Goal: Task Accomplishment & Management: Complete application form

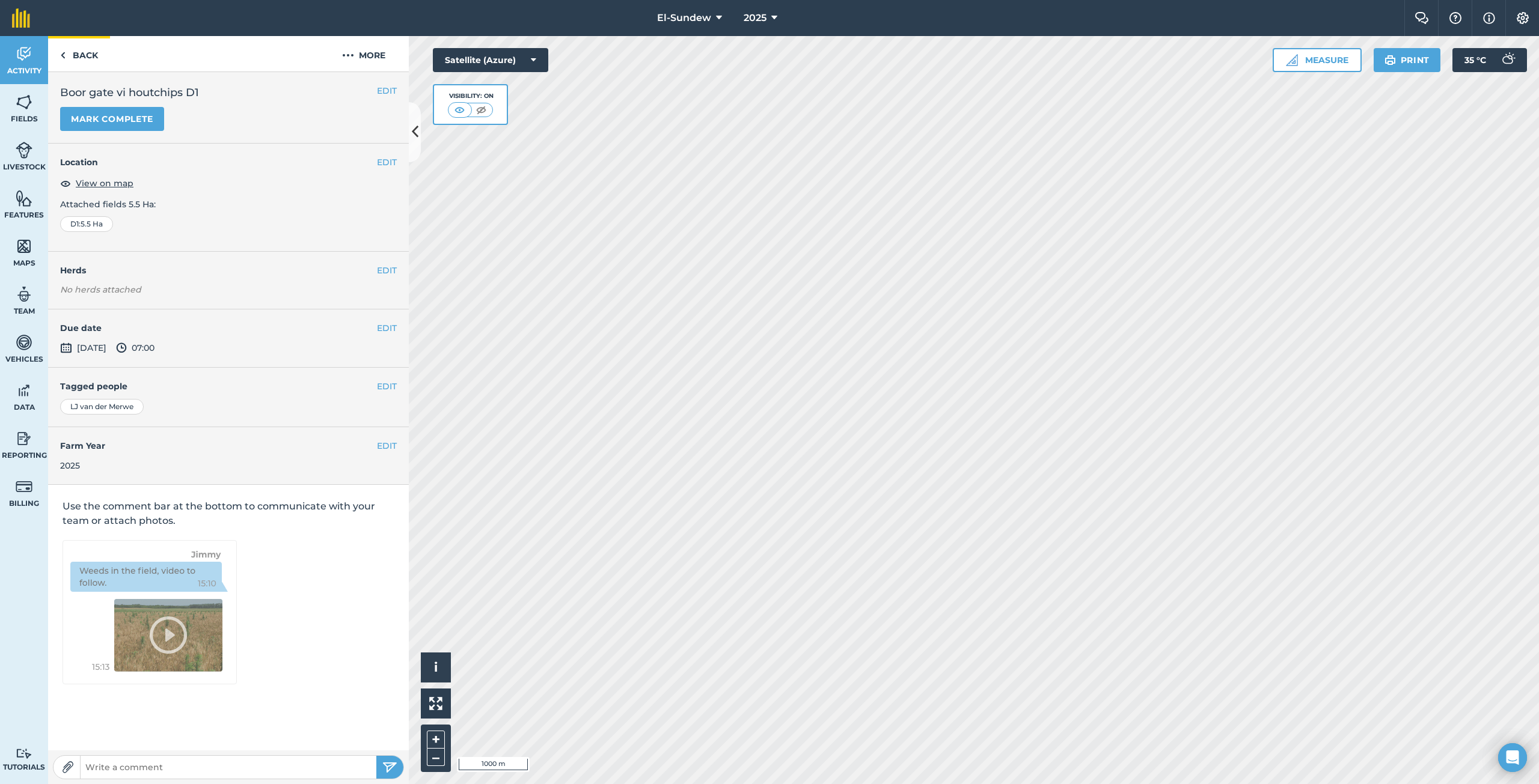
click at [87, 57] on link "Back" at bounding box center [79, 54] width 62 height 35
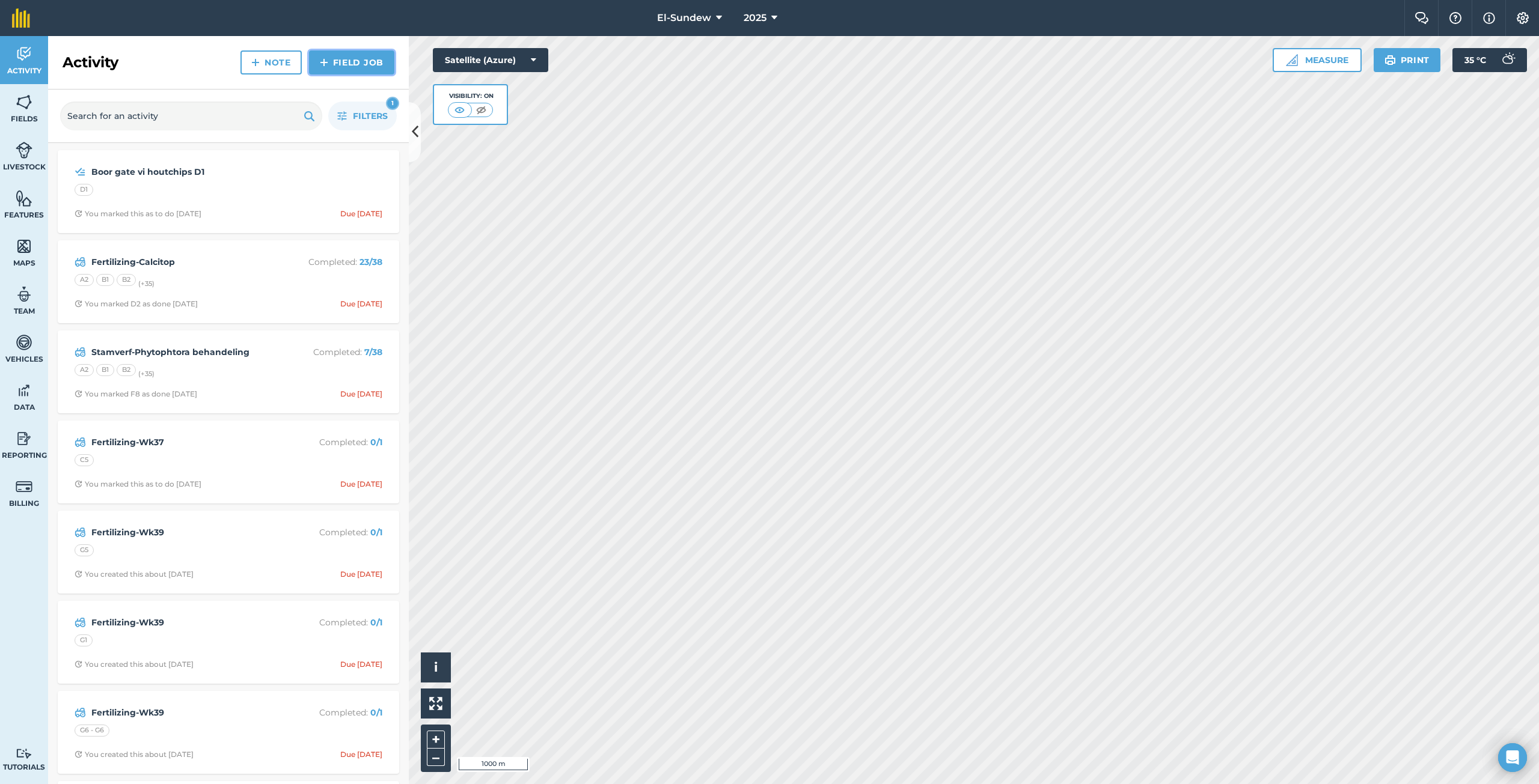
click at [328, 67] on link "Field Job" at bounding box center [352, 63] width 85 height 24
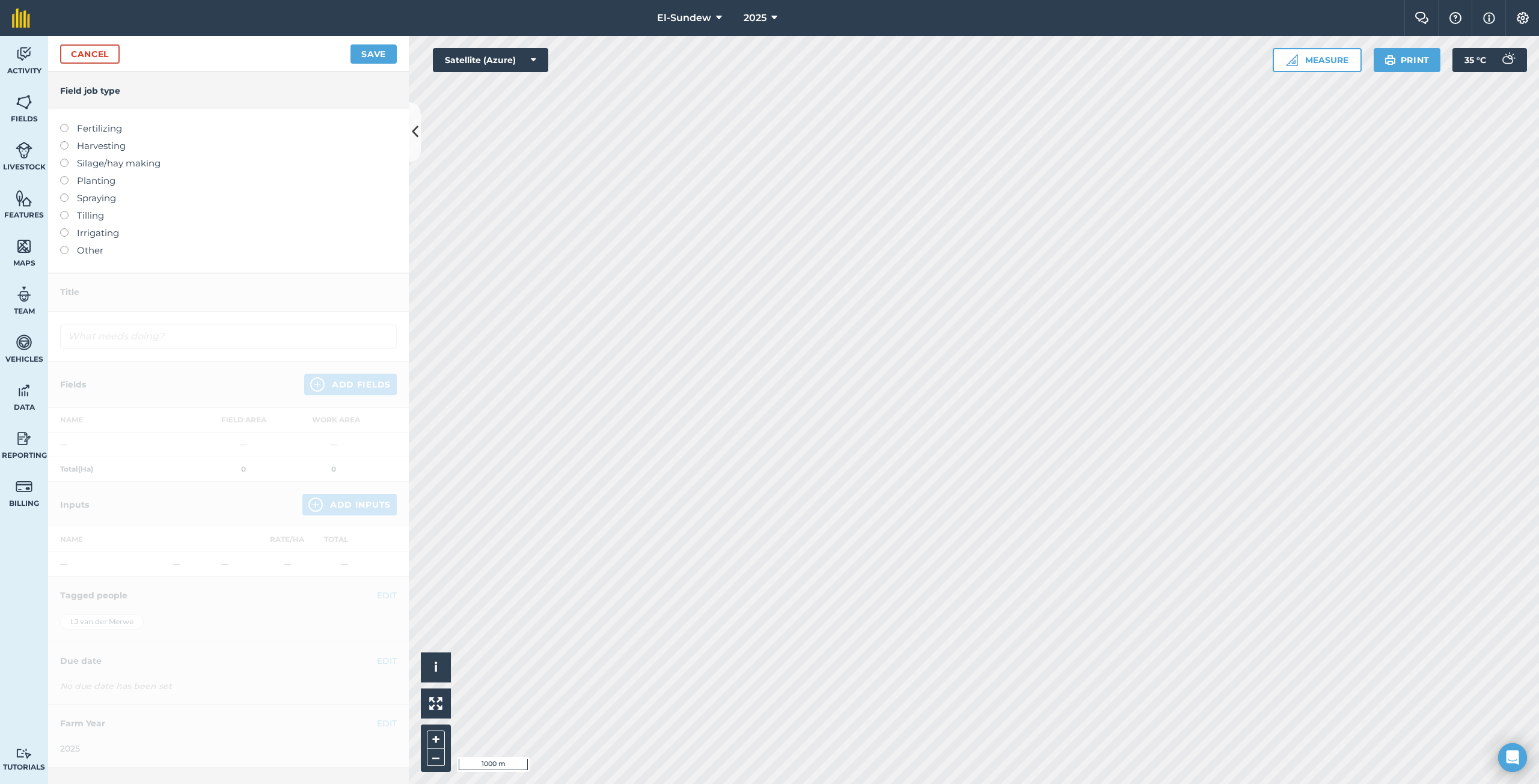
click at [102, 124] on label "Fertilizing" at bounding box center [228, 129] width 337 height 15
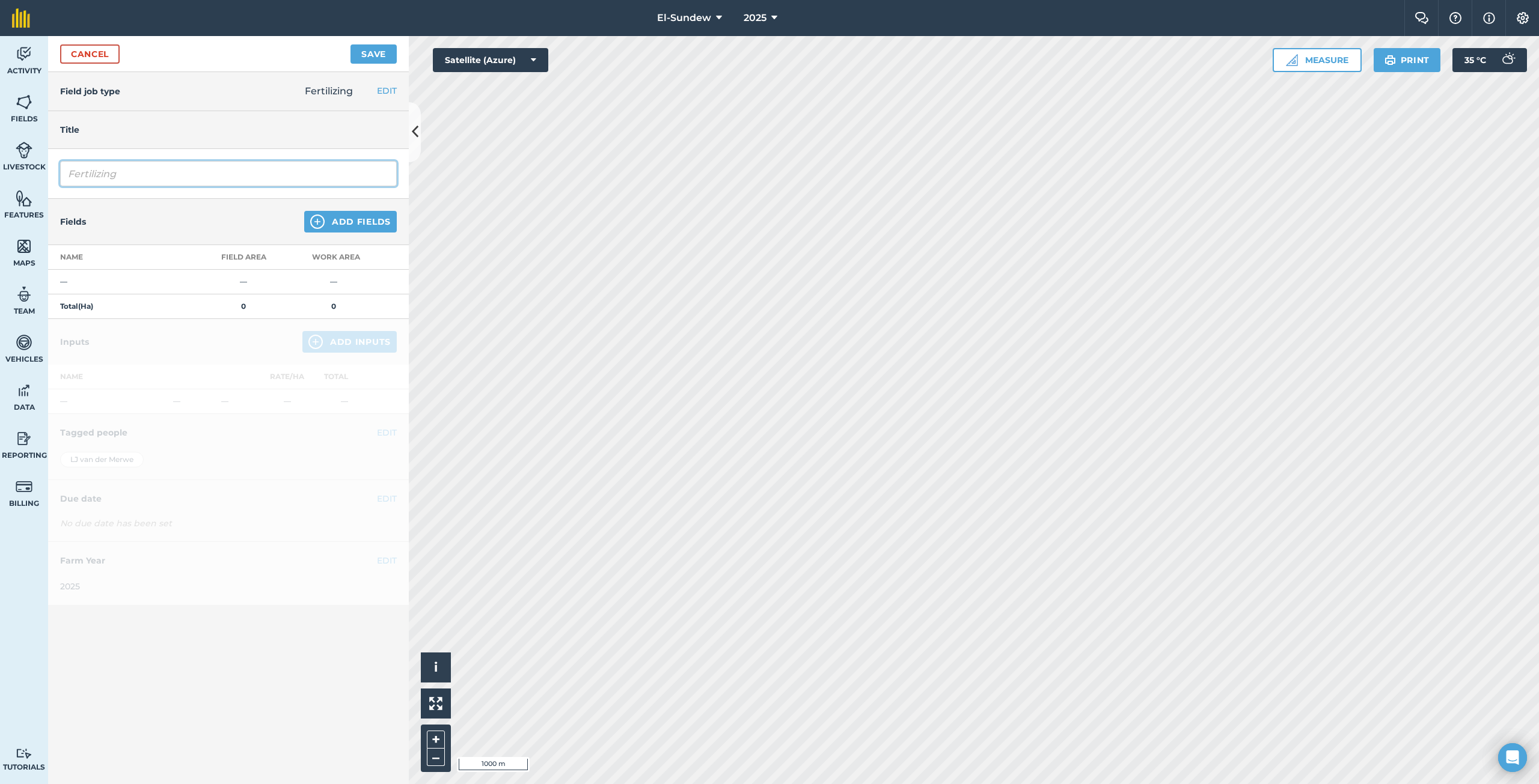
click at [129, 172] on input "Fertilizing" at bounding box center [228, 174] width 337 height 25
click at [128, 172] on input "Fertilizing" at bounding box center [228, 174] width 337 height 25
type input "Blaarvoeding SGS"
click at [322, 221] on img at bounding box center [317, 222] width 15 height 15
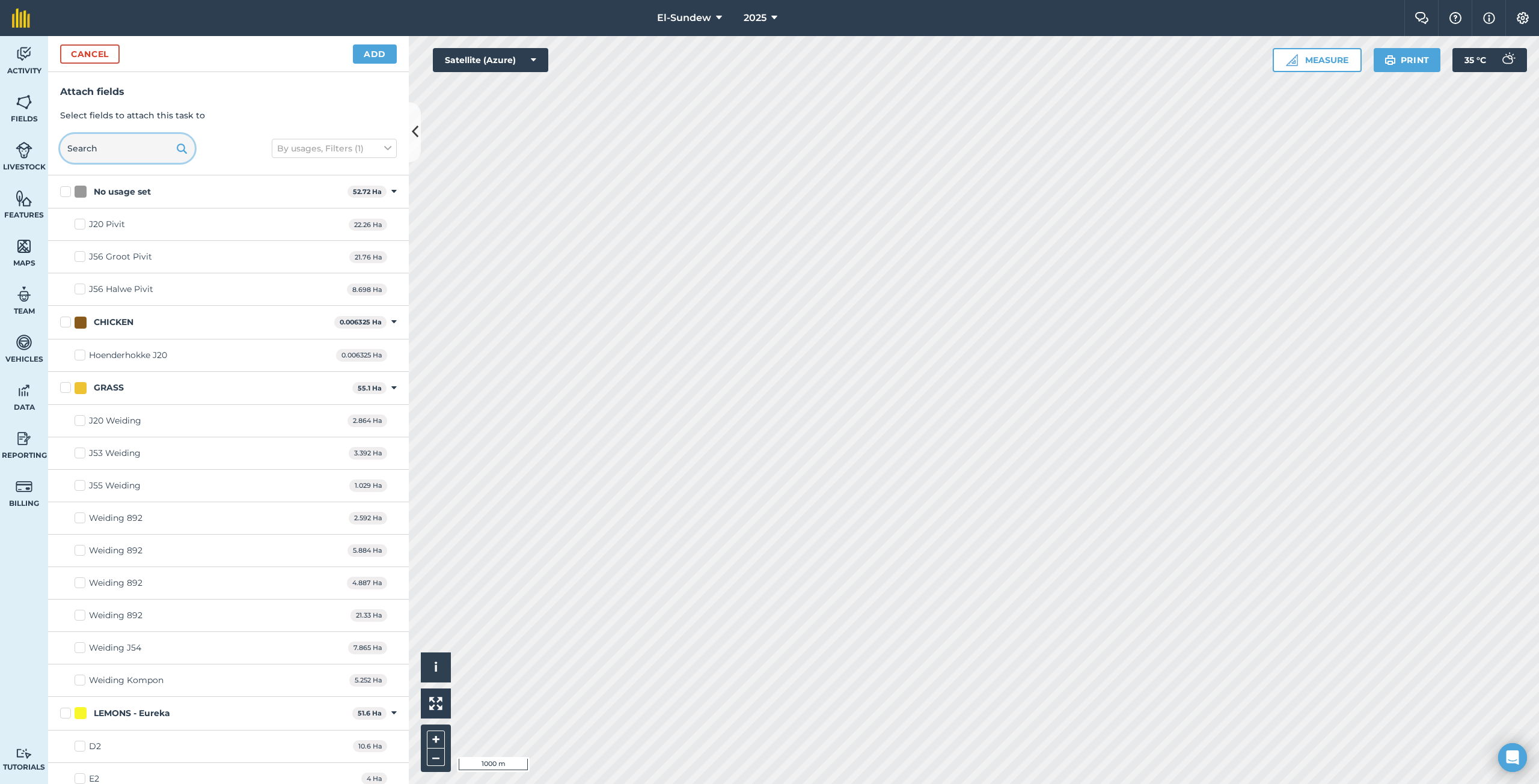
drag, startPoint x: 132, startPoint y: 152, endPoint x: 149, endPoint y: 180, distance: 32.8
click at [148, 177] on div "Cancel Add Attach fields Select fields to attach this task to By usages, Filter…" at bounding box center [228, 410] width 361 height 748
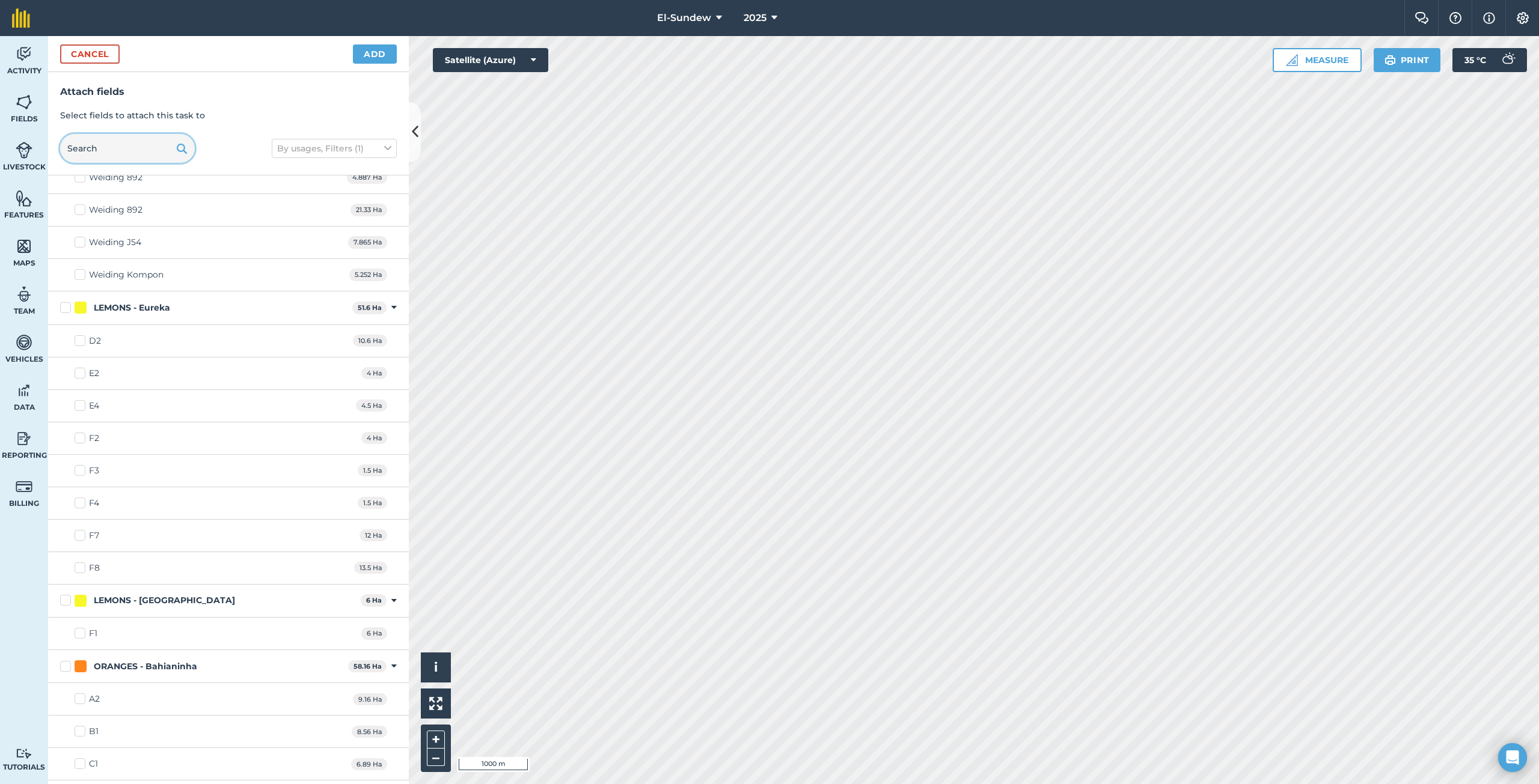
scroll to position [400, 0]
click at [82, 342] on label "D2" at bounding box center [88, 345] width 27 height 13
click at [82, 342] on input "D2" at bounding box center [78, 343] width 8 height 8
checkbox input "true"
click at [78, 444] on label "F2" at bounding box center [86, 442] width 24 height 13
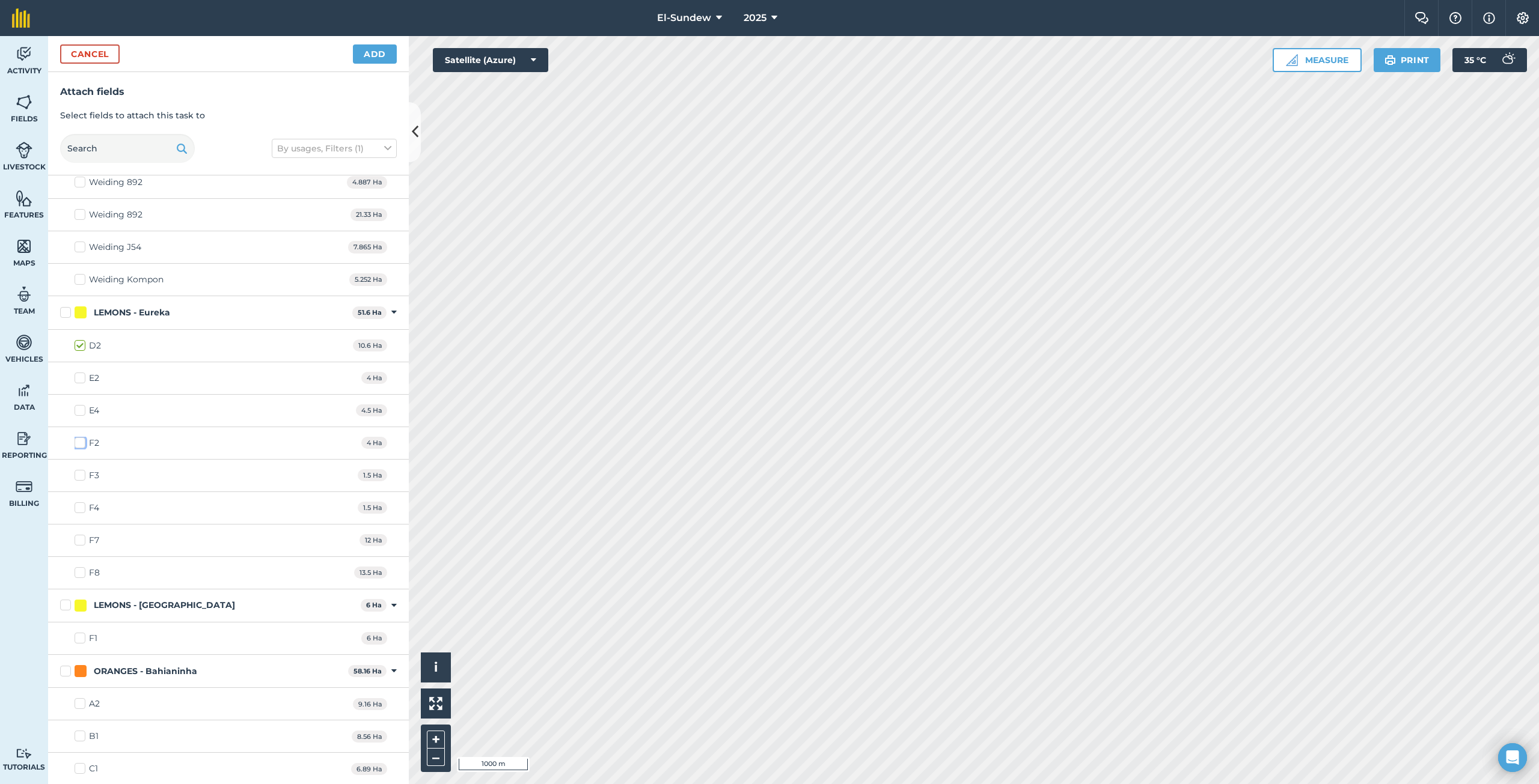
click at [78, 444] on input "F2" at bounding box center [78, 440] width 8 height 8
checkbox input "true"
click at [376, 52] on button "Add" at bounding box center [375, 54] width 44 height 19
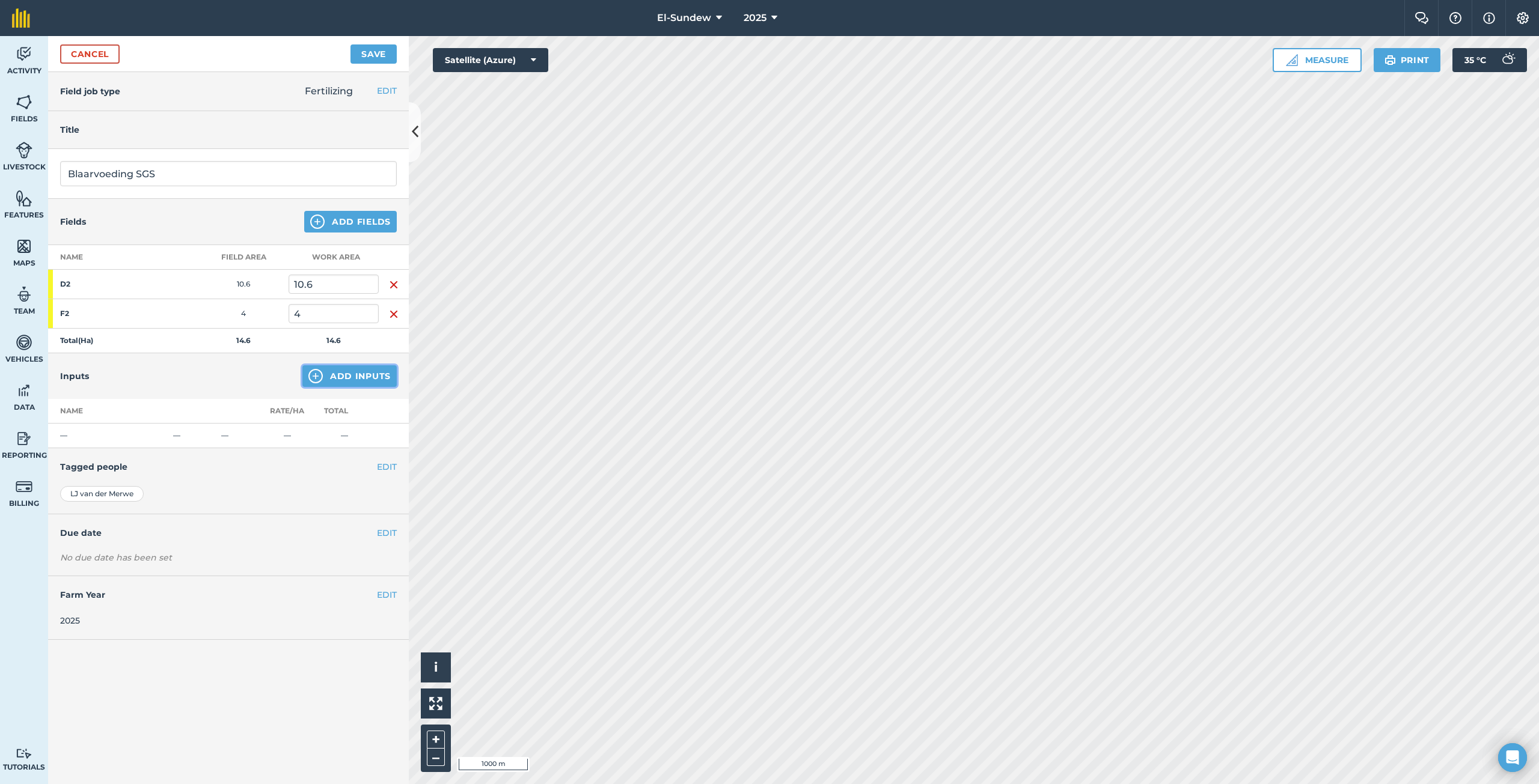
click at [312, 372] on img at bounding box center [316, 376] width 15 height 15
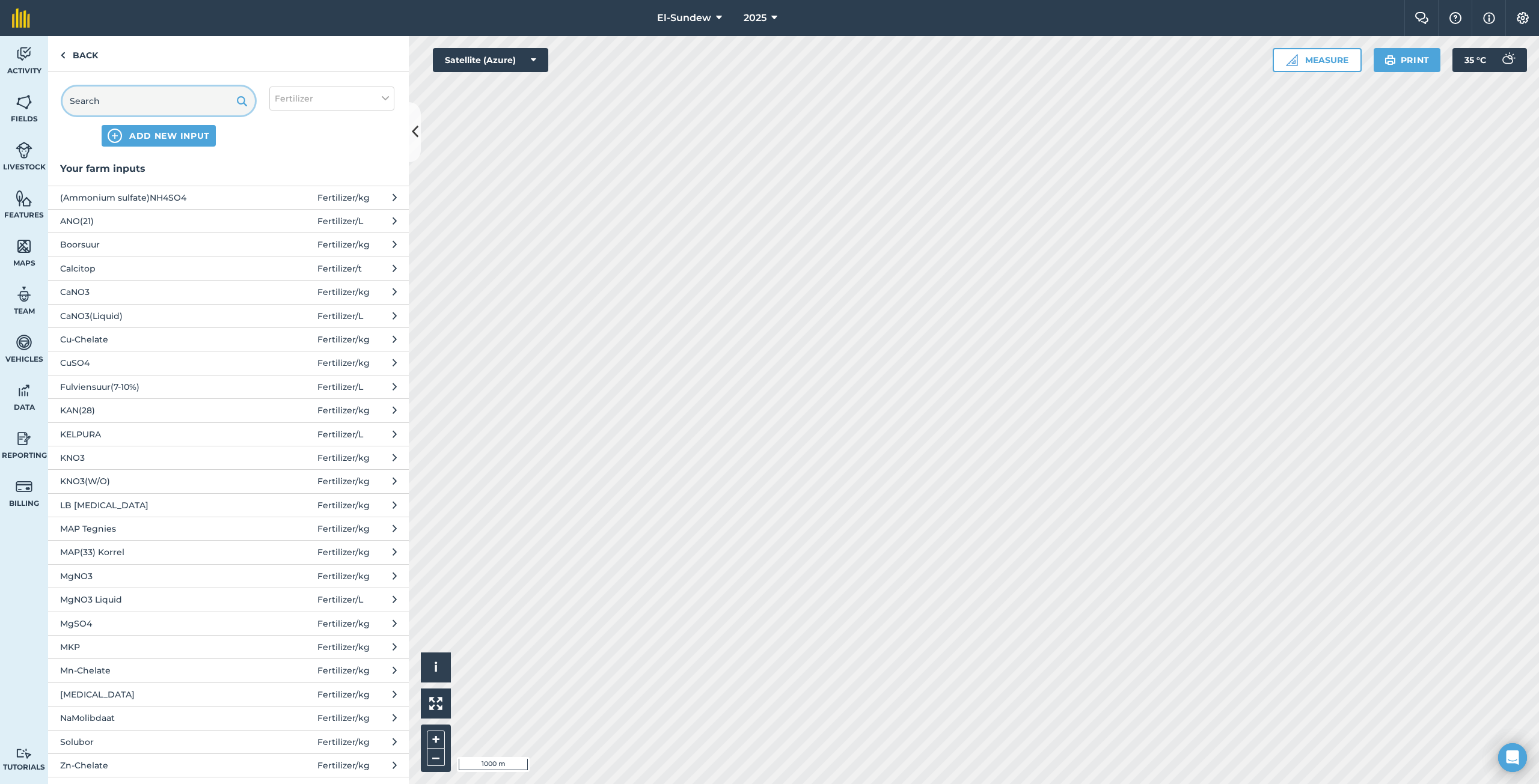
click at [201, 102] on input "text" at bounding box center [158, 101] width 192 height 29
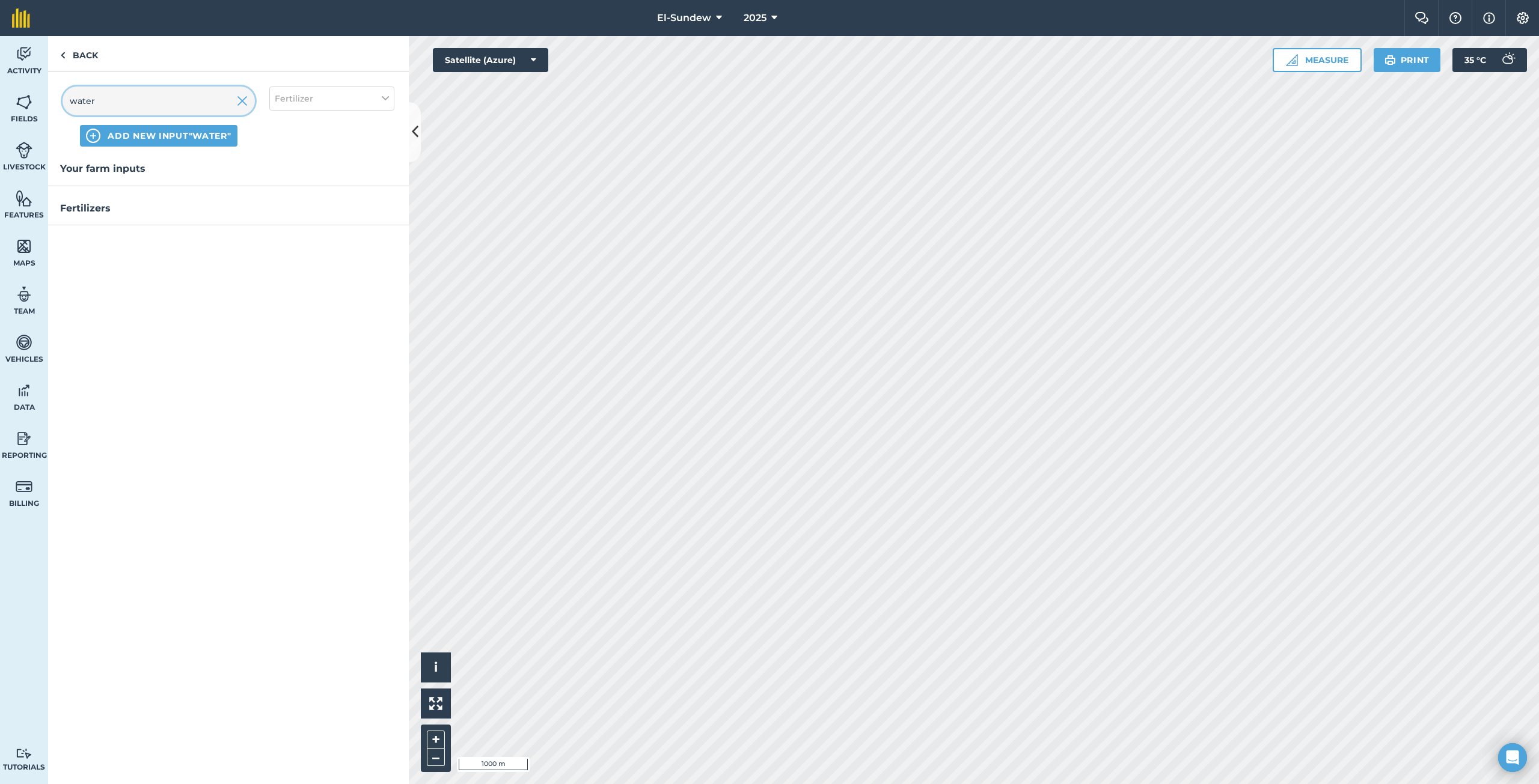
type input "water"
click at [311, 99] on span "Fertilizer" at bounding box center [294, 99] width 38 height 13
click at [284, 169] on label "Spray" at bounding box center [331, 168] width 114 height 13
click at [283, 169] on input "Spray" at bounding box center [278, 166] width 8 height 8
checkbox input "true"
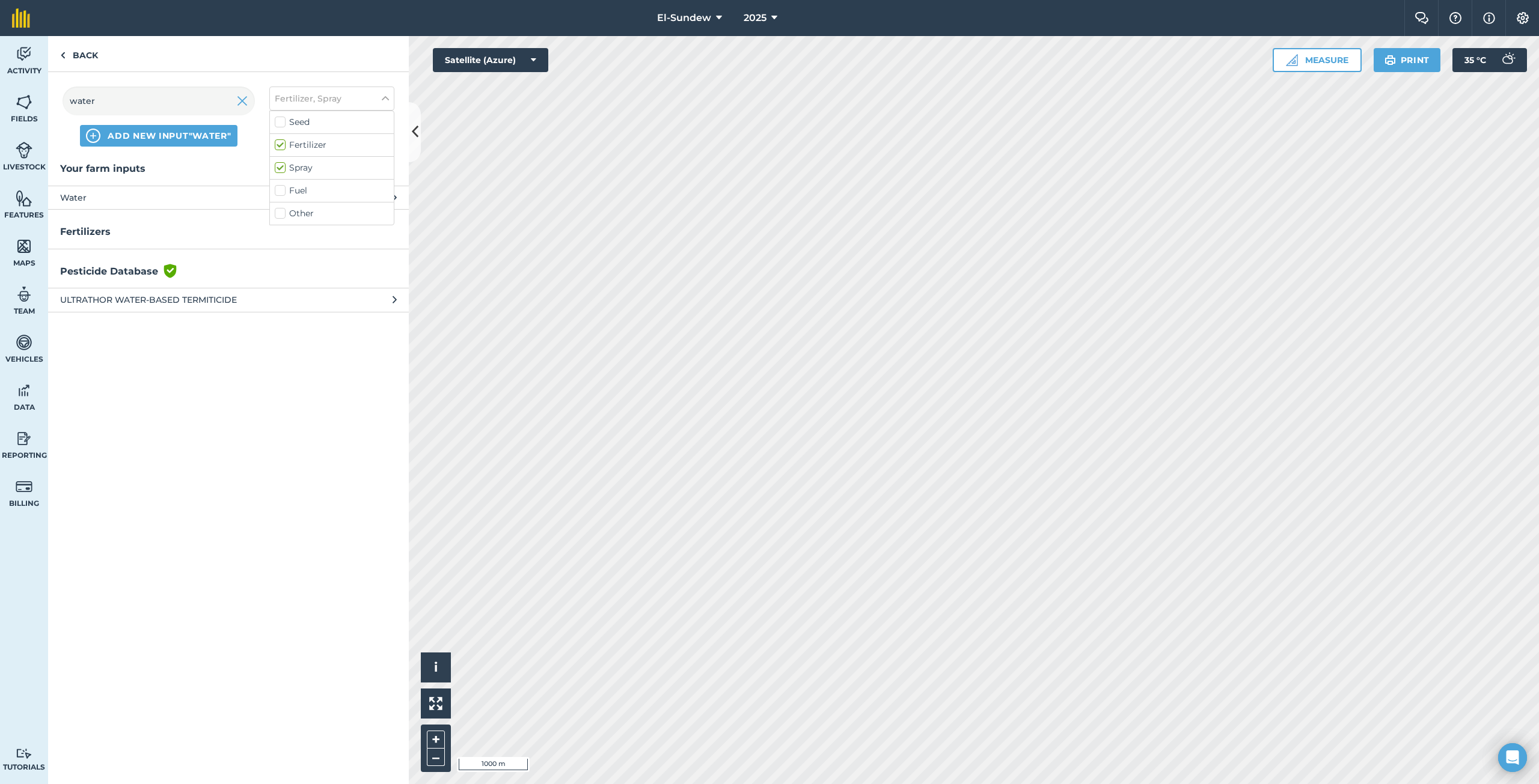
click at [183, 194] on span "Water" at bounding box center [158, 198] width 197 height 13
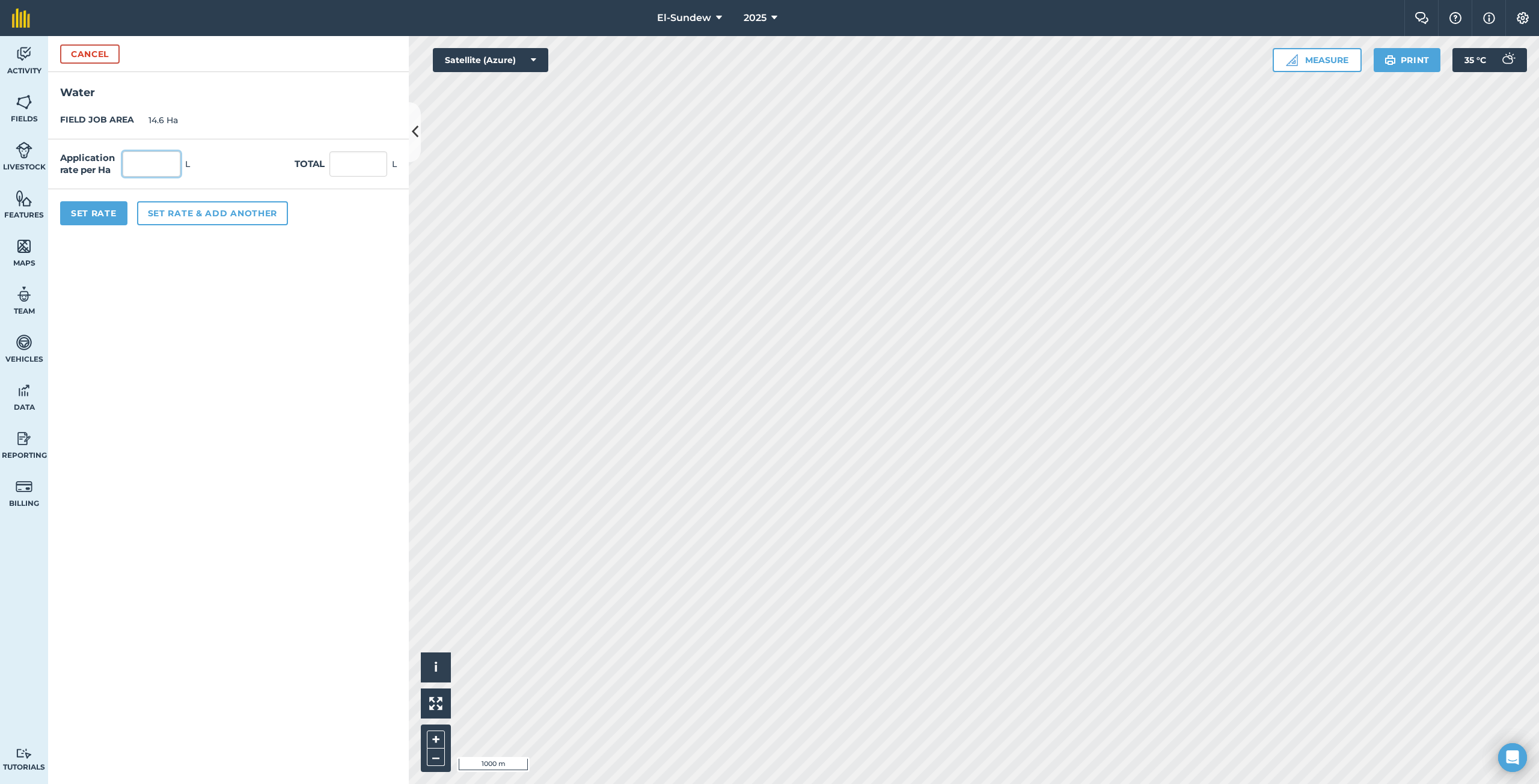
click at [165, 158] on input "text" at bounding box center [152, 164] width 57 height 25
type input "1,800"
type input "26,280"
click at [181, 219] on button "Set rate & add another" at bounding box center [212, 213] width 151 height 24
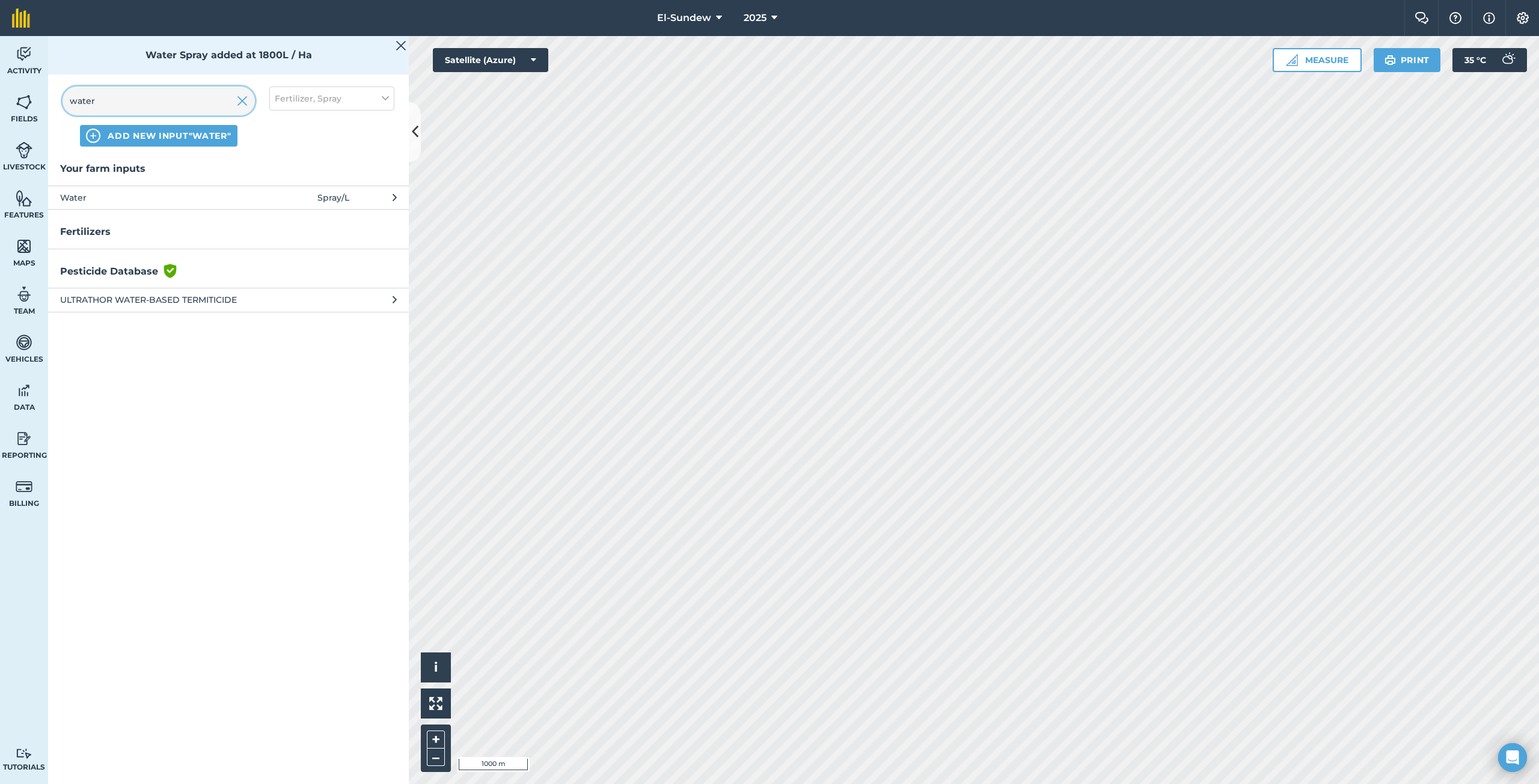
click at [155, 99] on input "water" at bounding box center [158, 101] width 192 height 29
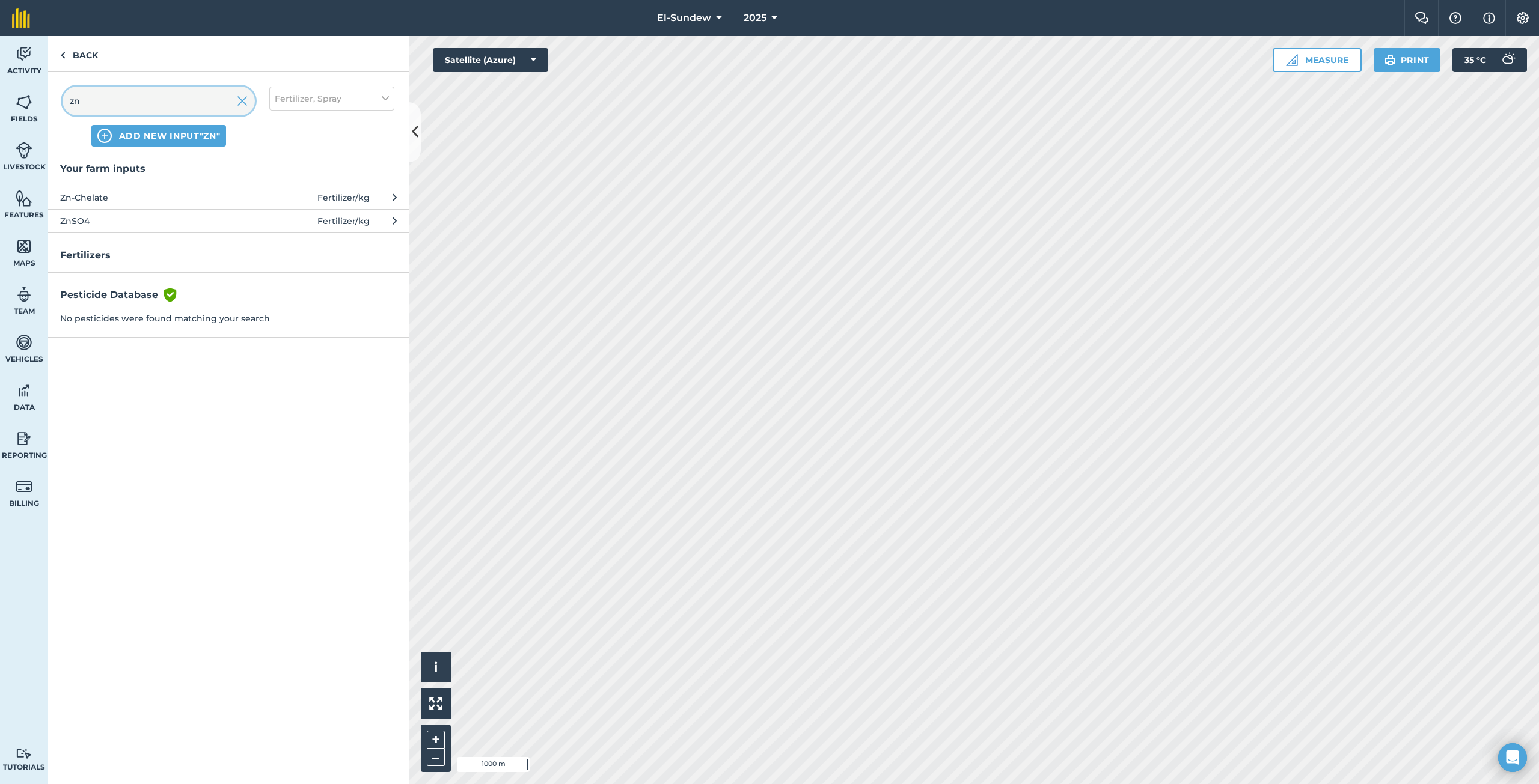
type input "zn"
click at [108, 195] on span "Zn-Chelate" at bounding box center [158, 198] width 197 height 13
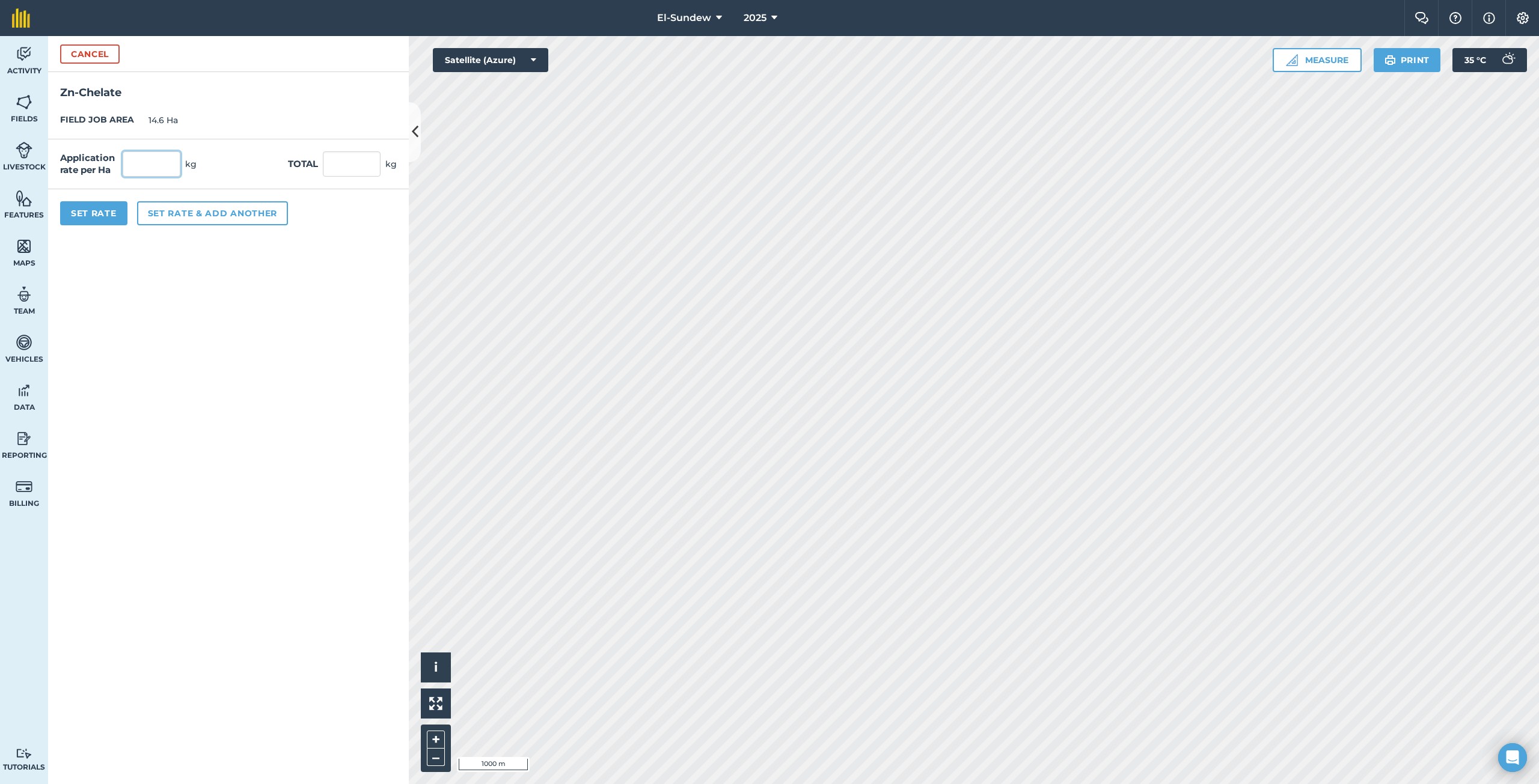
click at [169, 167] on input "text" at bounding box center [152, 164] width 57 height 25
type input "1.8"
type input "26.28"
click at [191, 208] on button "Set rate & add another" at bounding box center [212, 213] width 151 height 24
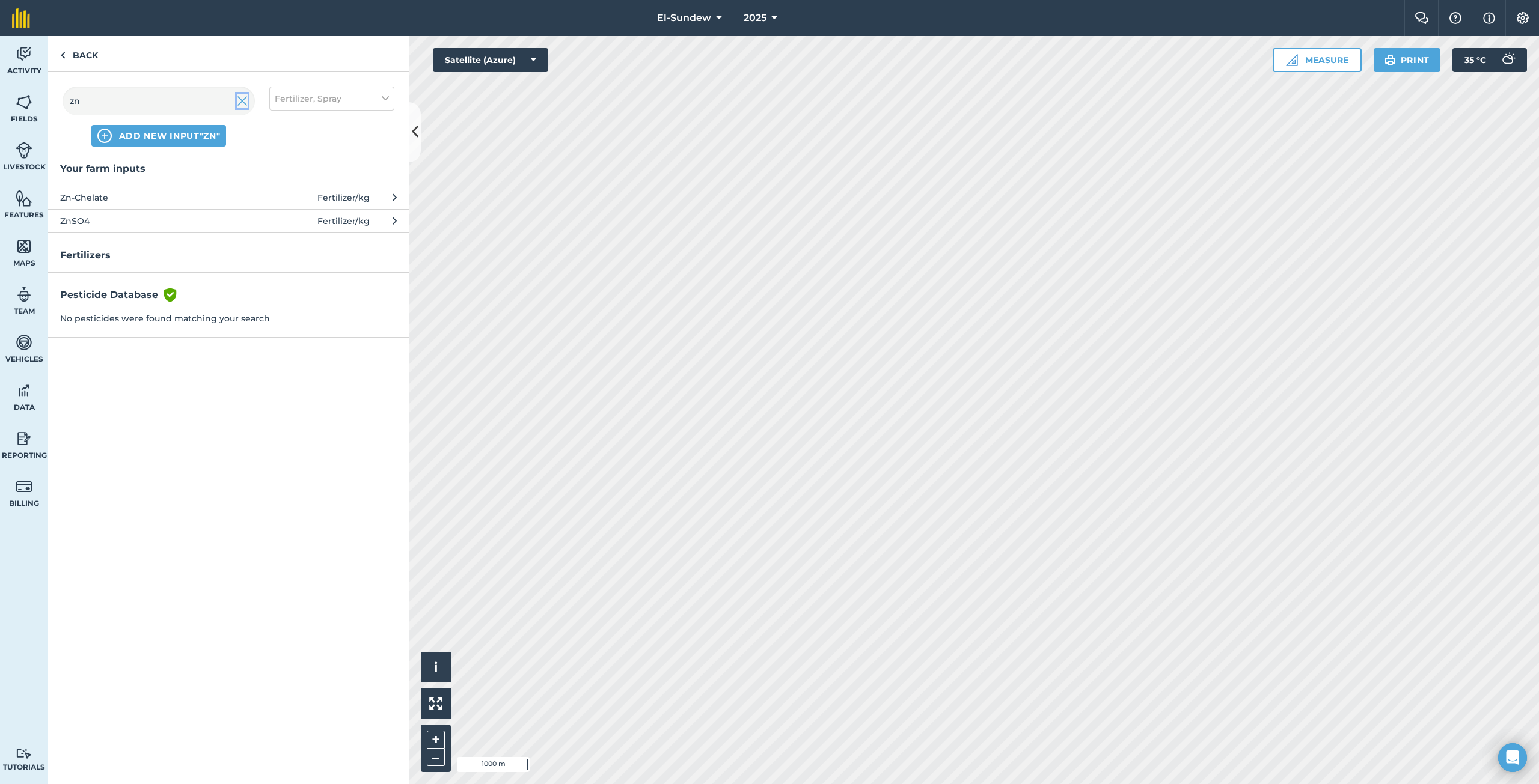
click at [240, 103] on img at bounding box center [242, 101] width 11 height 15
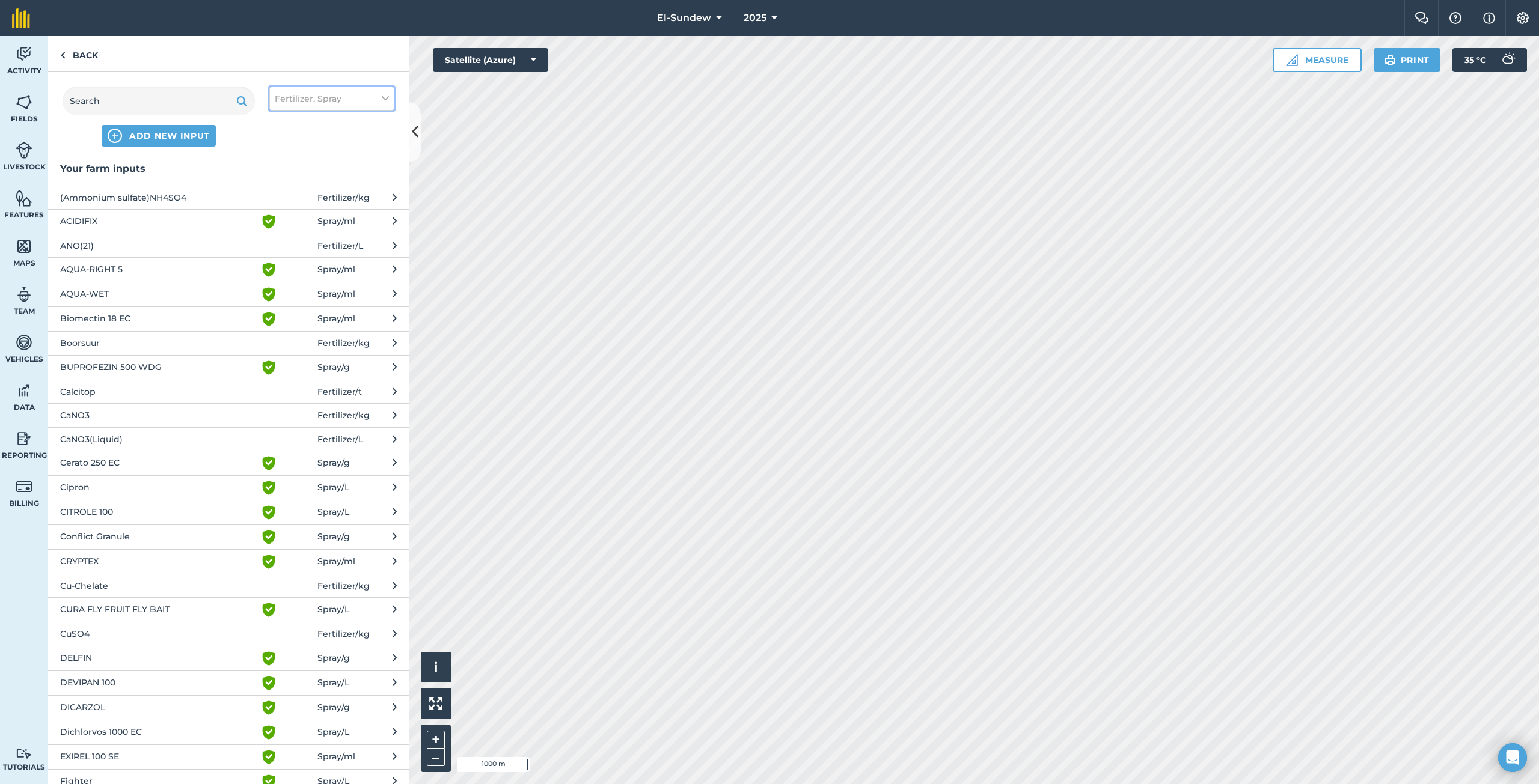
click at [358, 99] on button "Fertilizer, Spray" at bounding box center [332, 99] width 125 height 24
click at [283, 165] on label "Spray" at bounding box center [331, 168] width 114 height 13
click at [283, 165] on input "Spray" at bounding box center [278, 166] width 8 height 8
checkbox input "false"
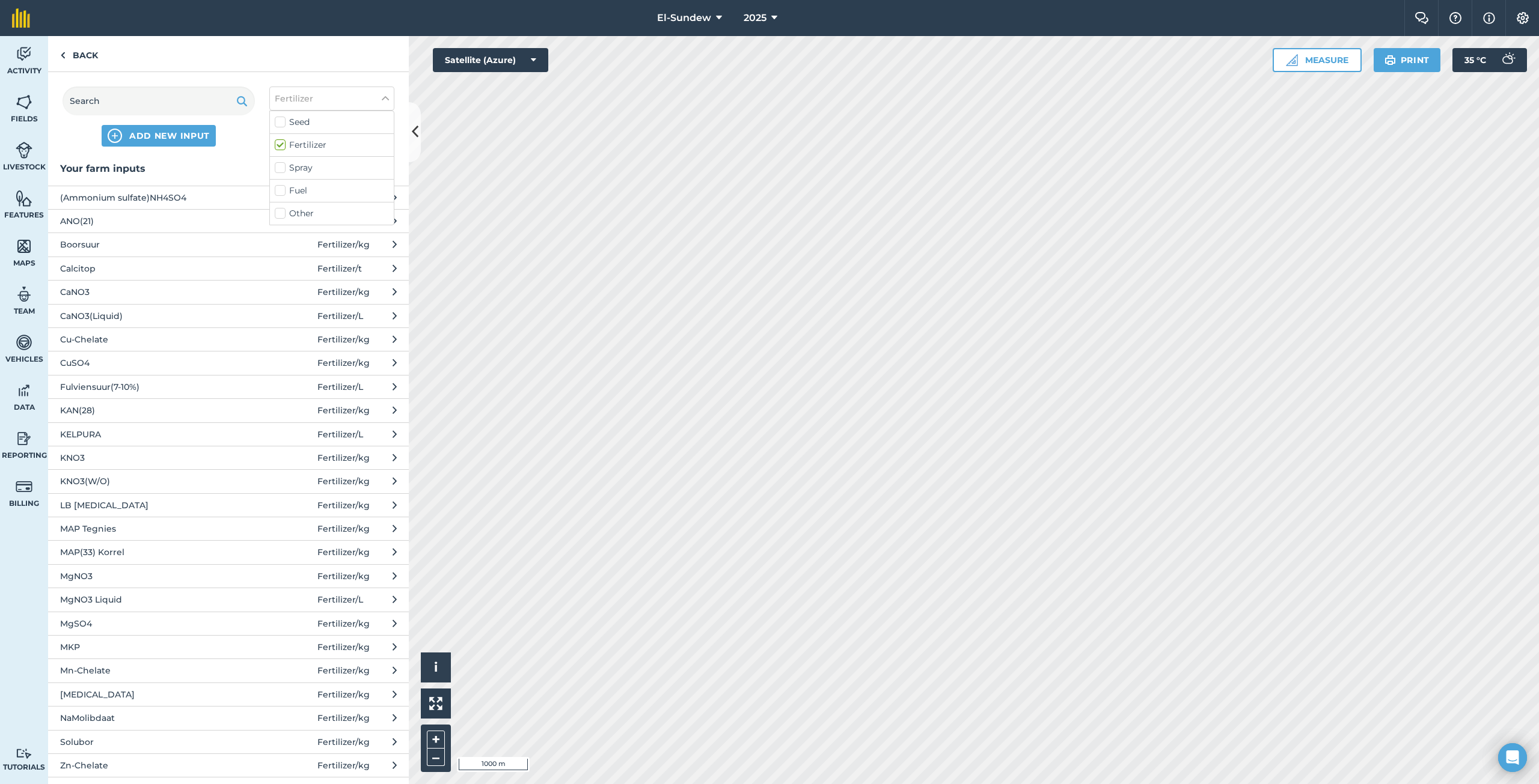
click at [161, 668] on span "Mn-Chelate" at bounding box center [158, 671] width 197 height 13
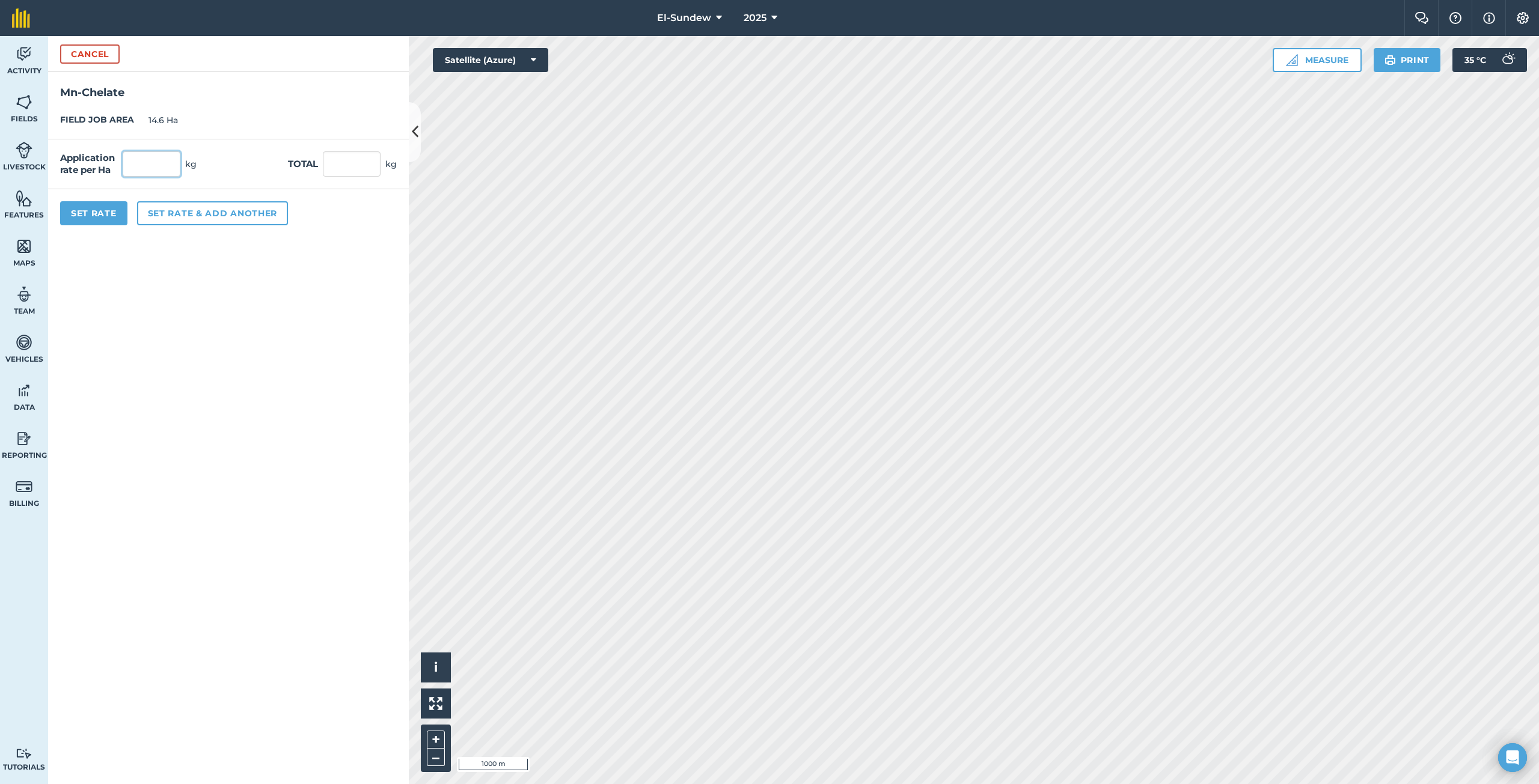
click at [172, 165] on input "text" at bounding box center [152, 164] width 57 height 25
type input "0.9"
type input "13.14"
click at [204, 212] on button "Set rate & add another" at bounding box center [212, 213] width 151 height 24
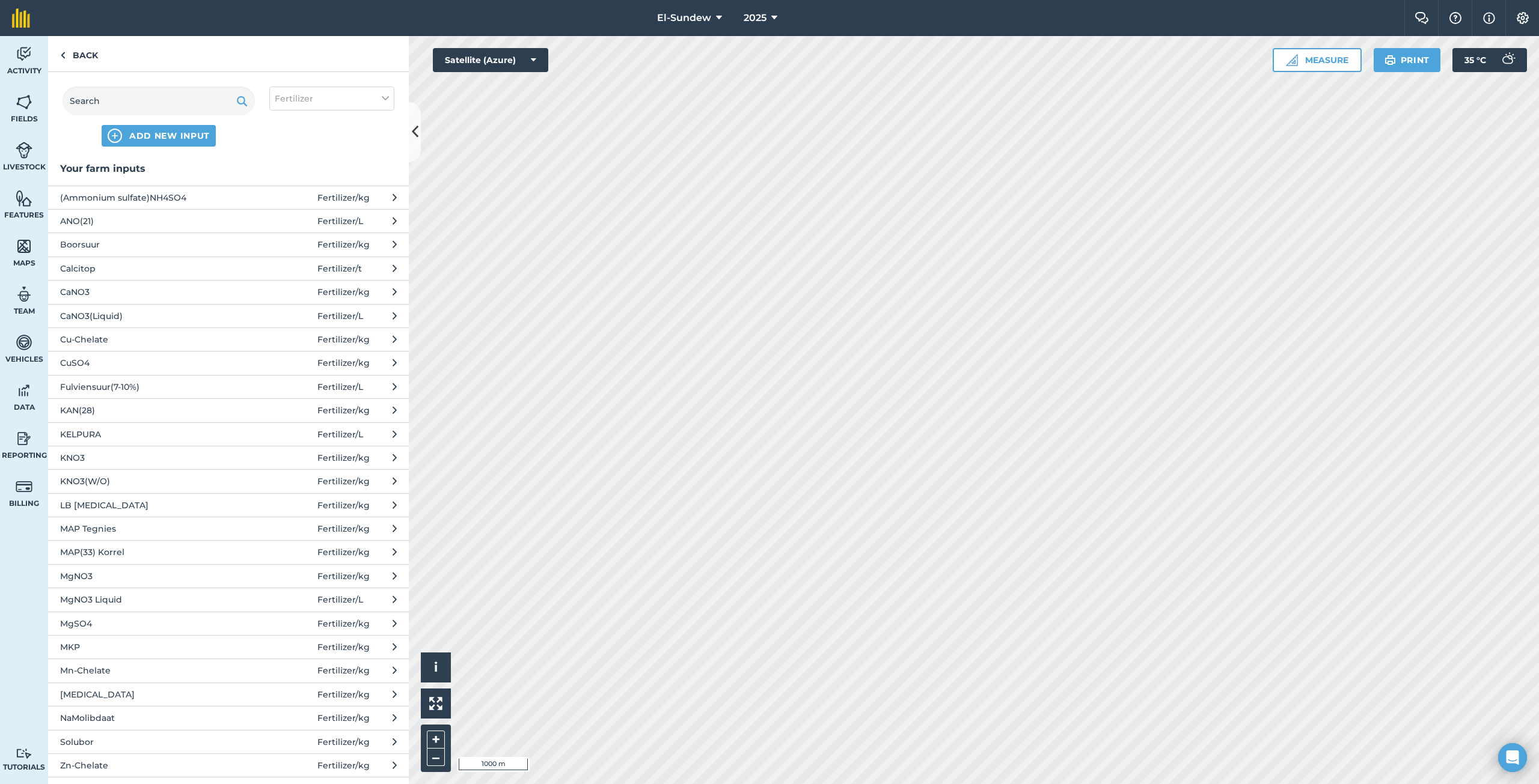
click at [164, 719] on span "NaMolibdaat" at bounding box center [158, 718] width 197 height 13
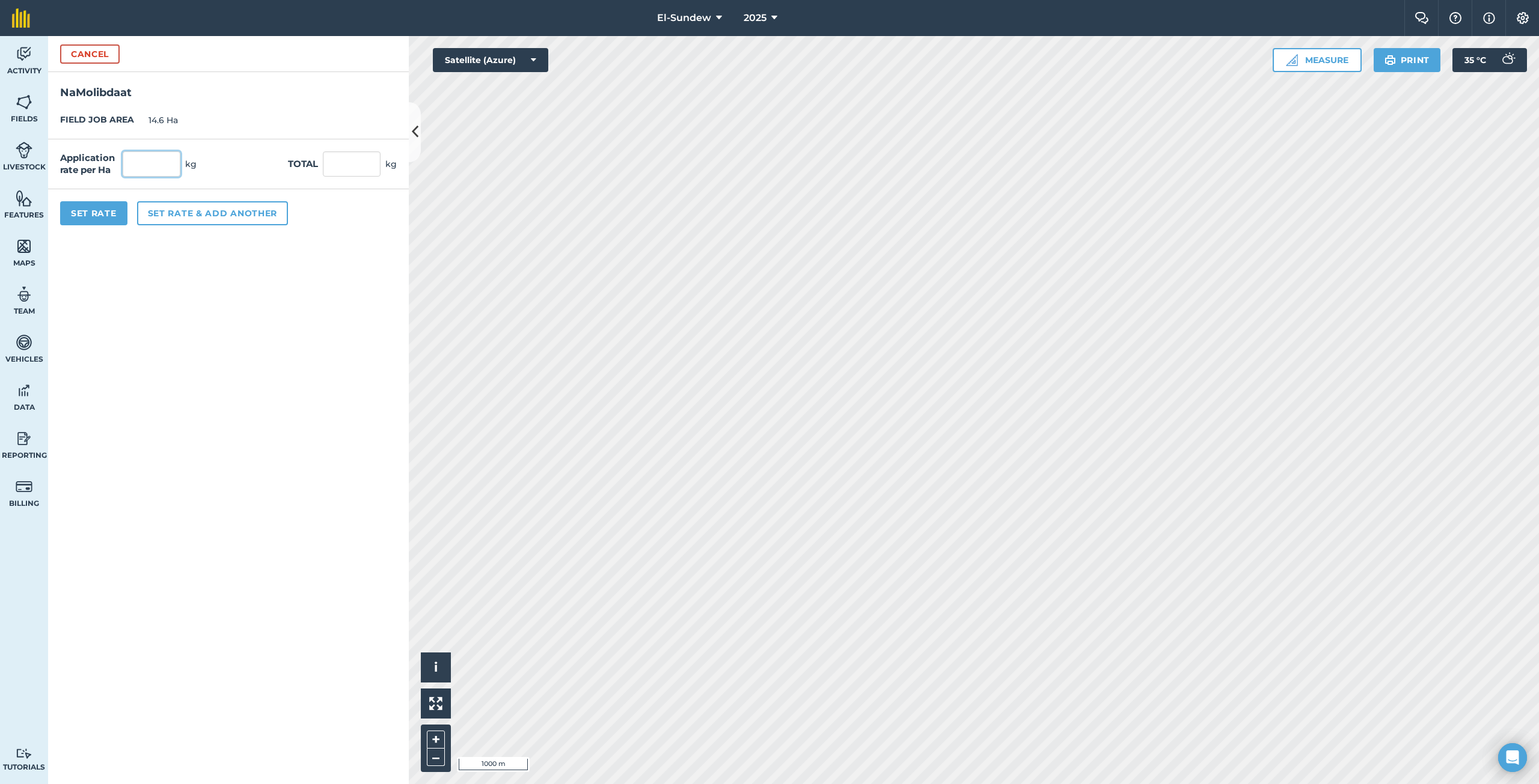
click at [166, 169] on input "text" at bounding box center [152, 164] width 57 height 25
type input "0.54"
type input "7.884"
click at [198, 217] on button "Set rate & add another" at bounding box center [212, 213] width 151 height 24
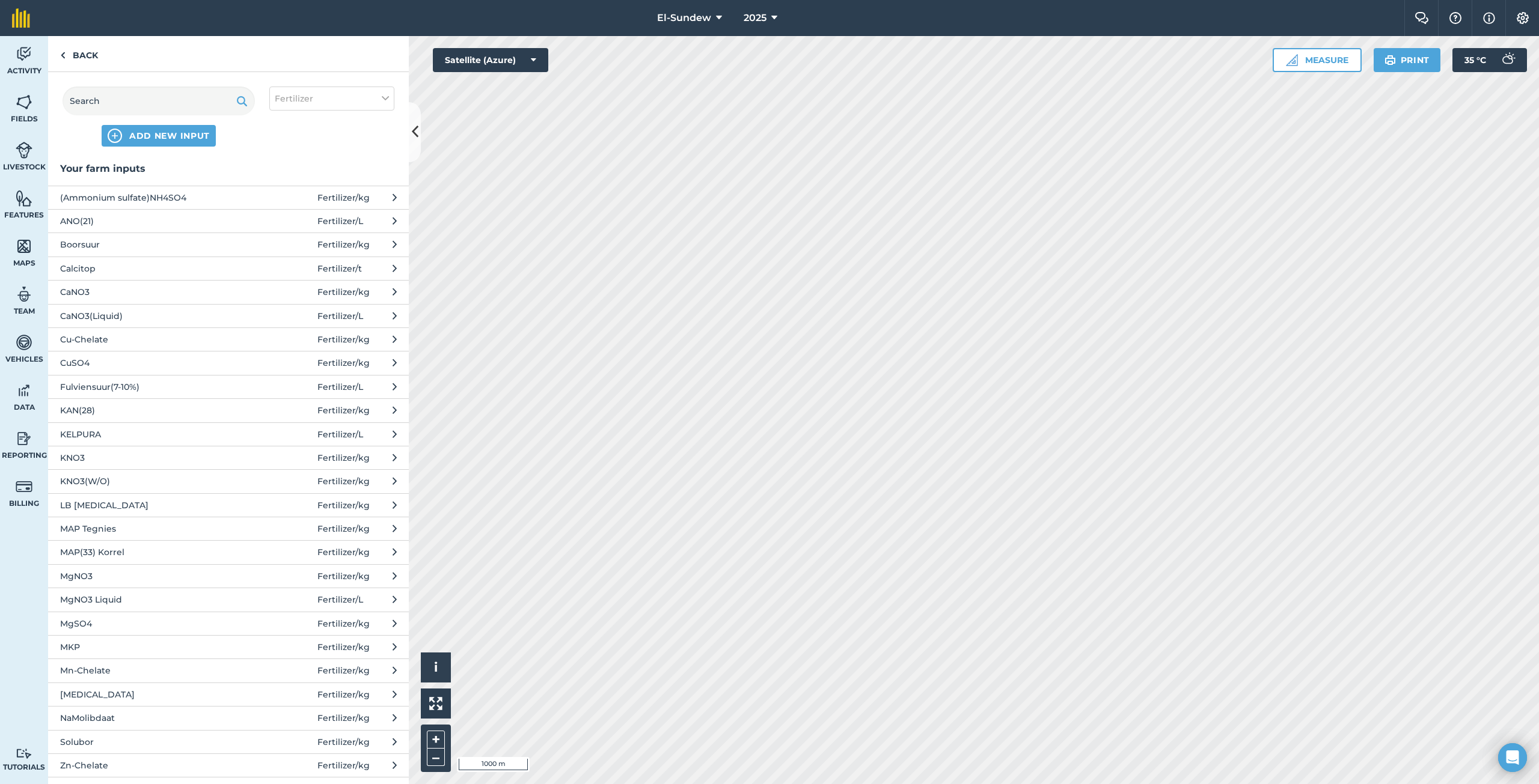
click at [102, 625] on span "MgSO4" at bounding box center [158, 624] width 197 height 13
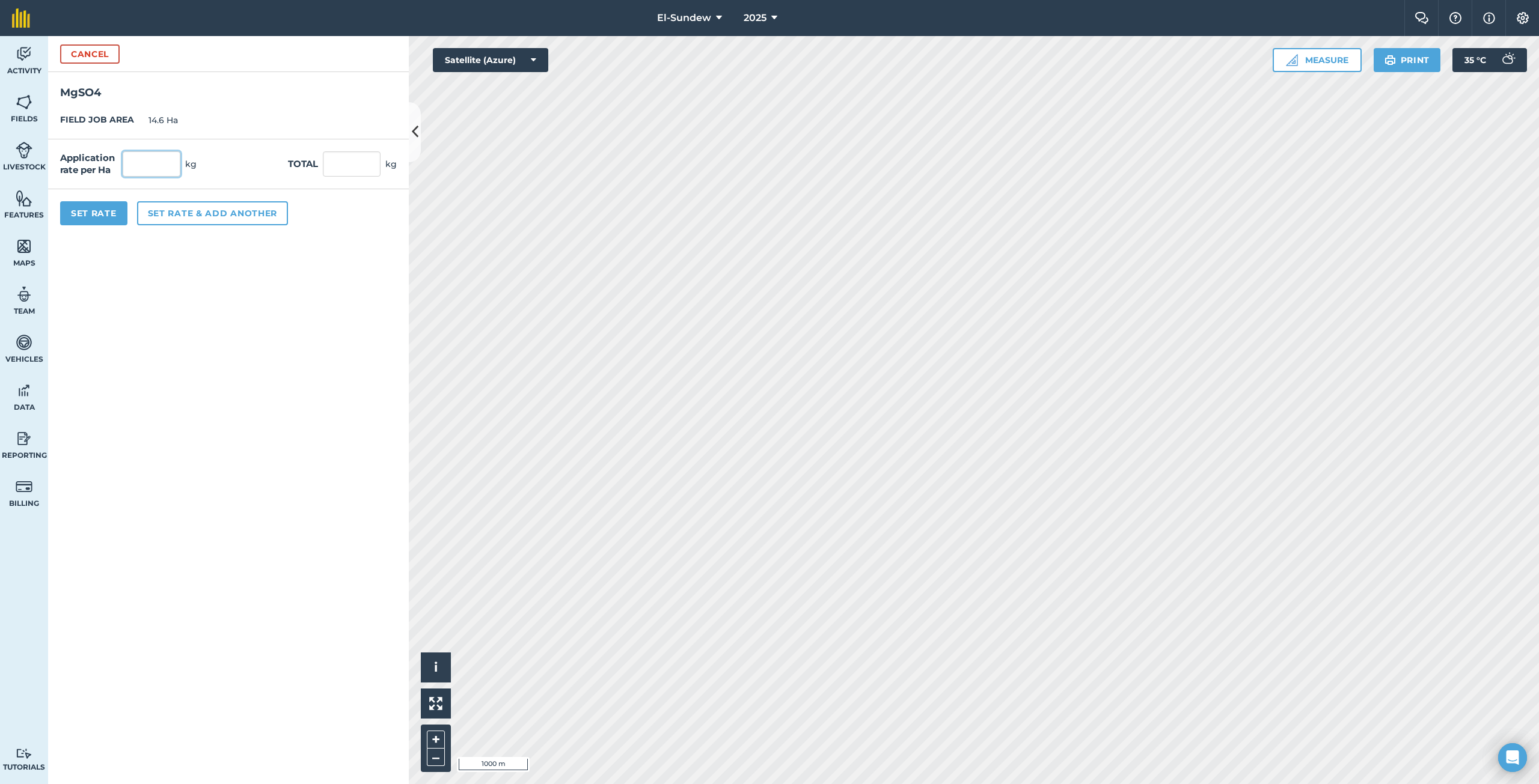
click at [177, 168] on input "text" at bounding box center [152, 164] width 57 height 25
type input "18"
type input "262.8"
click at [254, 210] on button "Set rate & add another" at bounding box center [212, 213] width 151 height 24
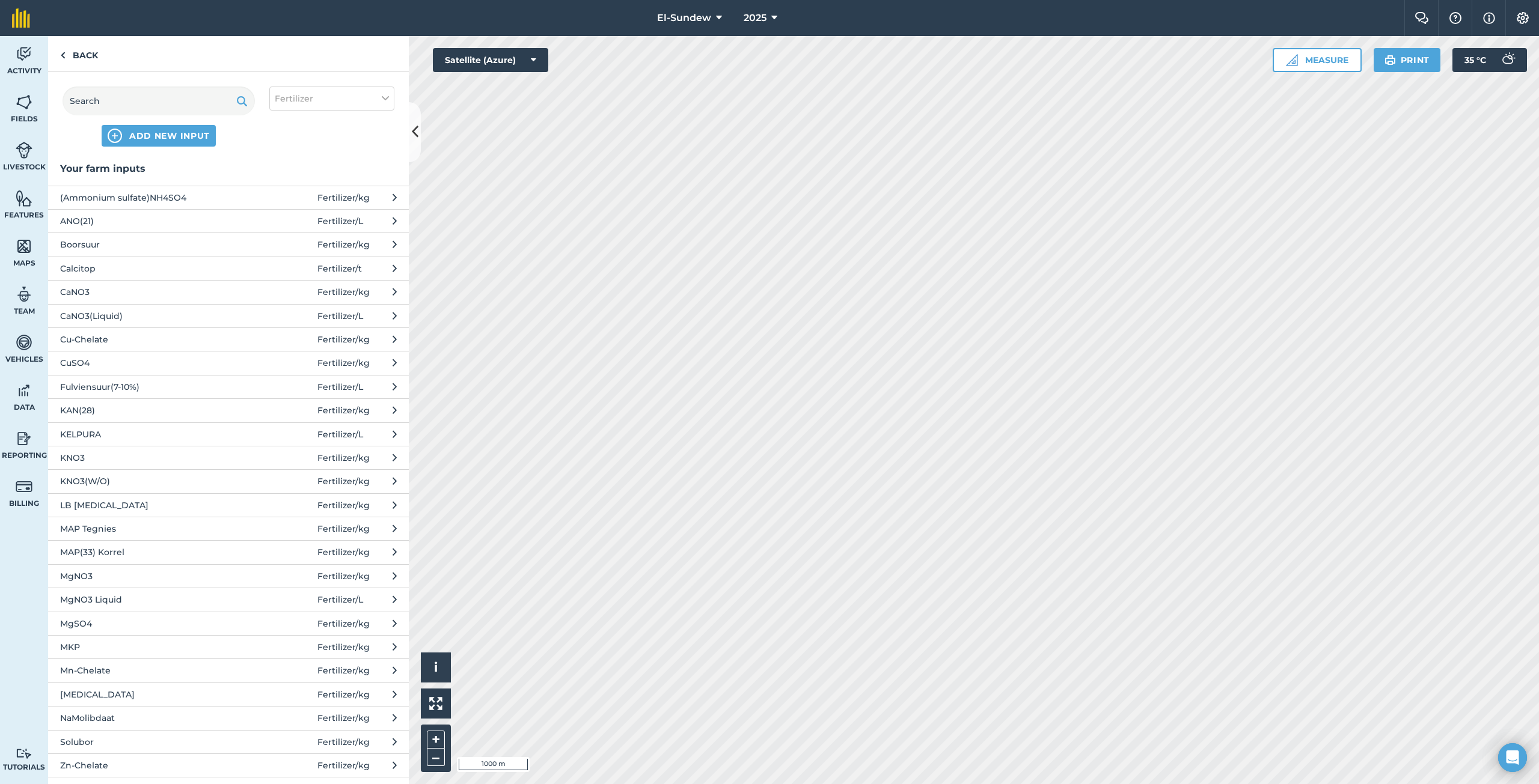
click at [141, 739] on span "Solubor" at bounding box center [158, 742] width 197 height 13
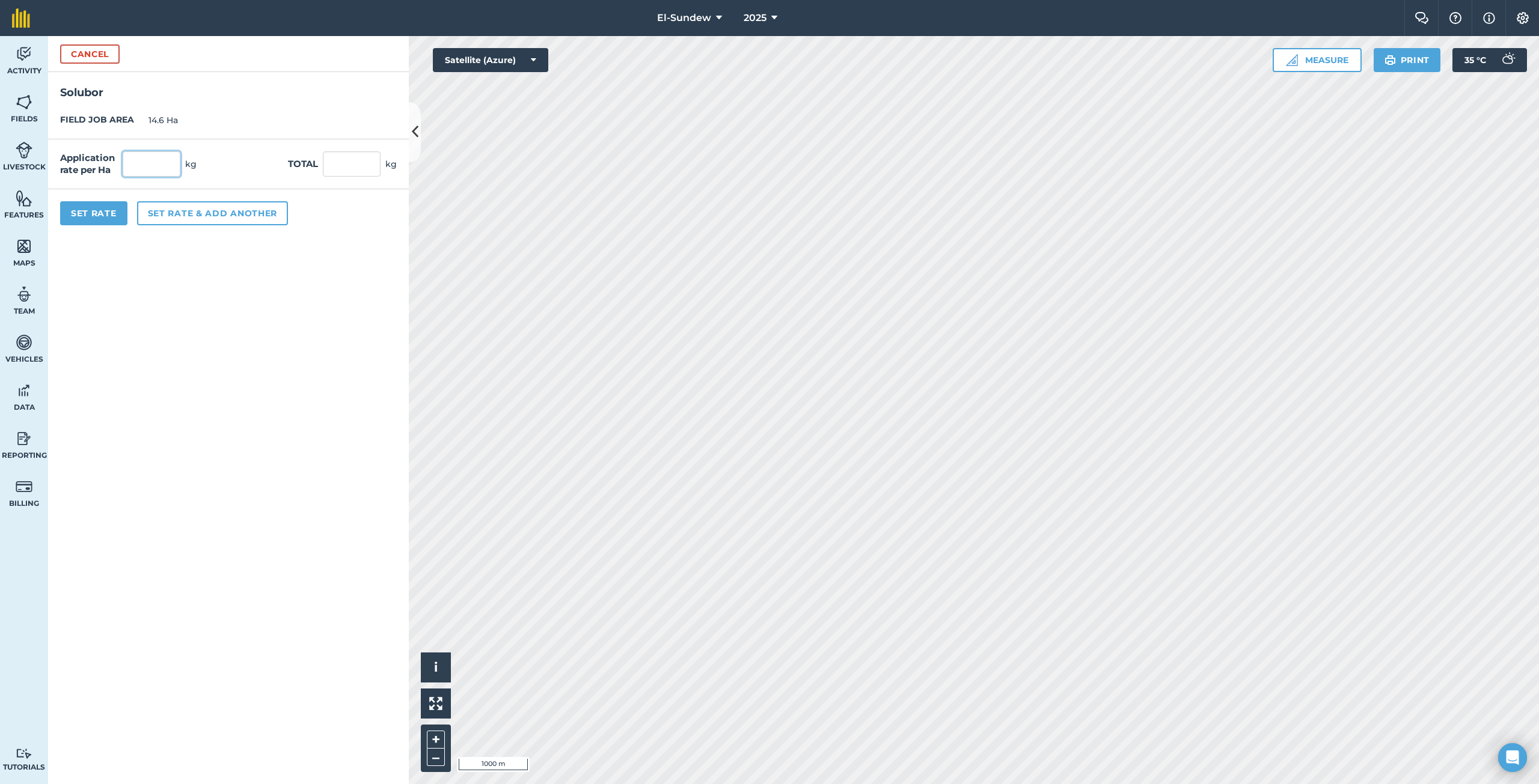
click at [165, 161] on input "text" at bounding box center [152, 164] width 57 height 25
type input "1.8"
type input "26.28"
click at [110, 210] on button "Set Rate" at bounding box center [94, 213] width 67 height 24
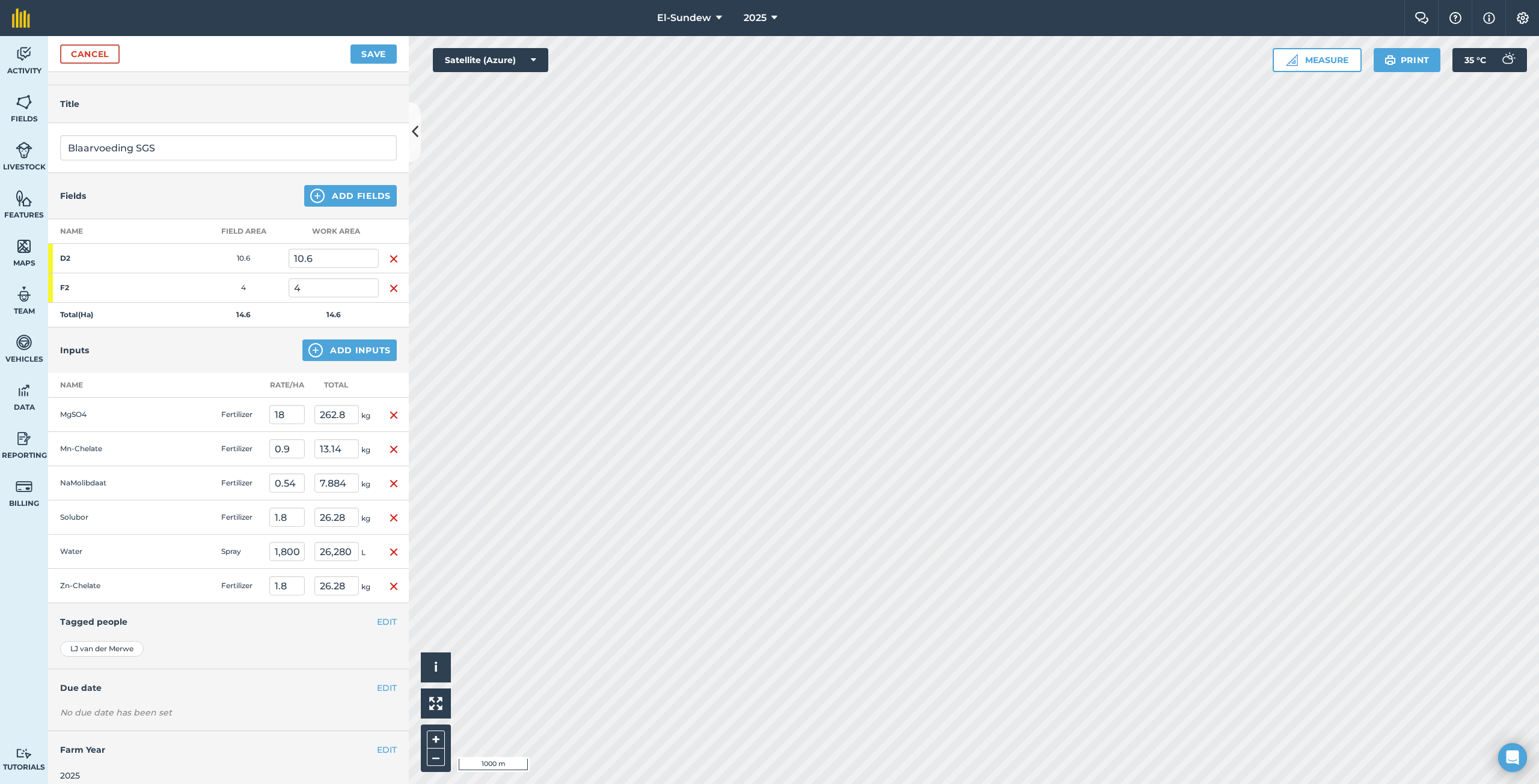
scroll to position [37, 0]
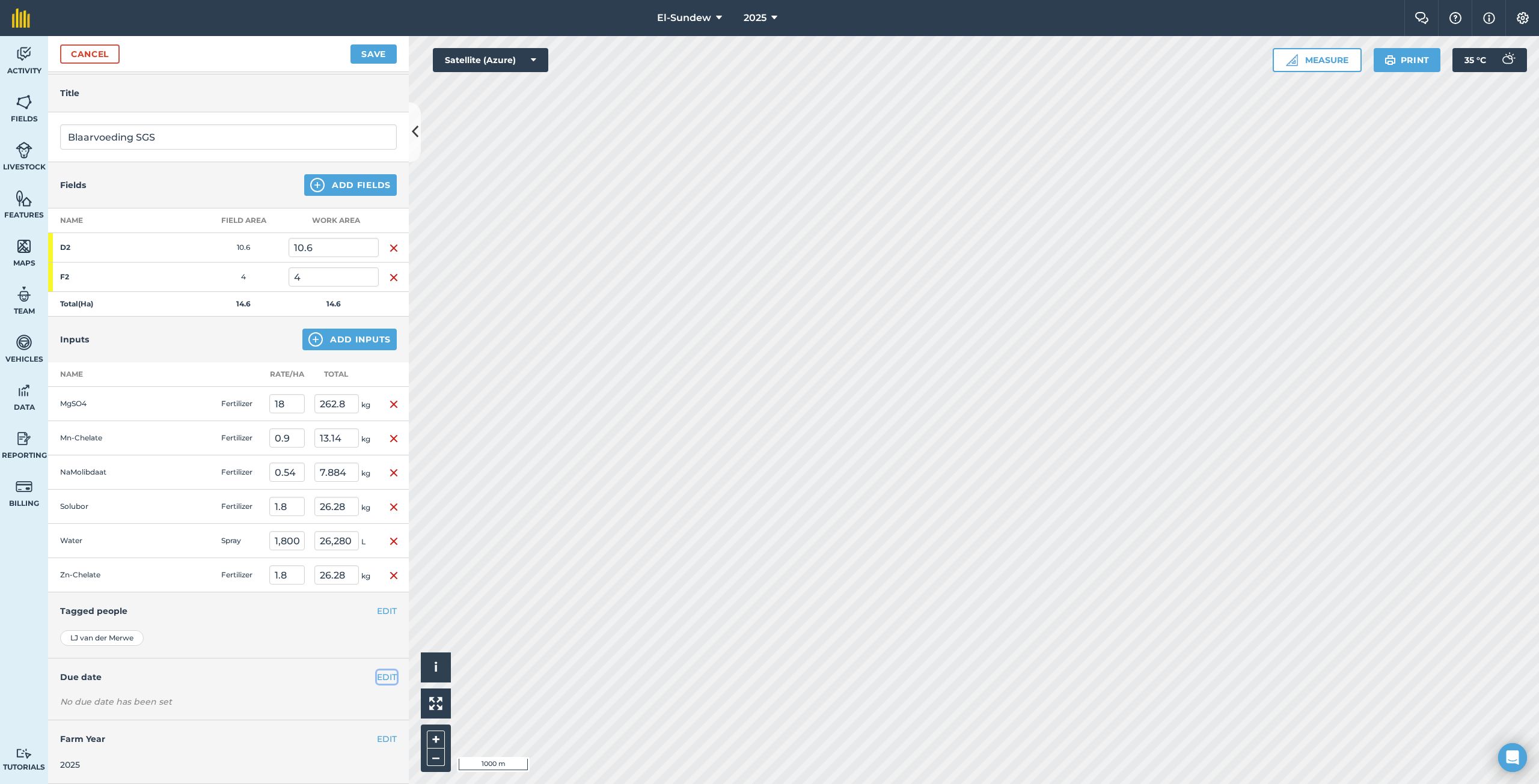
click at [378, 681] on button "EDIT" at bounding box center [387, 677] width 20 height 13
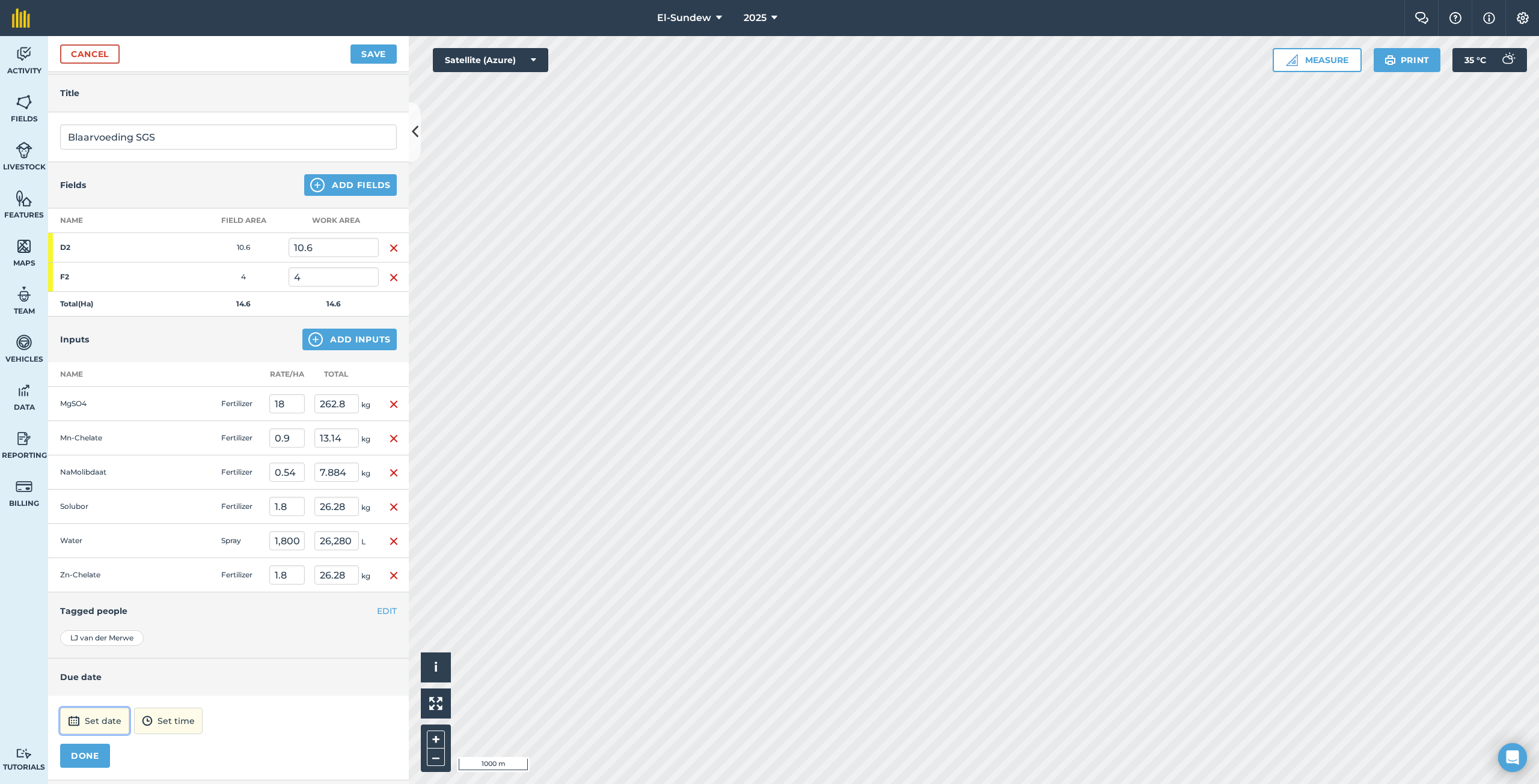
click at [113, 721] on button "Set date" at bounding box center [95, 721] width 69 height 27
click at [78, 677] on abbr "27" at bounding box center [74, 674] width 8 height 8
click at [176, 724] on button "12:00" at bounding box center [152, 721] width 52 height 27
click at [184, 587] on button "07:00" at bounding box center [155, 582] width 57 height 19
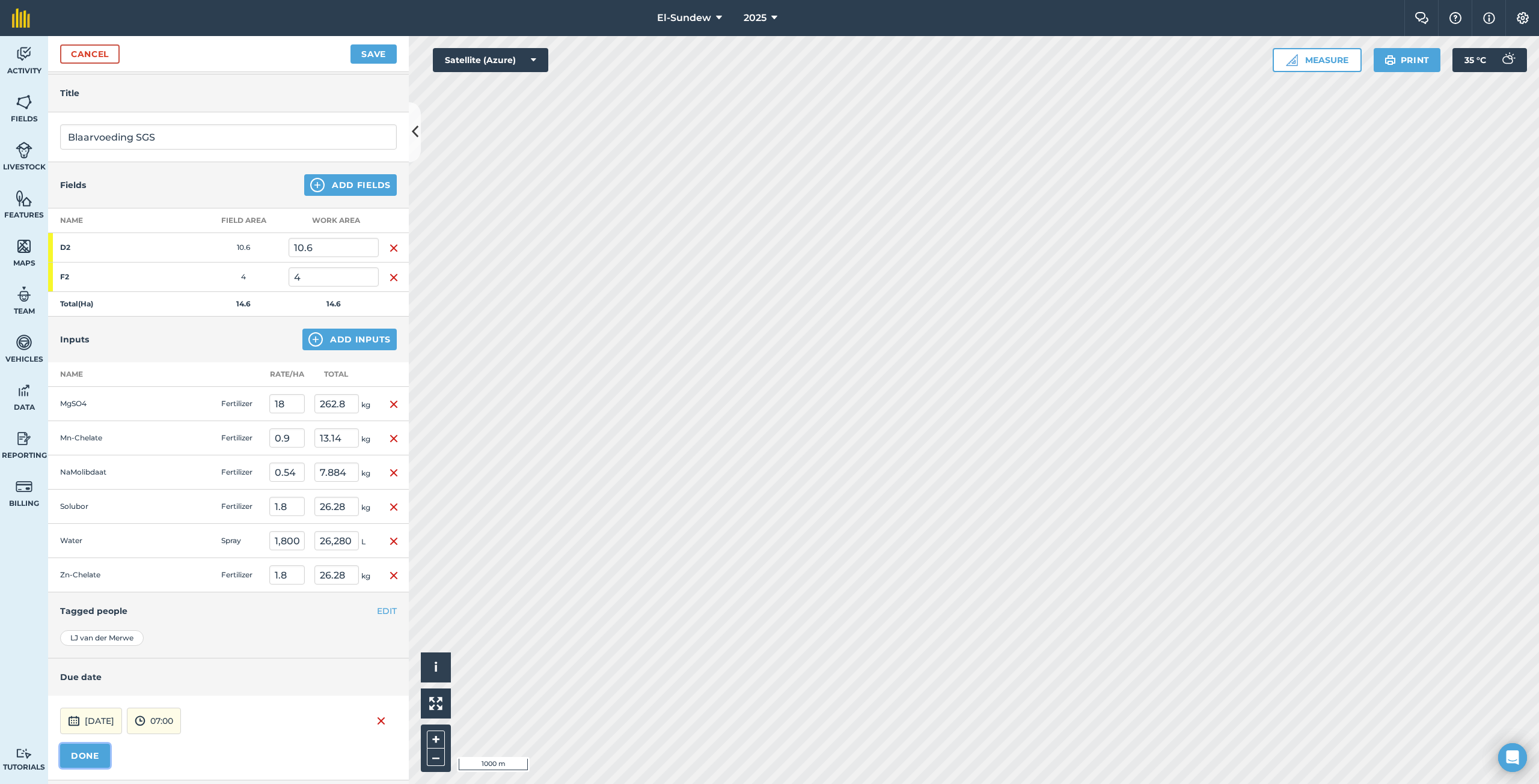
click at [88, 763] on button "DONE" at bounding box center [85, 755] width 50 height 24
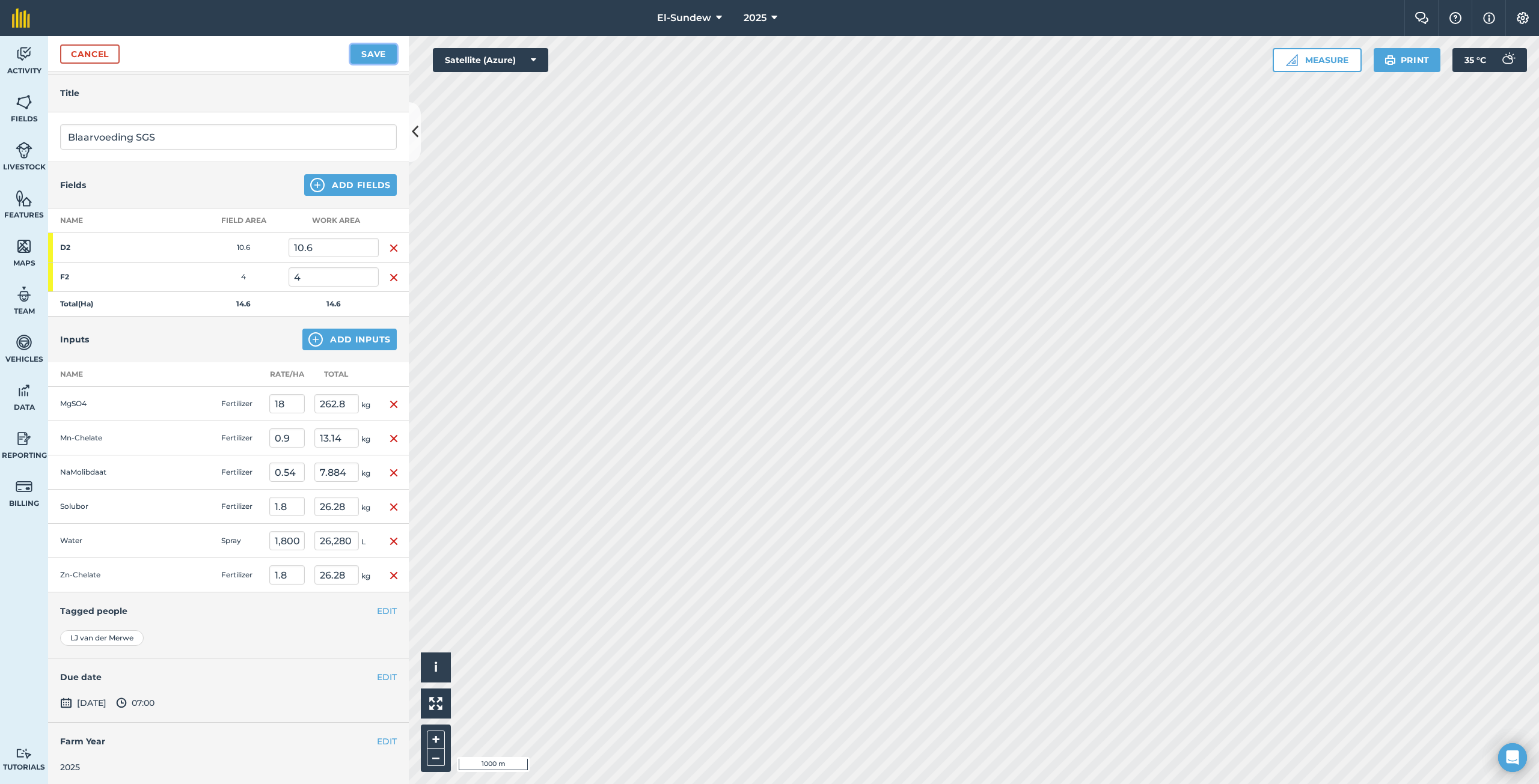
click at [387, 53] on button "Save" at bounding box center [373, 54] width 46 height 19
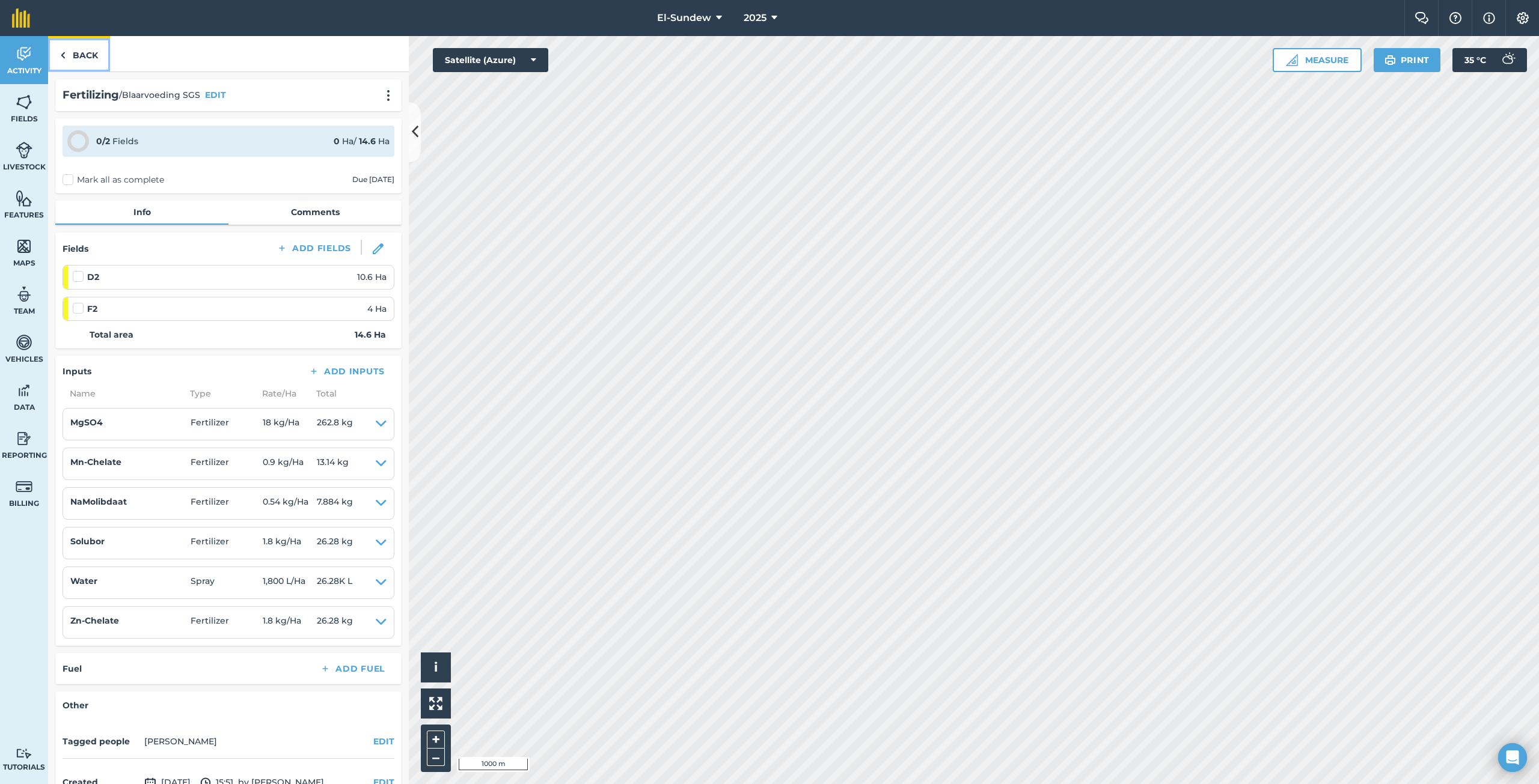
click at [79, 61] on link "Back" at bounding box center [79, 54] width 62 height 35
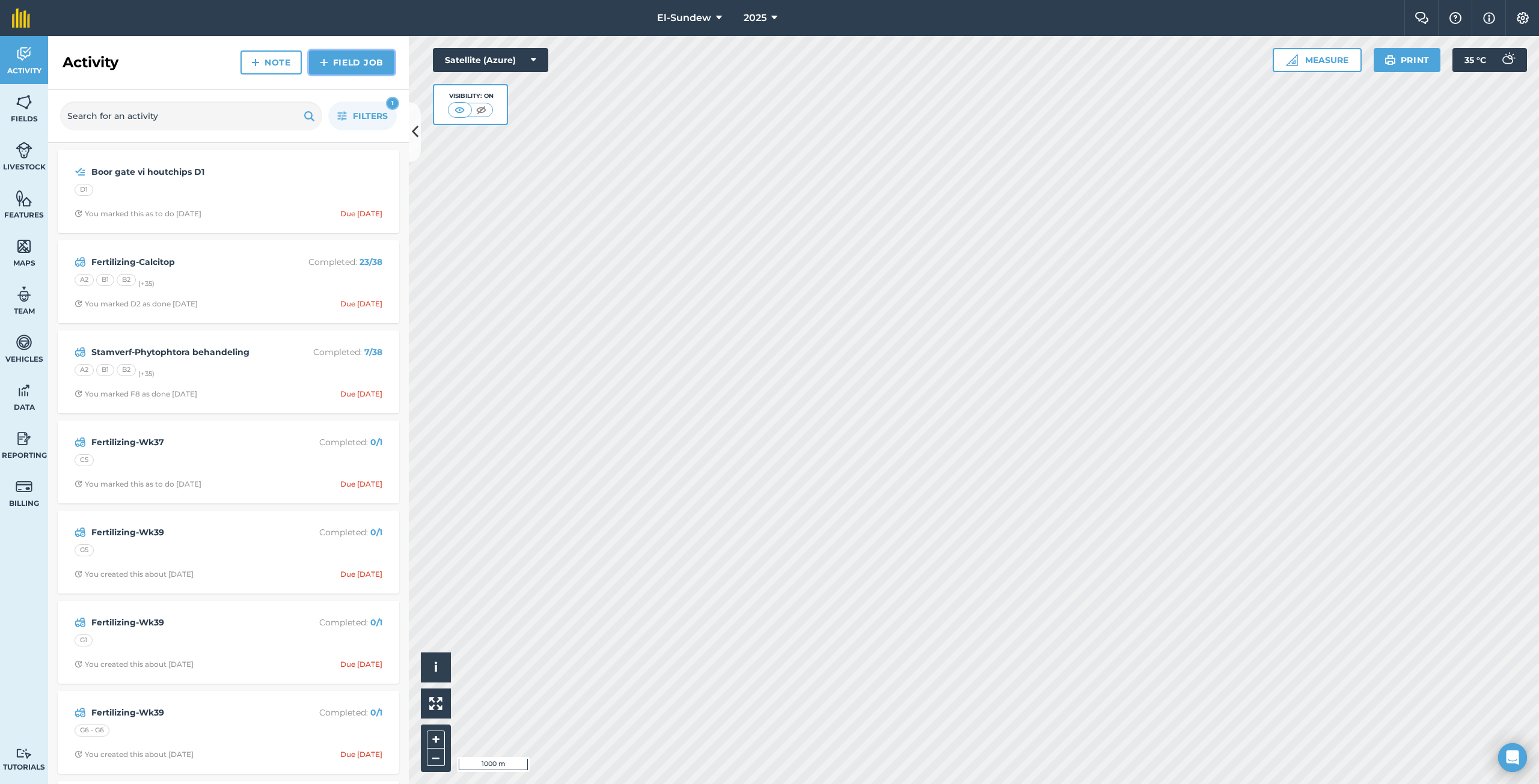
click at [334, 60] on link "Field Job" at bounding box center [352, 63] width 85 height 24
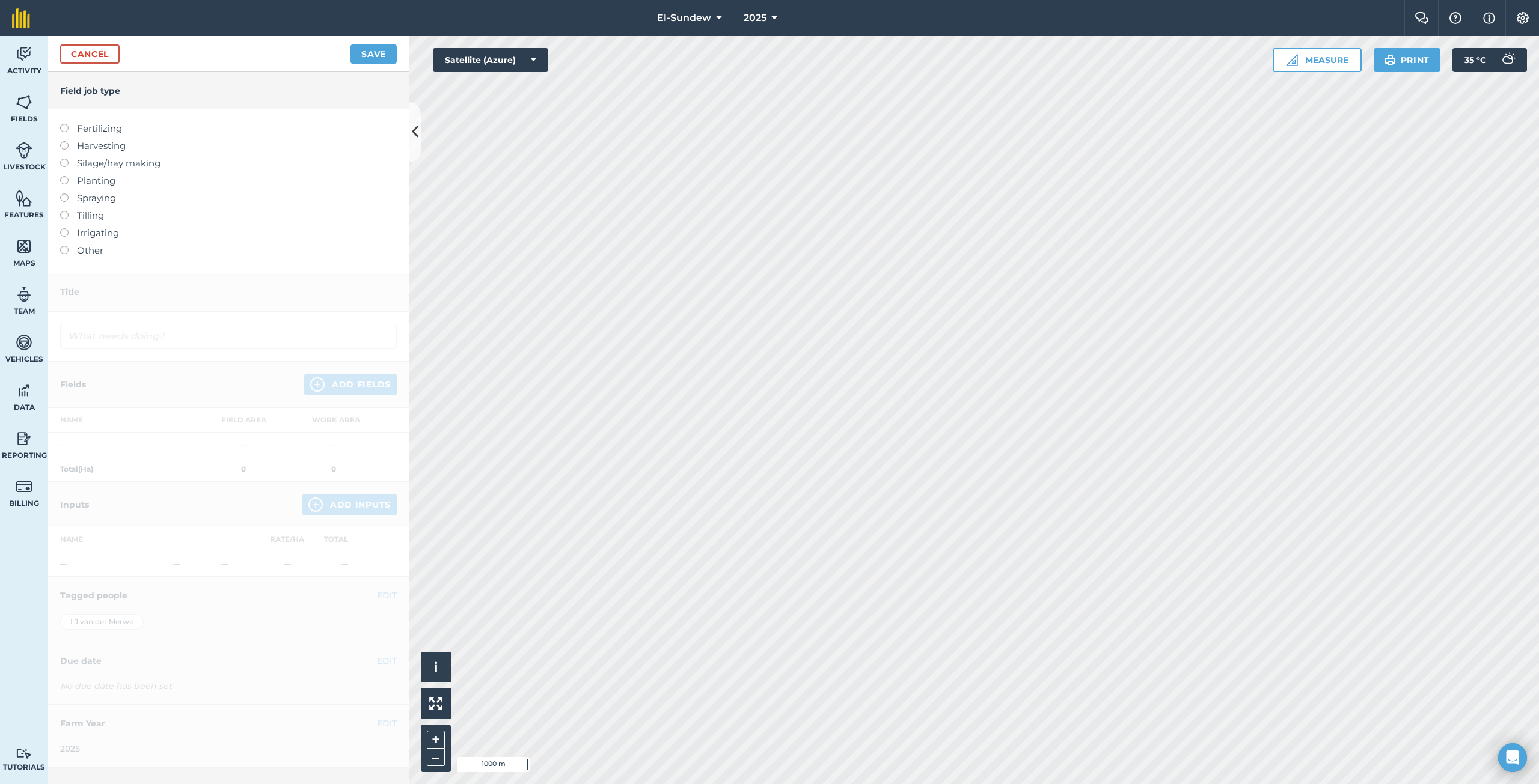
click at [99, 126] on label "Fertilizing" at bounding box center [228, 129] width 337 height 15
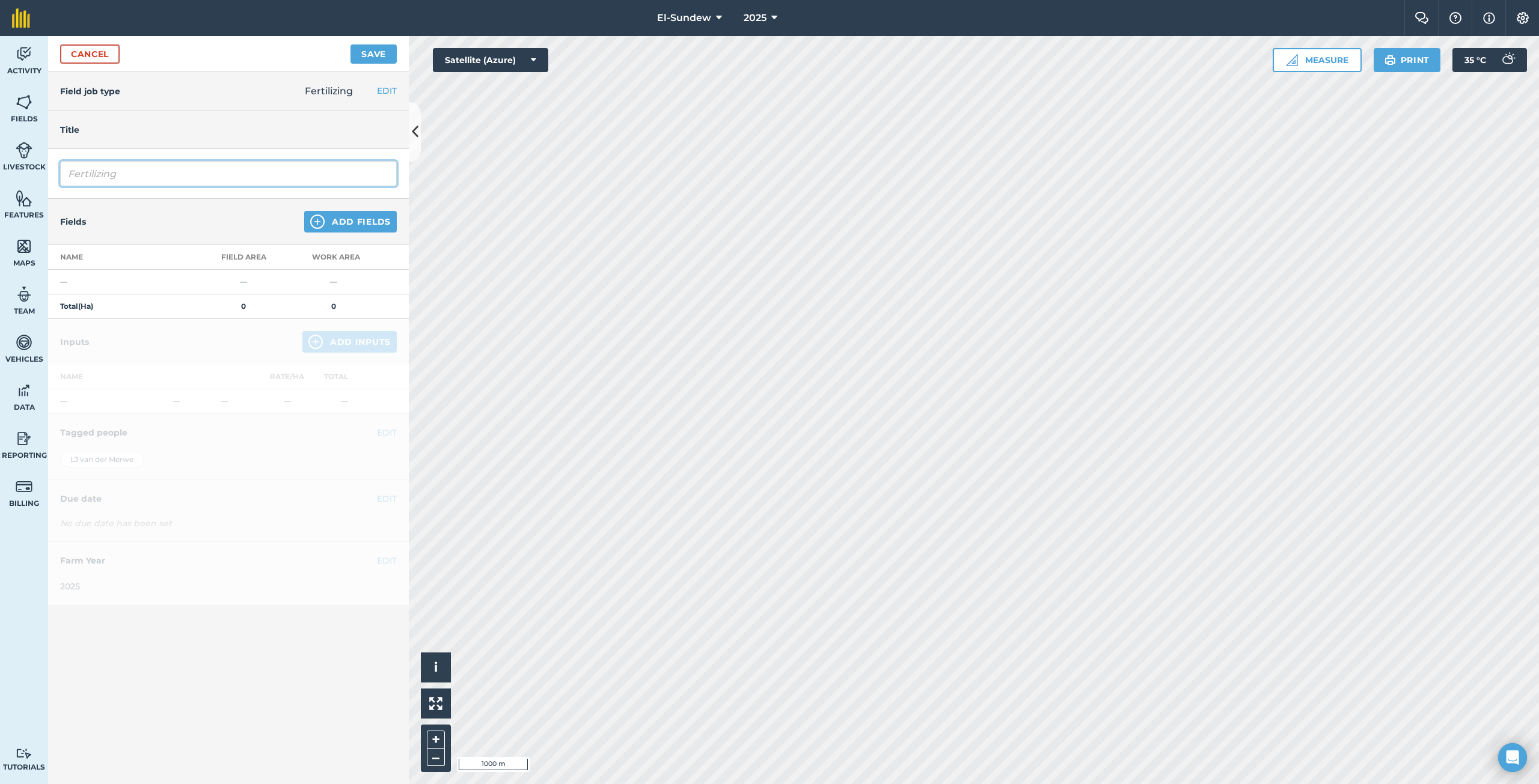
click at [165, 172] on input "Fertilizing" at bounding box center [228, 174] width 337 height 25
type input "Blaarvoeding SGS"
click at [313, 222] on img at bounding box center [317, 222] width 15 height 15
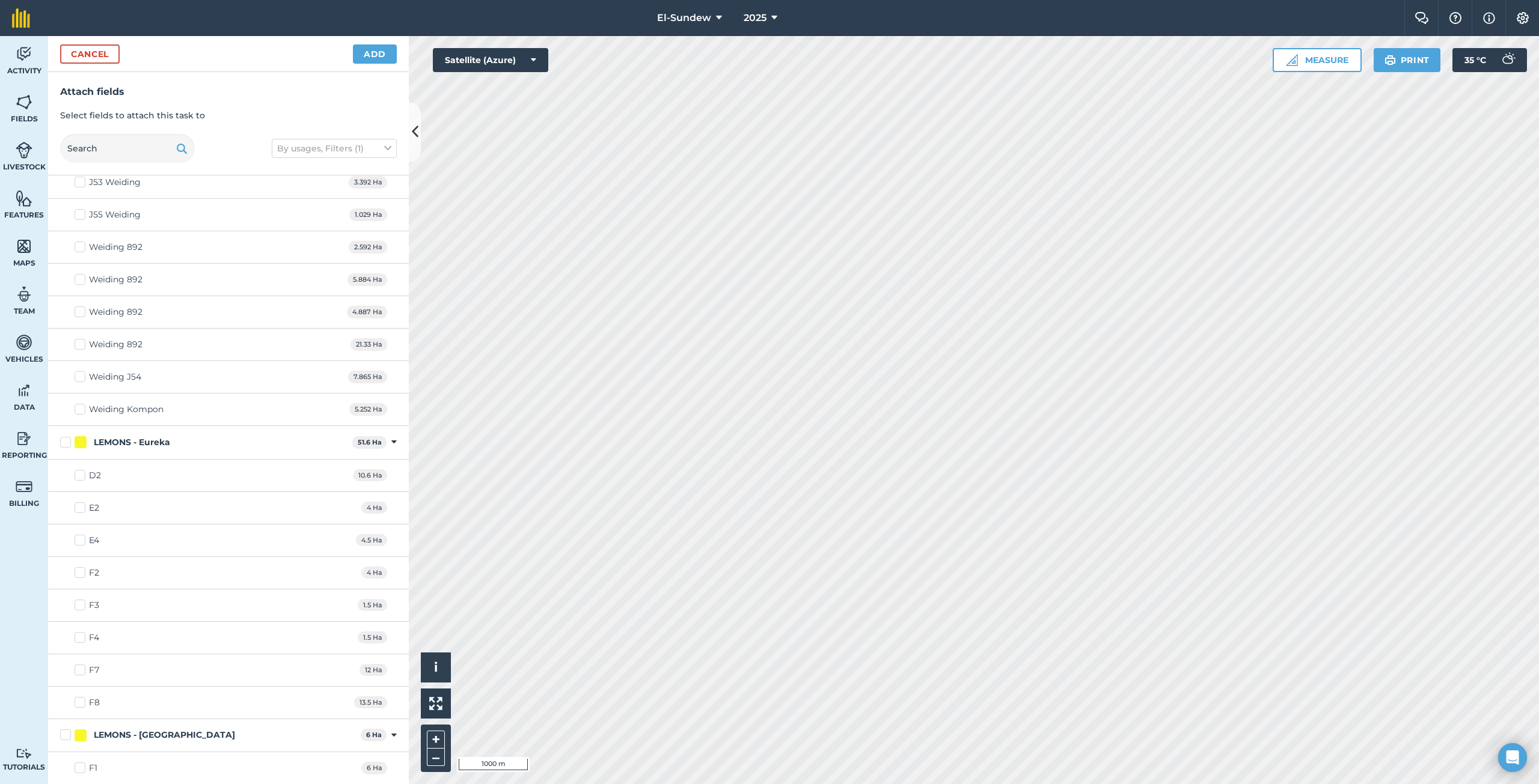
scroll to position [400, 0]
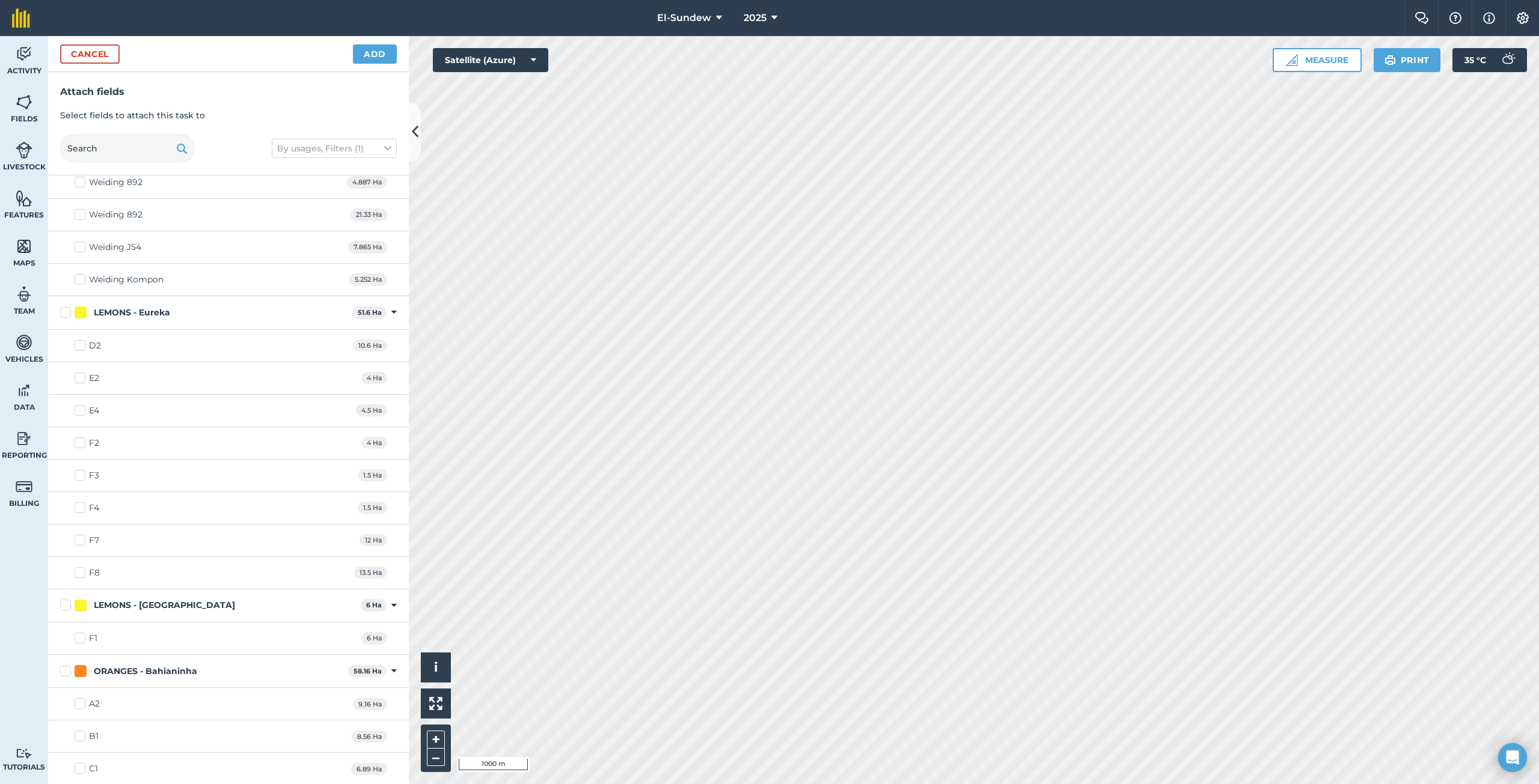
click at [80, 476] on label "F3" at bounding box center [86, 475] width 24 height 13
click at [80, 476] on input "F3" at bounding box center [78, 473] width 8 height 8
checkbox input "true"
click at [80, 509] on label "F4" at bounding box center [86, 508] width 24 height 13
click at [80, 509] on input "F4" at bounding box center [78, 506] width 8 height 8
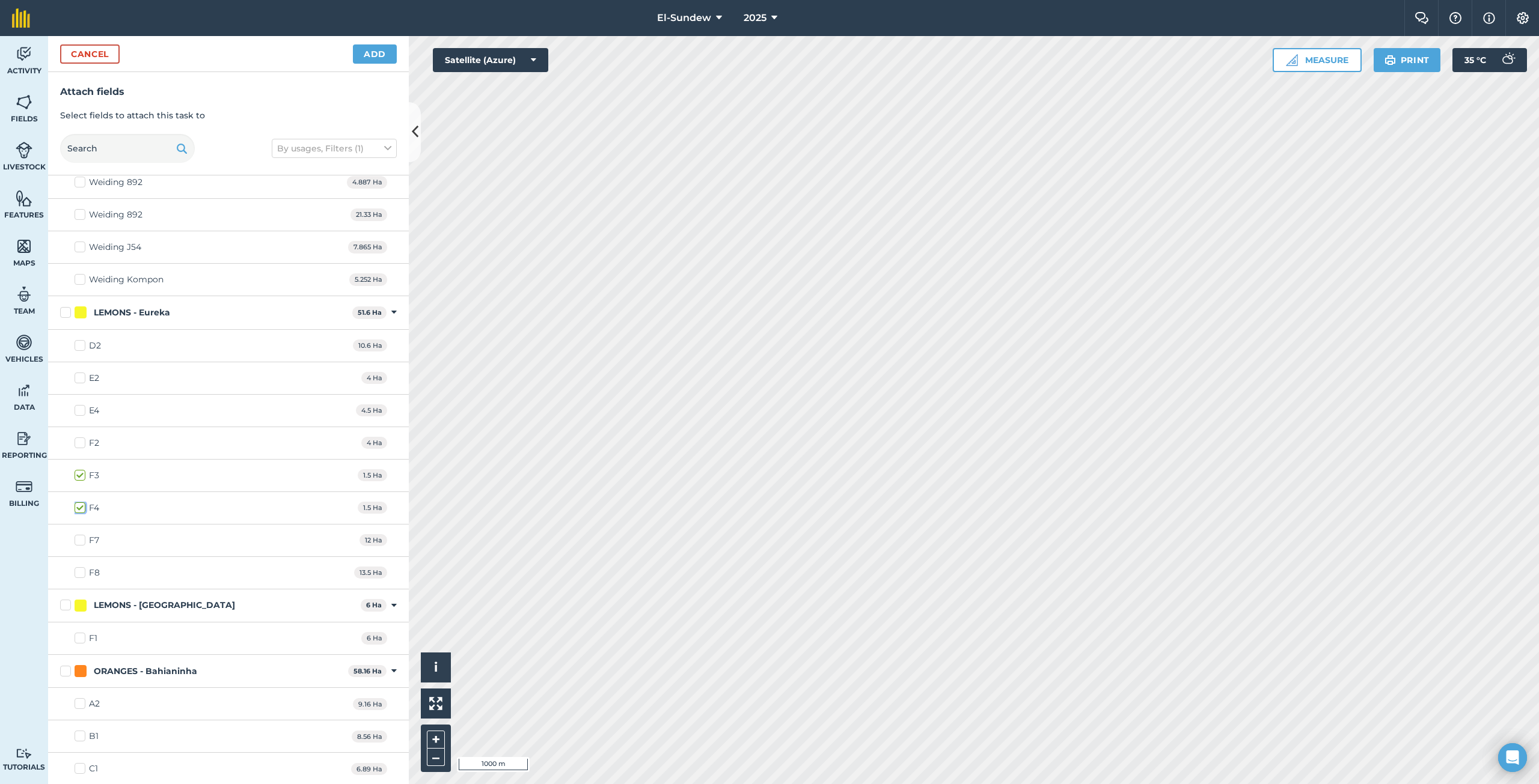
checkbox input "true"
click at [82, 381] on label "E2" at bounding box center [86, 378] width 24 height 13
click at [82, 380] on input "E2" at bounding box center [78, 375] width 8 height 8
checkbox input "true"
click at [77, 412] on label "E4" at bounding box center [86, 410] width 24 height 13
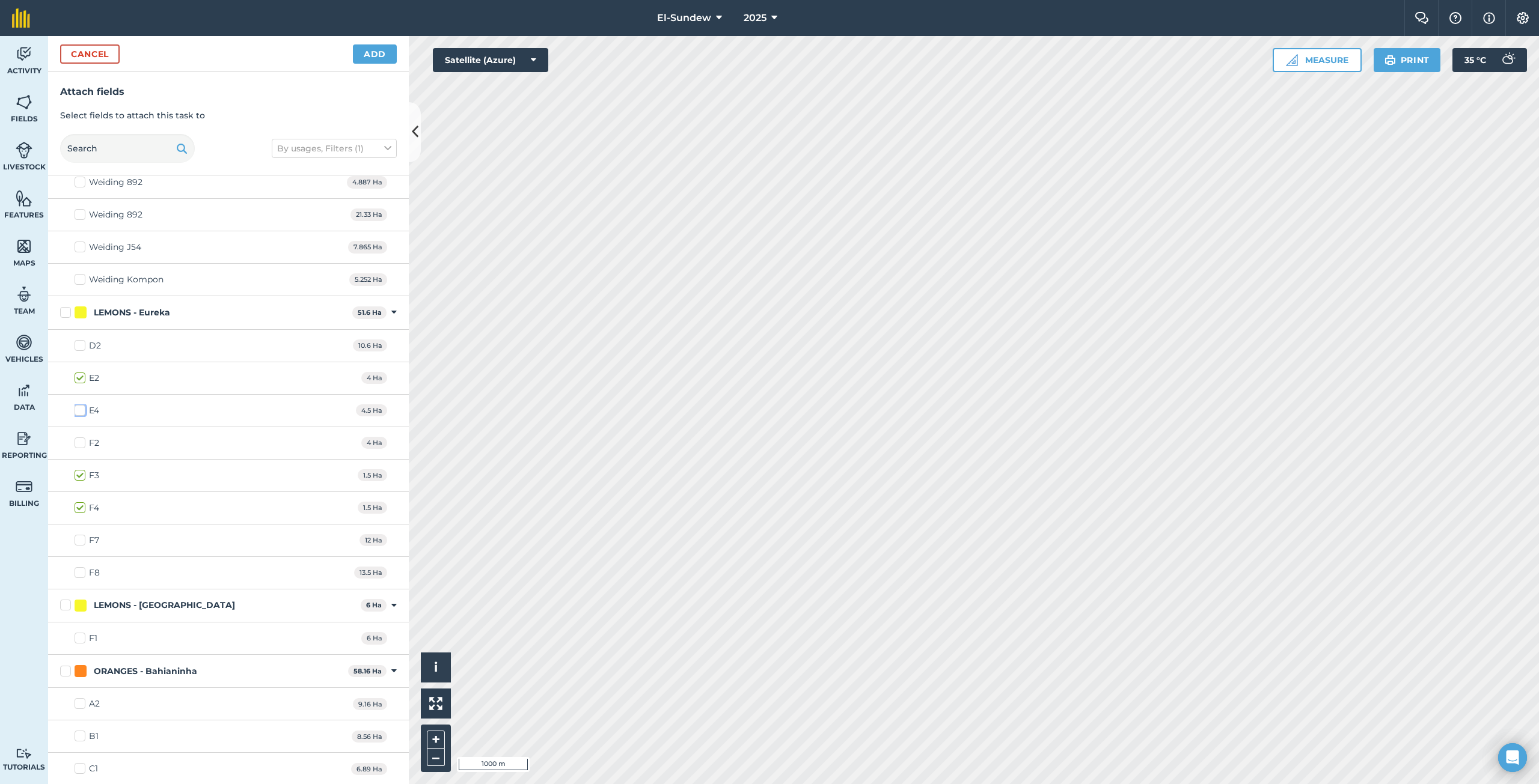
click at [77, 412] on input "E4" at bounding box center [78, 408] width 8 height 8
checkbox input "true"
click at [82, 541] on label "F7" at bounding box center [86, 540] width 24 height 13
click at [82, 541] on input "F7" at bounding box center [78, 538] width 8 height 8
checkbox input "true"
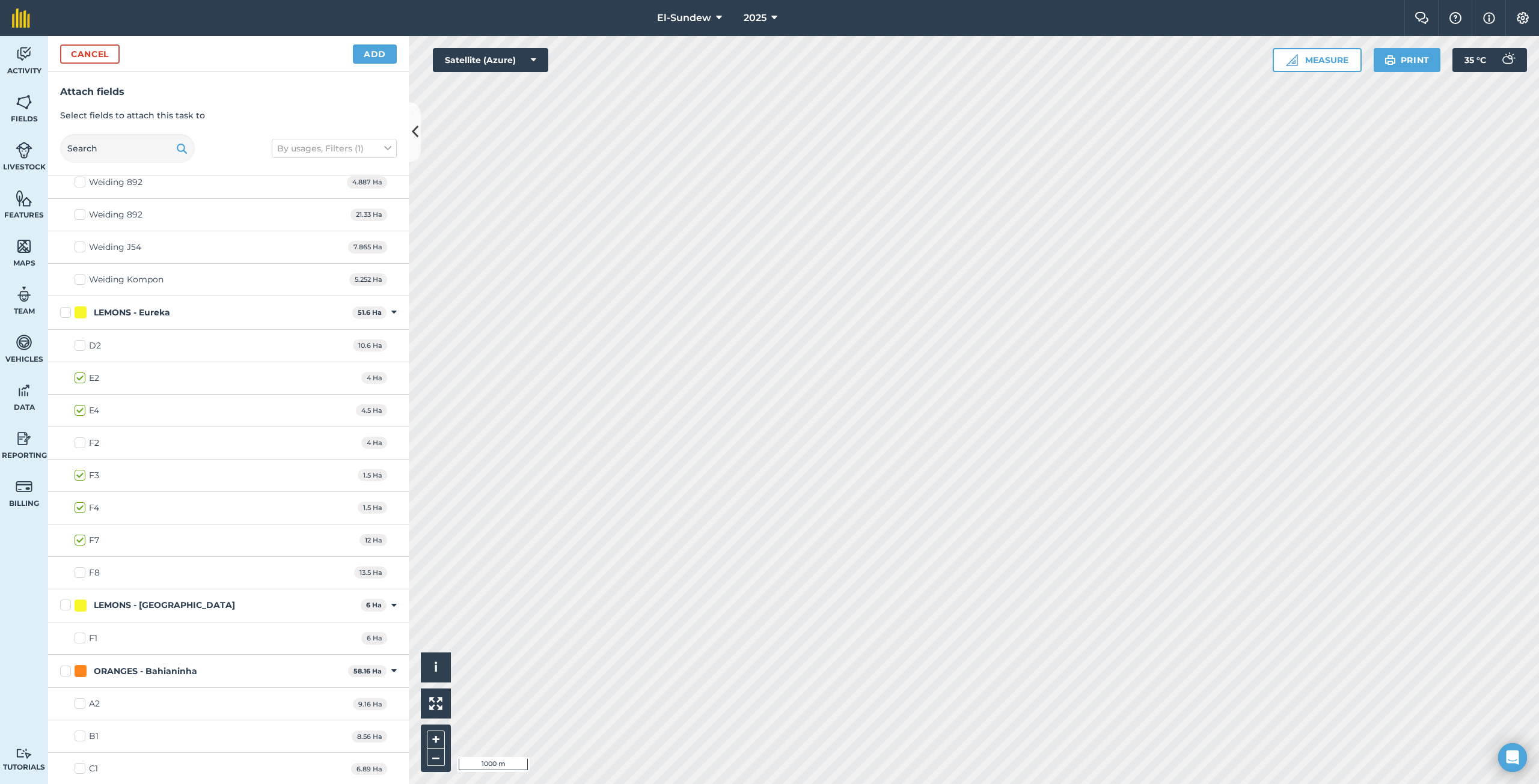
click at [82, 570] on label "F8" at bounding box center [87, 573] width 25 height 13
click at [82, 570] on input "F8" at bounding box center [78, 571] width 8 height 8
checkbox input "true"
click at [79, 637] on label "F1" at bounding box center [85, 638] width 23 height 13
click at [79, 637] on input "F1" at bounding box center [78, 636] width 8 height 8
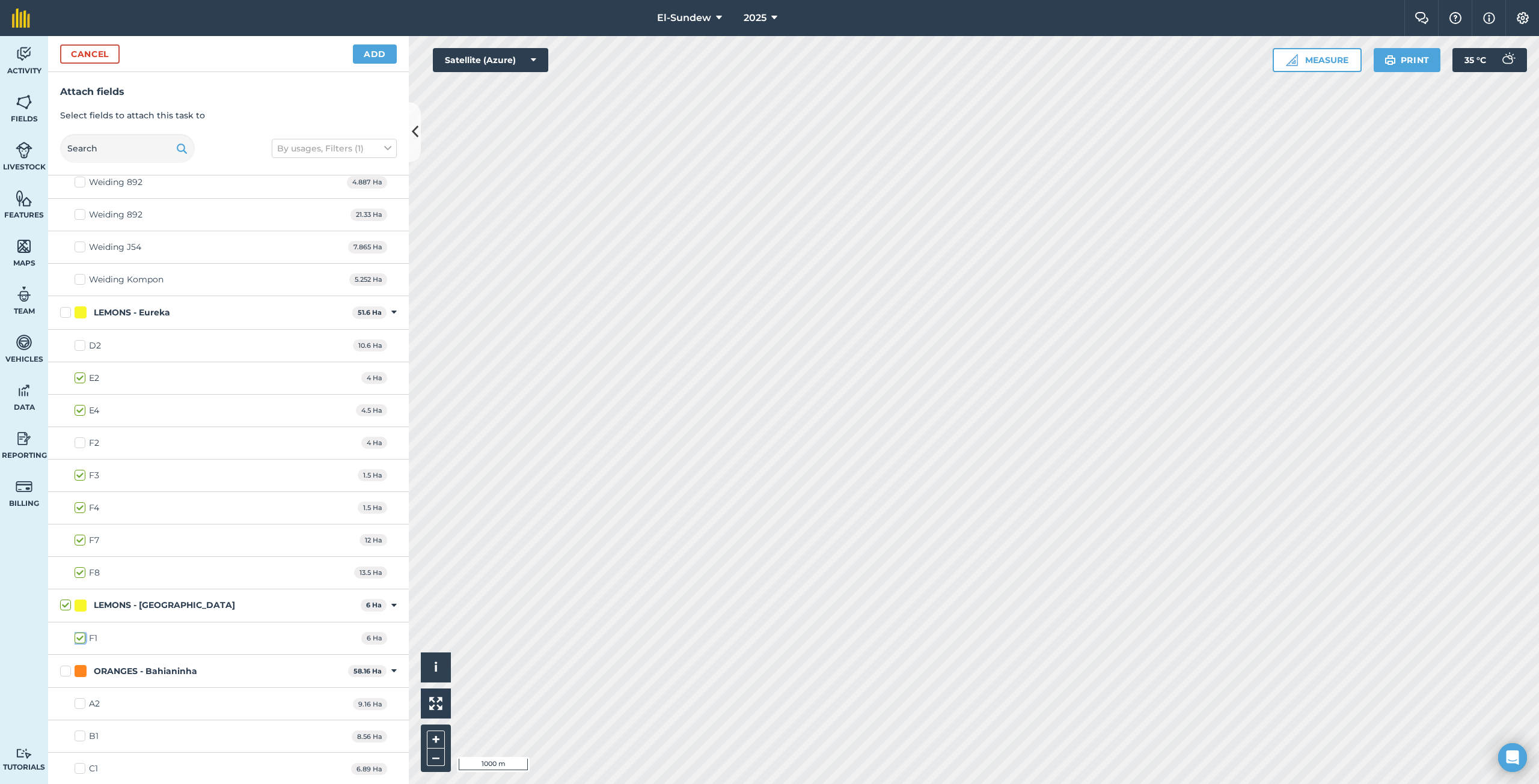
checkbox input "true"
click at [379, 60] on button "Add" at bounding box center [375, 54] width 44 height 19
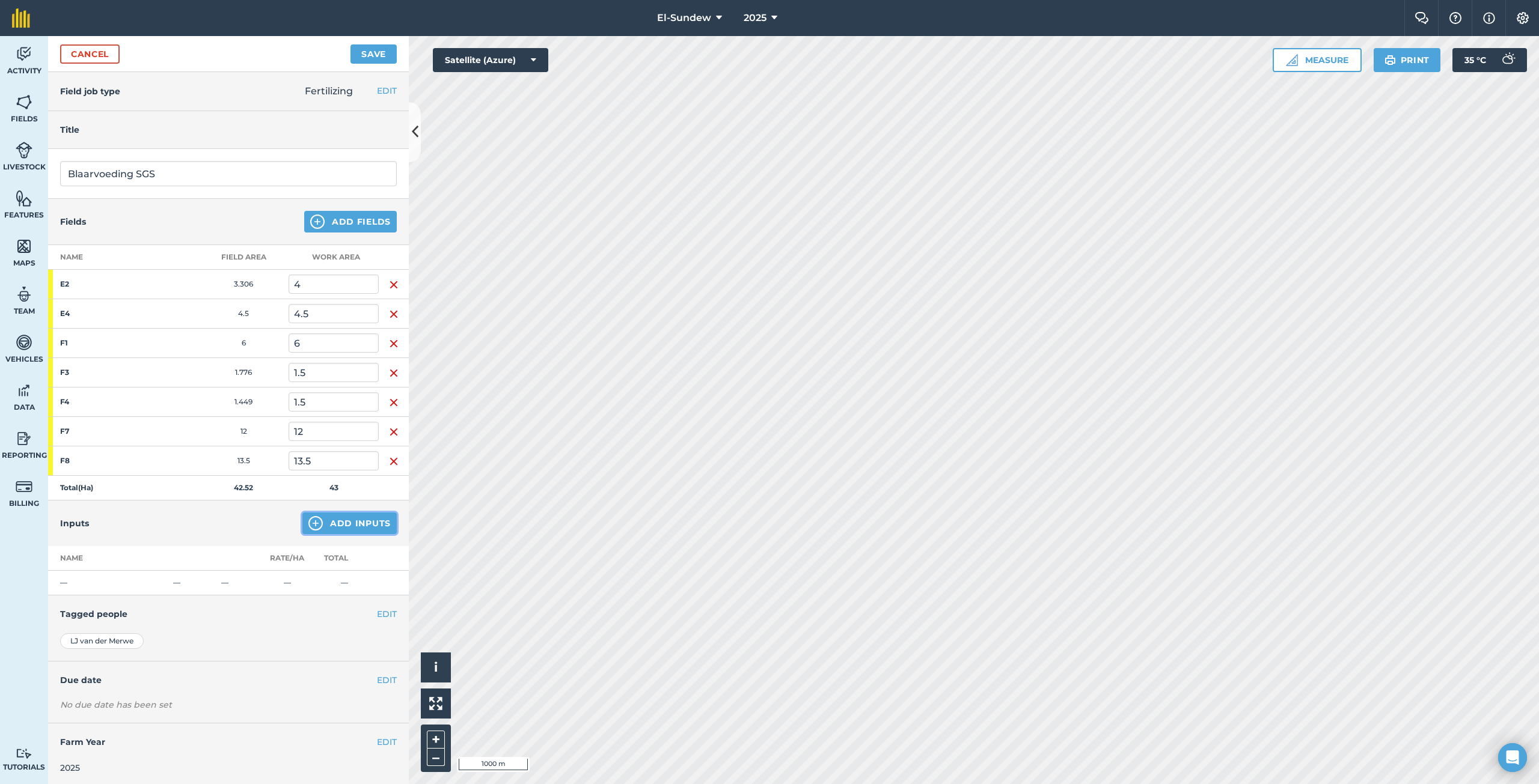
click at [317, 523] on button "Add Inputs" at bounding box center [350, 523] width 94 height 21
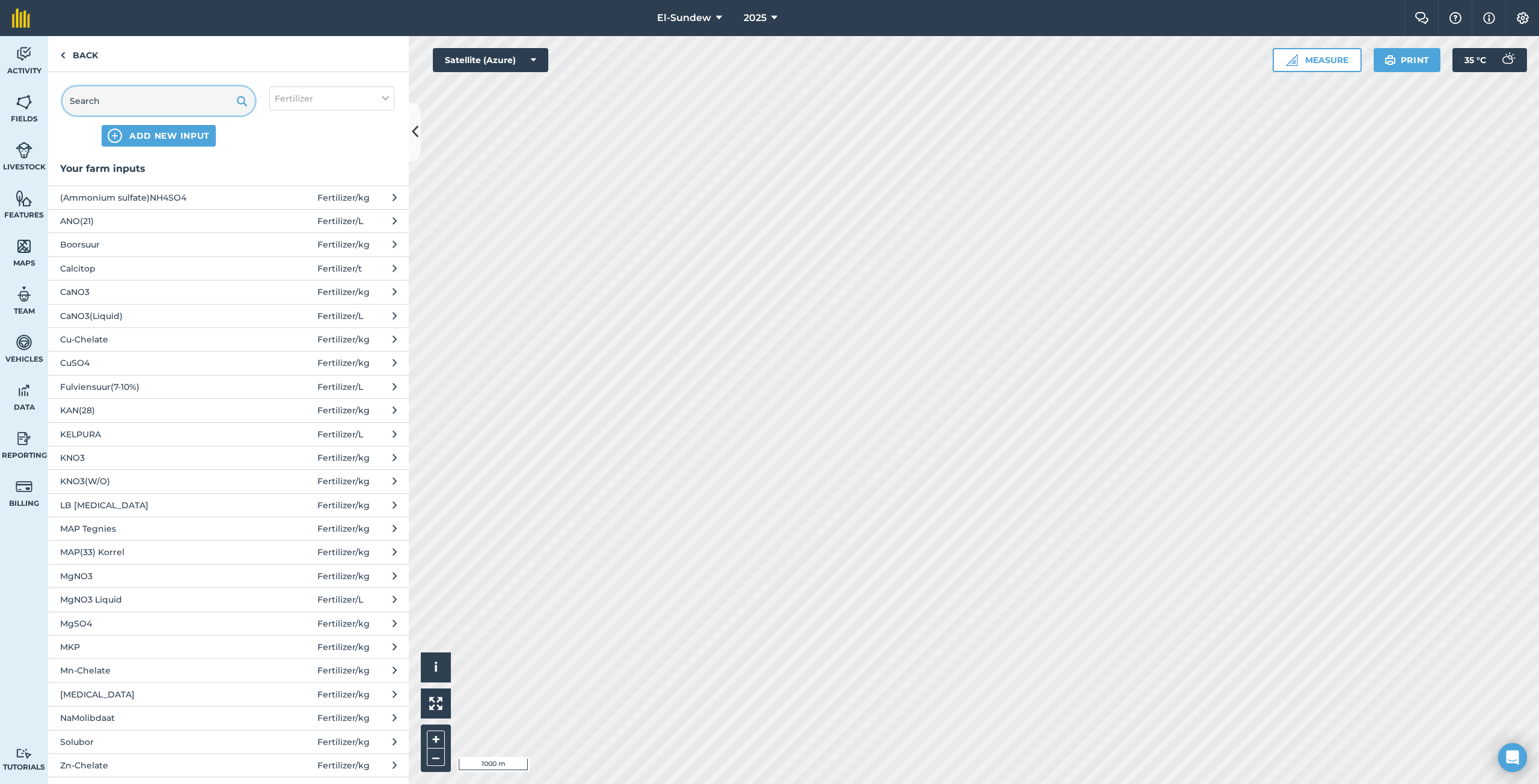
click at [155, 104] on input "text" at bounding box center [158, 101] width 192 height 29
click at [364, 102] on button "Fertilizer" at bounding box center [332, 99] width 125 height 24
click at [295, 160] on div "Spray" at bounding box center [331, 168] width 124 height 23
click at [288, 169] on label "Spray" at bounding box center [331, 168] width 114 height 13
click at [283, 169] on input "Spray" at bounding box center [278, 166] width 8 height 8
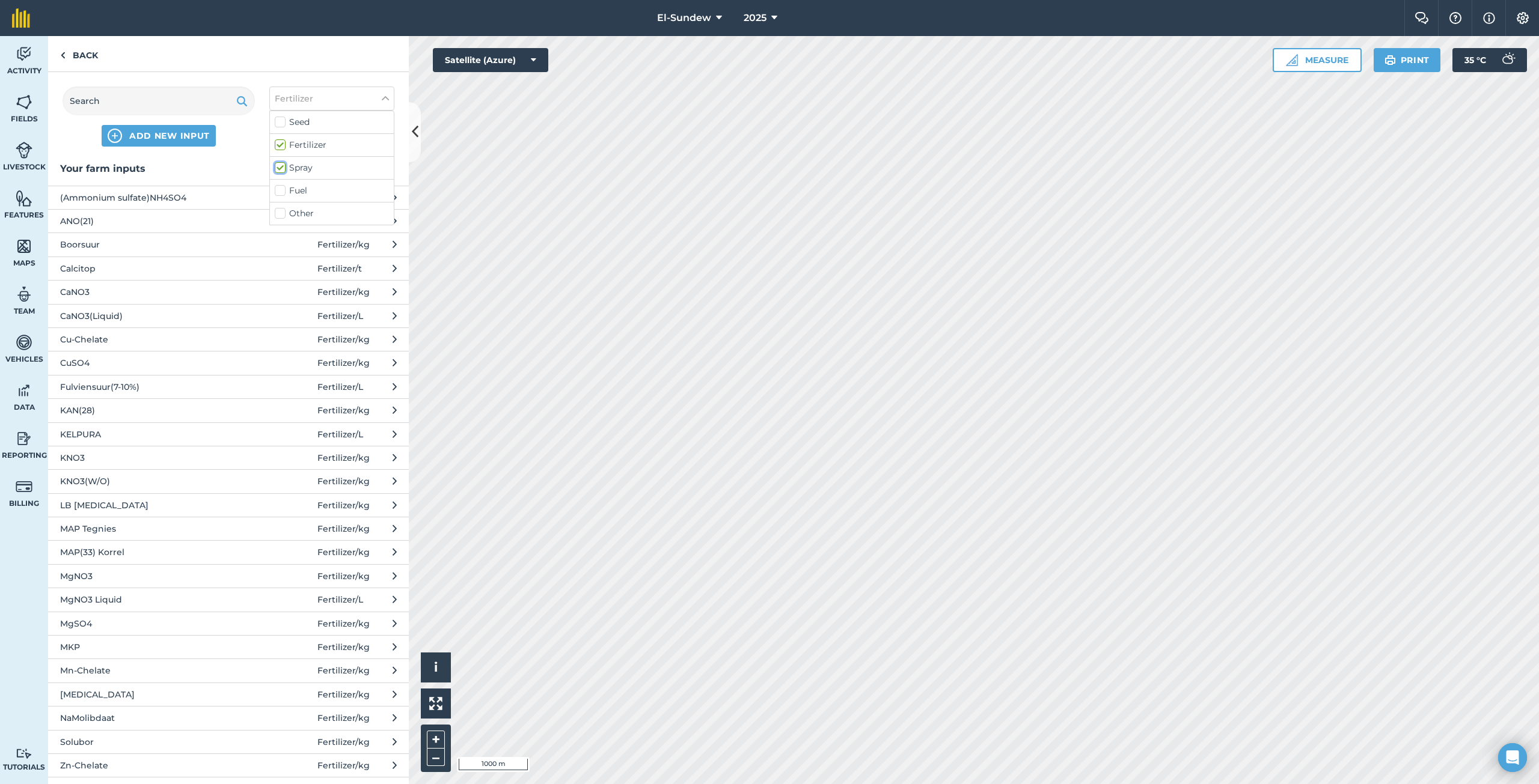
checkbox input "true"
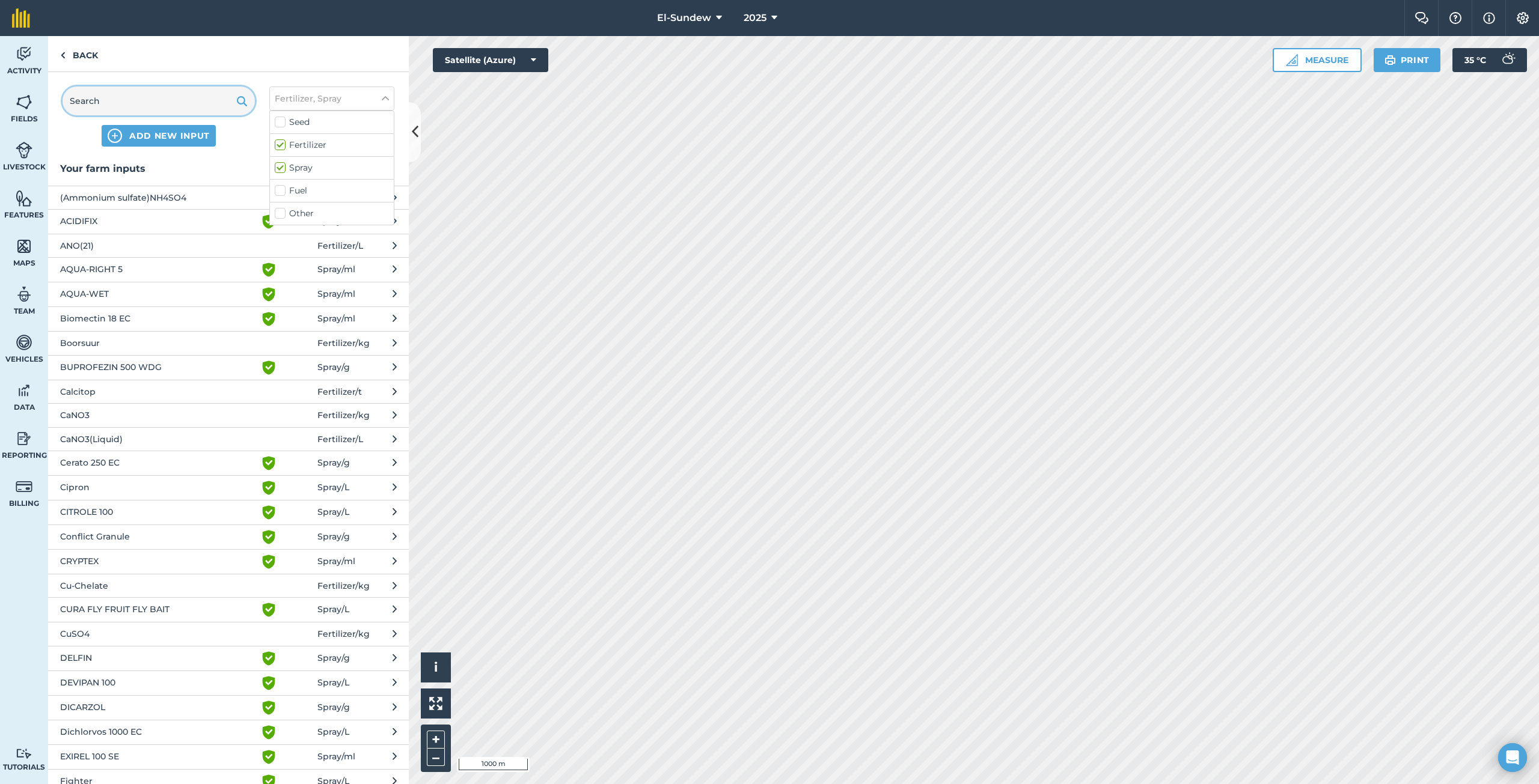
click at [200, 105] on input "text" at bounding box center [158, 101] width 192 height 29
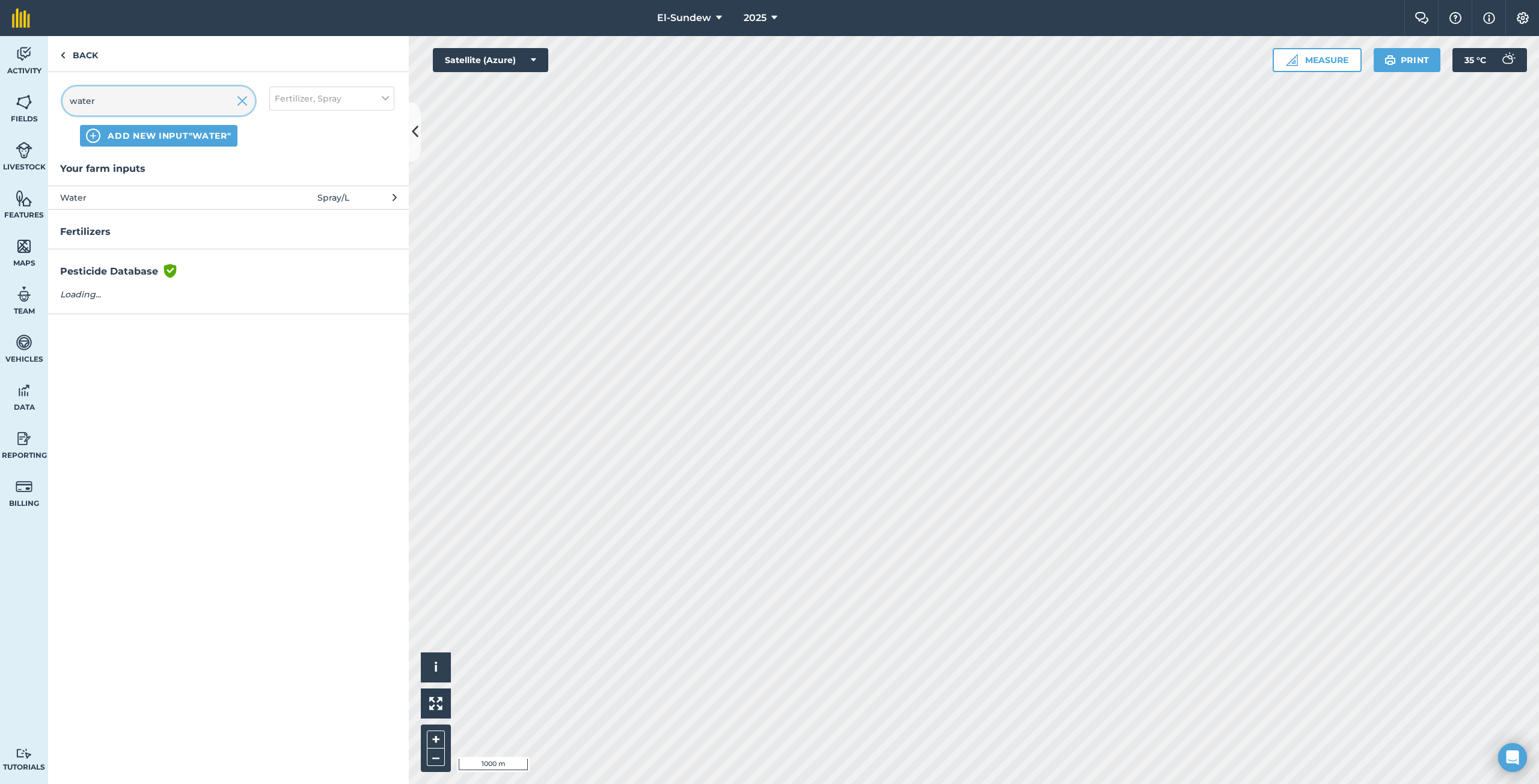
type input "water"
click at [163, 203] on span "Water" at bounding box center [158, 198] width 197 height 13
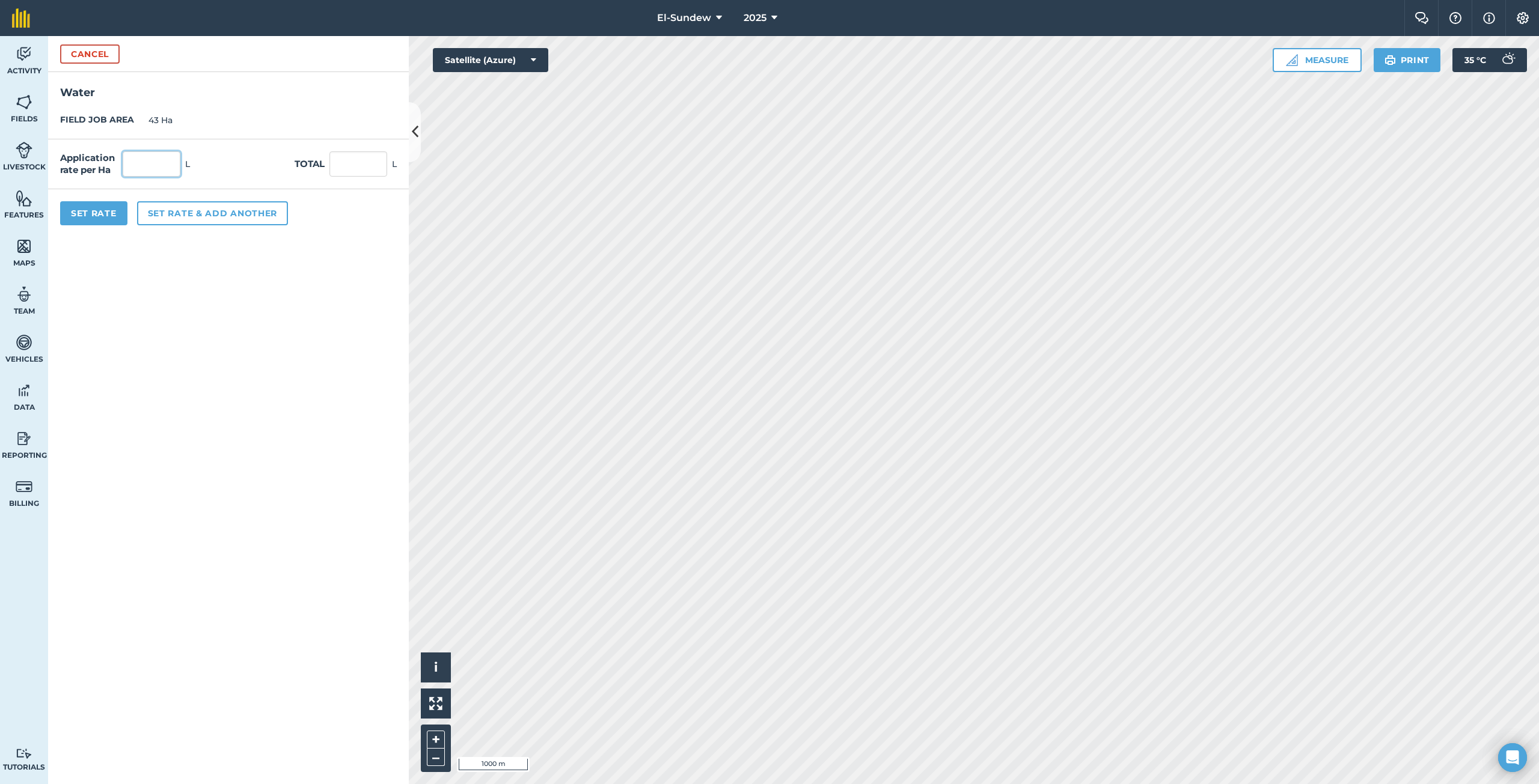
click at [170, 172] on input "text" at bounding box center [152, 164] width 57 height 25
type input "1,800"
type input "77,400"
click at [168, 216] on button "Set rate & add another" at bounding box center [212, 213] width 151 height 24
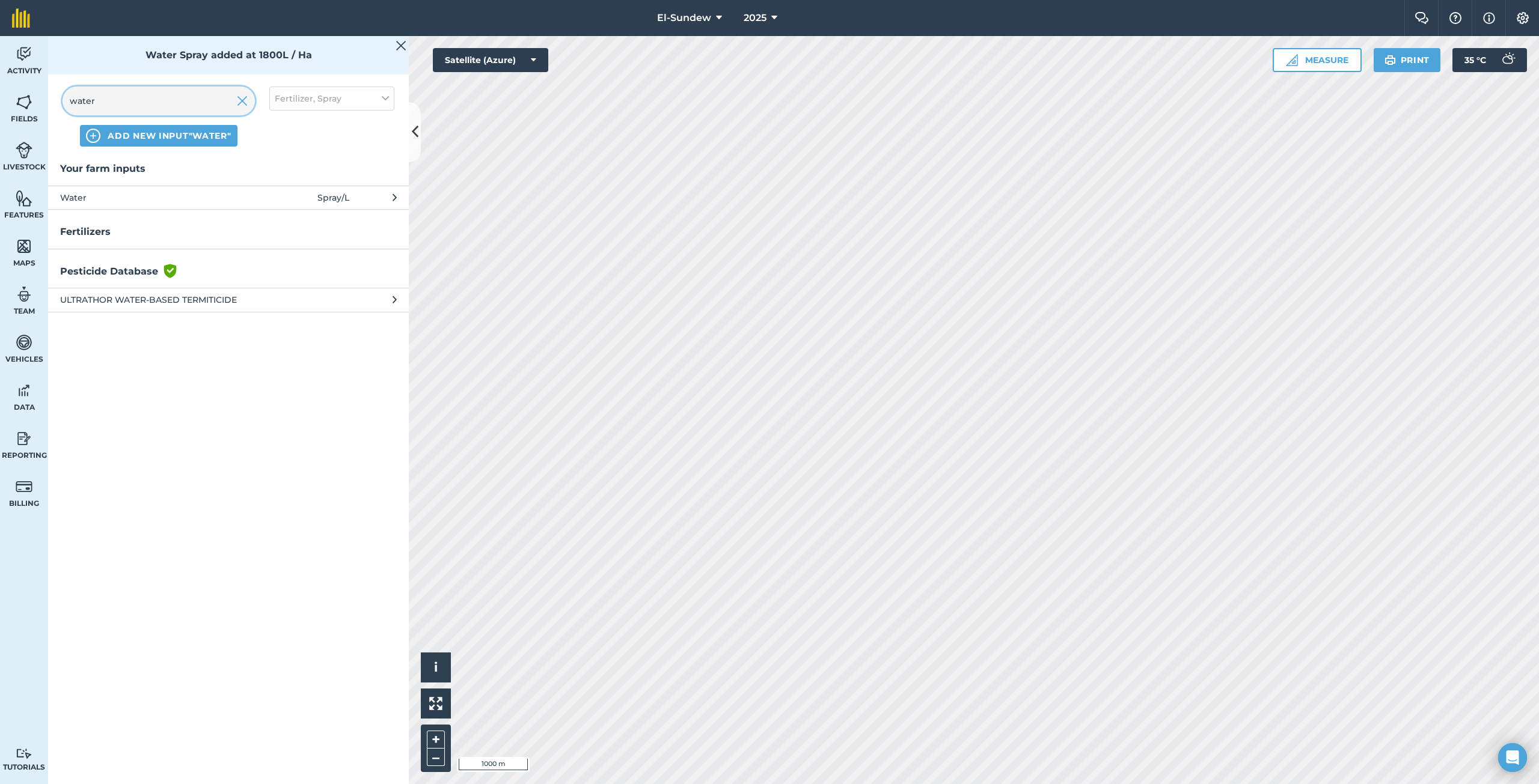
click at [211, 104] on input "water" at bounding box center [158, 101] width 192 height 29
click at [366, 102] on button "Fertilizer, Spray" at bounding box center [332, 99] width 125 height 24
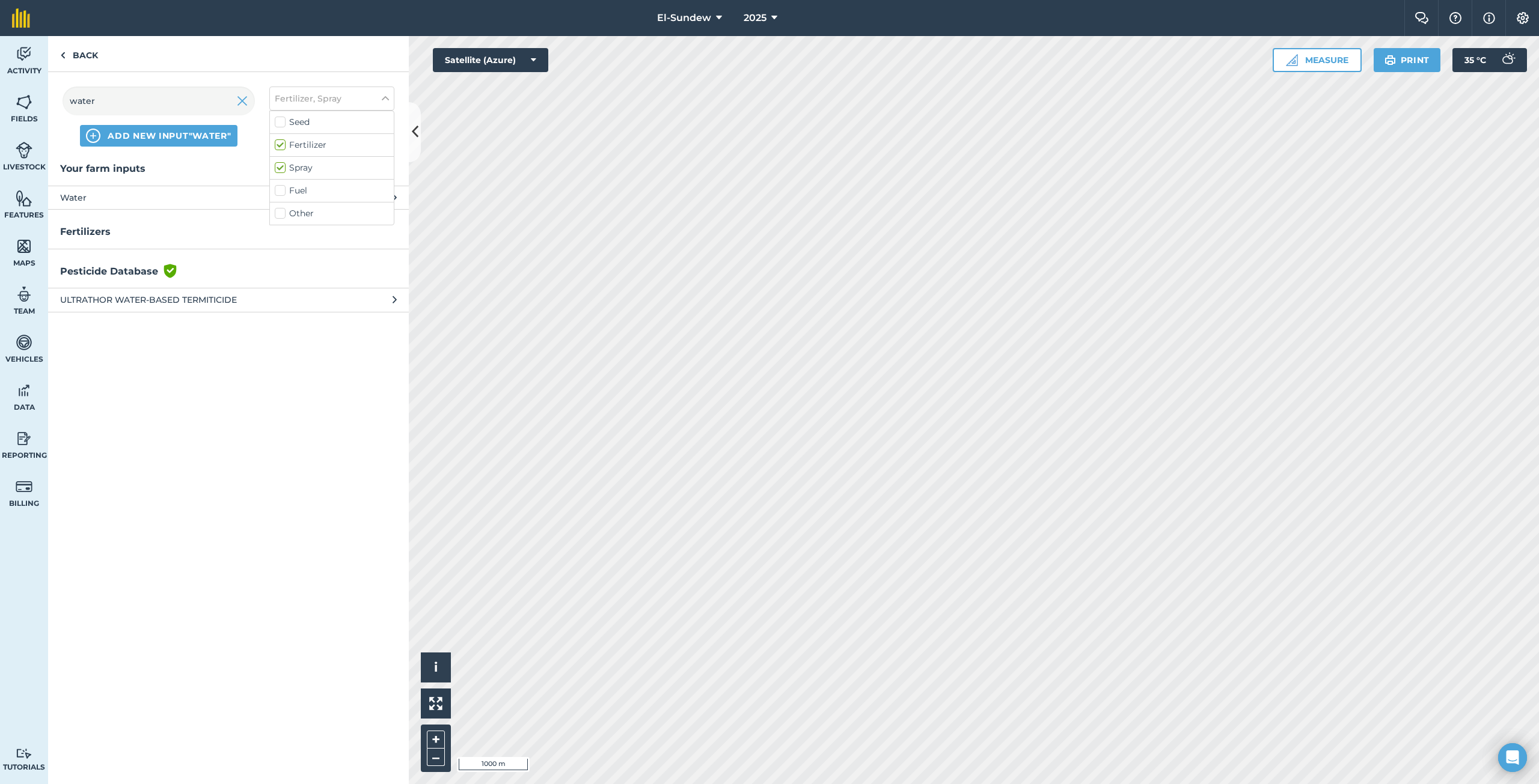
click at [279, 166] on label "Spray" at bounding box center [331, 168] width 114 height 13
click at [279, 166] on input "Spray" at bounding box center [278, 166] width 8 height 8
checkbox input "false"
click at [205, 108] on input "water" at bounding box center [158, 101] width 192 height 29
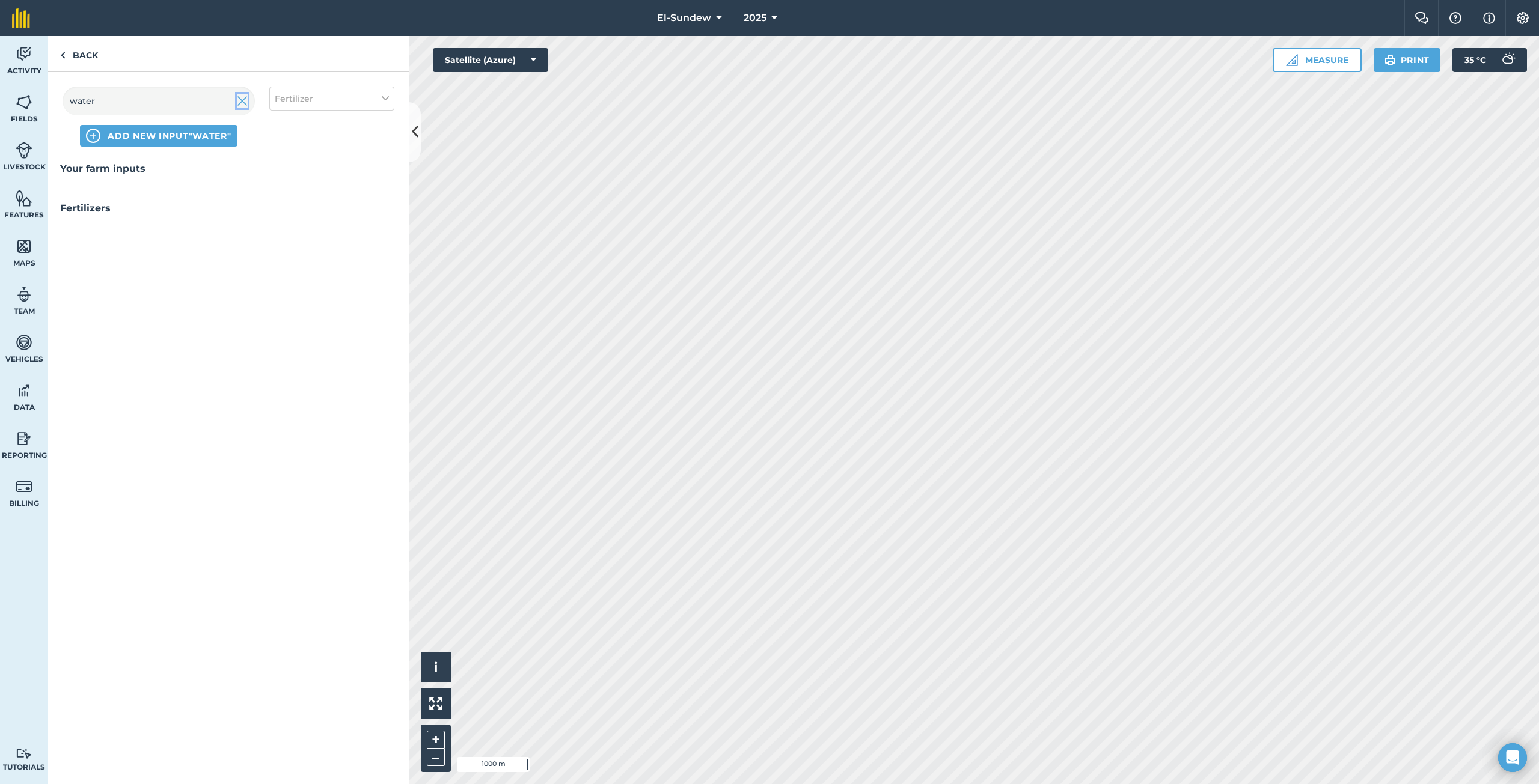
click at [243, 99] on img at bounding box center [242, 101] width 11 height 15
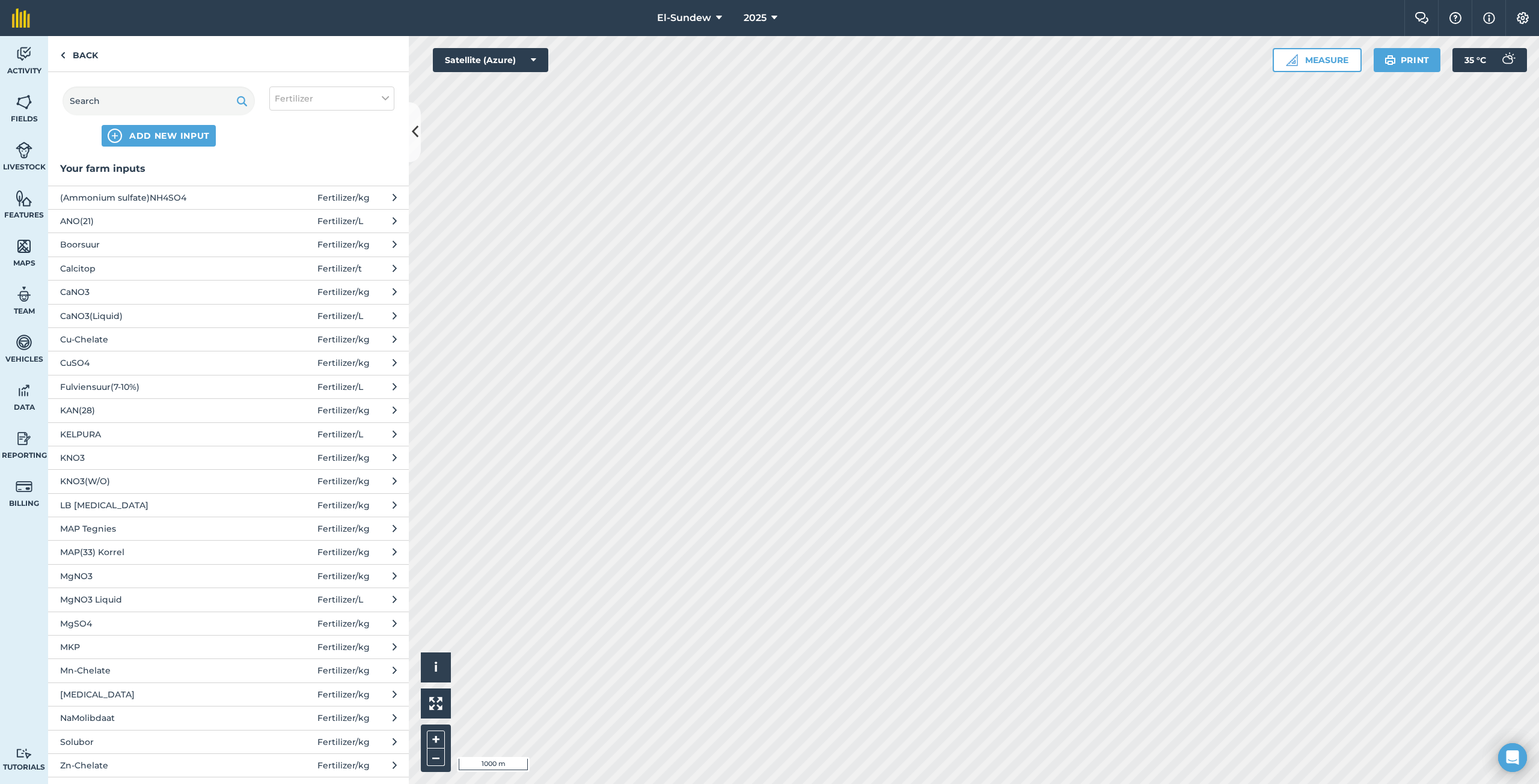
scroll to position [200, 0]
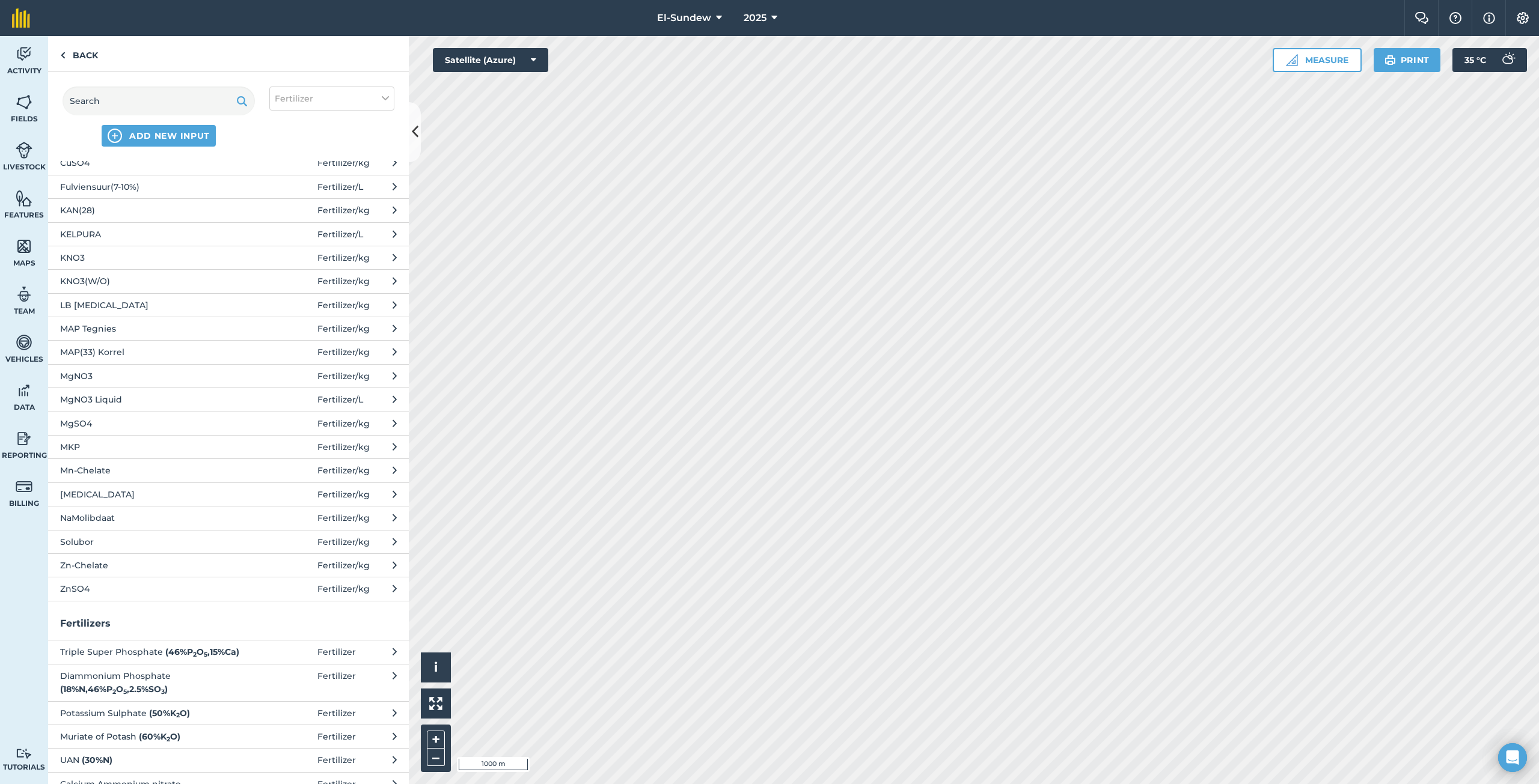
click at [136, 555] on button "Zn-Chelate Fertilizer / kg" at bounding box center [228, 565] width 361 height 24
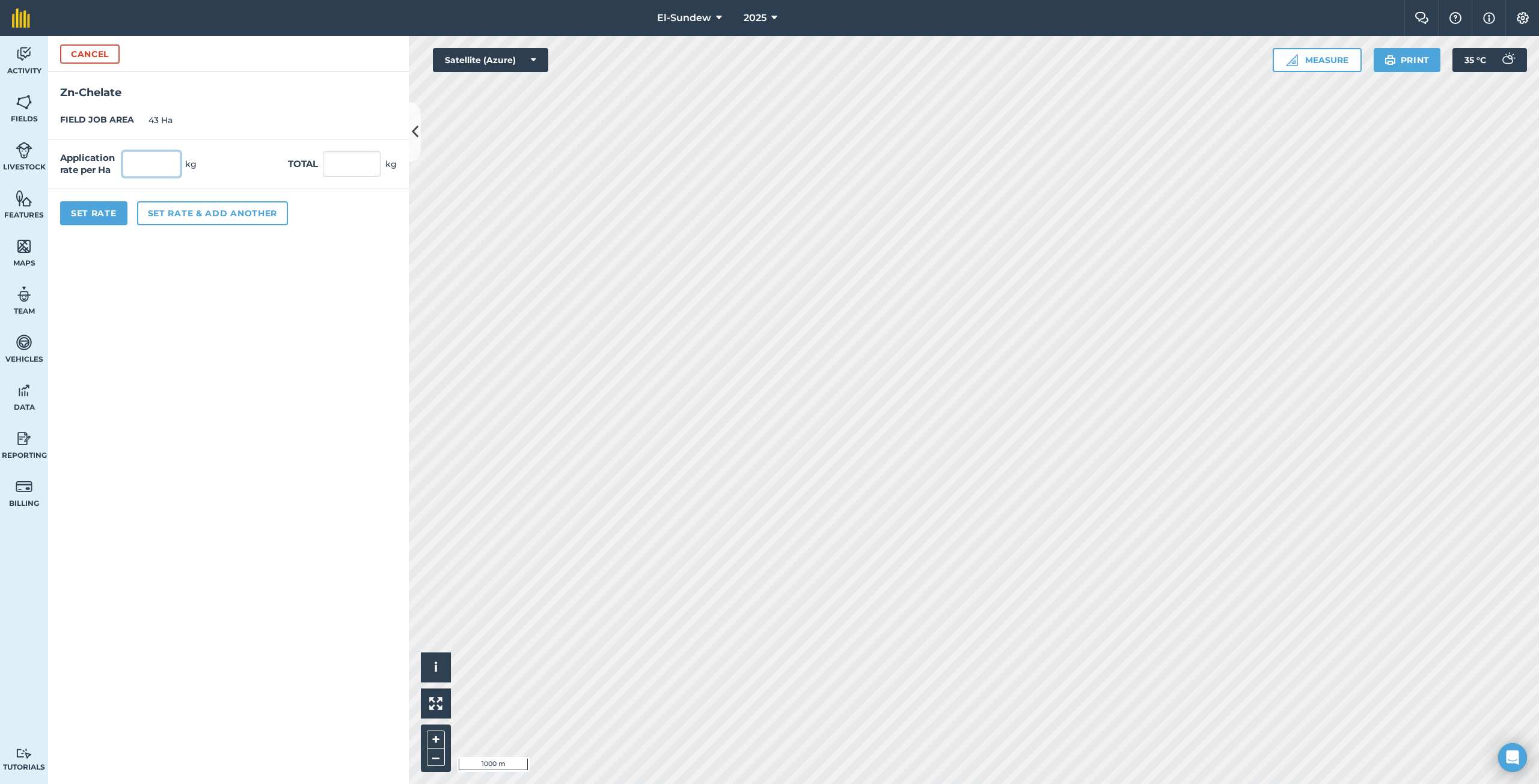
click at [173, 165] on input "text" at bounding box center [152, 164] width 57 height 25
type input "2.16"
type input "92.88"
click at [208, 208] on button "Set rate & add another" at bounding box center [212, 213] width 151 height 24
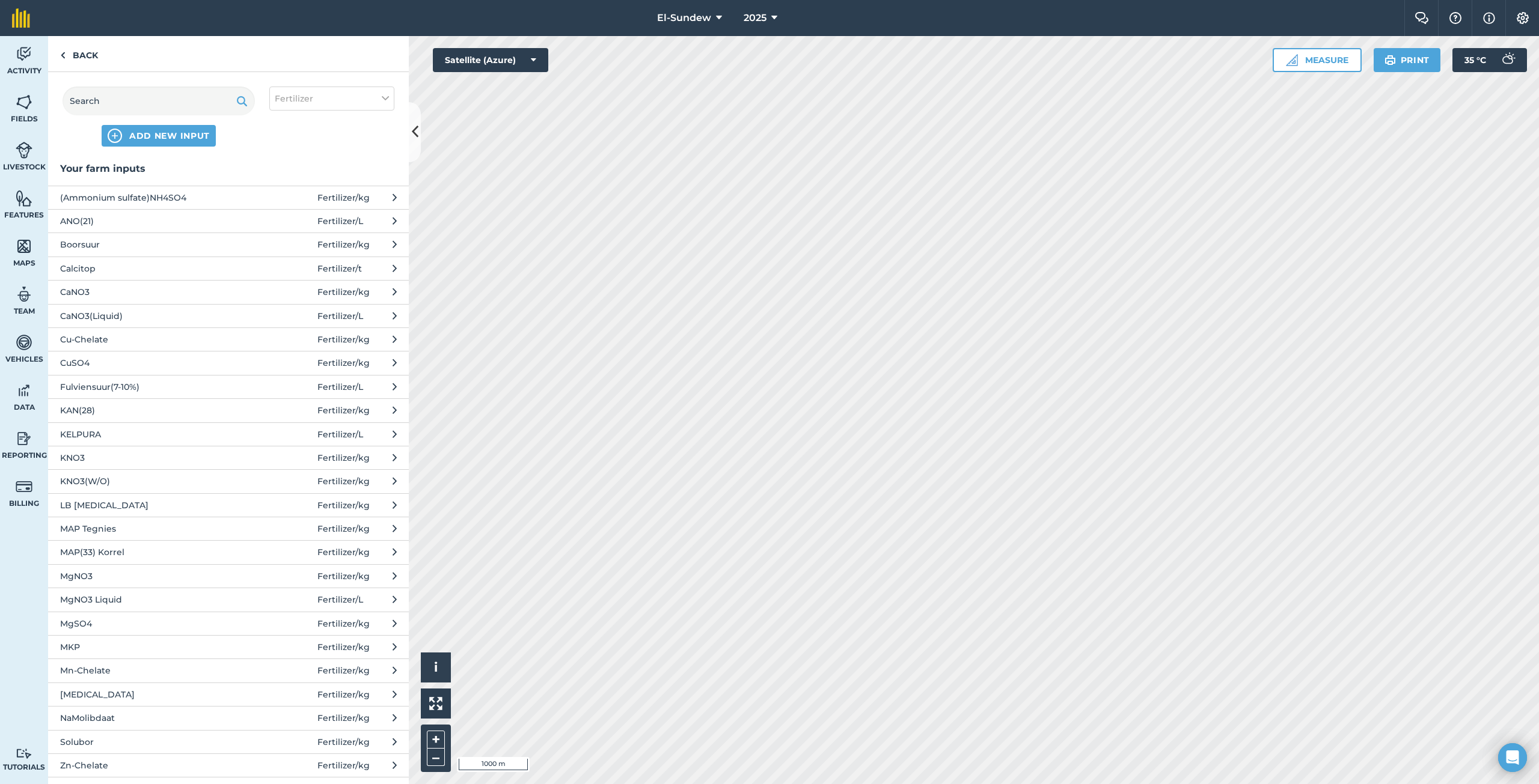
click at [130, 665] on span "Mn-Chelate" at bounding box center [158, 671] width 197 height 13
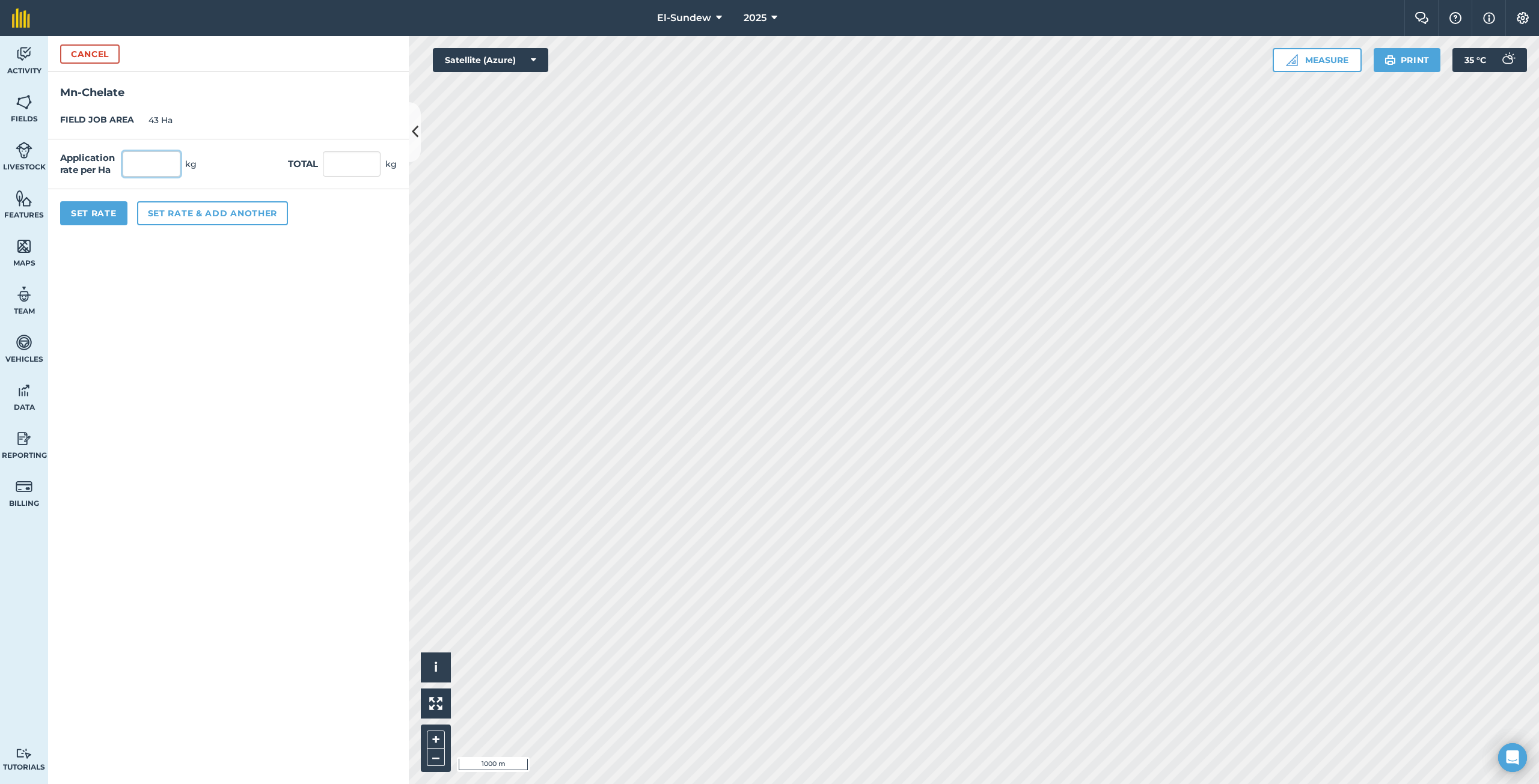
click at [169, 166] on input "text" at bounding box center [152, 164] width 57 height 25
type input "0.9"
type input "38.7"
click at [235, 222] on button "Set rate & add another" at bounding box center [212, 213] width 151 height 24
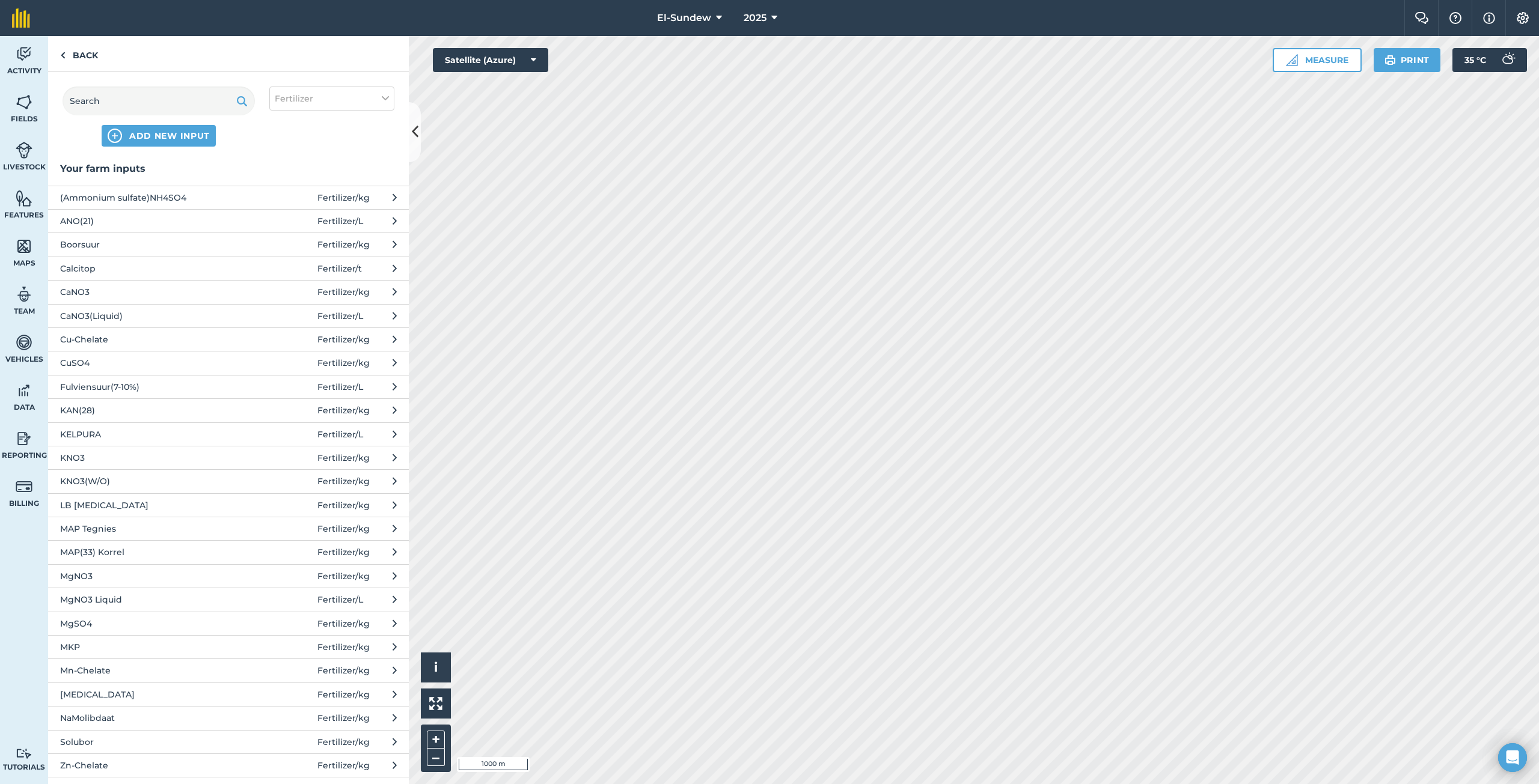
click at [160, 714] on span "NaMolibdaat" at bounding box center [158, 718] width 197 height 13
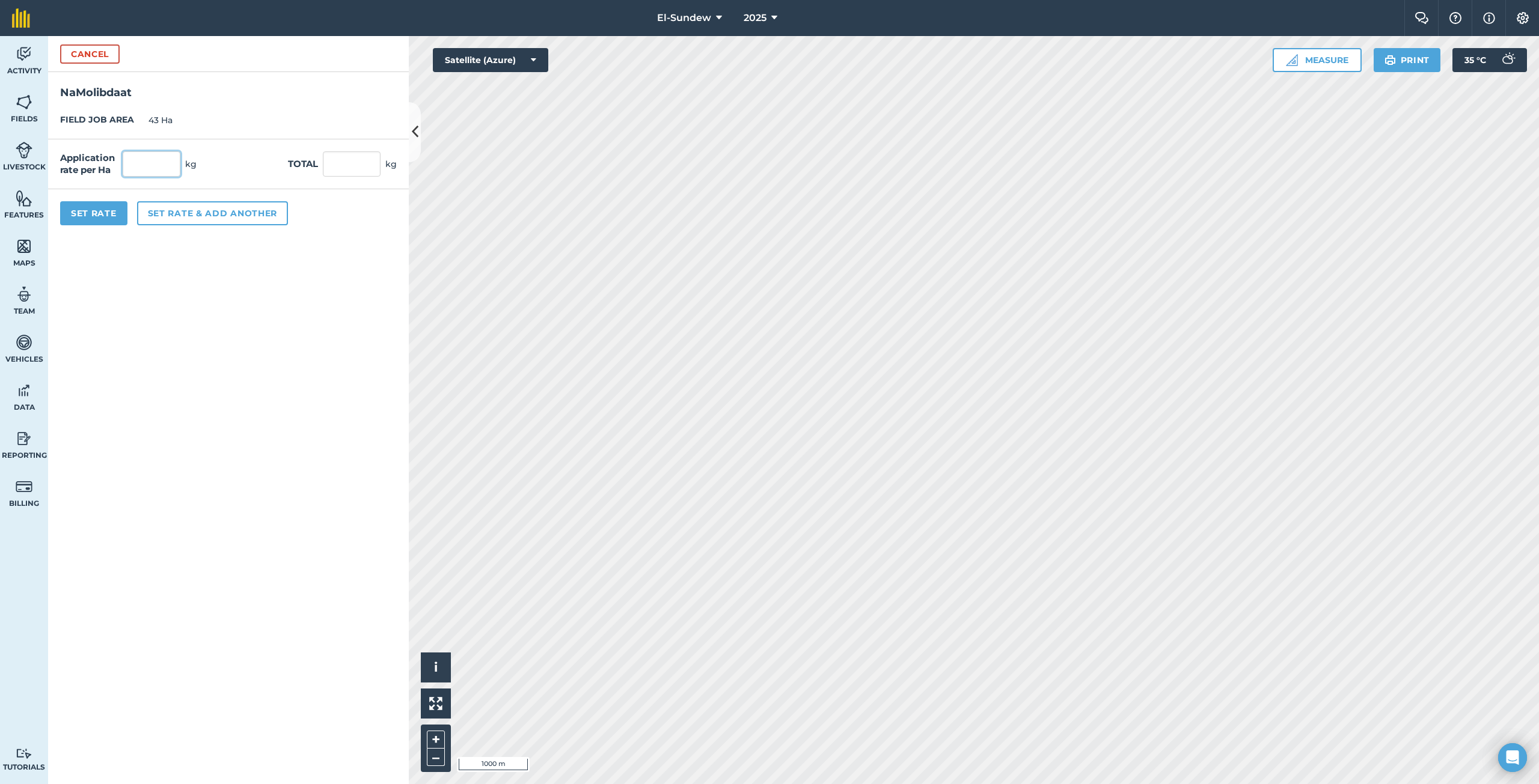
click at [162, 172] on input "text" at bounding box center [152, 164] width 57 height 25
type input "0.54"
type input "23.22"
click at [182, 212] on button "Set rate & add another" at bounding box center [212, 213] width 151 height 24
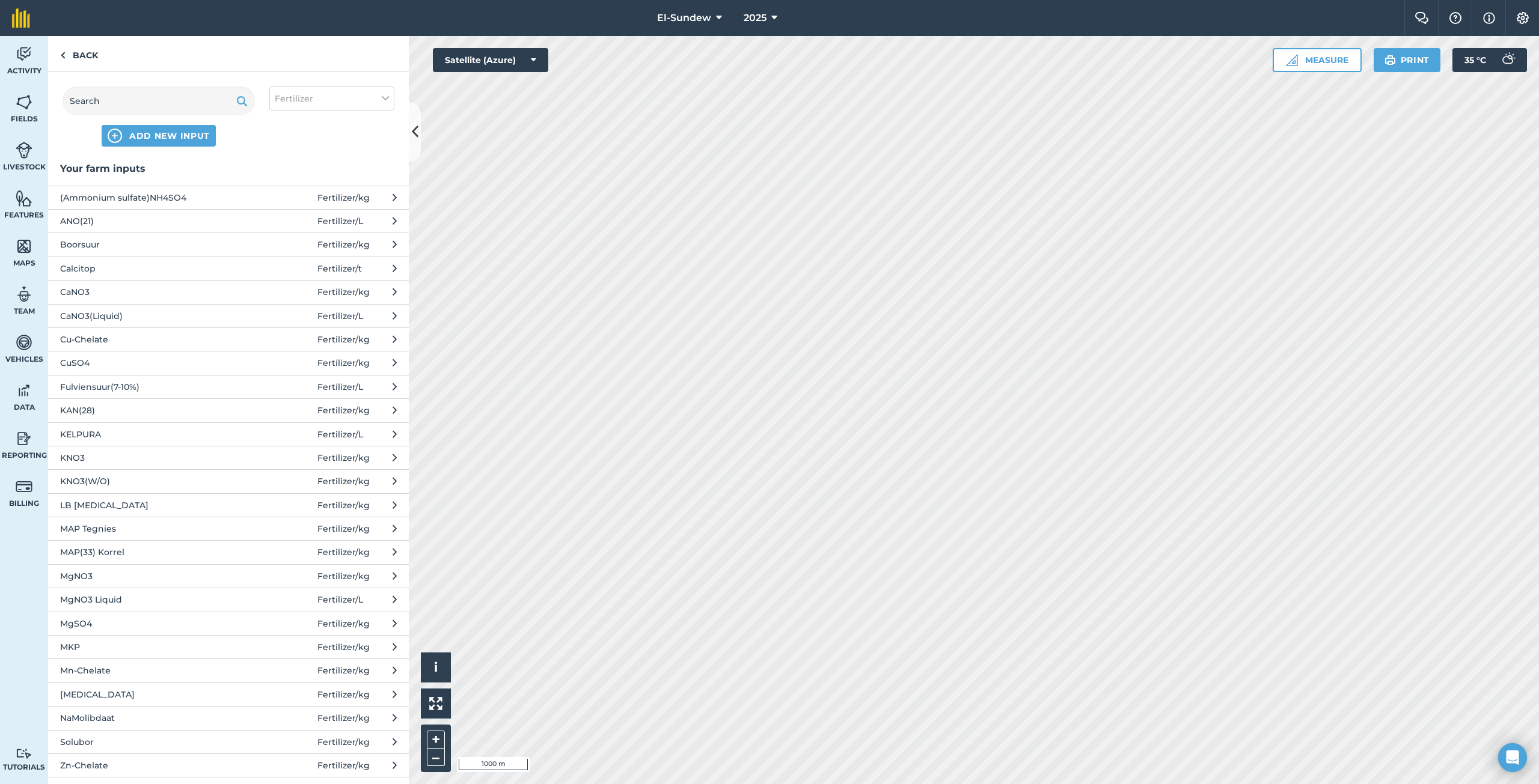
click at [149, 624] on span "MgSO4" at bounding box center [158, 624] width 197 height 13
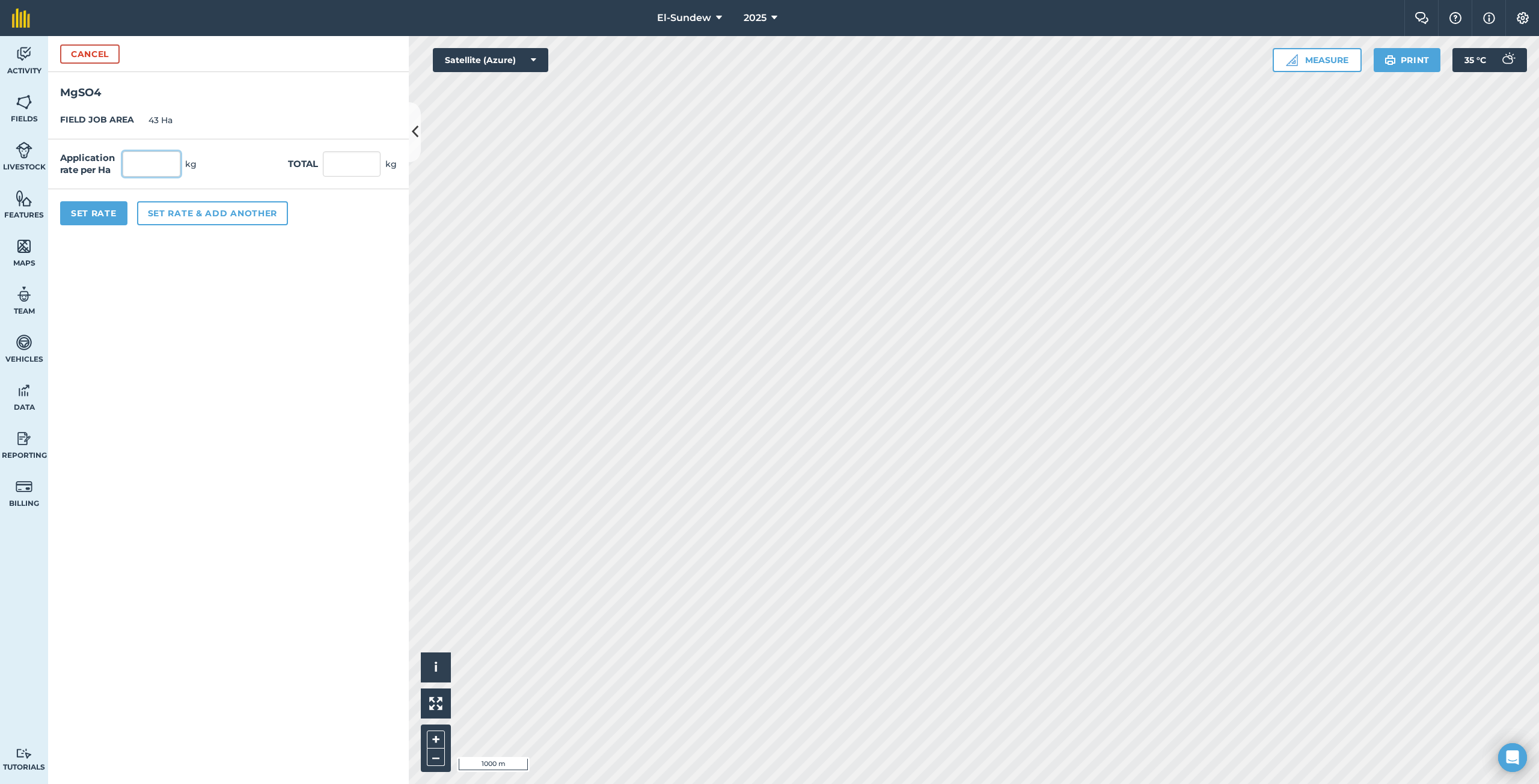
click at [163, 165] on input "text" at bounding box center [152, 164] width 57 height 25
type input "18"
type input "774"
click at [203, 208] on button "Set rate & add another" at bounding box center [212, 213] width 151 height 24
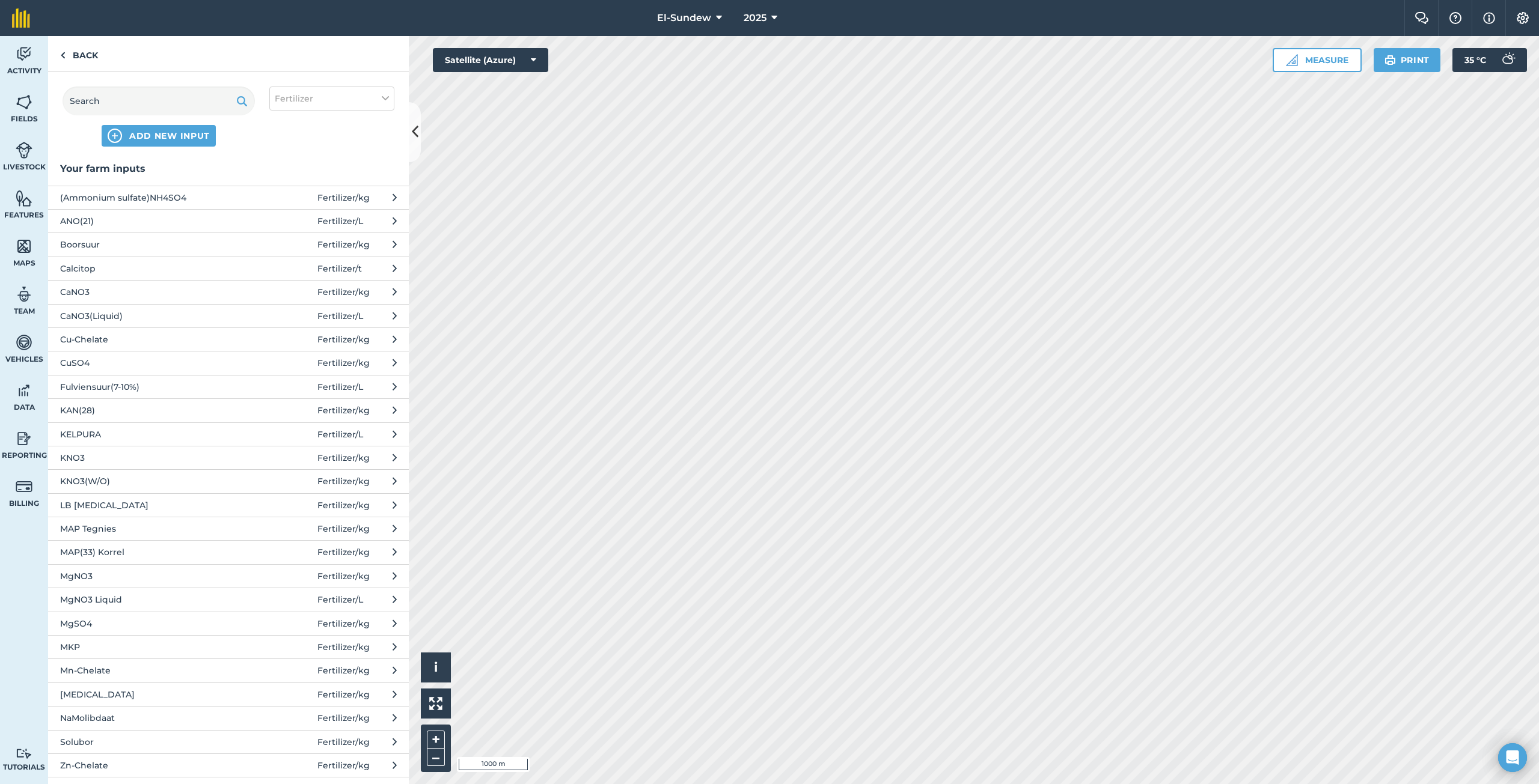
click at [161, 740] on span "Solubor" at bounding box center [158, 742] width 197 height 13
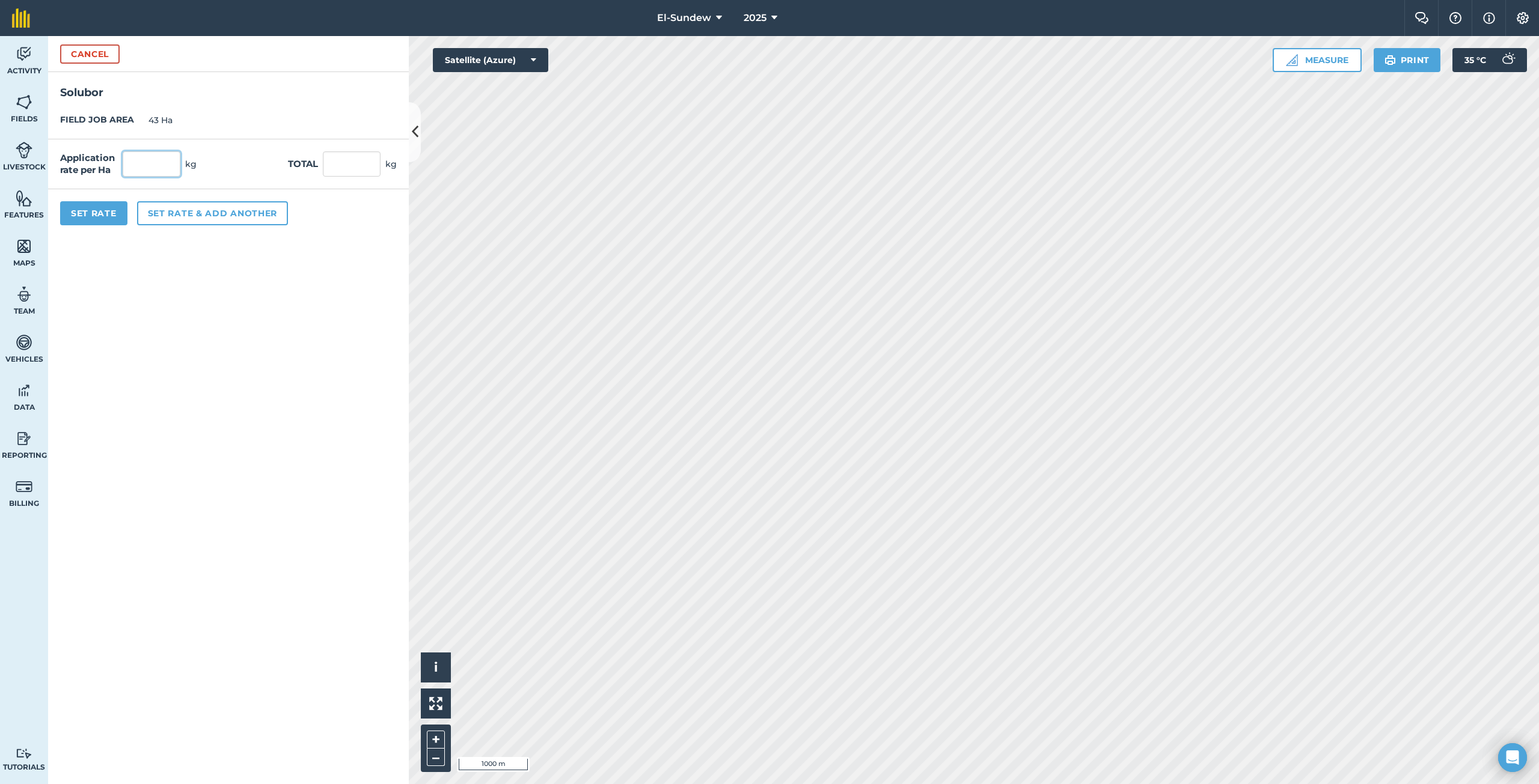
click at [170, 159] on input "text" at bounding box center [152, 164] width 57 height 25
type input "1.8"
type input "77.4"
click at [202, 202] on button "Set rate & add another" at bounding box center [212, 213] width 151 height 24
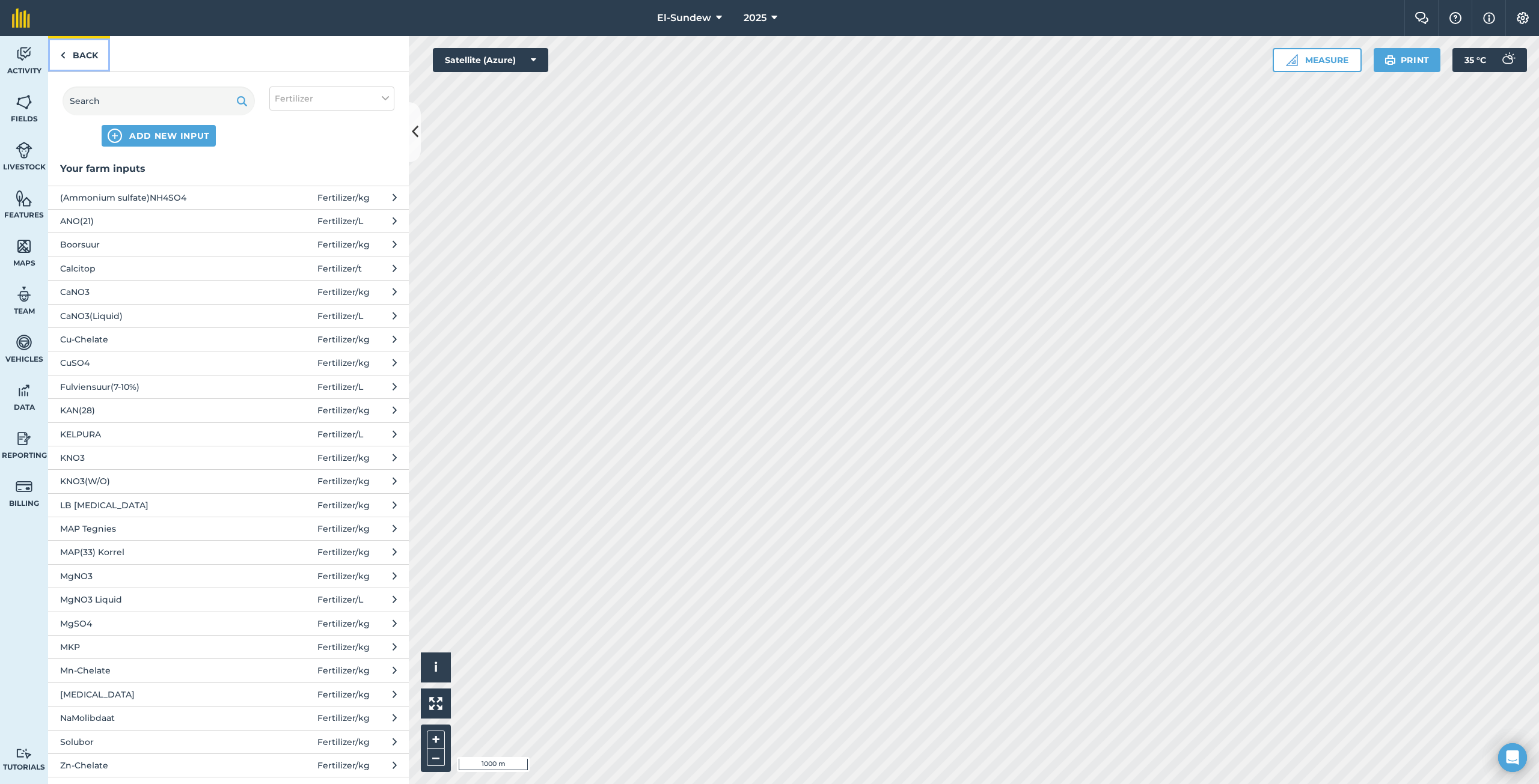
click at [67, 54] on link "Back" at bounding box center [79, 54] width 62 height 35
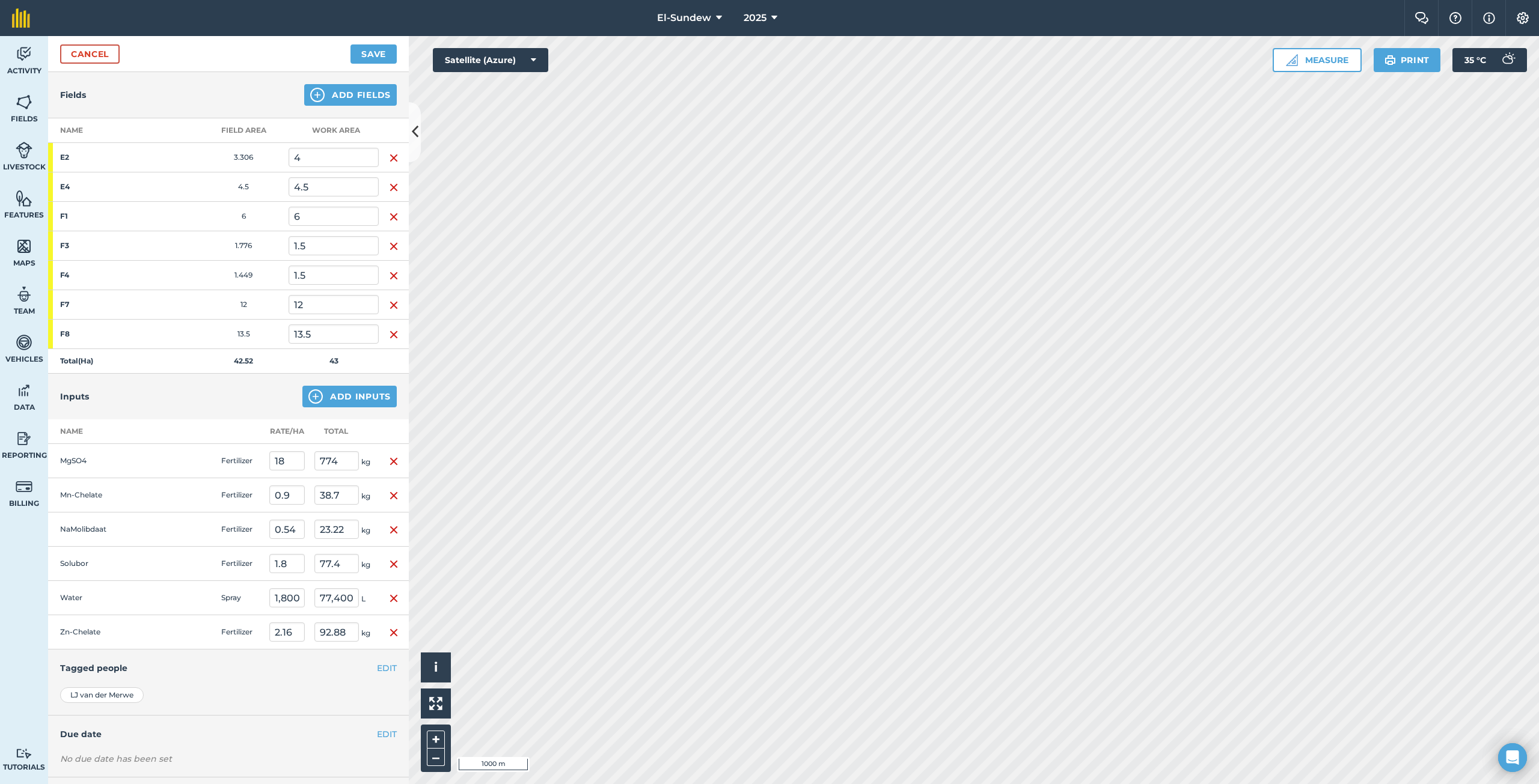
scroll to position [184, 0]
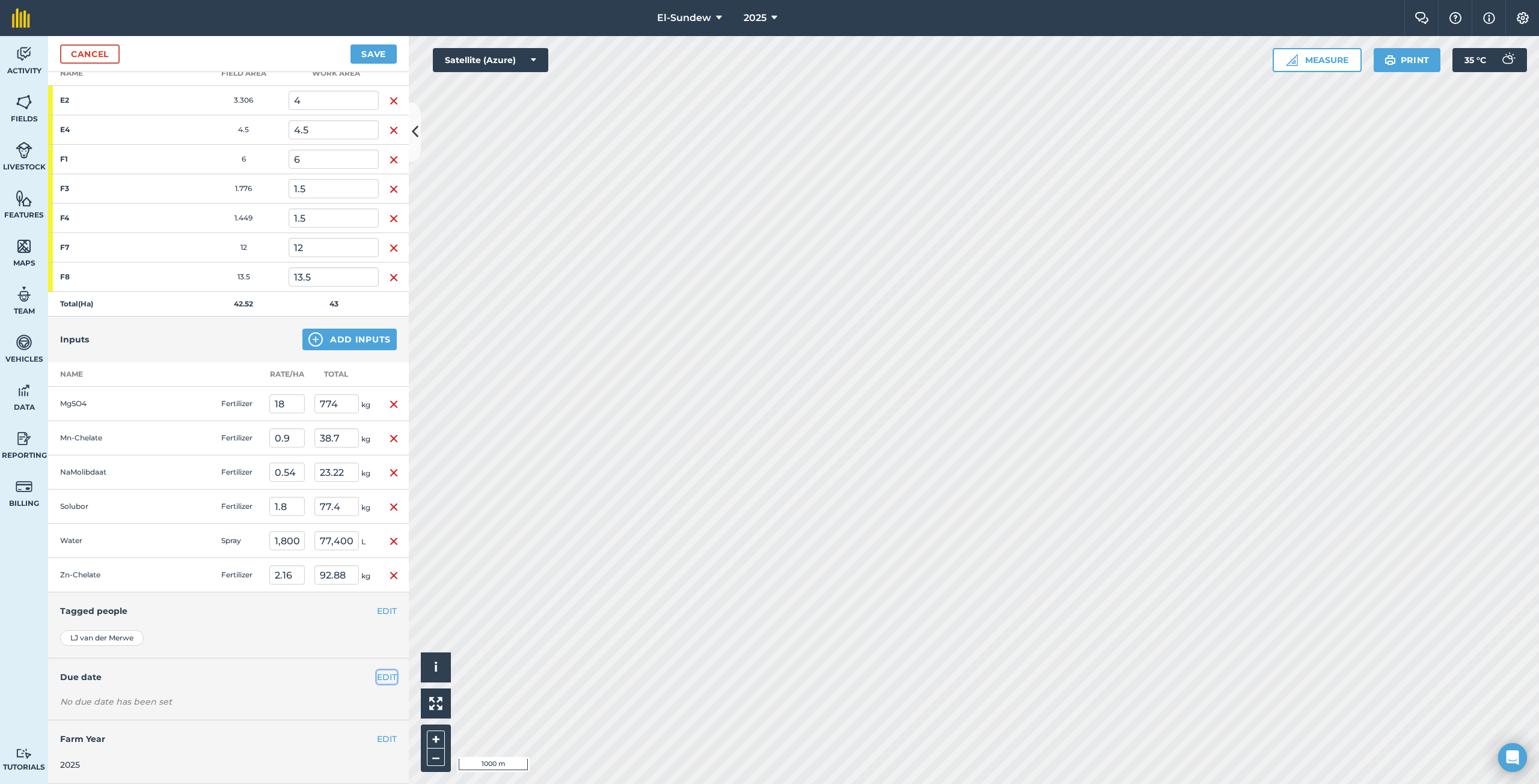
click at [381, 673] on button "EDIT" at bounding box center [387, 677] width 20 height 13
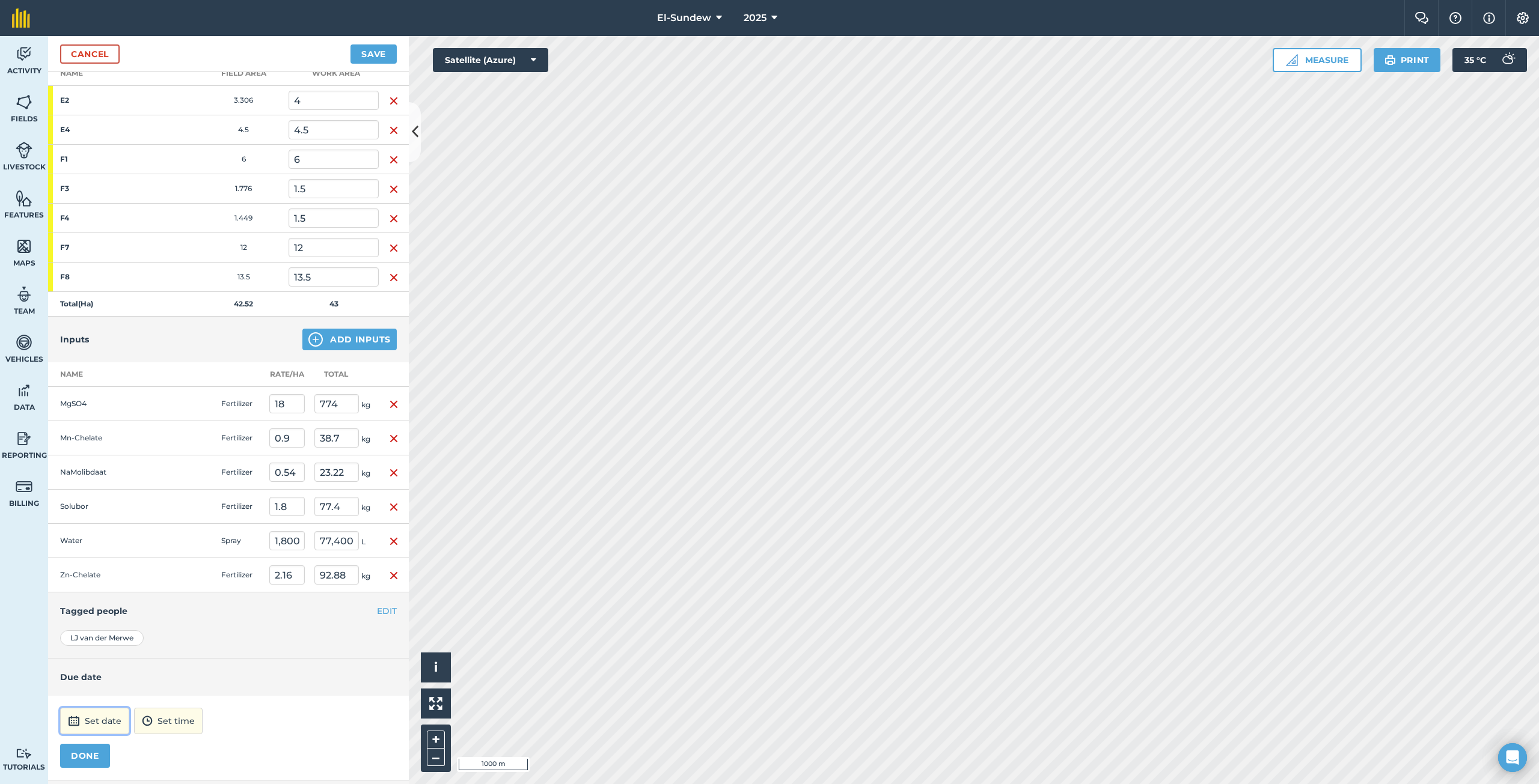
click at [107, 718] on button "Set date" at bounding box center [95, 721] width 69 height 27
click at [77, 672] on abbr "27" at bounding box center [74, 674] width 8 height 8
click at [178, 724] on button "12:00" at bounding box center [152, 721] width 52 height 27
click at [184, 588] on button "07:00" at bounding box center [155, 582] width 57 height 19
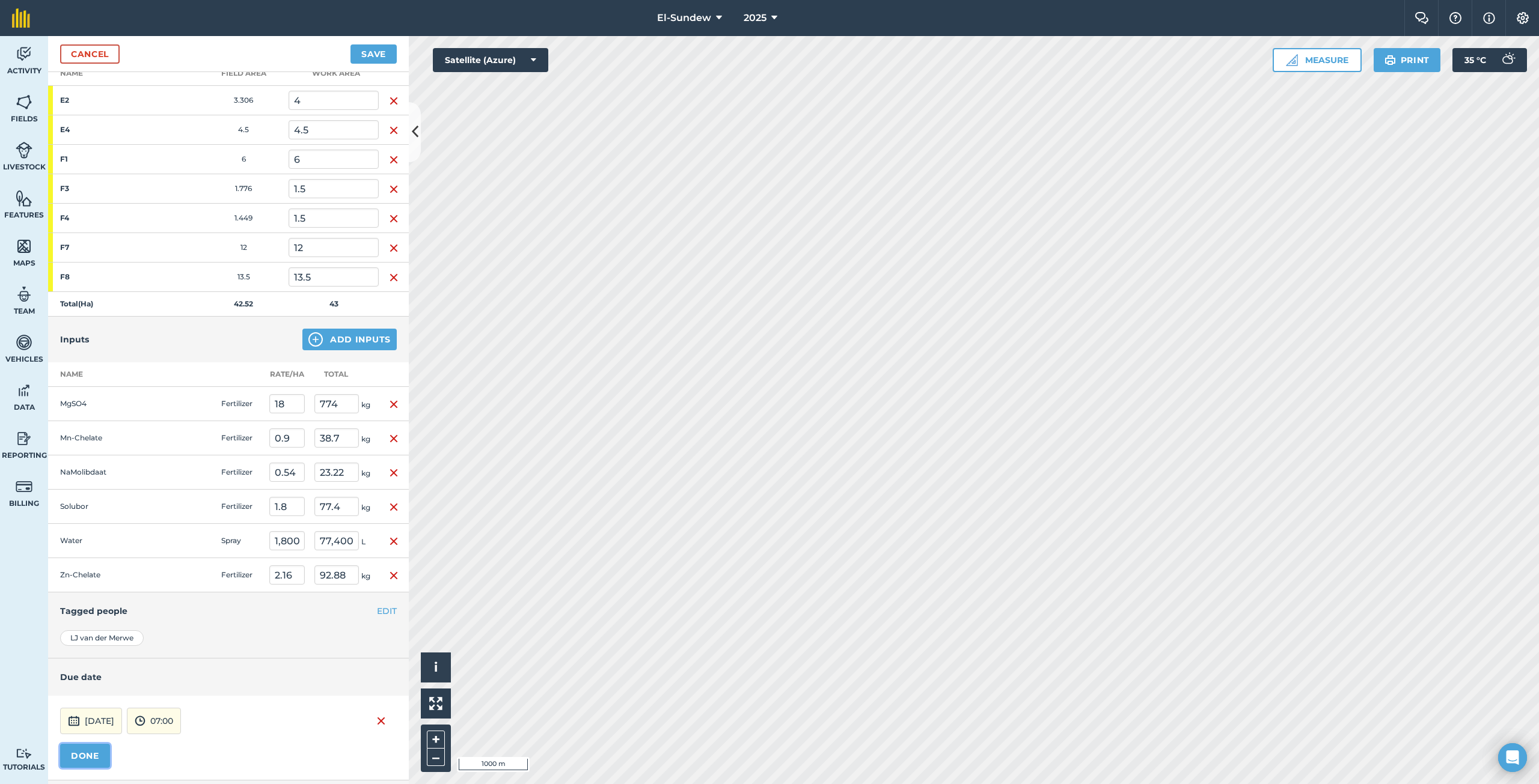
click at [85, 759] on button "DONE" at bounding box center [85, 755] width 50 height 24
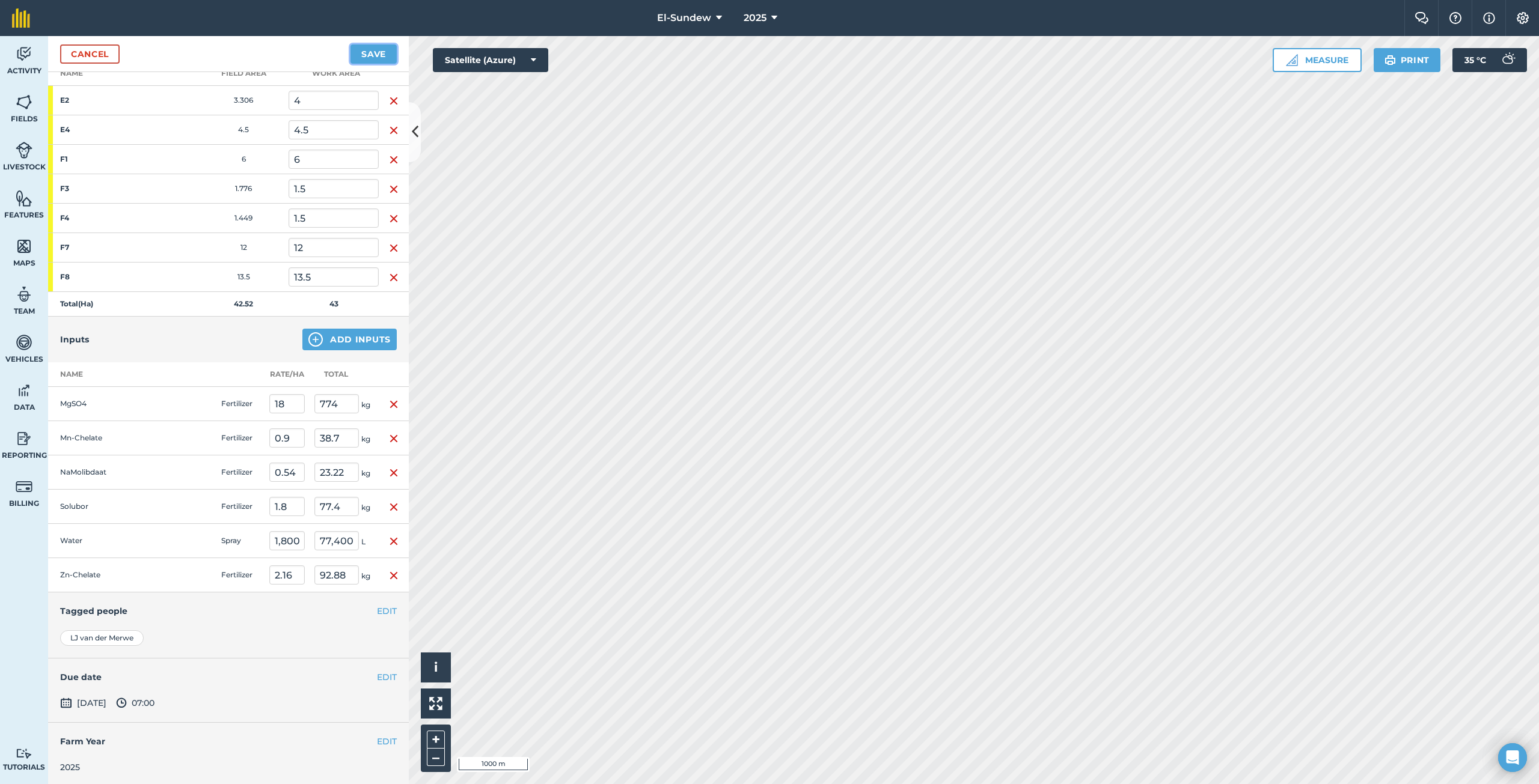
click at [373, 50] on button "Save" at bounding box center [373, 54] width 46 height 19
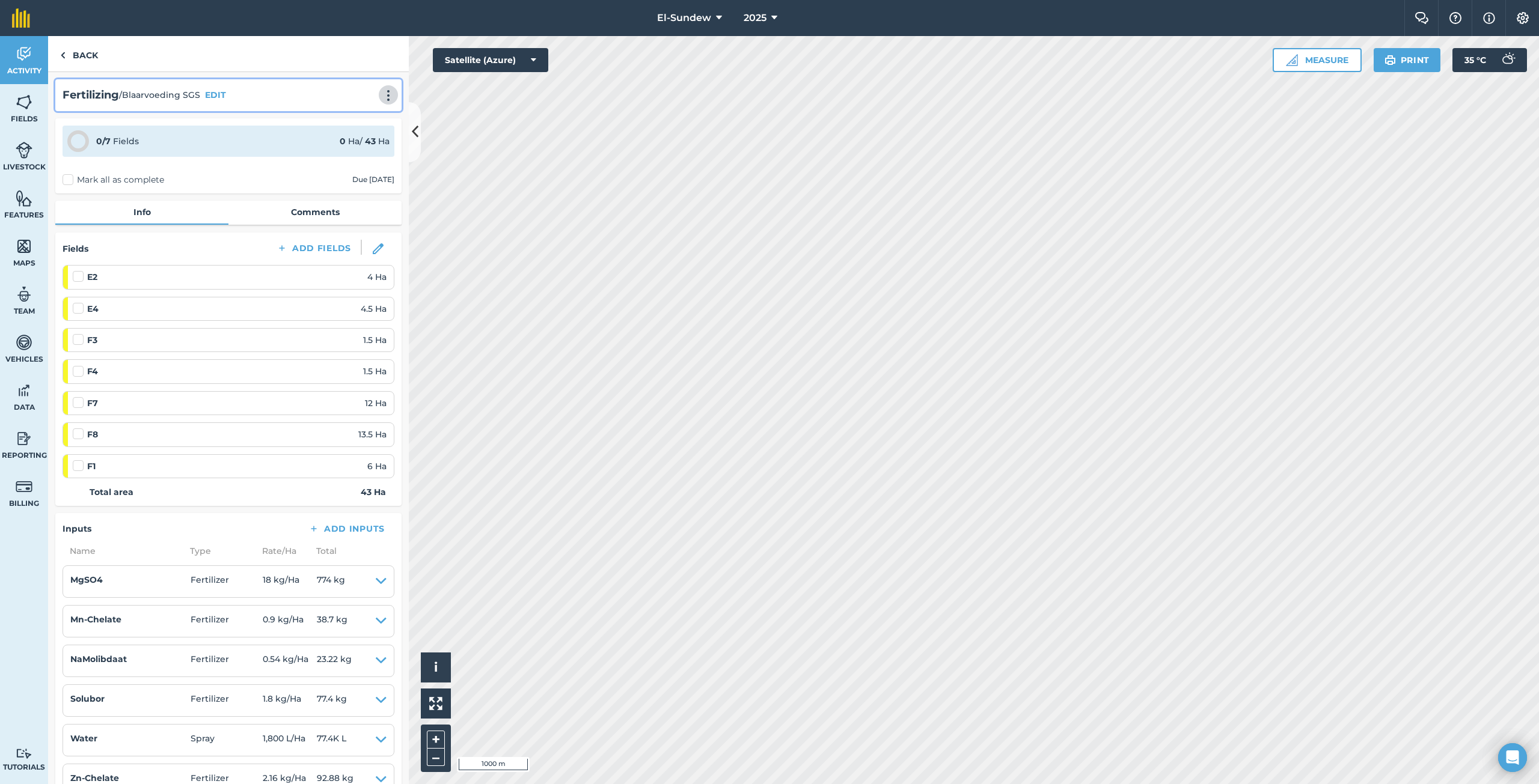
click at [381, 95] on img at bounding box center [388, 96] width 15 height 12
click at [347, 129] on link "Print" at bounding box center [363, 121] width 77 height 24
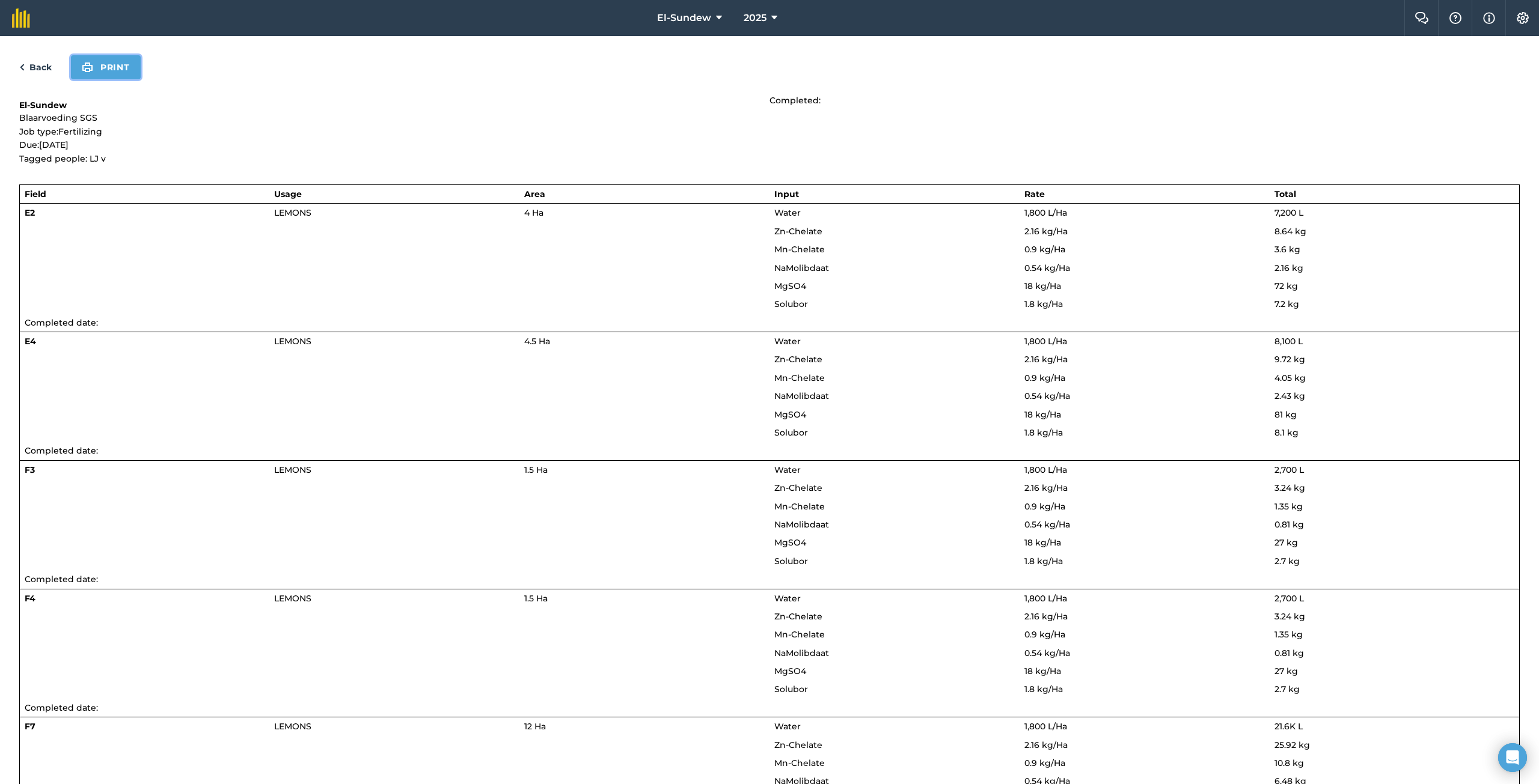
click at [119, 76] on button "Print" at bounding box center [105, 67] width 70 height 24
click at [49, 64] on link "Back" at bounding box center [35, 68] width 32 height 15
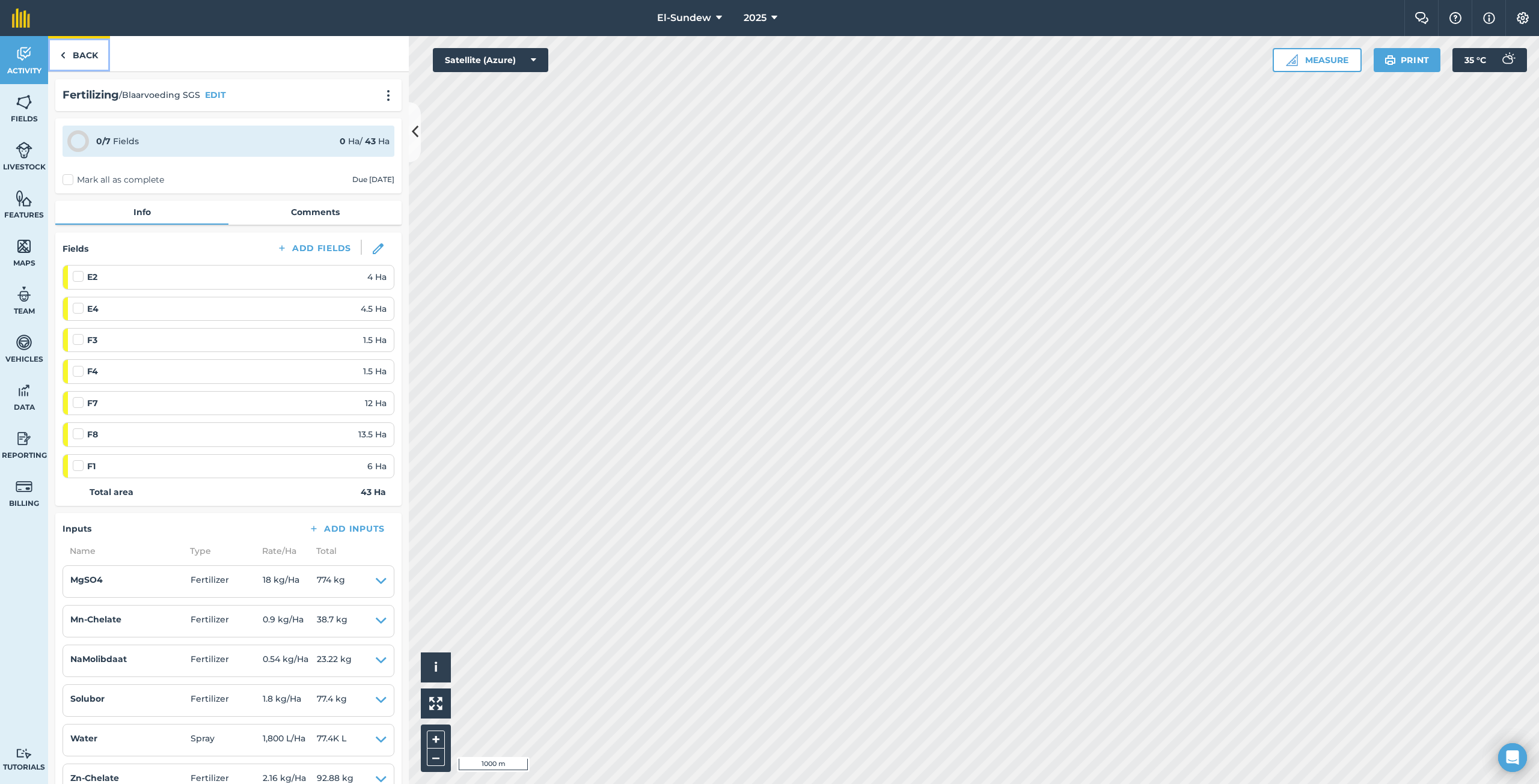
click at [78, 52] on link "Back" at bounding box center [79, 54] width 62 height 35
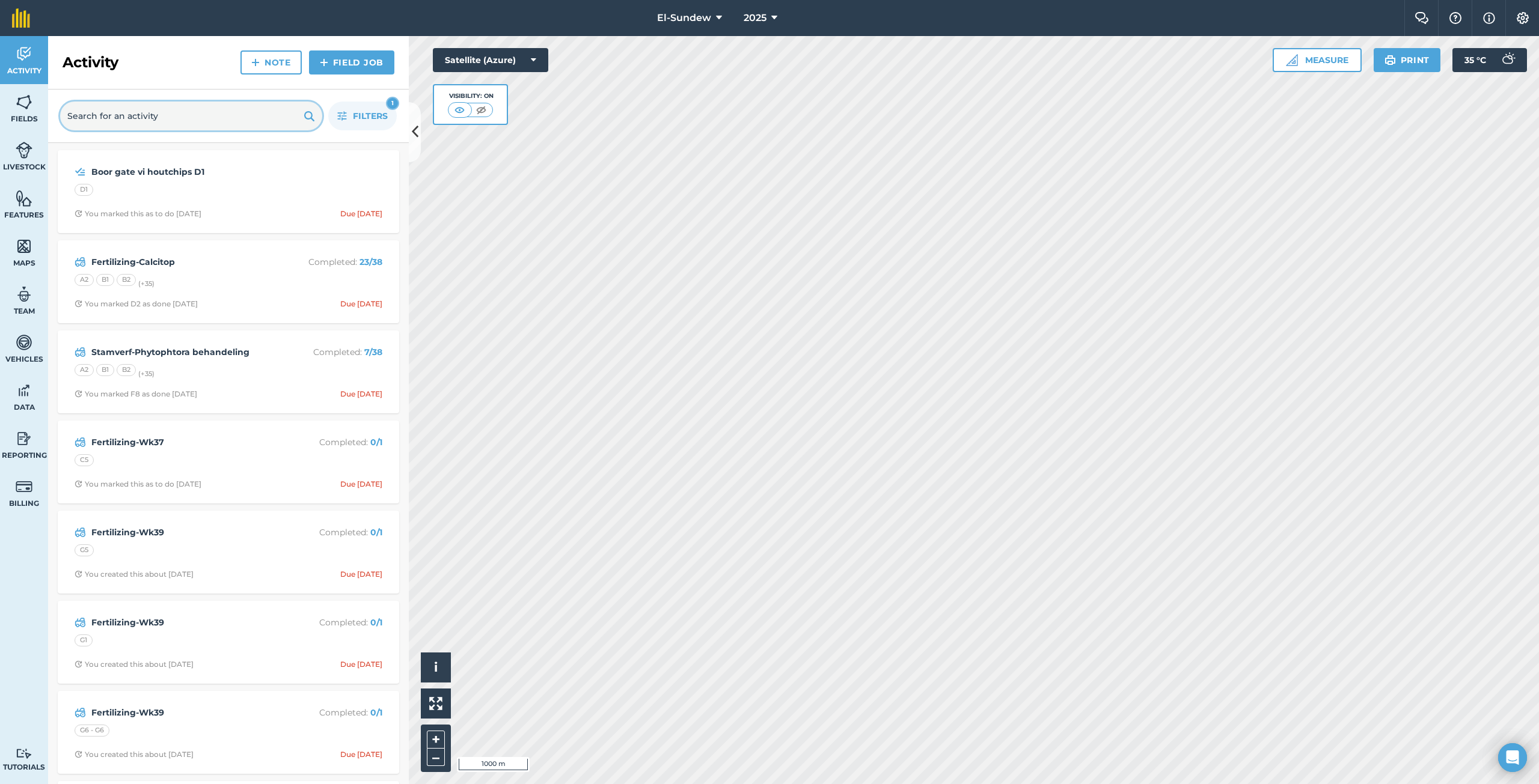
click at [118, 110] on input "text" at bounding box center [191, 116] width 262 height 29
type input "blaar"
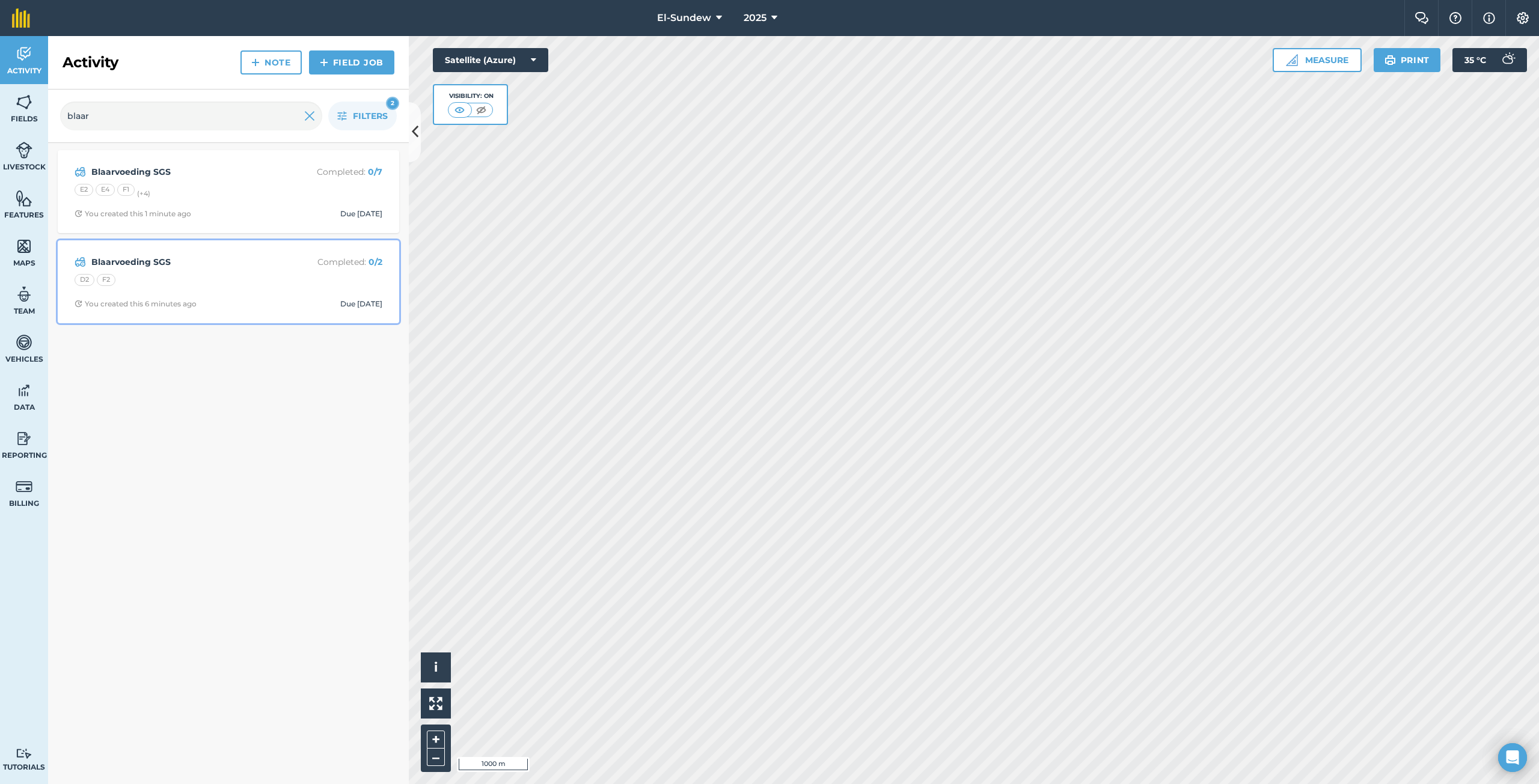
click at [228, 281] on div "D2 F2" at bounding box center [228, 281] width 308 height 15
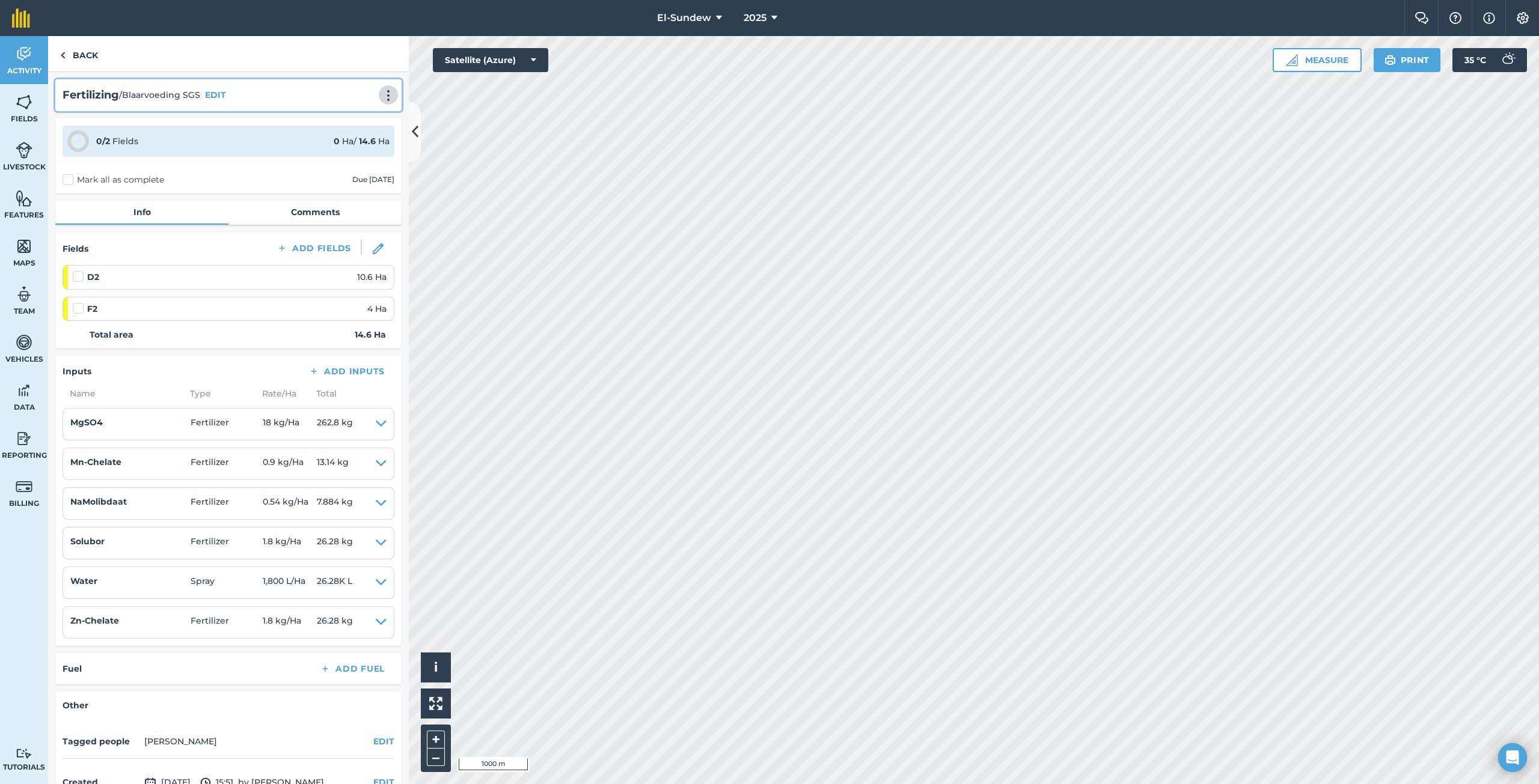
click at [384, 93] on img at bounding box center [388, 96] width 15 height 12
click at [345, 118] on link "Print" at bounding box center [363, 121] width 77 height 24
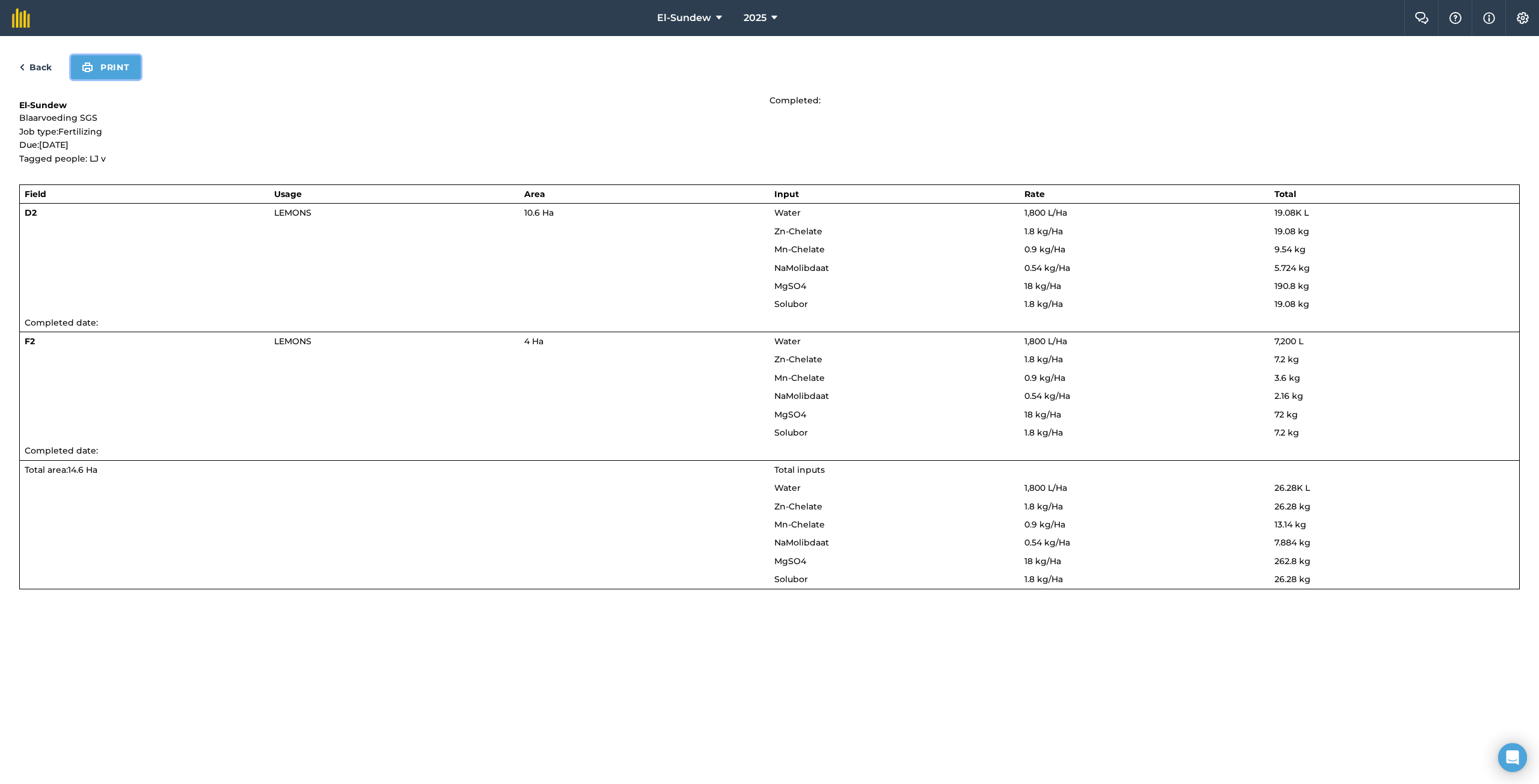
click at [121, 69] on button "Print" at bounding box center [105, 67] width 70 height 24
click at [27, 66] on link "Back" at bounding box center [35, 68] width 32 height 15
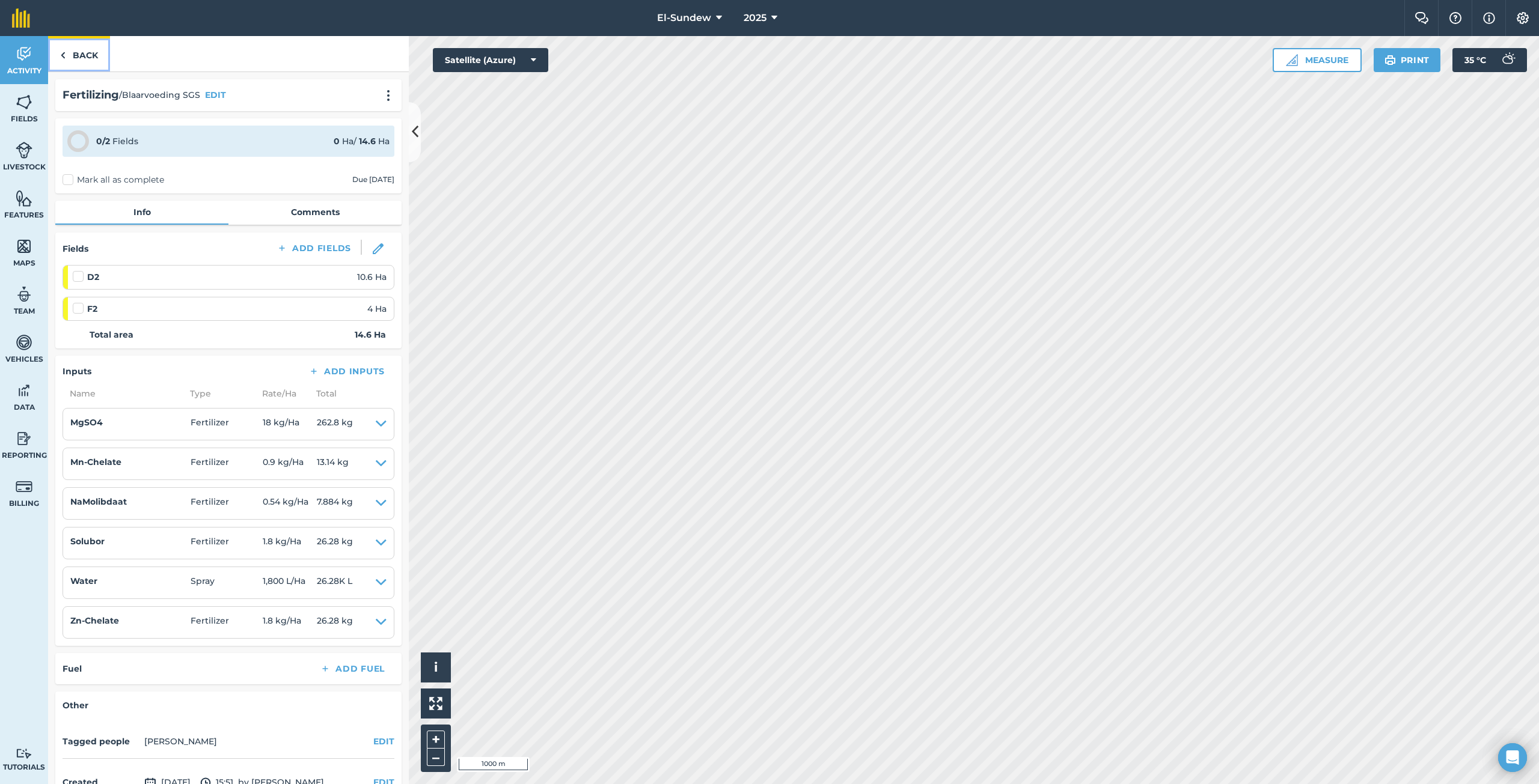
click at [76, 53] on link "Back" at bounding box center [79, 54] width 62 height 35
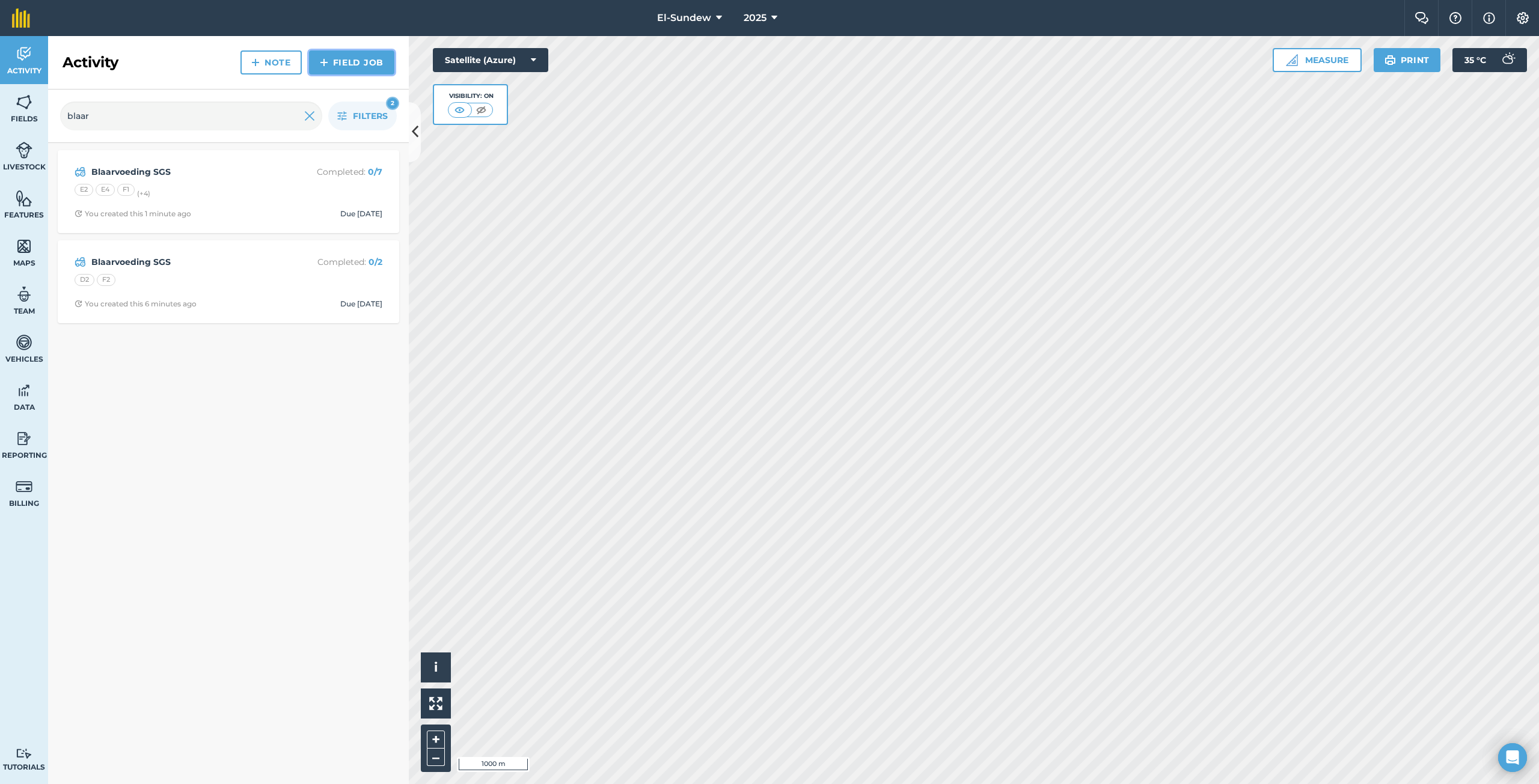
click at [333, 60] on link "Field Job" at bounding box center [352, 63] width 85 height 24
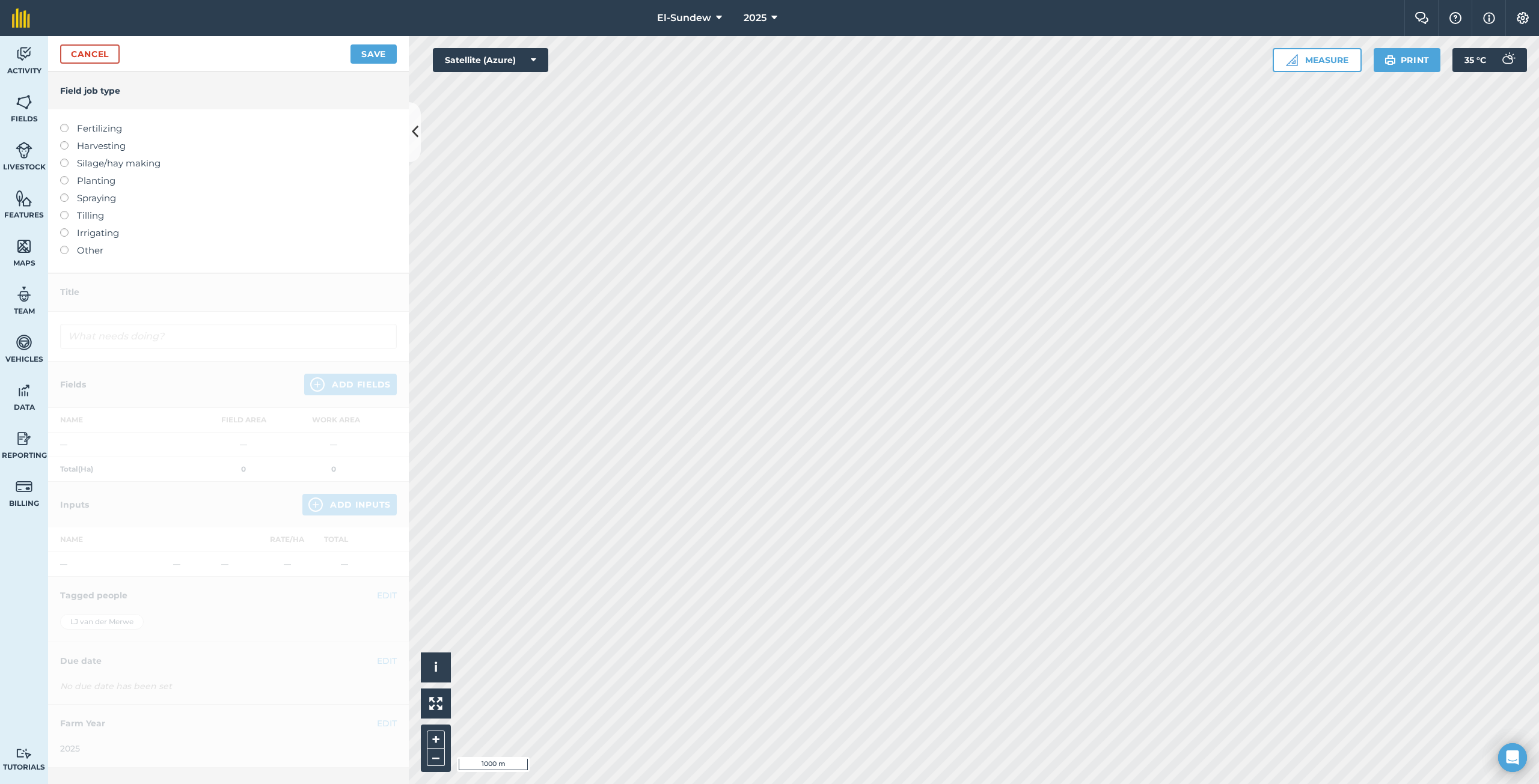
click at [114, 132] on label "Fertilizing" at bounding box center [228, 129] width 337 height 15
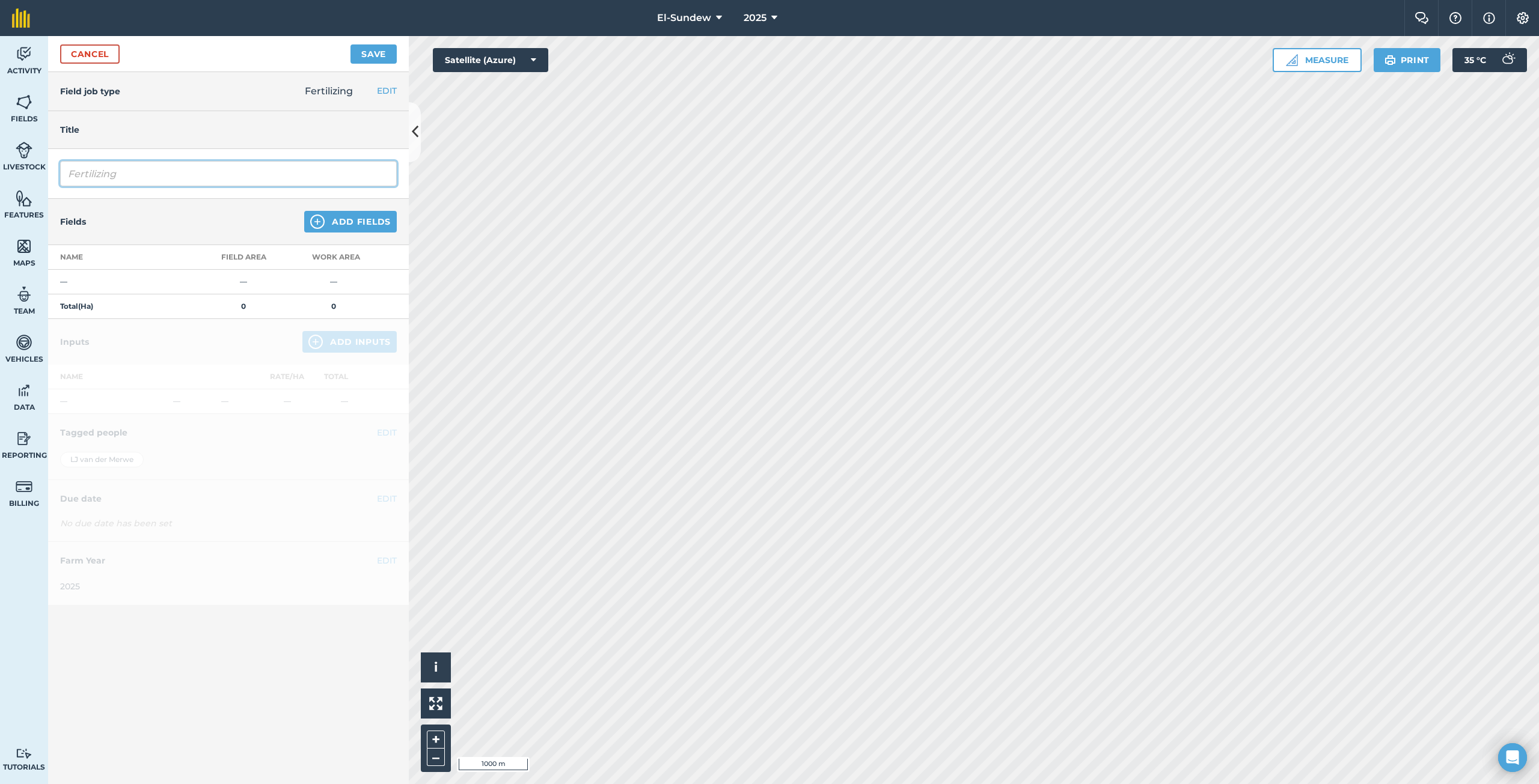
click at [178, 172] on input "Fertilizing" at bounding box center [228, 174] width 337 height 25
type input "Blaarvoeding SGS"
click at [328, 218] on button "Add Fields" at bounding box center [351, 221] width 93 height 21
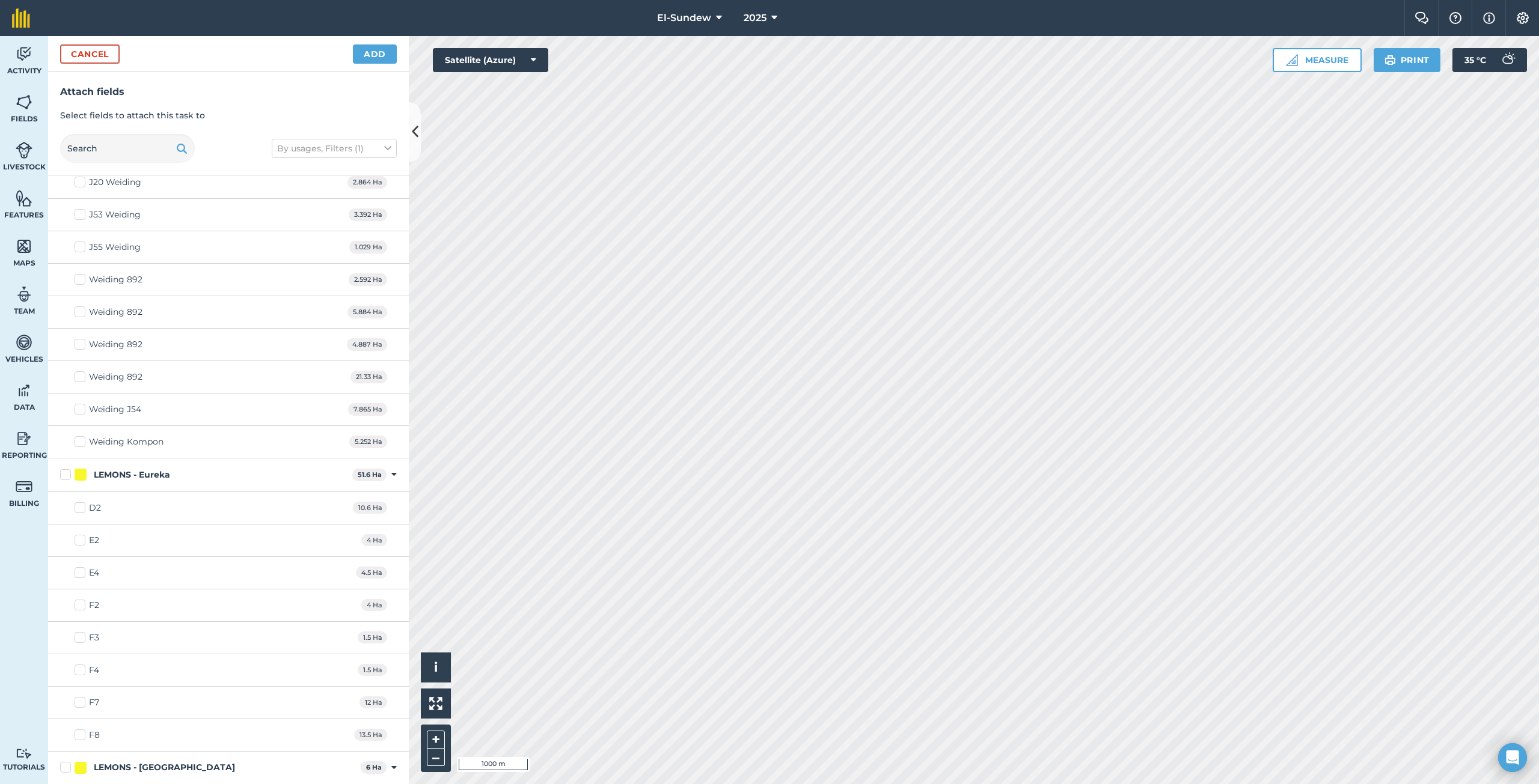
scroll to position [400, 0]
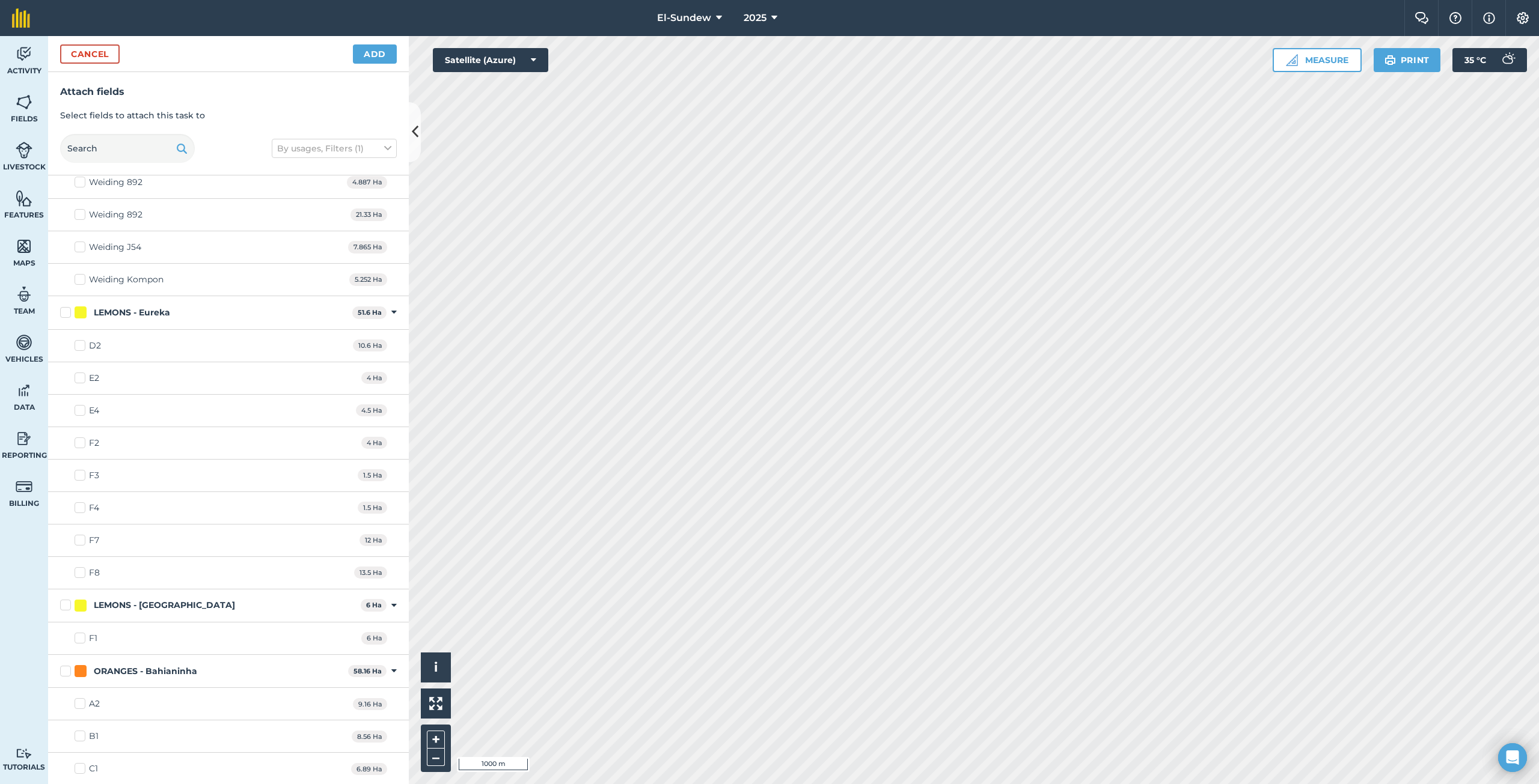
click at [63, 314] on label "LEMONS - Eureka" at bounding box center [204, 312] width 287 height 13
click at [63, 314] on input "LEMONS - Eureka" at bounding box center [64, 310] width 8 height 8
checkbox input "true"
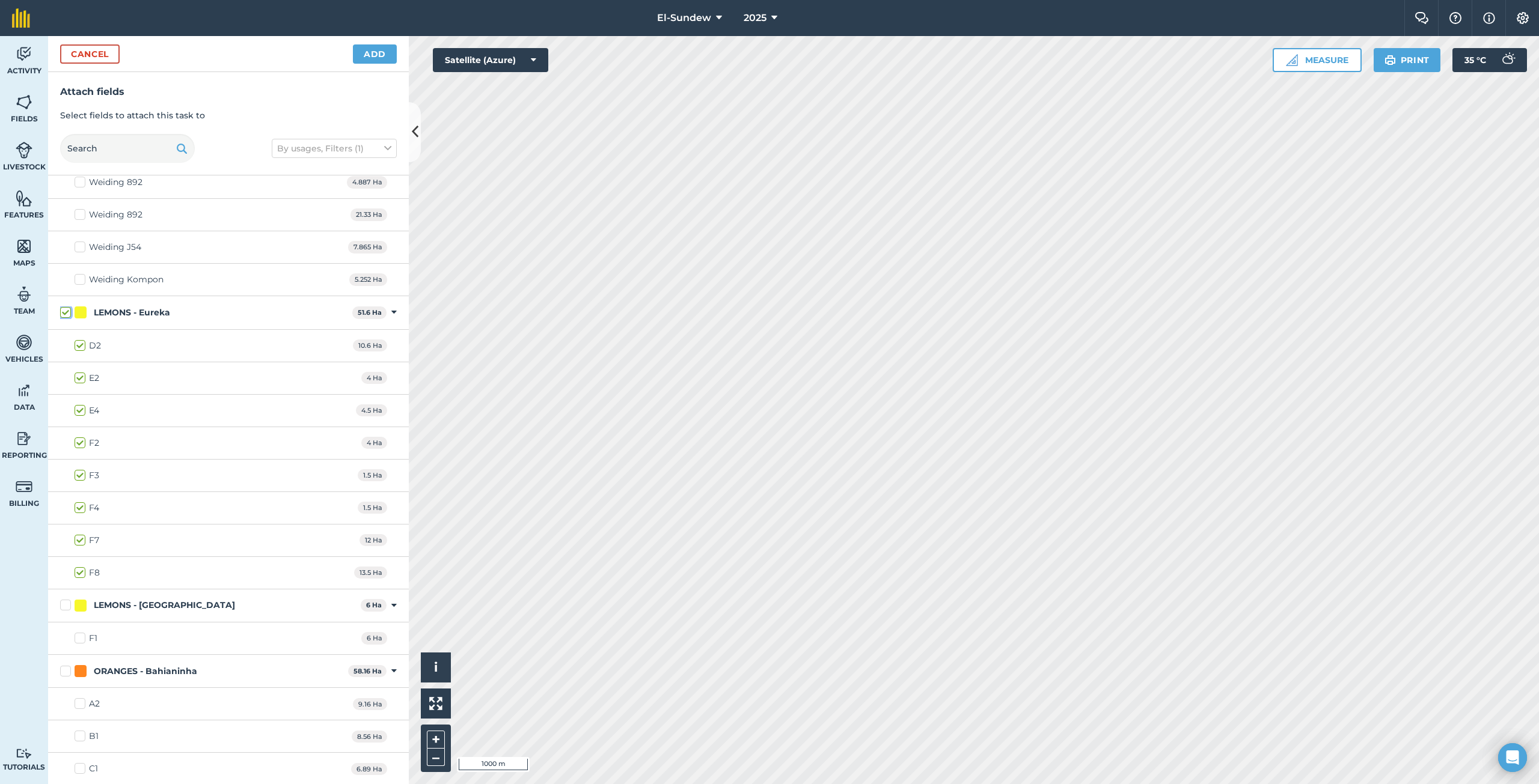
checkbox input "true"
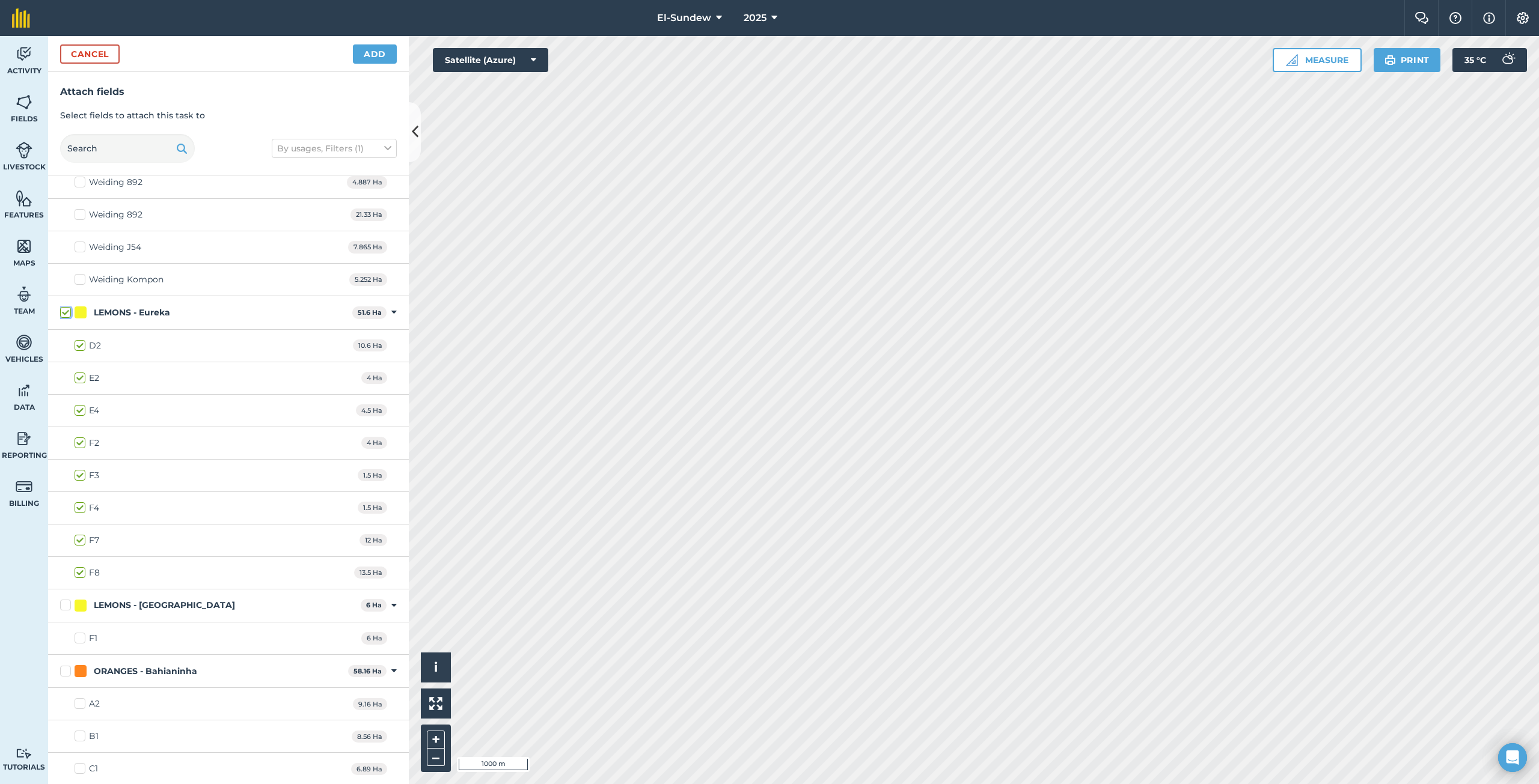
checkbox input "true"
click at [67, 604] on label "LEMONS - [GEOGRAPHIC_DATA]" at bounding box center [208, 605] width 296 height 13
click at [67, 604] on input "LEMONS - [GEOGRAPHIC_DATA]" at bounding box center [64, 603] width 8 height 8
checkbox input "true"
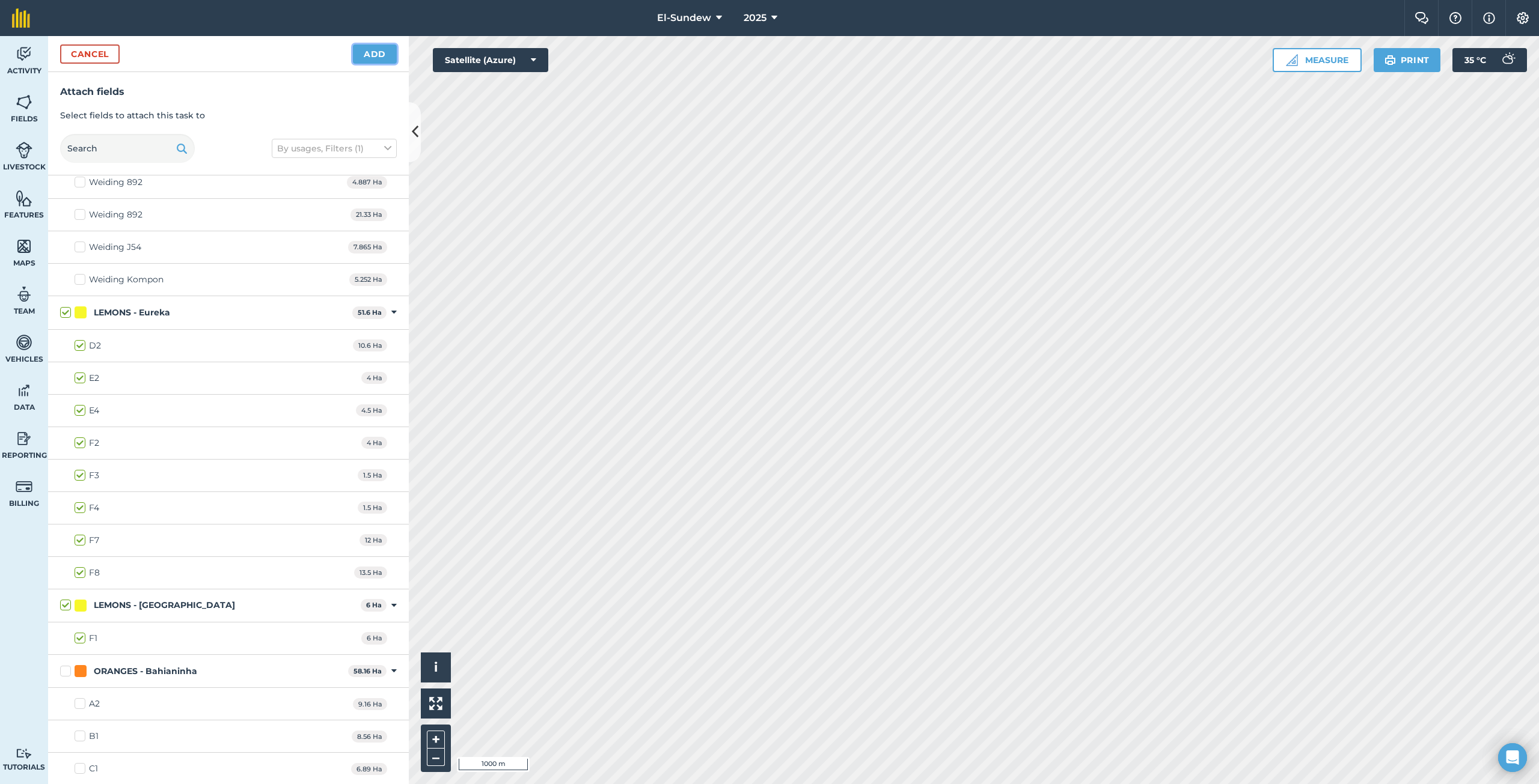
click at [378, 49] on button "Add" at bounding box center [375, 54] width 44 height 19
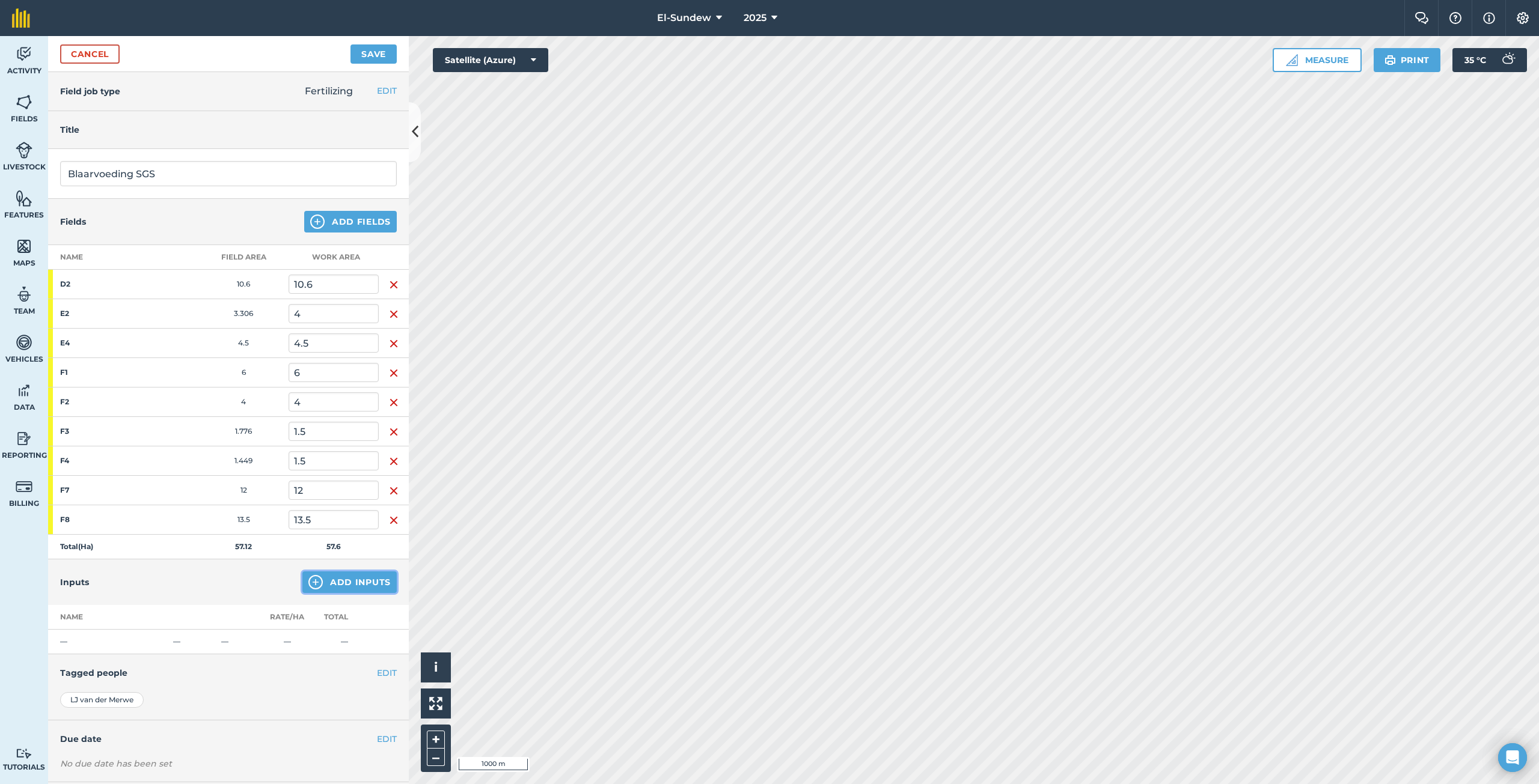
click at [310, 585] on img at bounding box center [316, 582] width 15 height 15
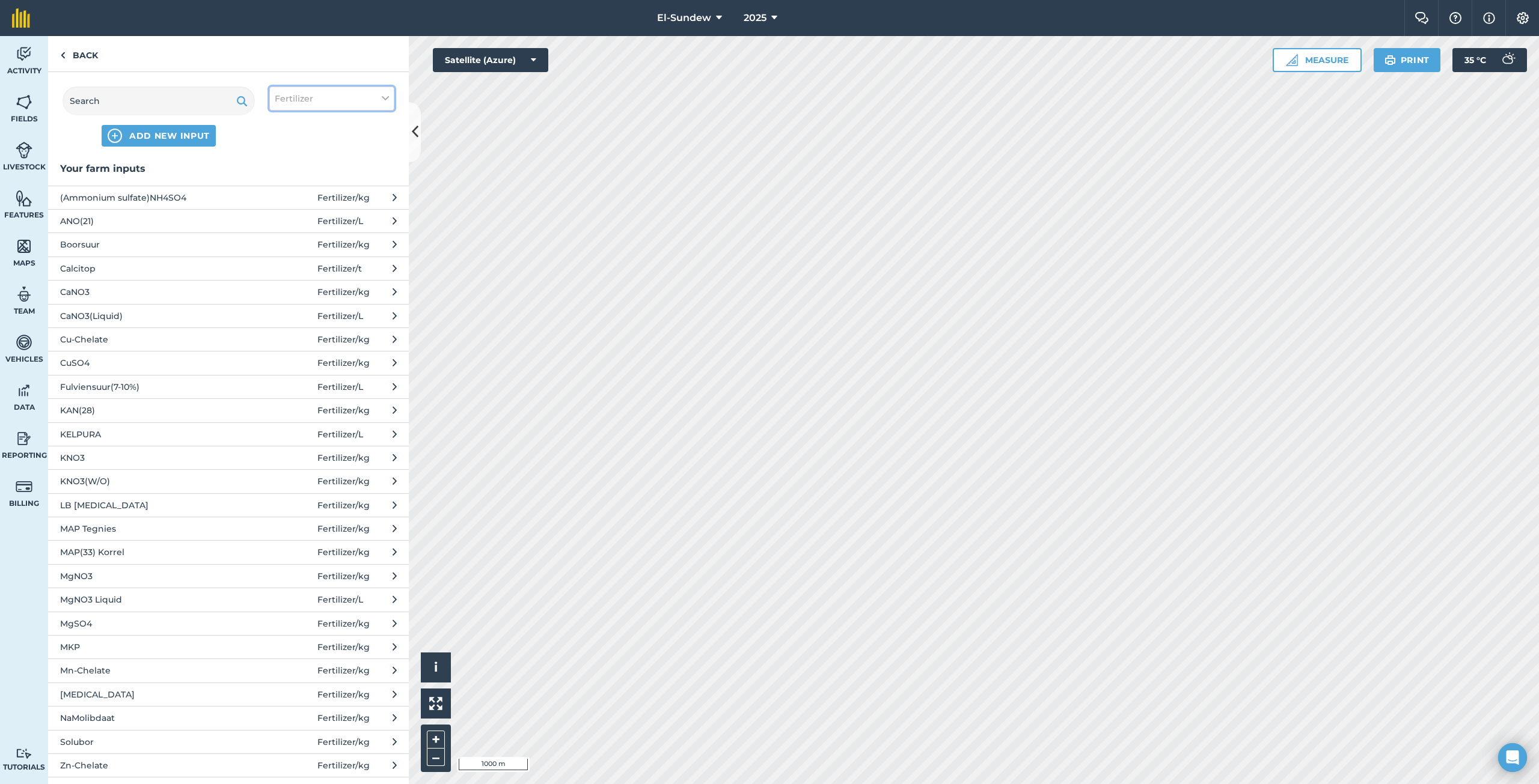
click at [295, 103] on span "Fertilizer" at bounding box center [294, 99] width 38 height 13
click at [284, 163] on label "Spray" at bounding box center [331, 168] width 114 height 13
click at [283, 163] on input "Spray" at bounding box center [278, 166] width 8 height 8
checkbox input "true"
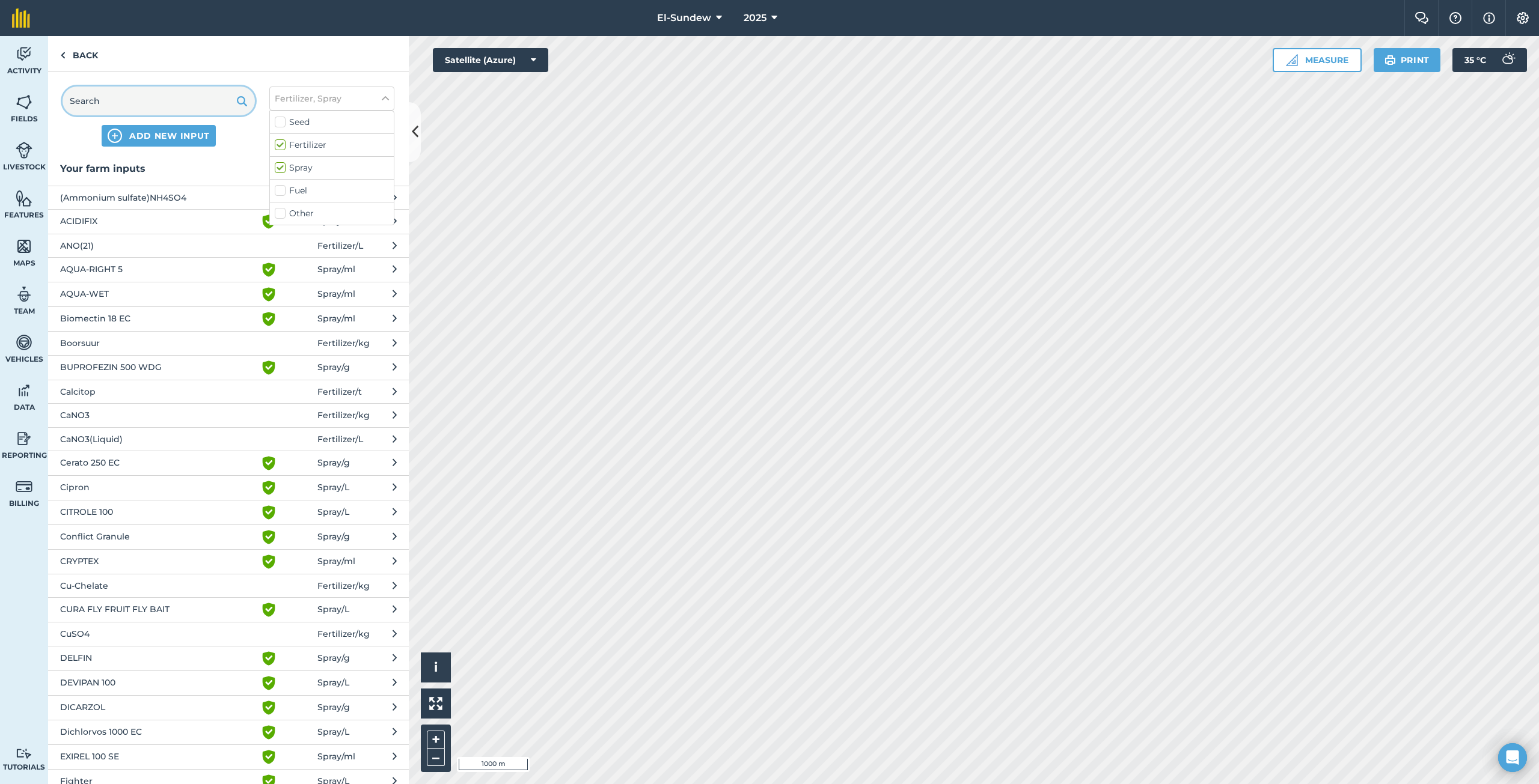
click at [191, 103] on input "text" at bounding box center [158, 101] width 192 height 29
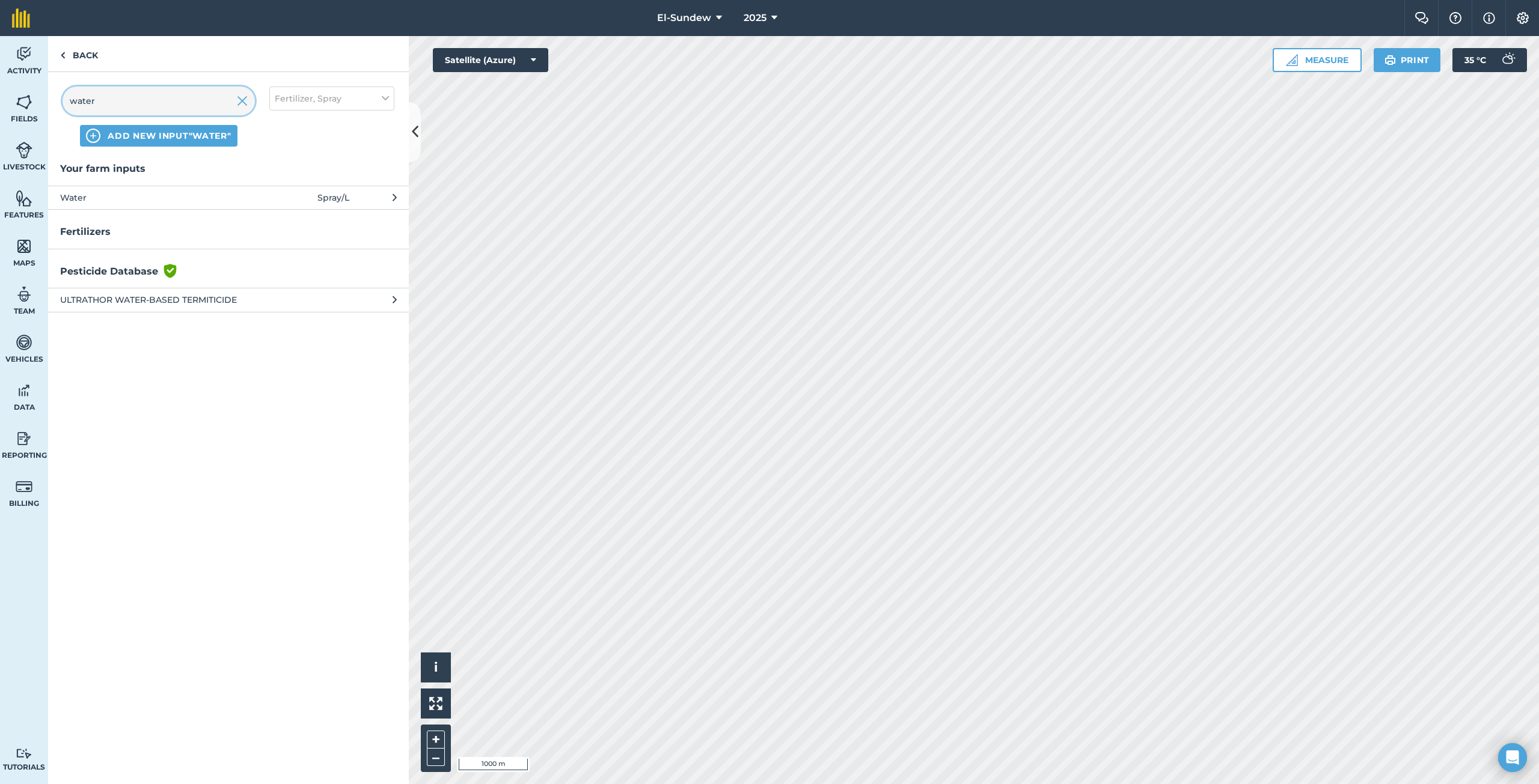
type input "water"
click at [174, 191] on span "Water" at bounding box center [158, 198] width 197 height 13
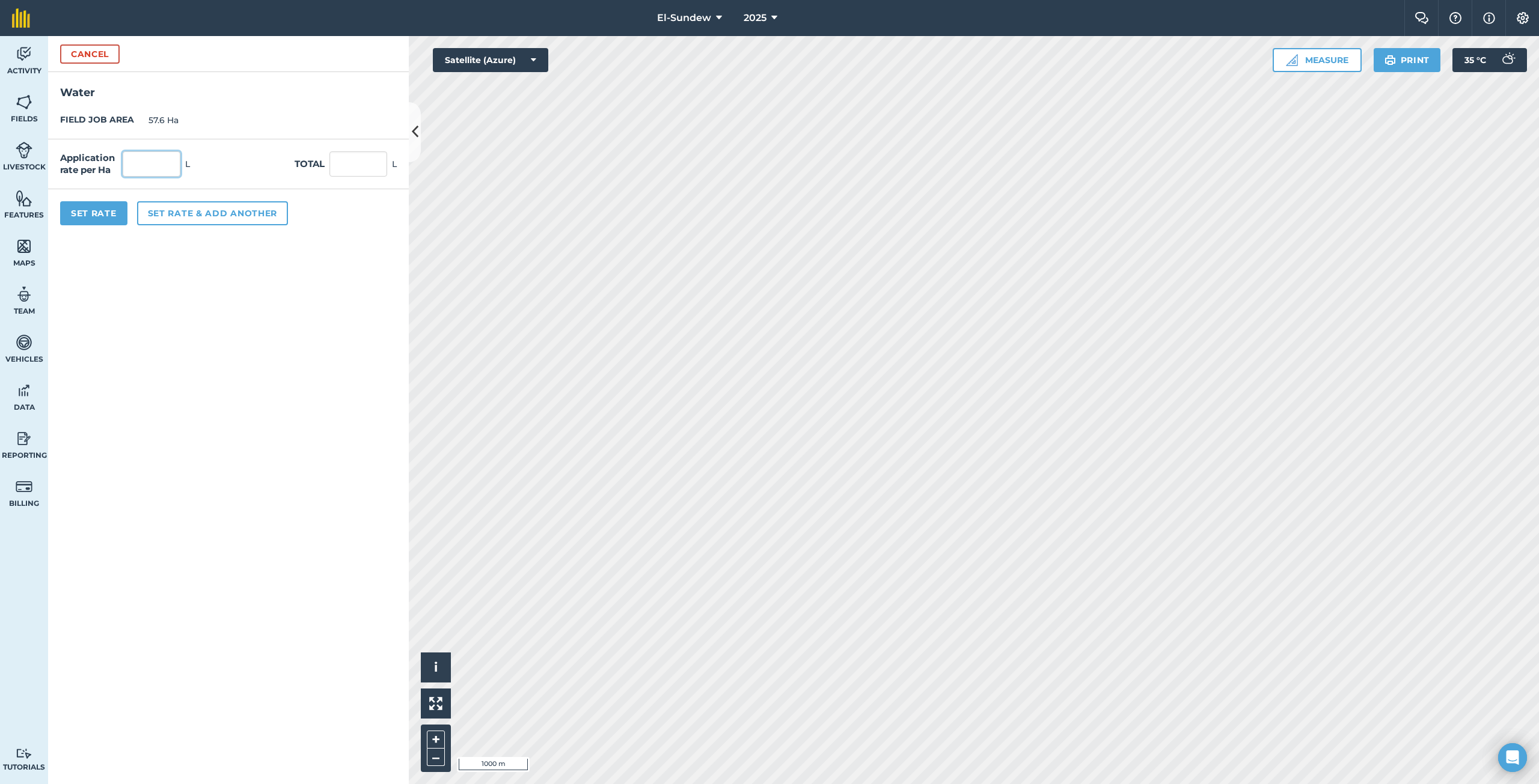
click at [149, 162] on input "text" at bounding box center [152, 164] width 57 height 25
type input "1,800"
type input "103,680"
click at [172, 216] on button "Set rate & add another" at bounding box center [212, 213] width 151 height 24
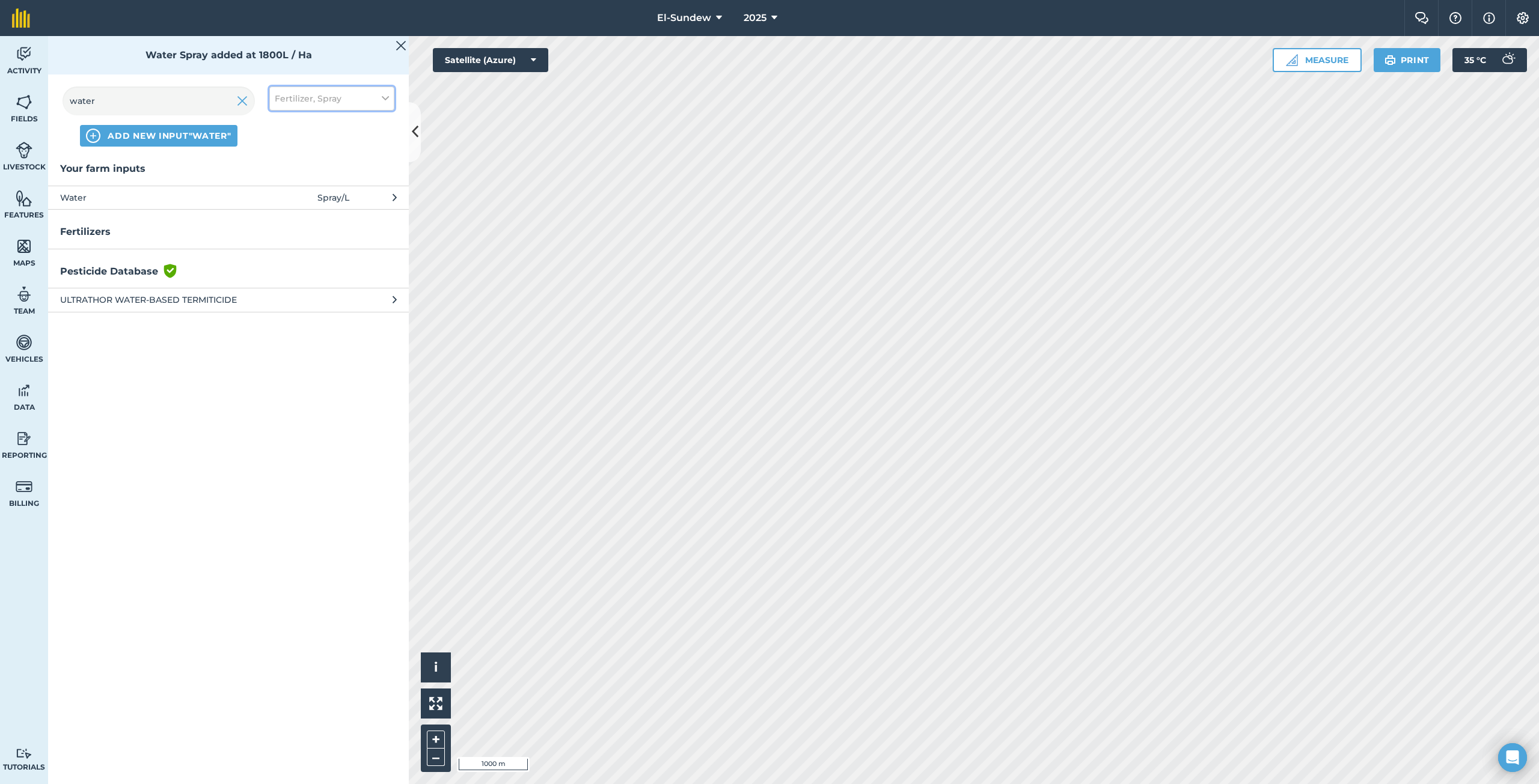
click at [354, 93] on button "Fertilizer, Spray" at bounding box center [332, 99] width 125 height 24
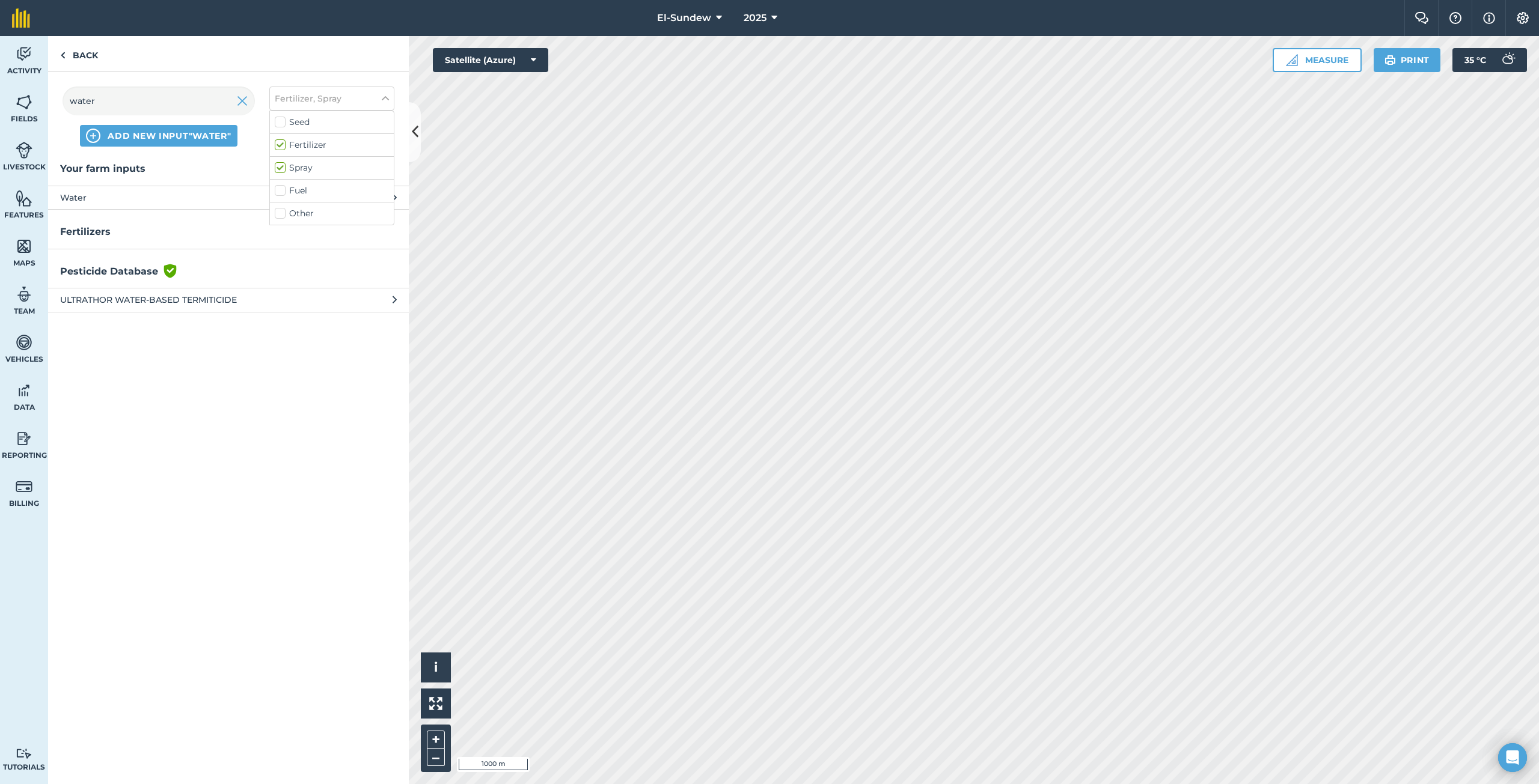
click at [279, 170] on label "Spray" at bounding box center [331, 168] width 114 height 13
click at [279, 169] on input "Spray" at bounding box center [278, 166] width 8 height 8
checkbox input "false"
click at [237, 96] on img at bounding box center [242, 101] width 11 height 15
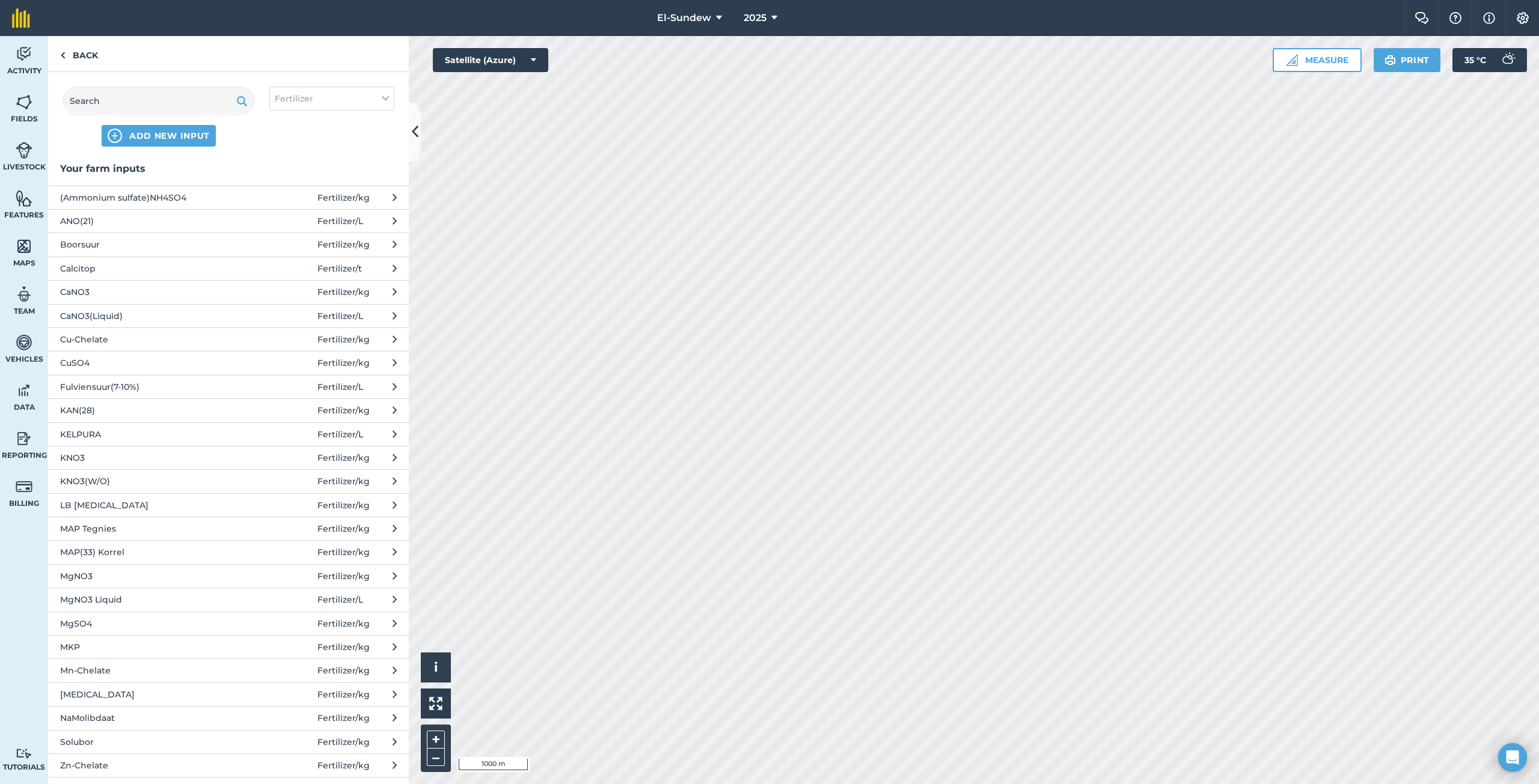
click at [134, 459] on span "KNO3" at bounding box center [158, 458] width 197 height 13
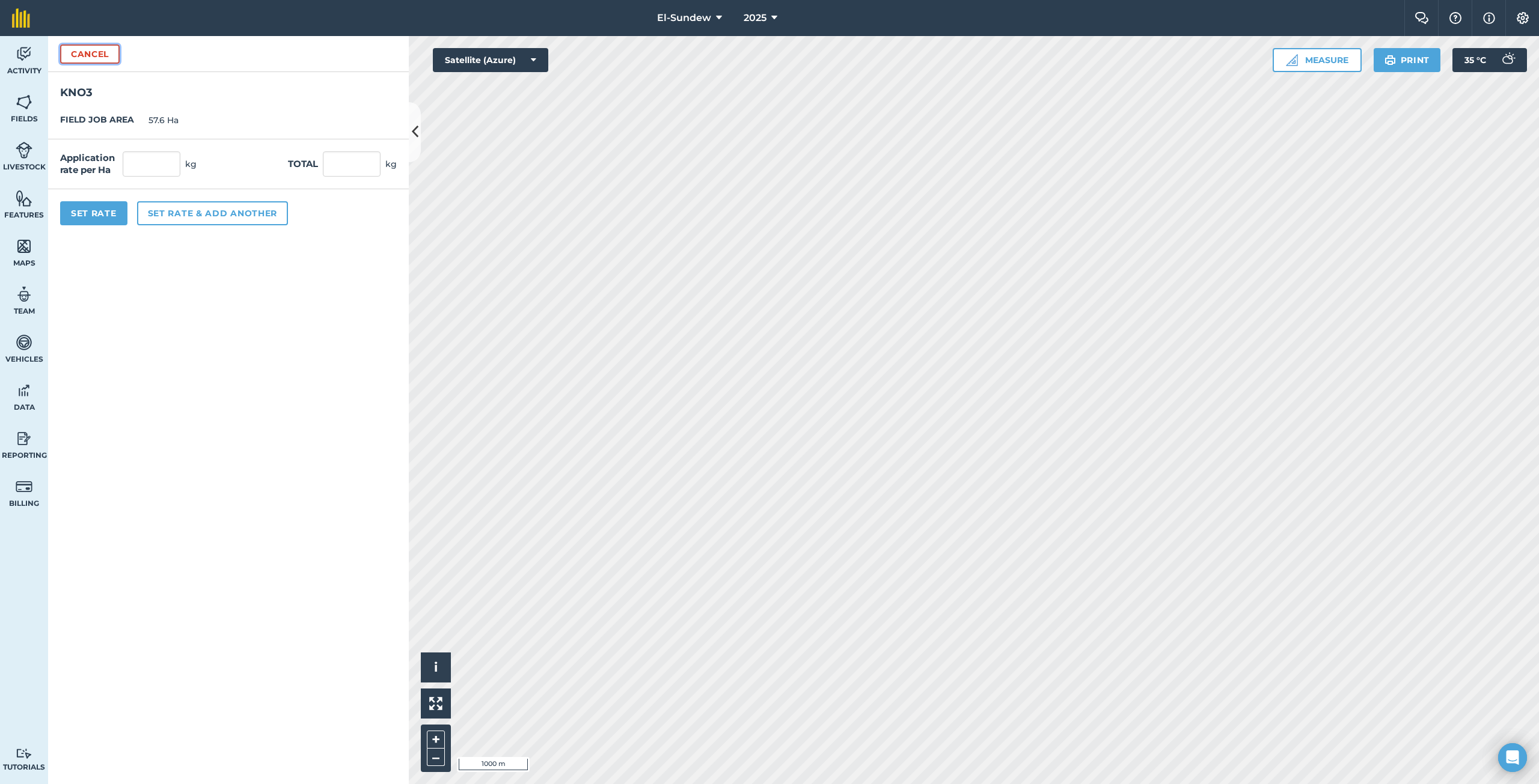
click at [77, 57] on button "Cancel" at bounding box center [90, 54] width 60 height 19
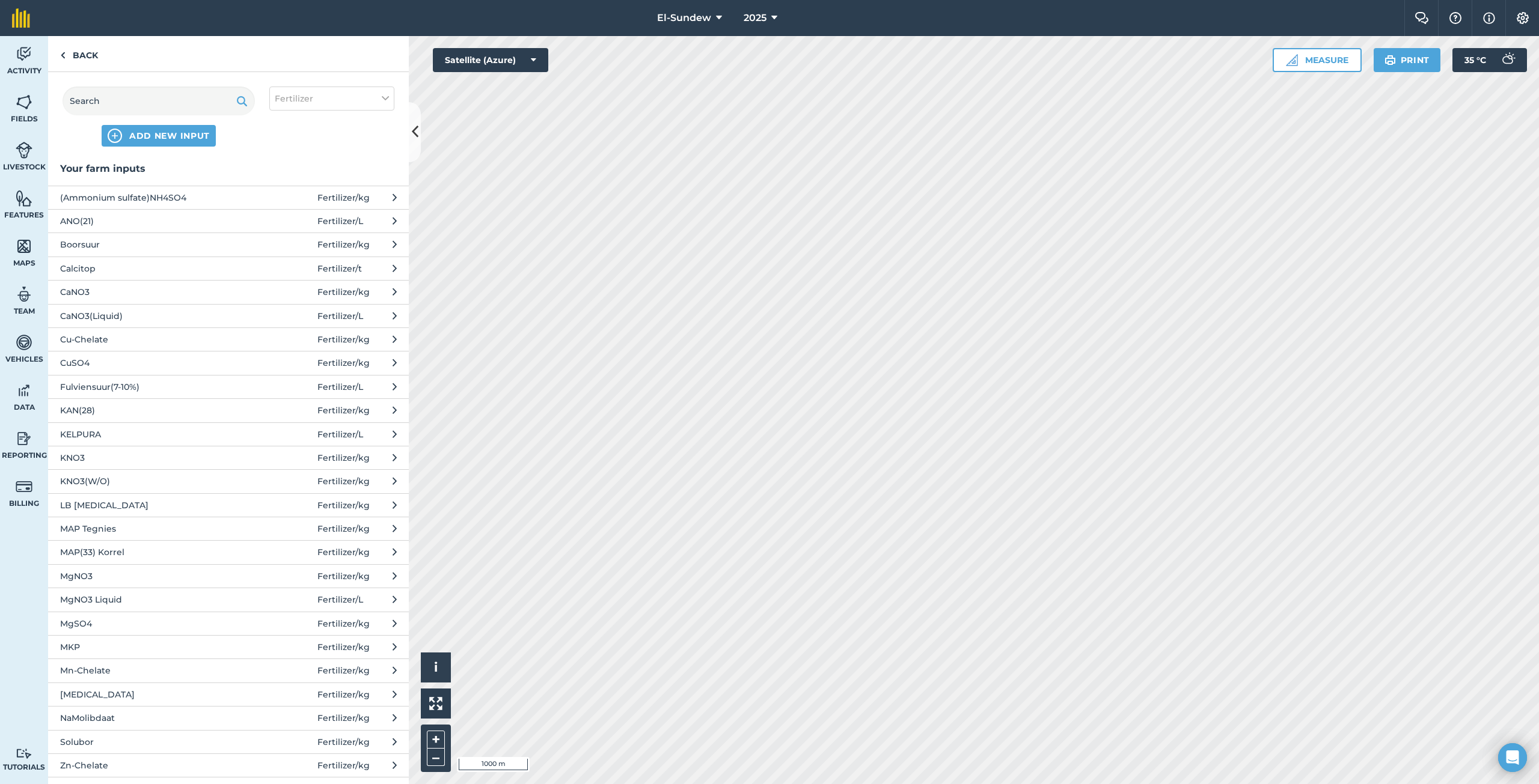
click at [169, 479] on span "KNO3(W/O)" at bounding box center [158, 481] width 197 height 13
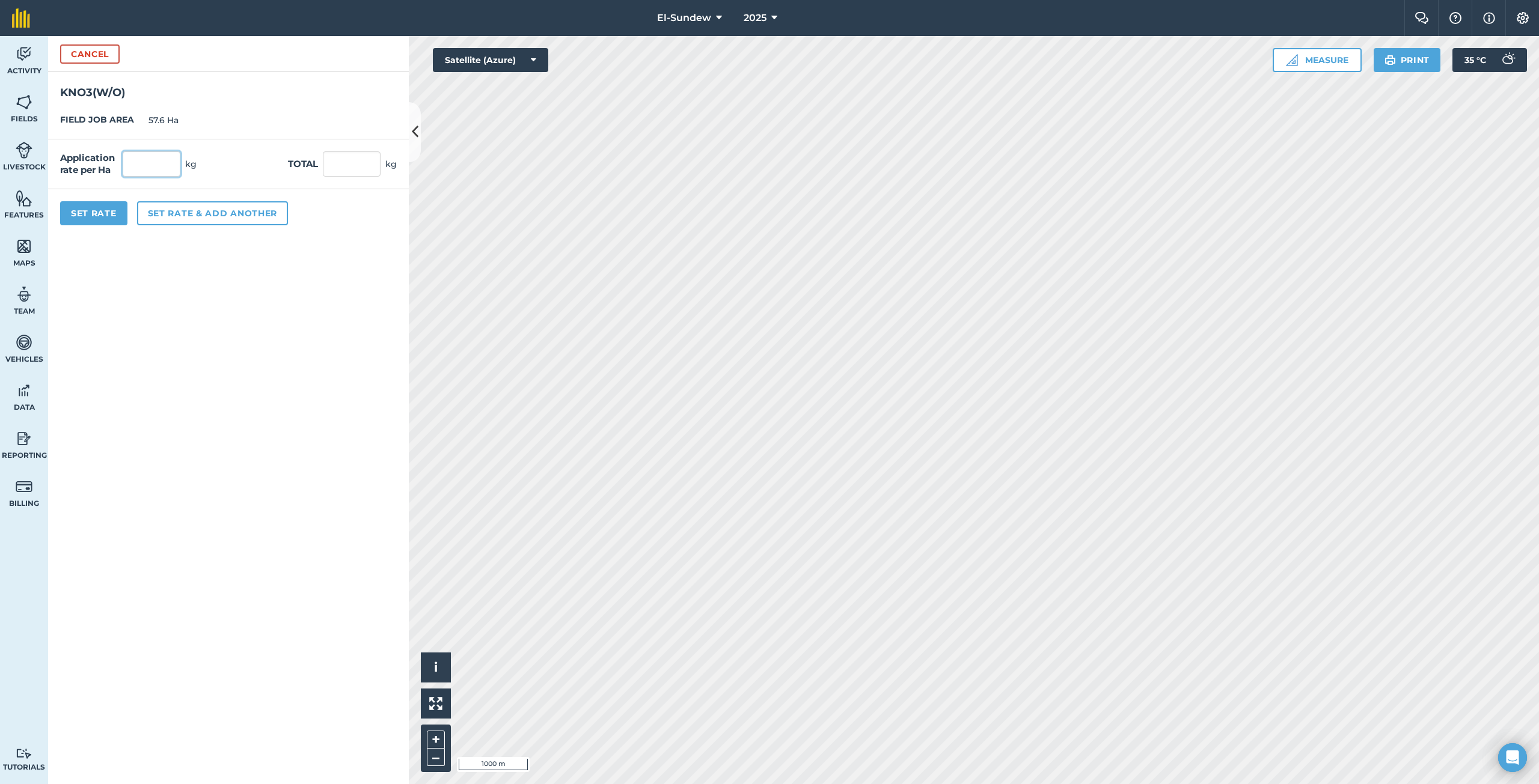
click at [169, 169] on input "text" at bounding box center [152, 164] width 57 height 25
type input "18"
type input "1,036.8"
click at [230, 205] on button "Set rate & add another" at bounding box center [212, 213] width 151 height 24
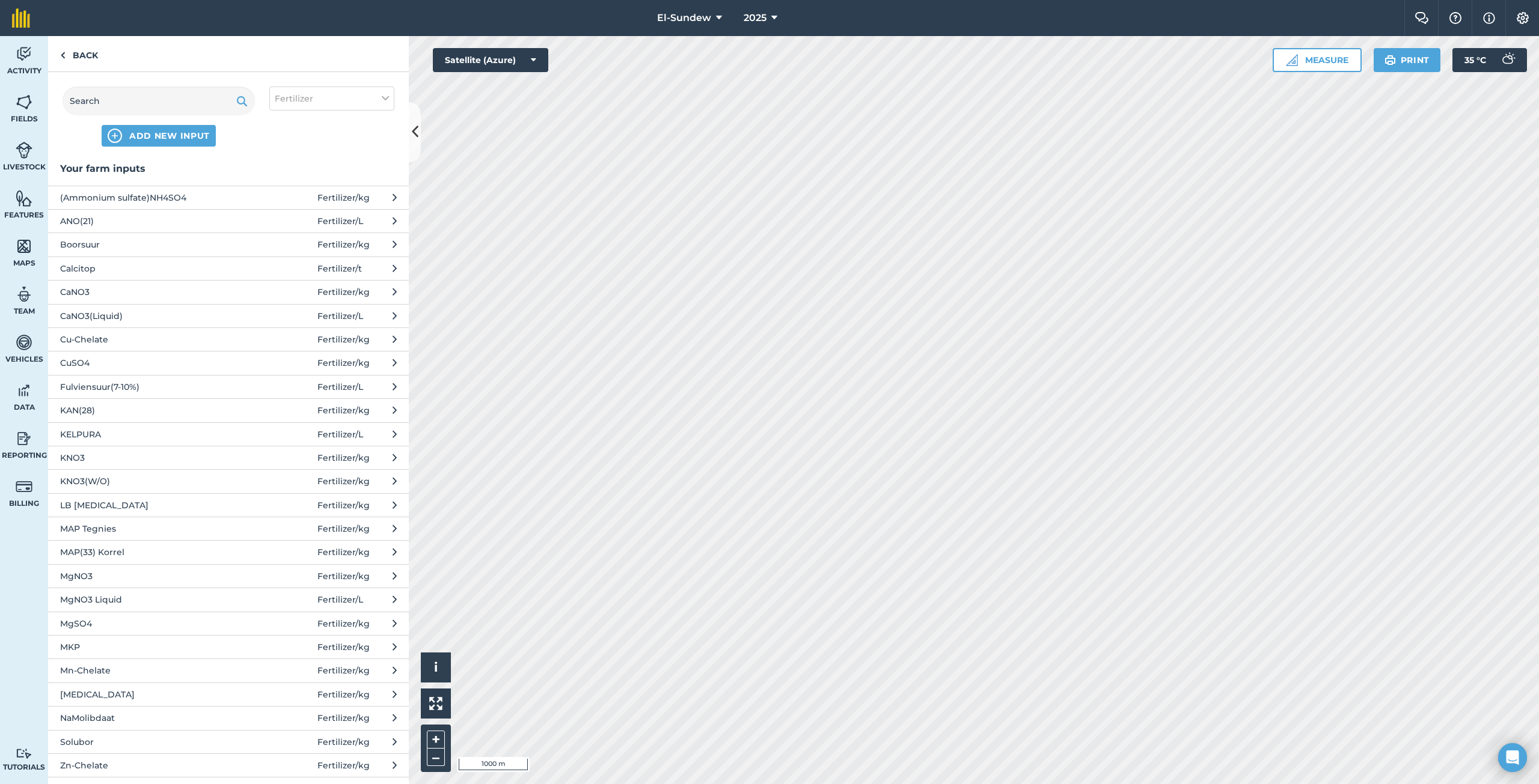
click at [116, 621] on span "MgSO4" at bounding box center [158, 624] width 197 height 13
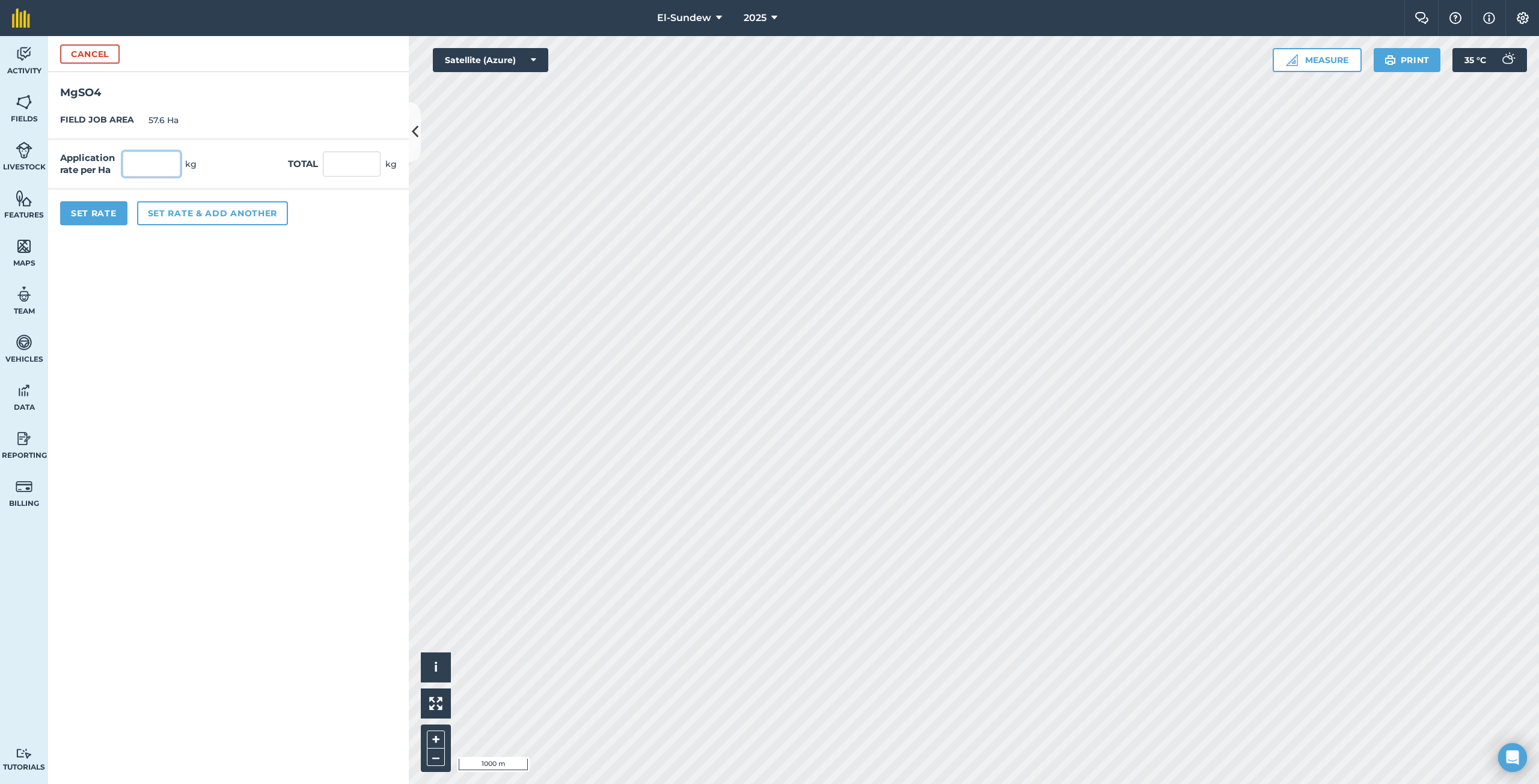
click at [169, 162] on input "text" at bounding box center [152, 164] width 57 height 25
type input "9"
type input "518.4"
click at [208, 211] on button "Set rate & add another" at bounding box center [212, 213] width 151 height 24
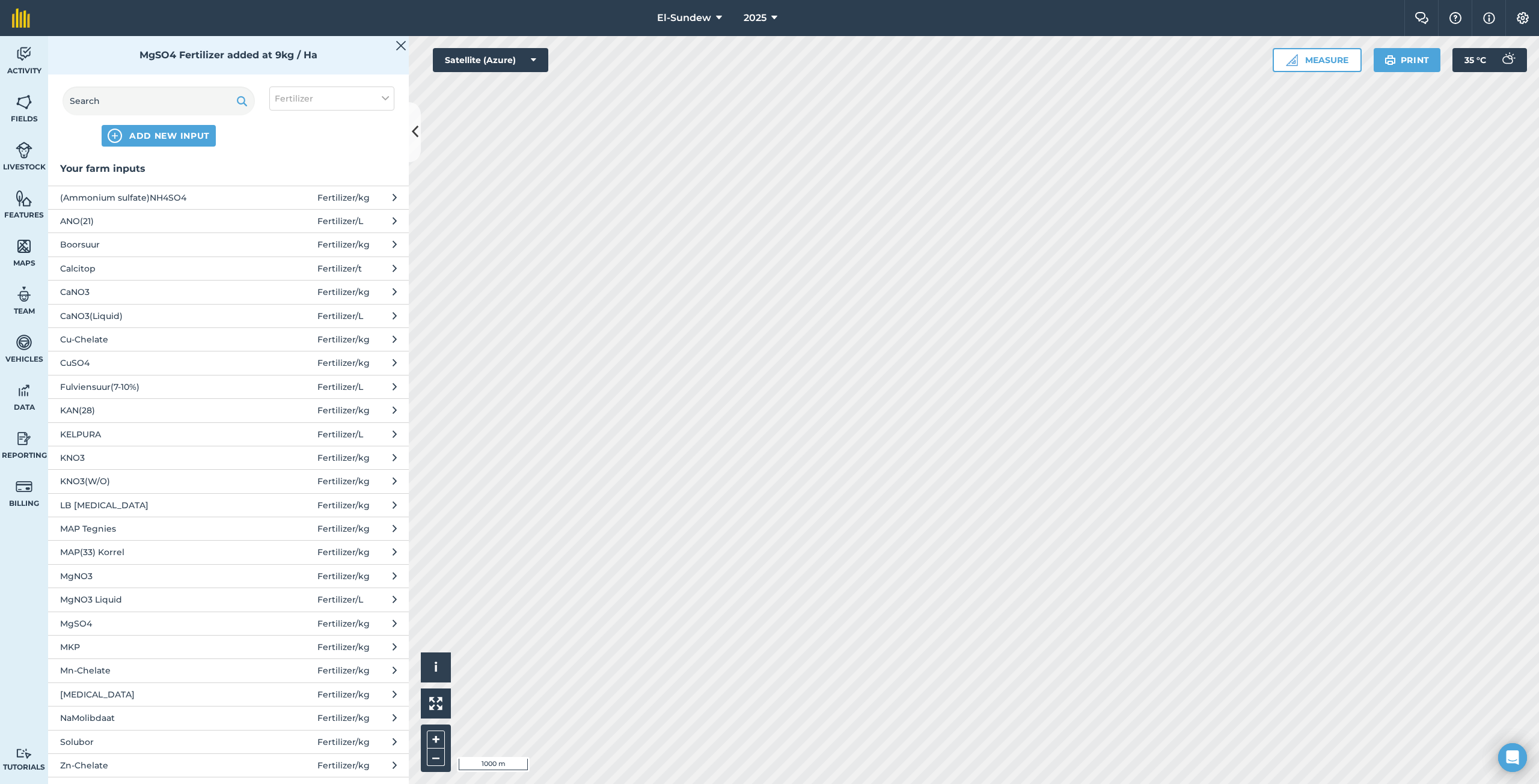
click at [147, 735] on span "Solubor" at bounding box center [158, 742] width 197 height 13
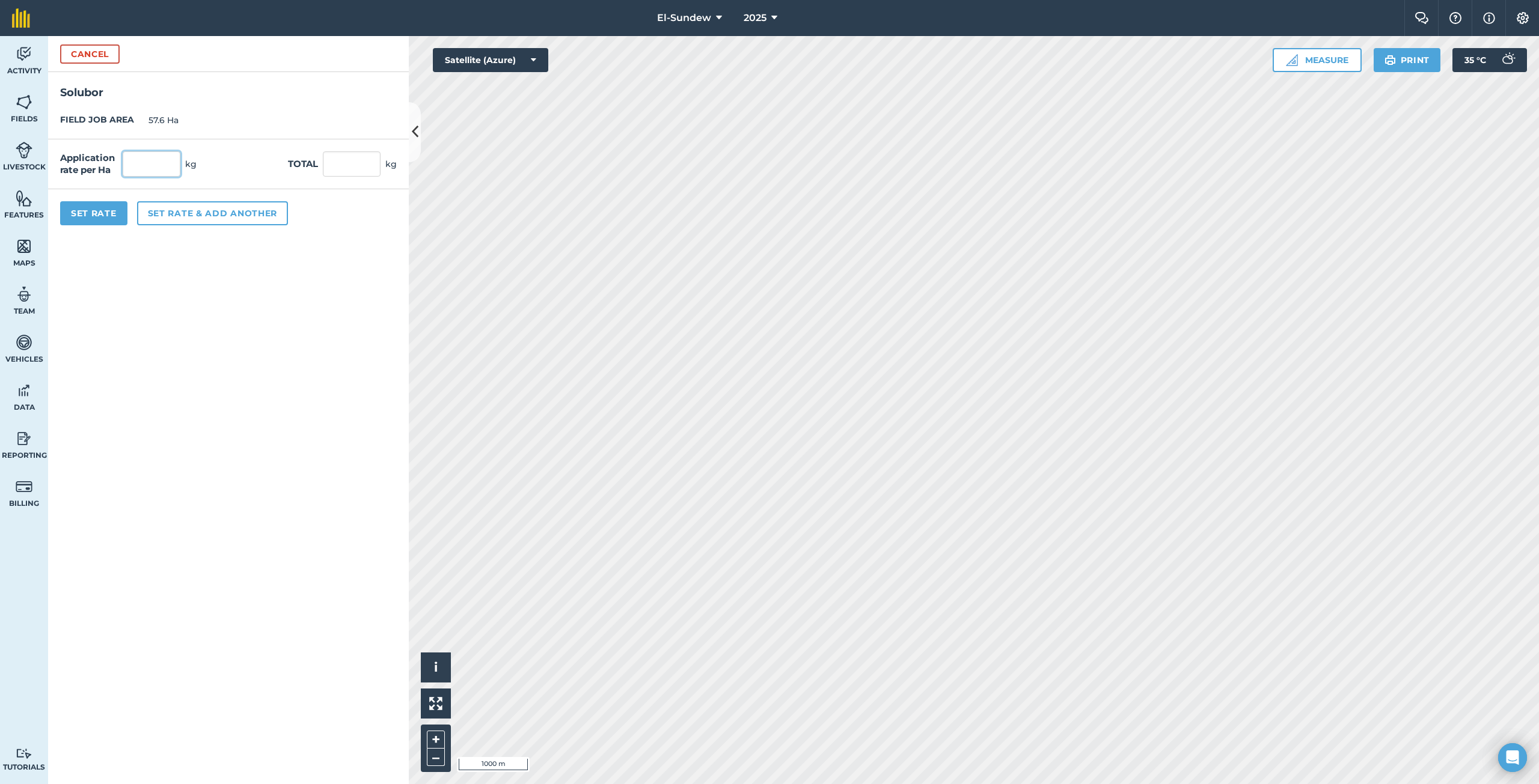
click at [175, 161] on input "text" at bounding box center [152, 164] width 57 height 25
type input "1.8"
type input "103.68"
click at [99, 211] on button "Set Rate" at bounding box center [94, 213] width 67 height 24
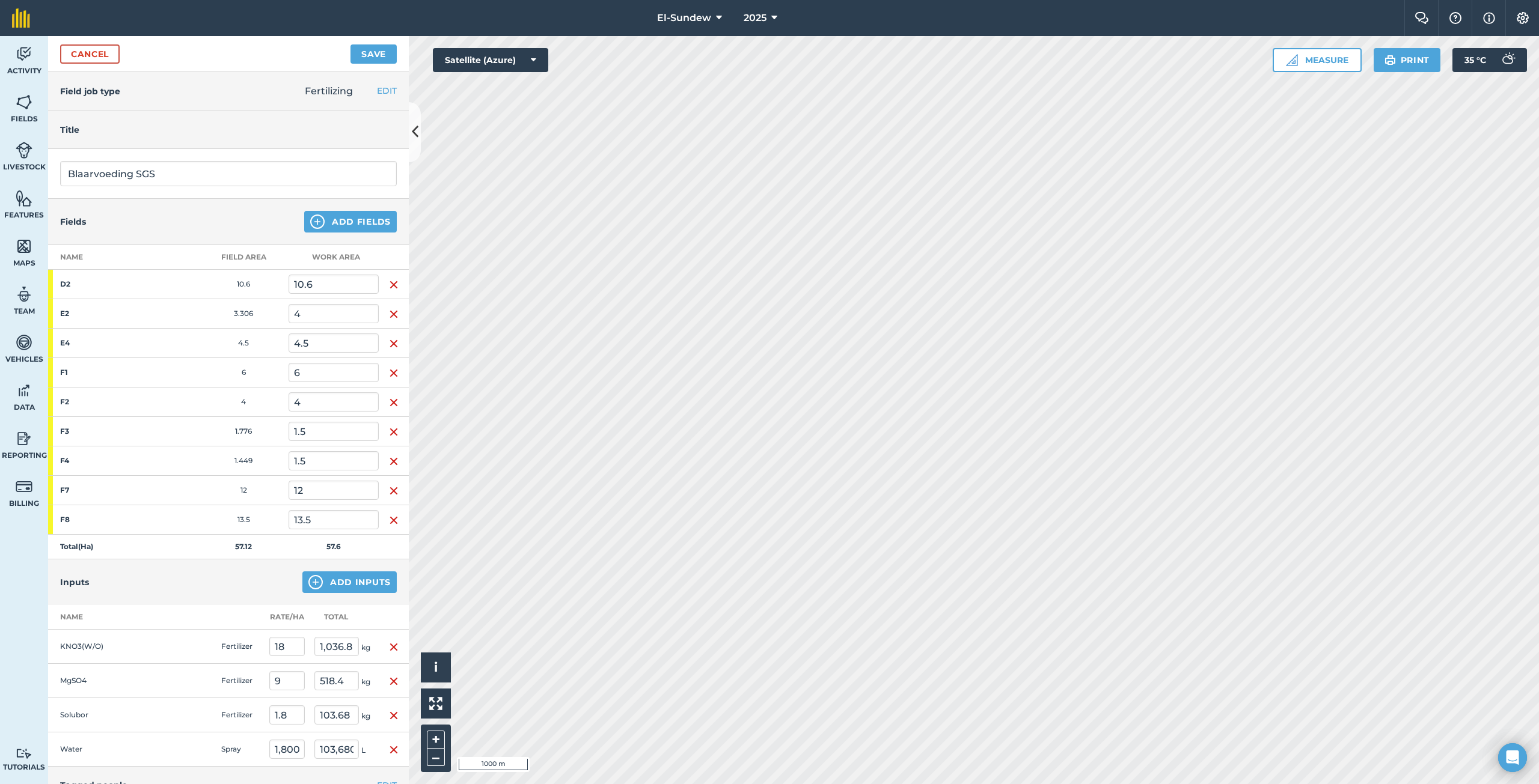
scroll to position [174, 0]
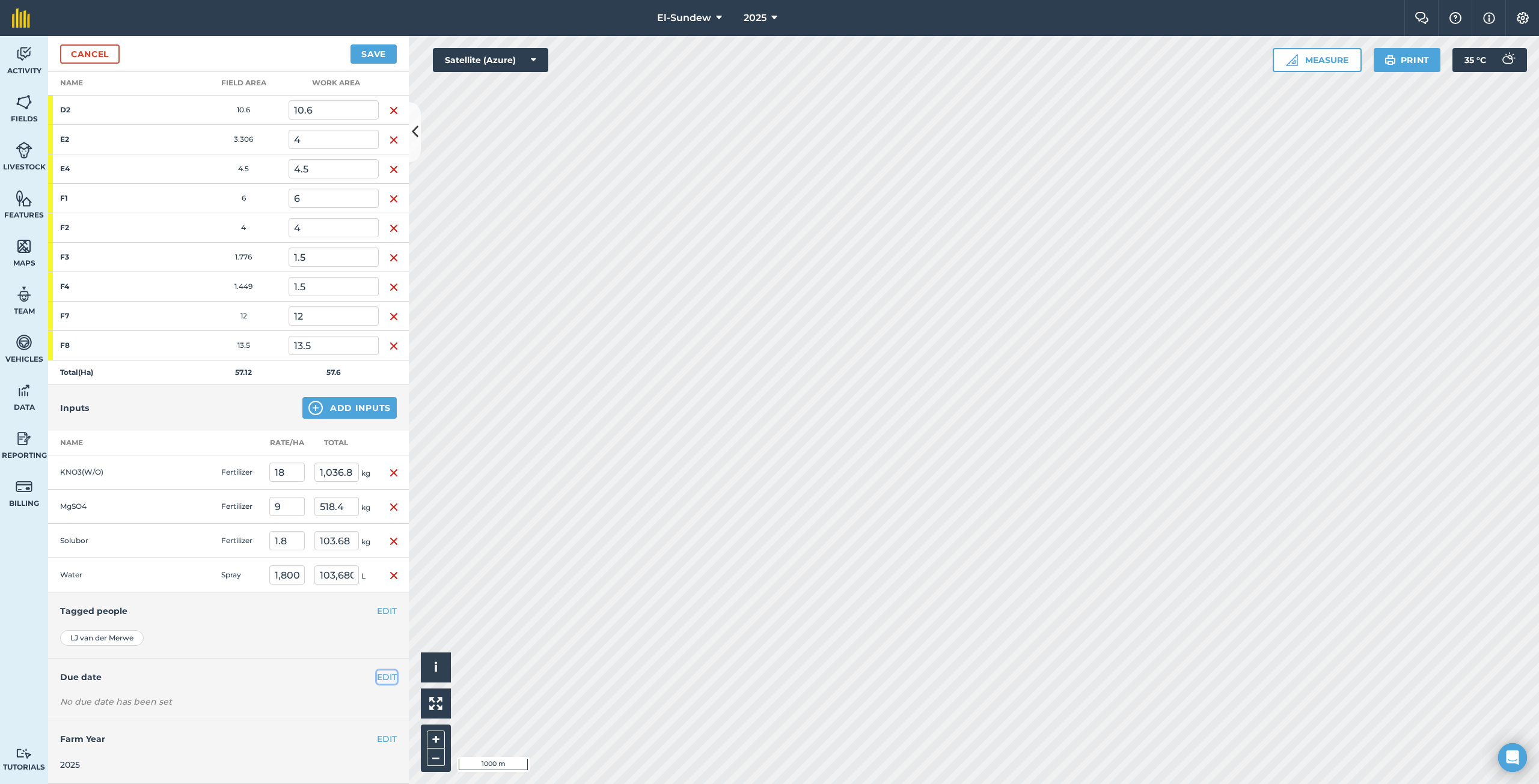
click at [378, 675] on button "EDIT" at bounding box center [387, 677] width 20 height 13
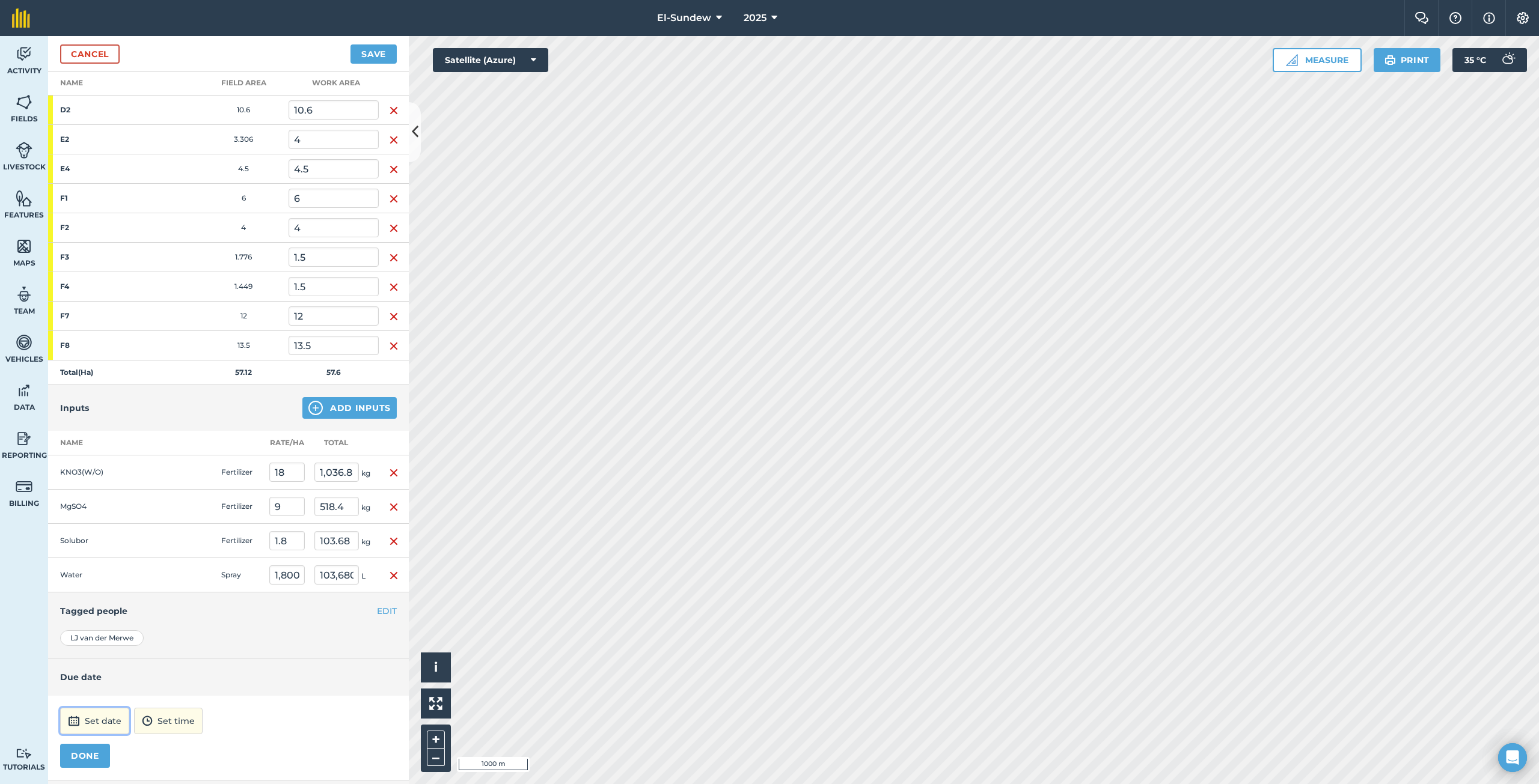
click at [91, 717] on button "Set date" at bounding box center [95, 721] width 69 height 27
click at [228, 559] on button "›" at bounding box center [218, 559] width 27 height 27
click at [74, 671] on abbr "24" at bounding box center [74, 674] width 8 height 8
click at [146, 728] on img at bounding box center [140, 721] width 11 height 15
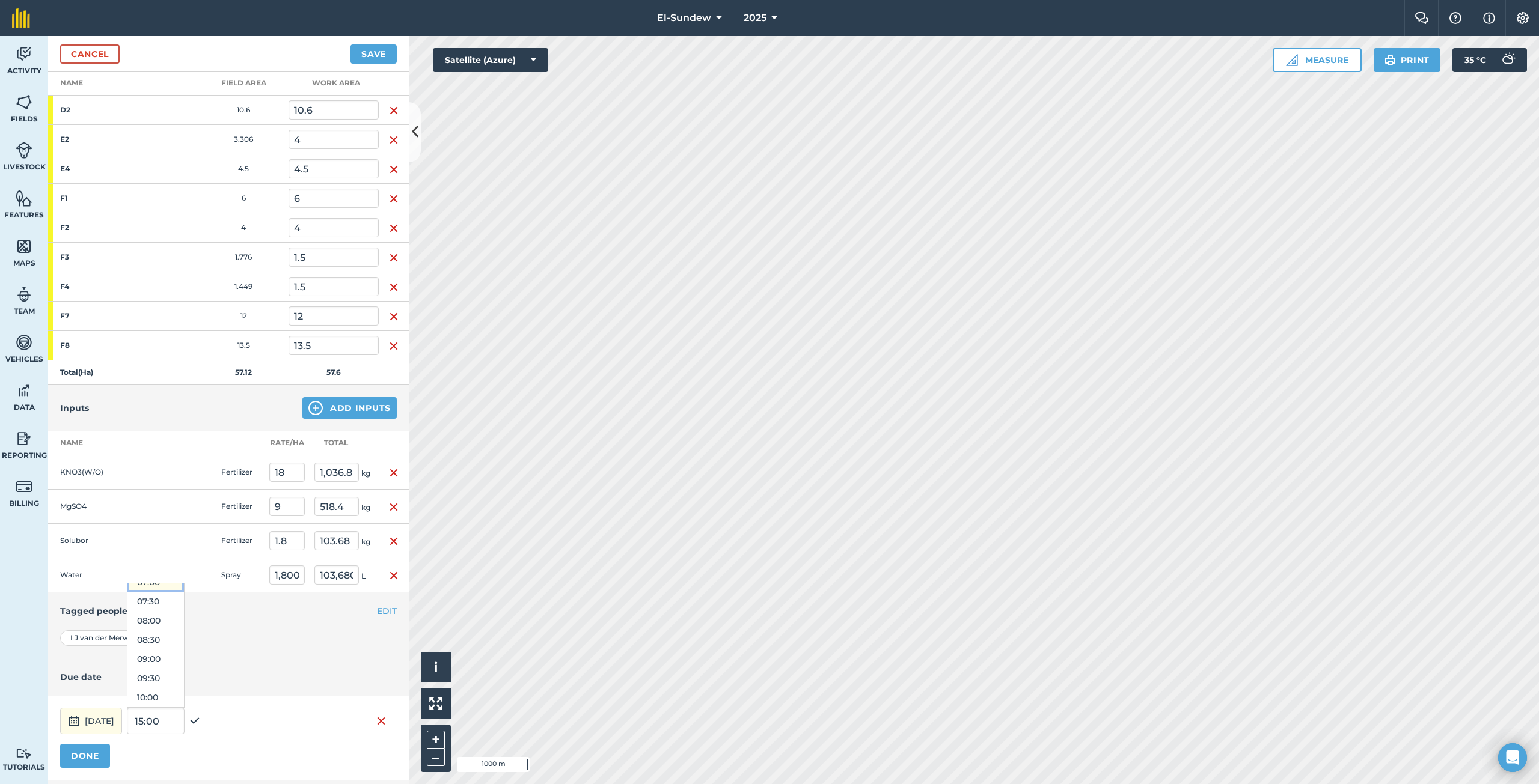
click at [184, 591] on button "07:00" at bounding box center [155, 582] width 57 height 19
click at [96, 752] on button "DONE" at bounding box center [85, 755] width 50 height 24
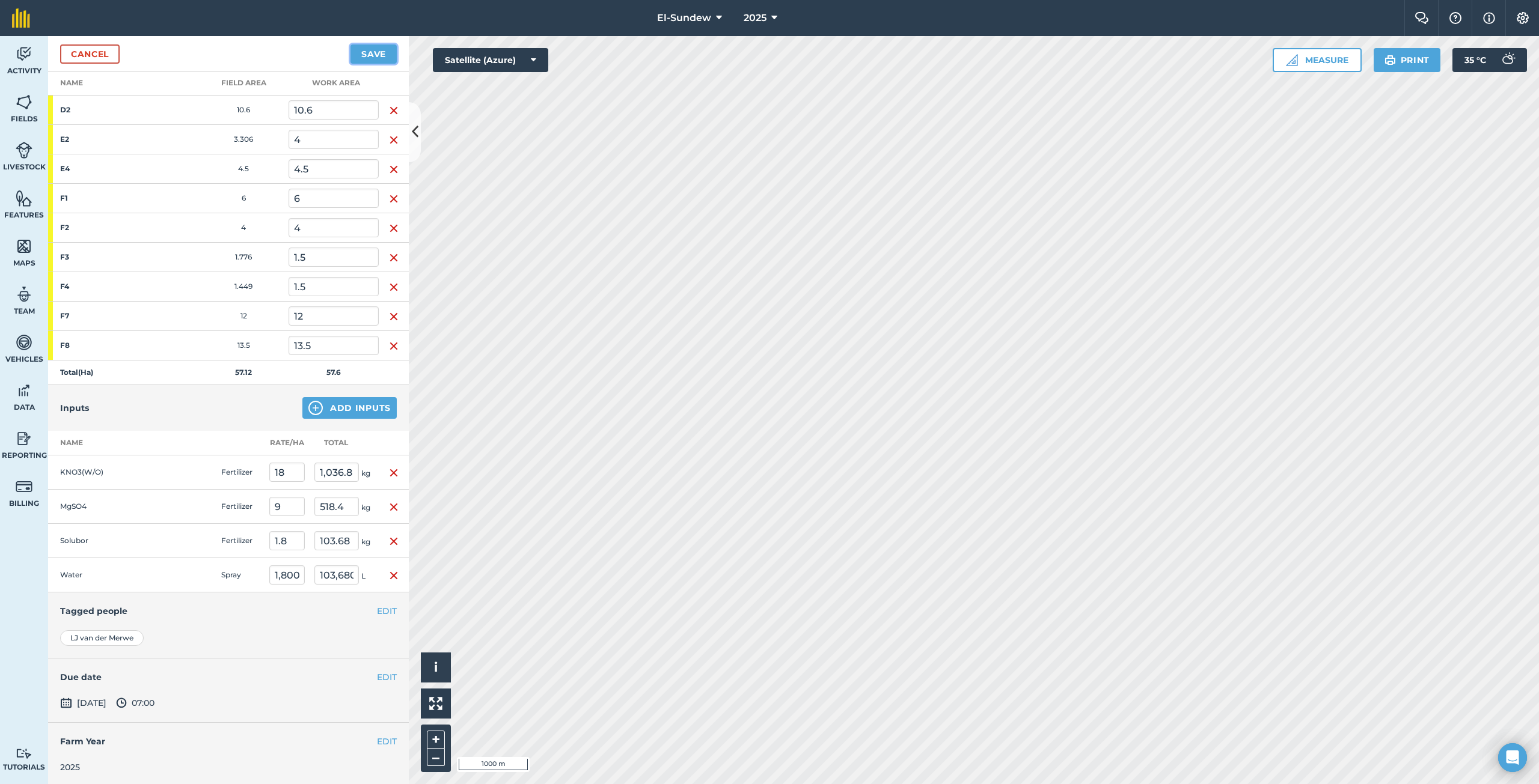
click at [364, 57] on button "Save" at bounding box center [373, 54] width 46 height 19
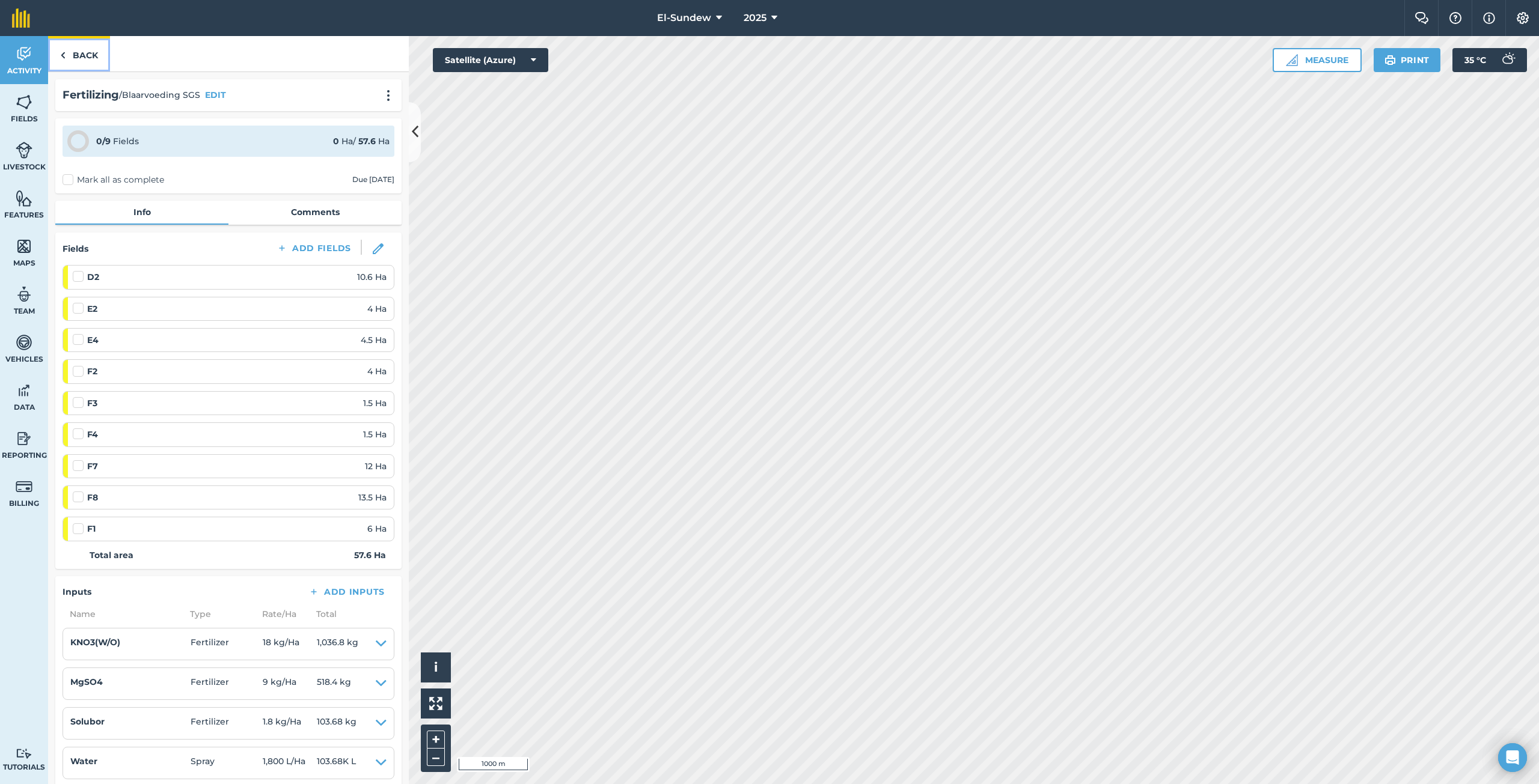
click at [83, 54] on link "Back" at bounding box center [79, 54] width 62 height 35
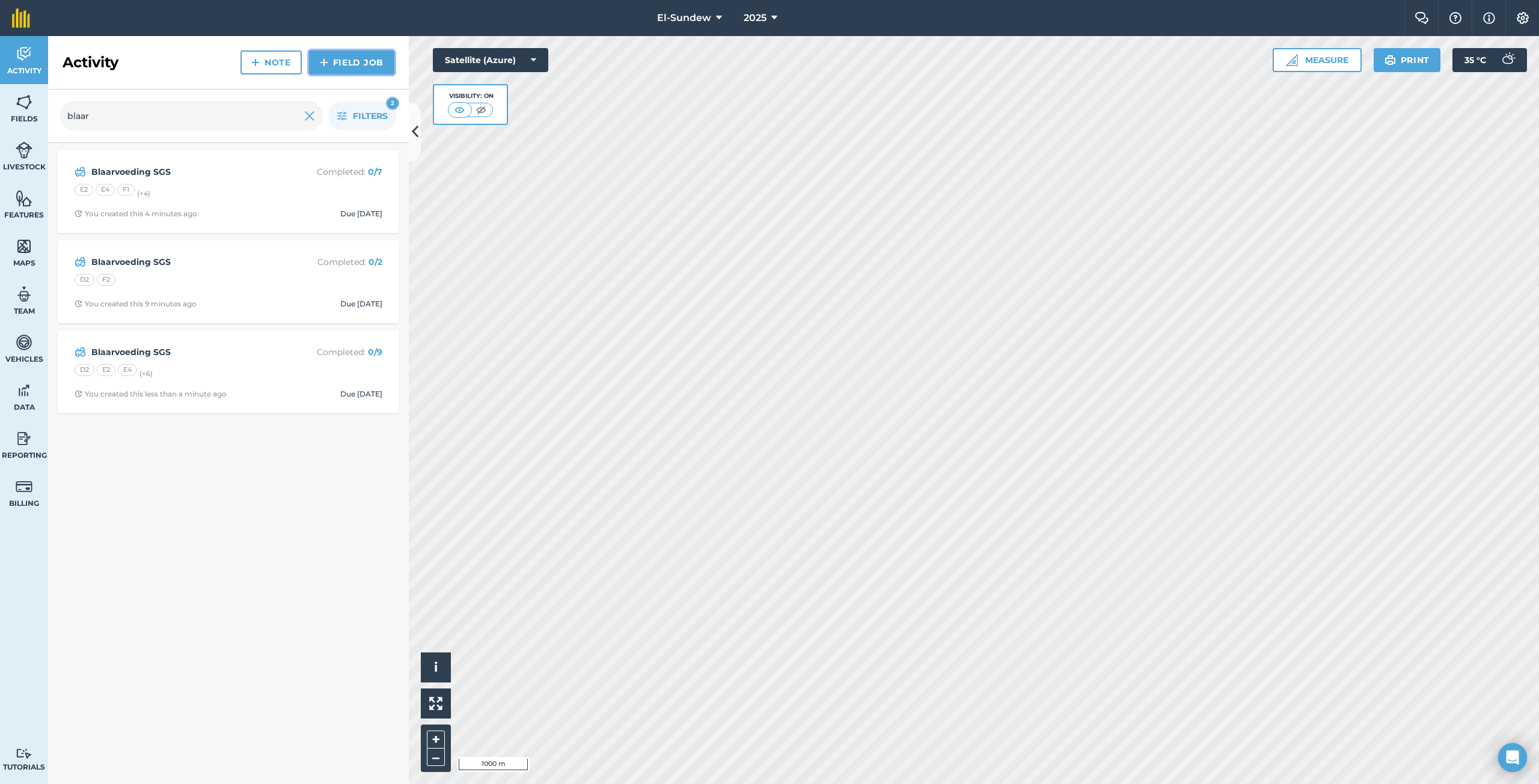
click at [323, 63] on img at bounding box center [323, 63] width 8 height 15
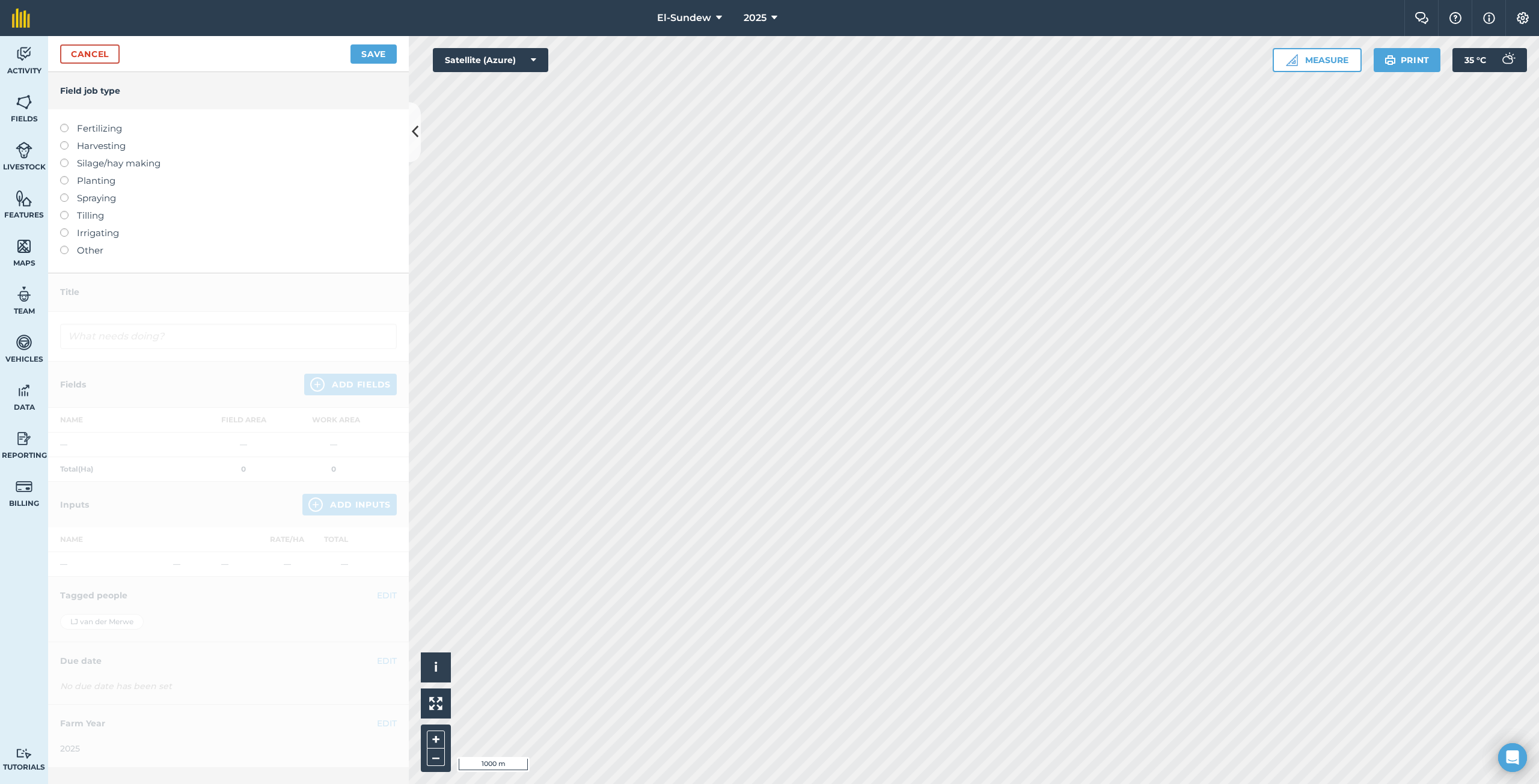
click at [114, 133] on label "Fertilizing" at bounding box center [228, 129] width 337 height 15
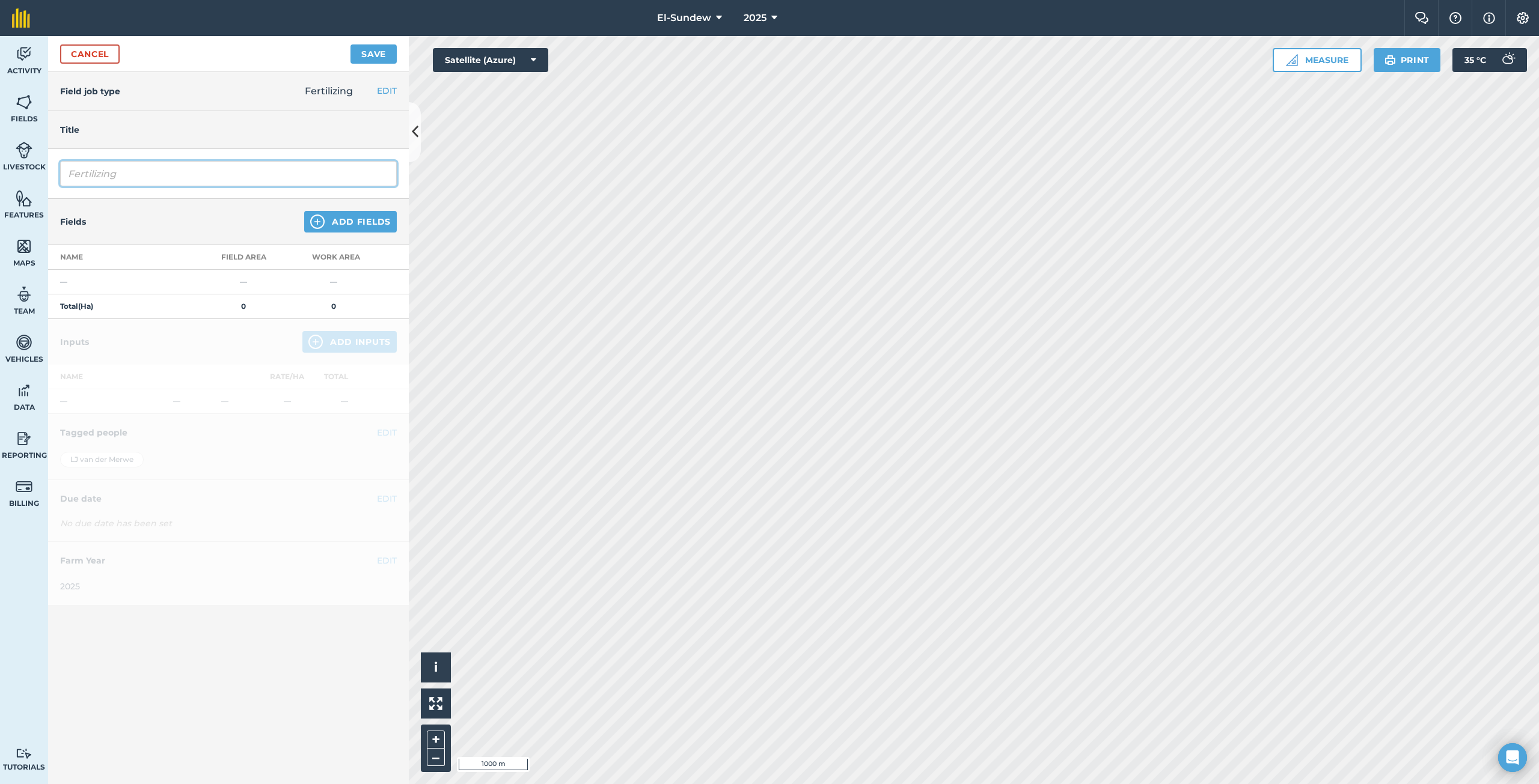
click at [144, 181] on input "Fertilizing" at bounding box center [228, 174] width 337 height 25
click at [144, 180] on input "Fertilizing" at bounding box center [228, 174] width 337 height 25
type input "Blaarvoeding SGS"
click at [319, 227] on img at bounding box center [317, 222] width 15 height 15
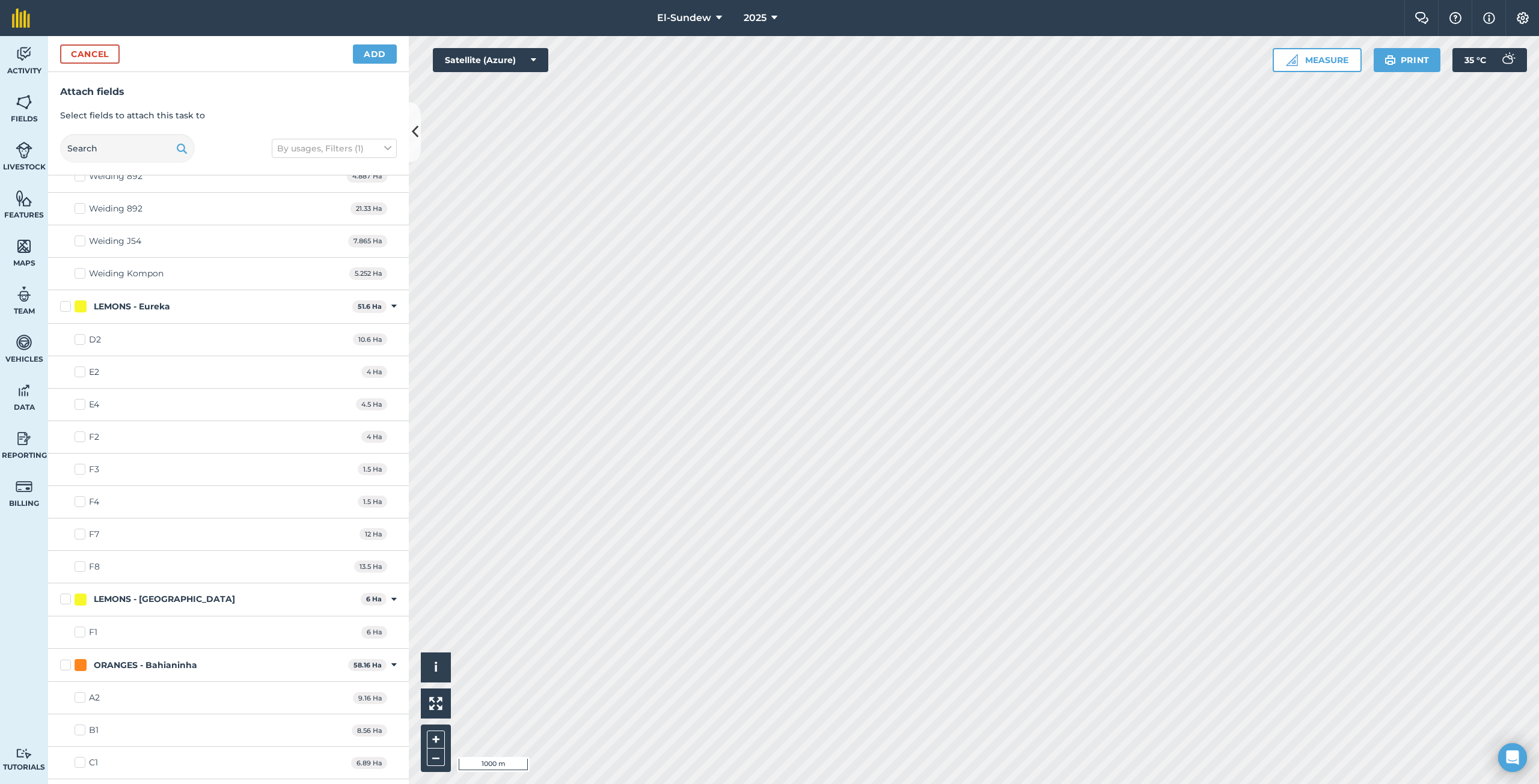
scroll to position [400, 0]
click at [60, 316] on label "LEMONS - Eureka" at bounding box center [204, 312] width 287 height 13
click at [60, 314] on input "LEMONS - Eureka" at bounding box center [64, 310] width 8 height 8
checkbox input "true"
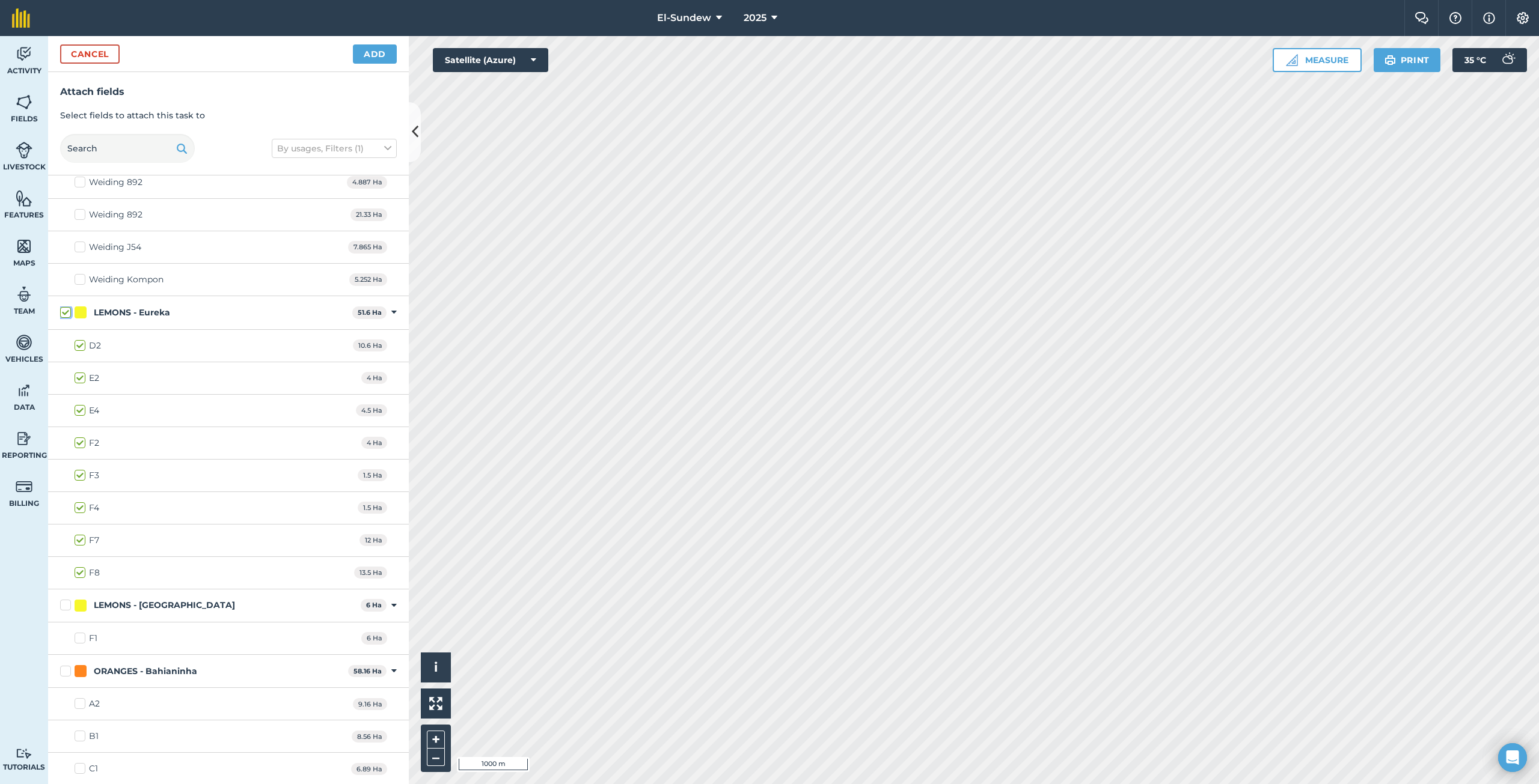
checkbox input "true"
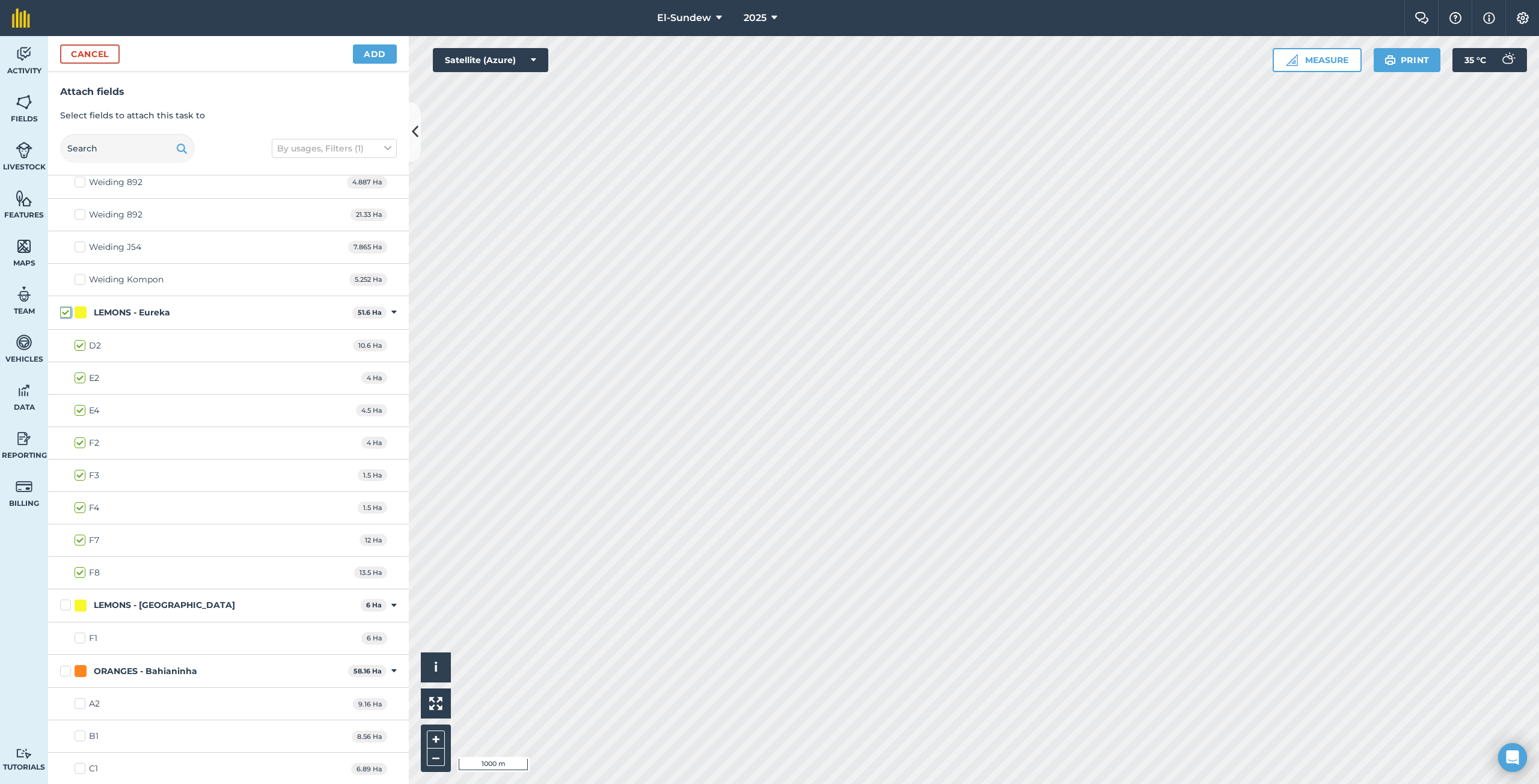
checkbox input "true"
click at [61, 607] on label "LEMONS - [GEOGRAPHIC_DATA]" at bounding box center [208, 605] width 296 height 13
click at [61, 607] on input "LEMONS - [GEOGRAPHIC_DATA]" at bounding box center [64, 603] width 8 height 8
checkbox input "true"
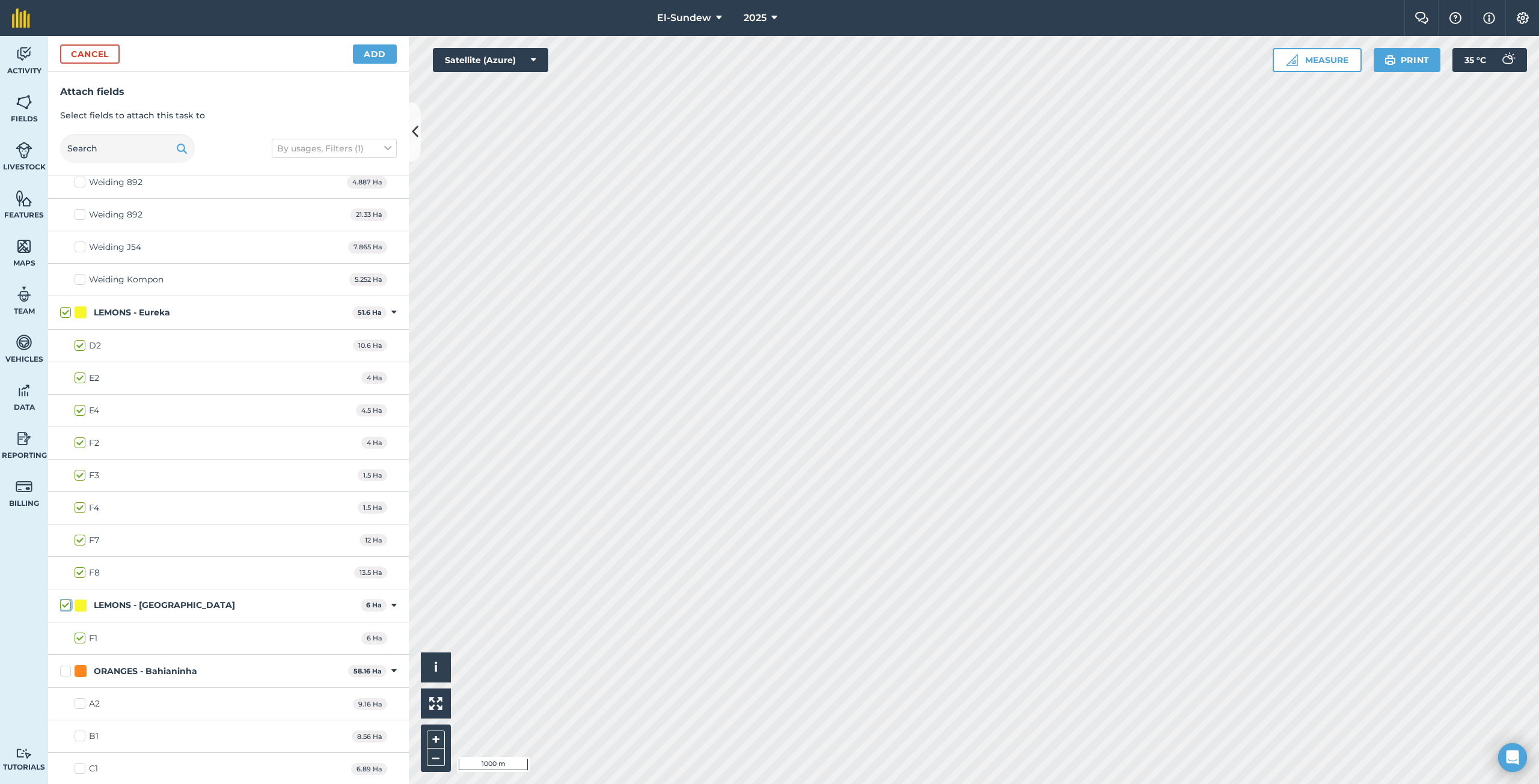
checkbox input "true"
click at [380, 61] on button "Add" at bounding box center [375, 54] width 44 height 19
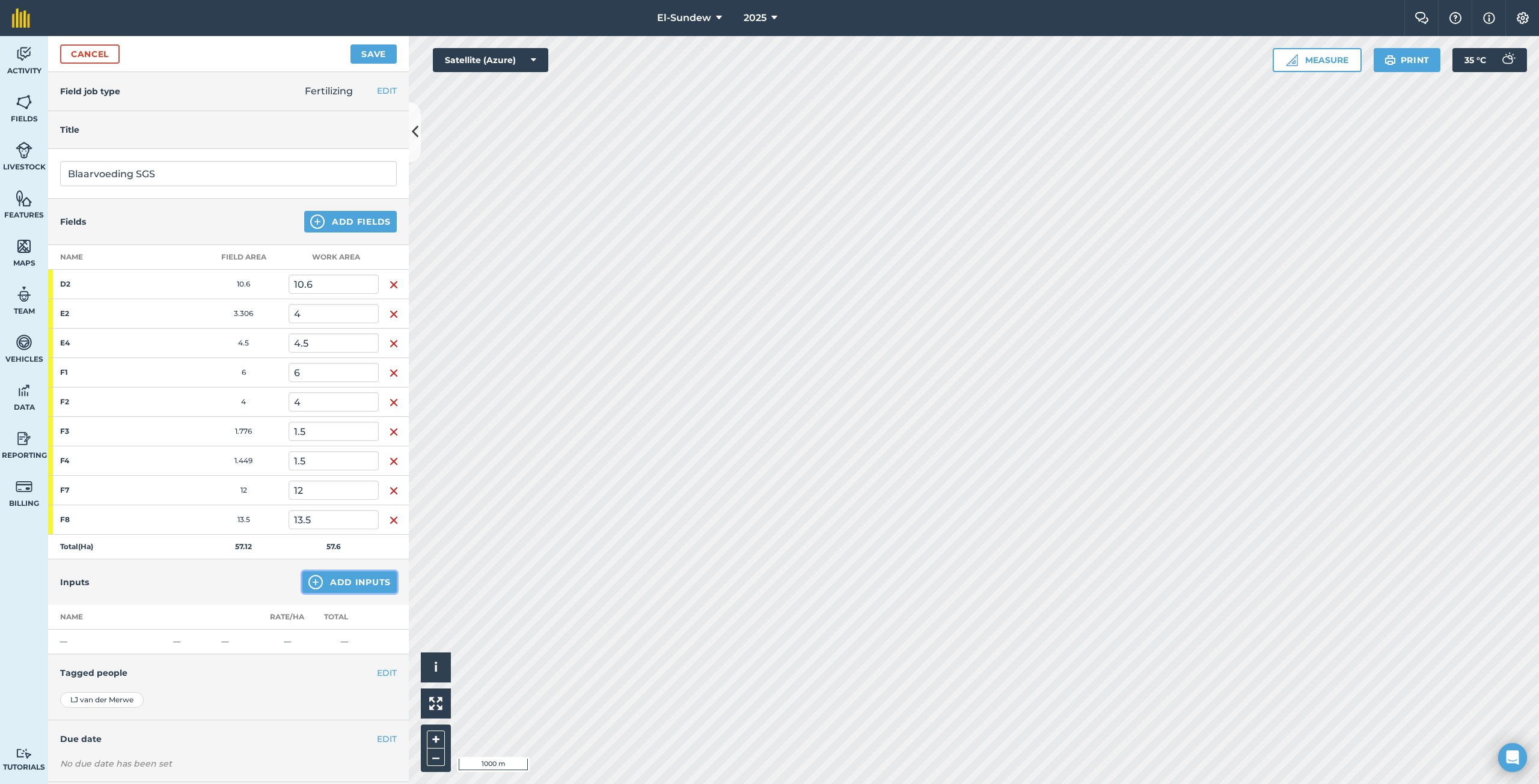
click at [311, 582] on img at bounding box center [316, 582] width 15 height 15
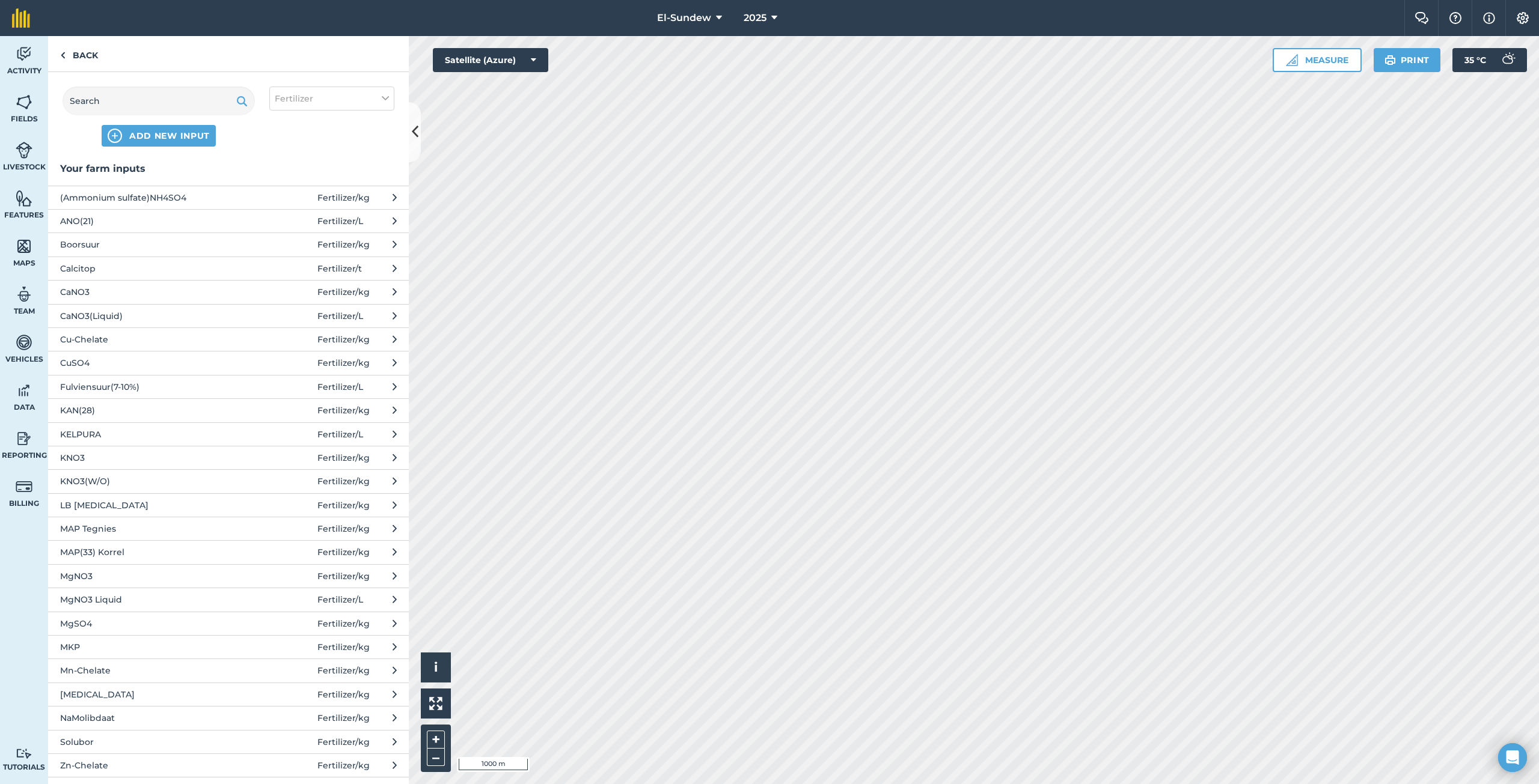
click at [128, 483] on span "KNO3(W/O)" at bounding box center [158, 481] width 197 height 13
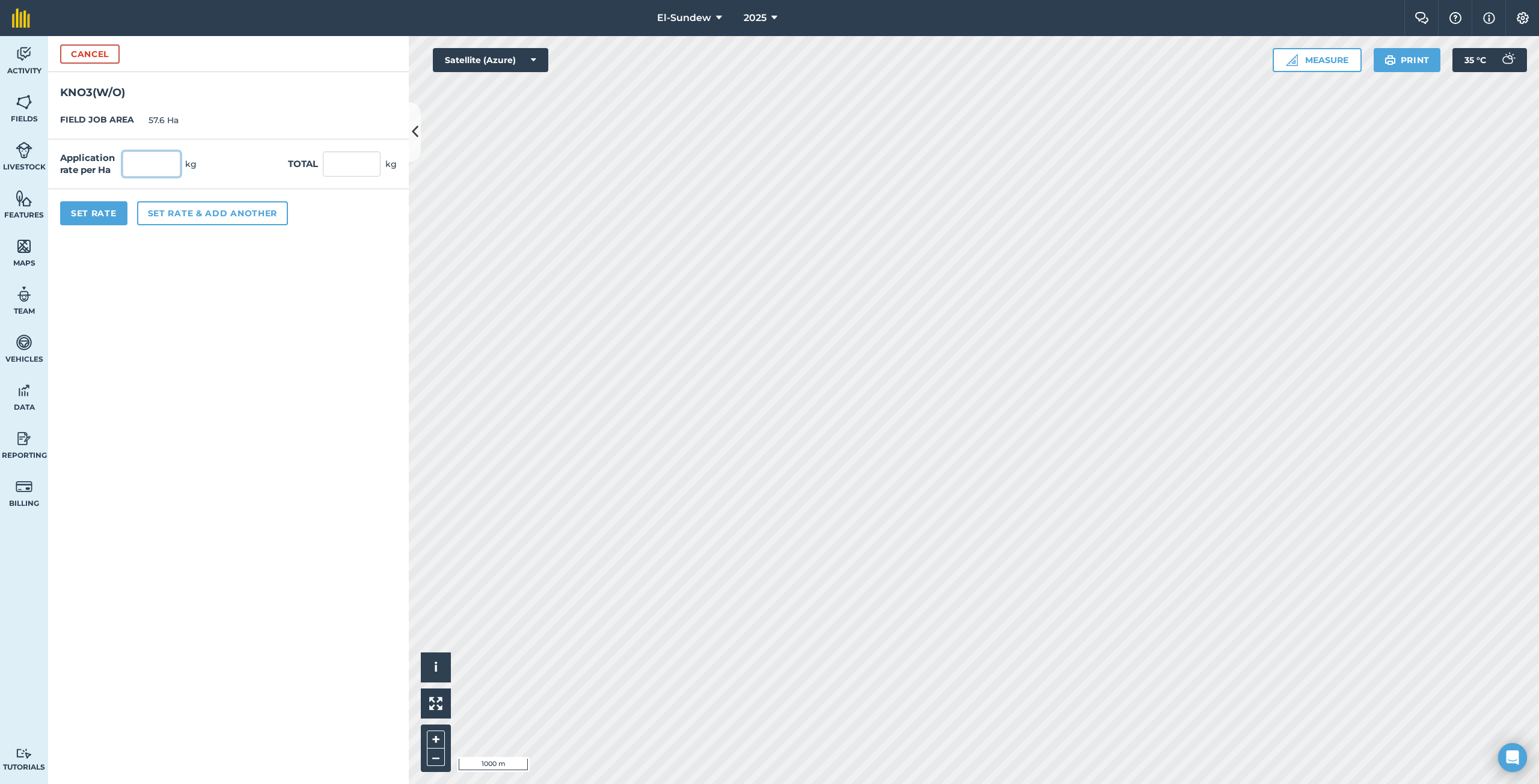
click at [178, 169] on input "text" at bounding box center [152, 164] width 57 height 25
type input "18"
type input "1,036.8"
click at [116, 215] on button "Set Rate" at bounding box center [94, 213] width 67 height 24
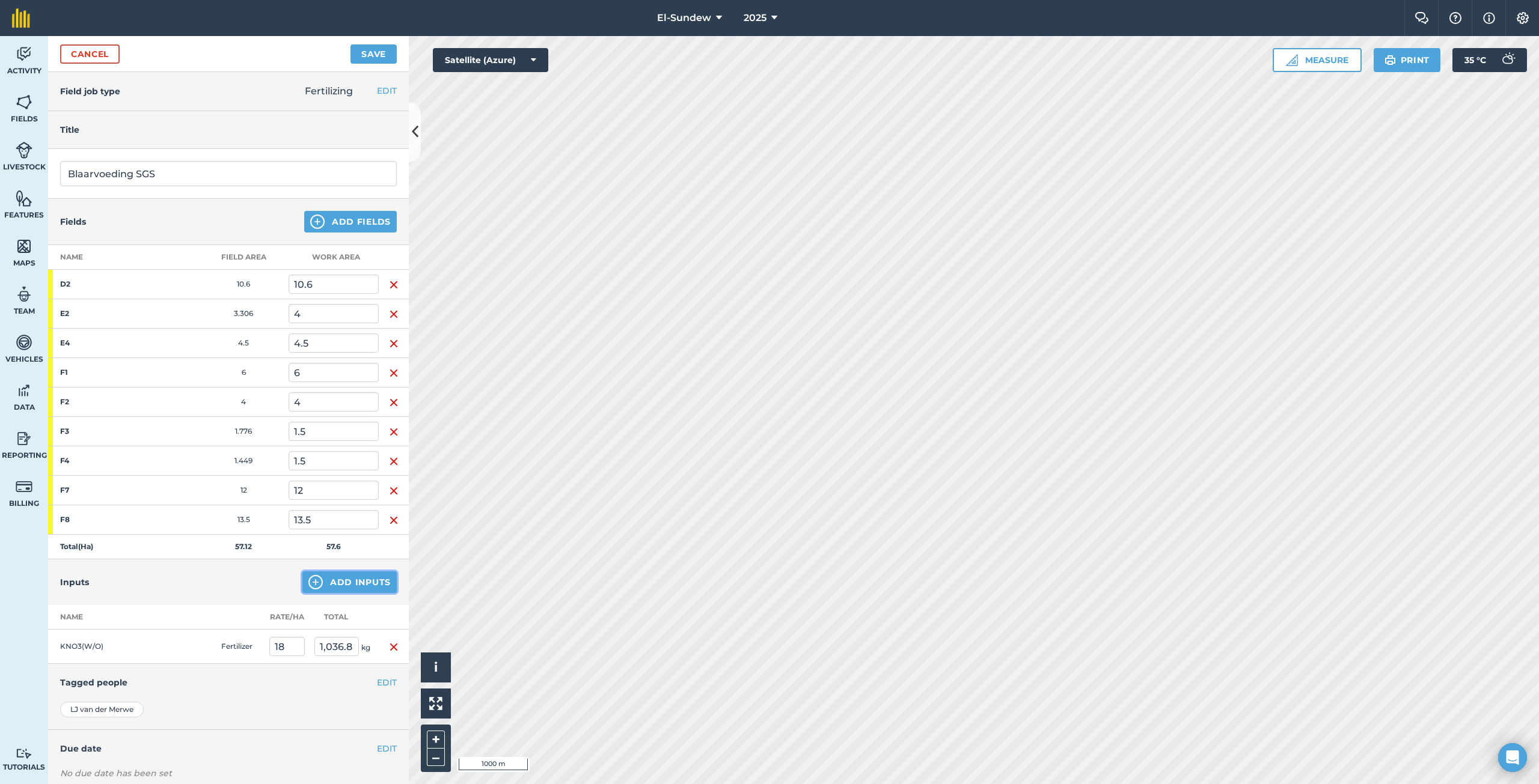
click at [309, 575] on img at bounding box center [316, 582] width 15 height 15
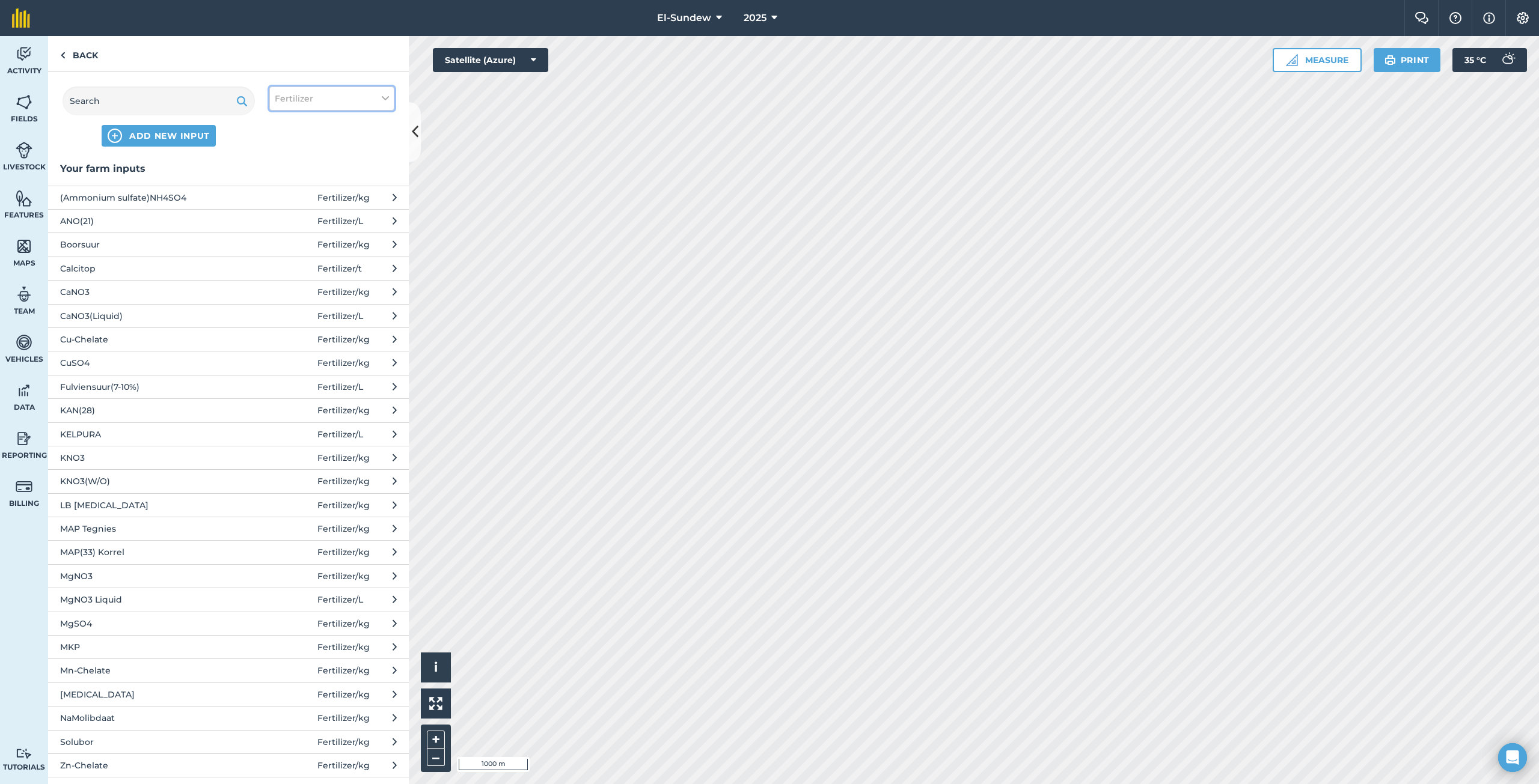
click at [325, 102] on button "Fertilizer" at bounding box center [332, 99] width 125 height 24
click at [281, 166] on label "Spray" at bounding box center [331, 168] width 114 height 13
click at [281, 166] on input "Spray" at bounding box center [278, 166] width 8 height 8
checkbox input "true"
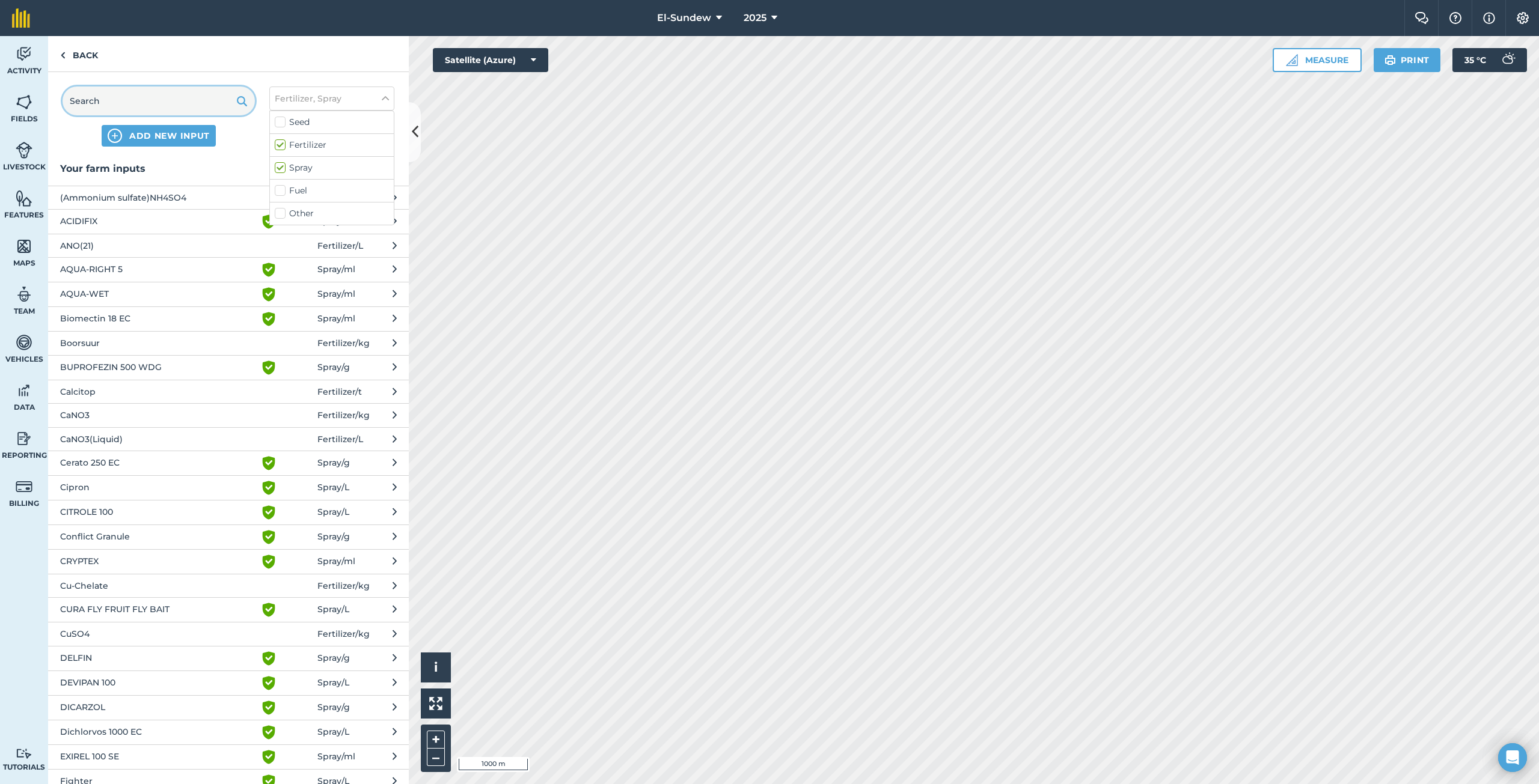
click at [187, 95] on input "text" at bounding box center [158, 101] width 192 height 29
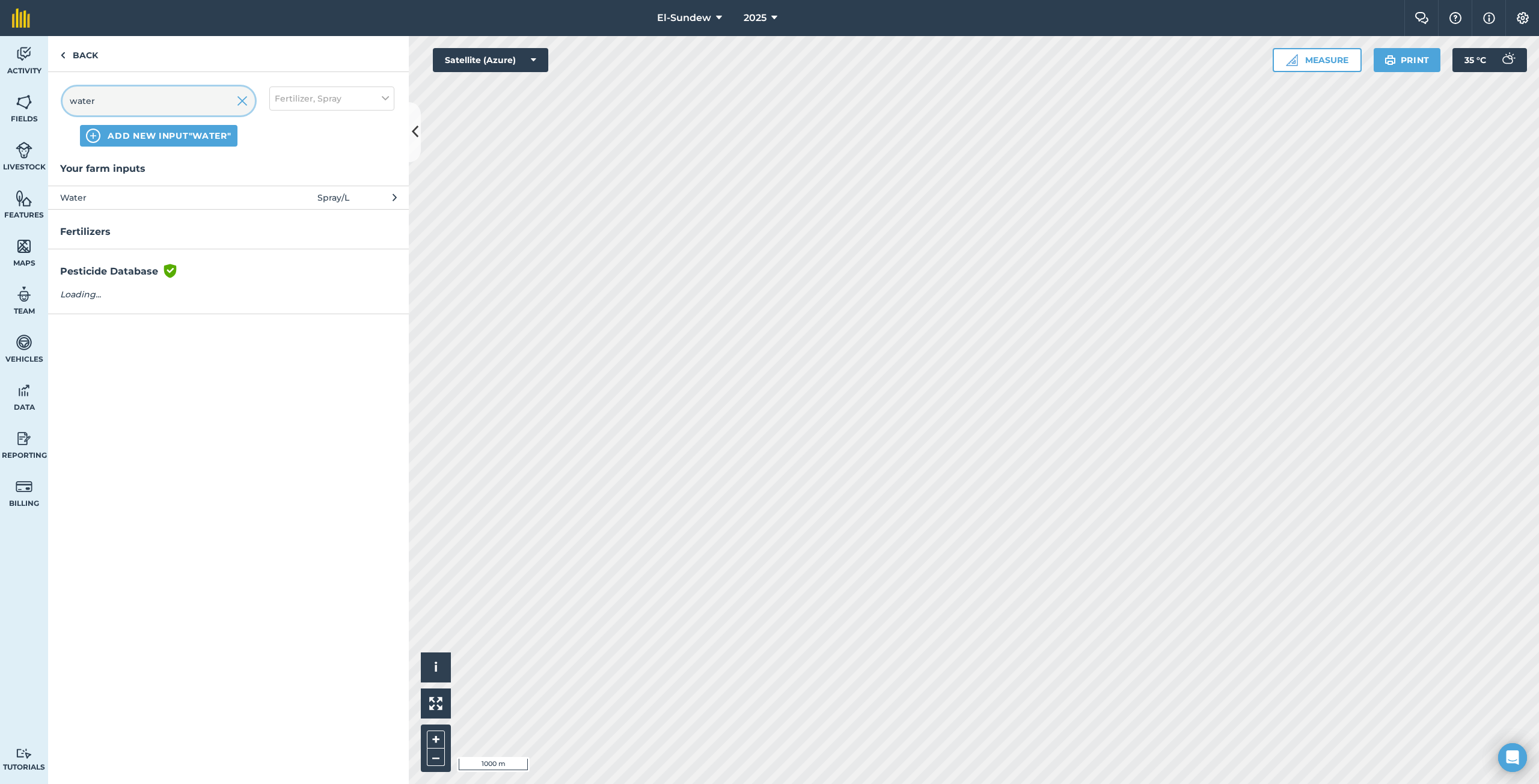
type input "water"
click at [141, 198] on span "Water" at bounding box center [158, 198] width 197 height 13
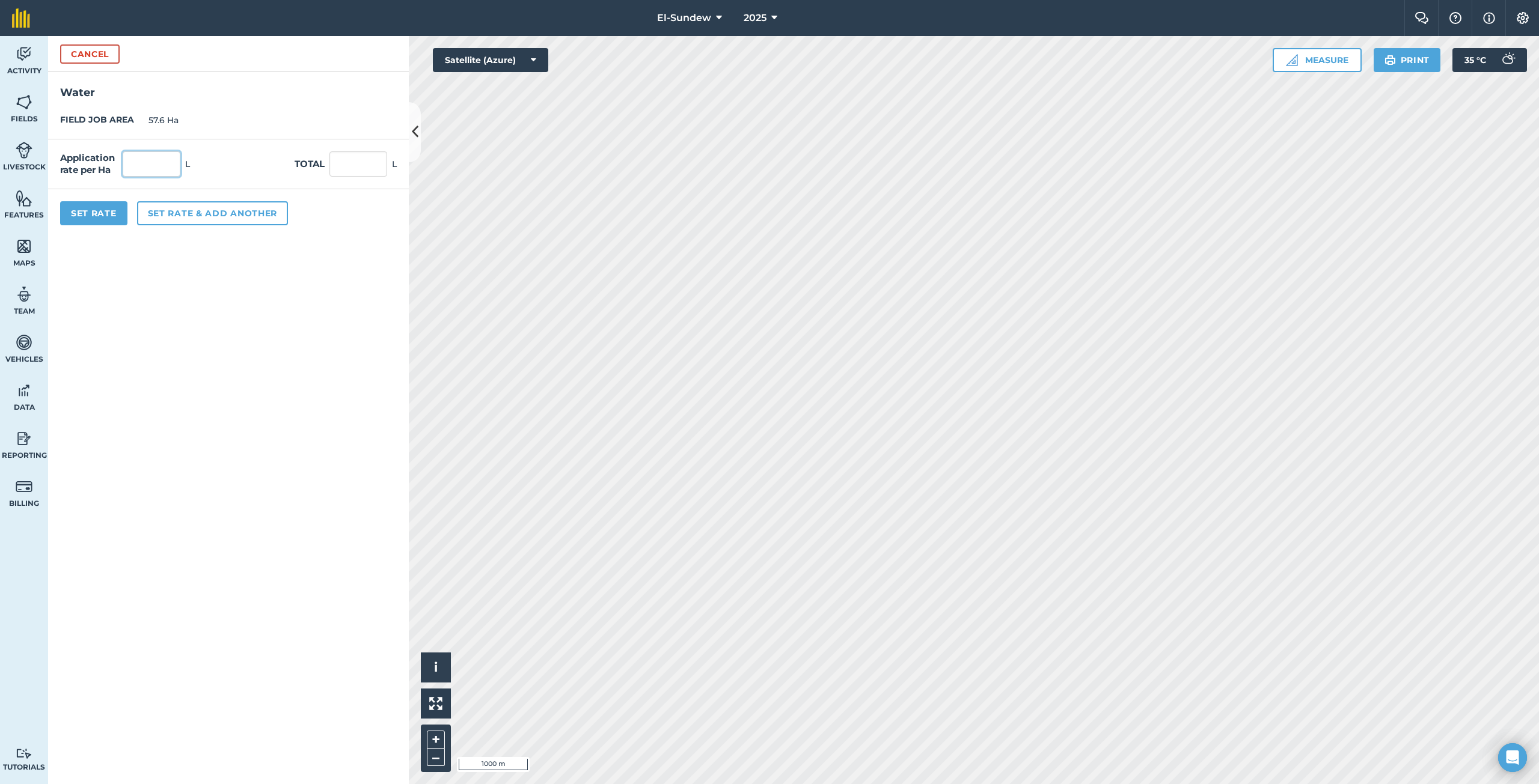
click at [169, 171] on input "text" at bounding box center [152, 164] width 57 height 25
type input "1,800"
type input "103,680"
click at [111, 214] on button "Set Rate" at bounding box center [94, 213] width 67 height 24
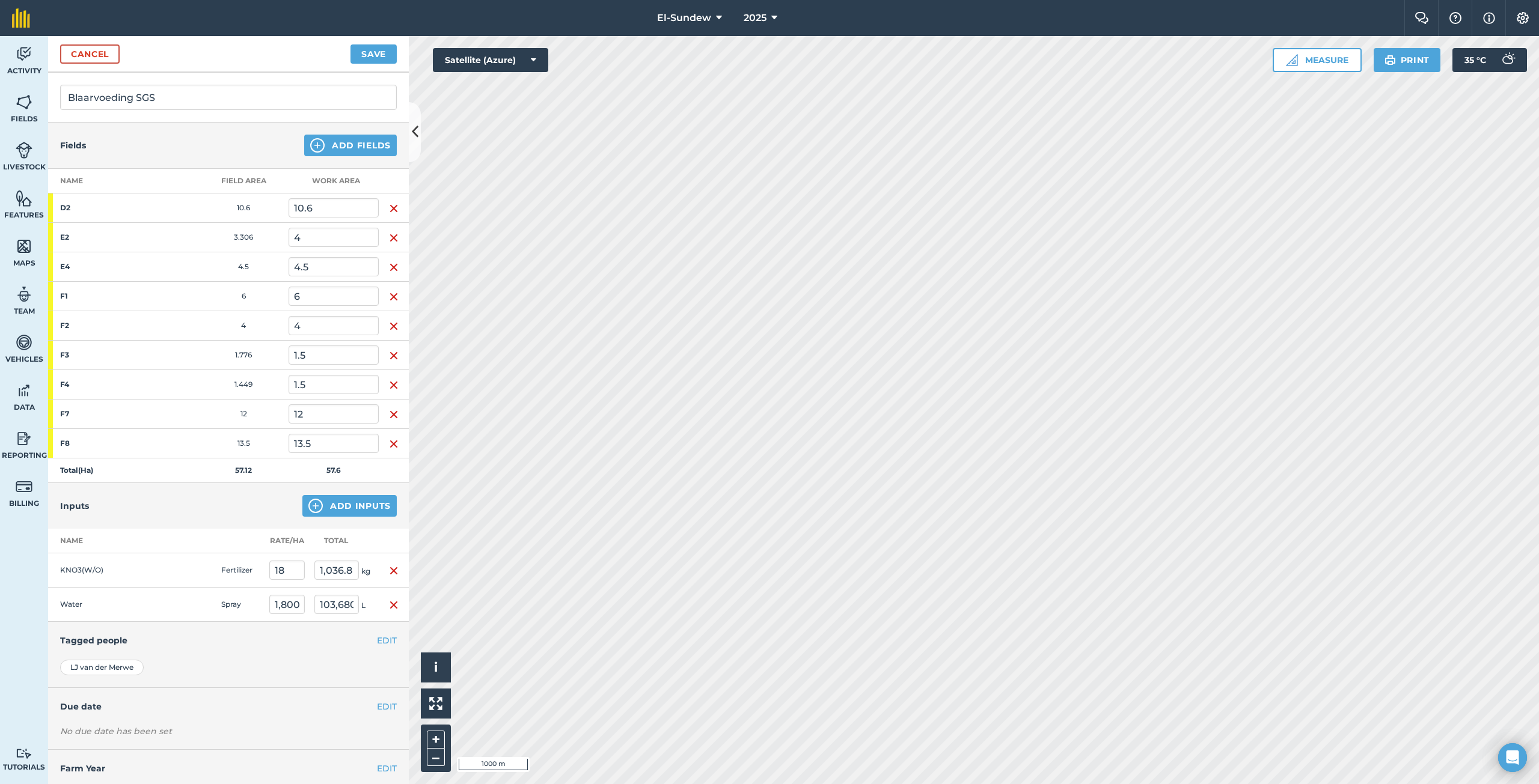
scroll to position [106, 0]
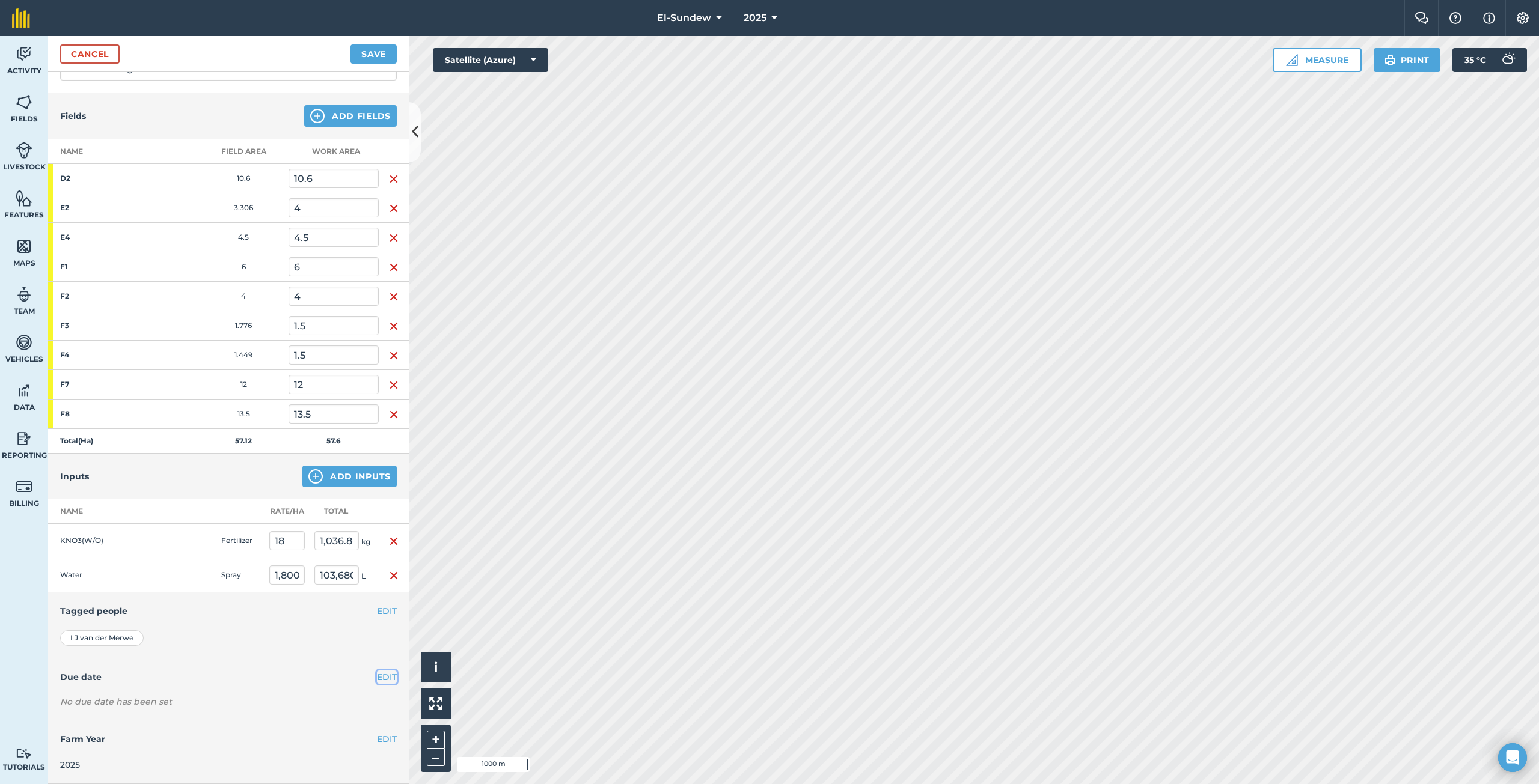
click at [377, 675] on button "EDIT" at bounding box center [387, 677] width 20 height 13
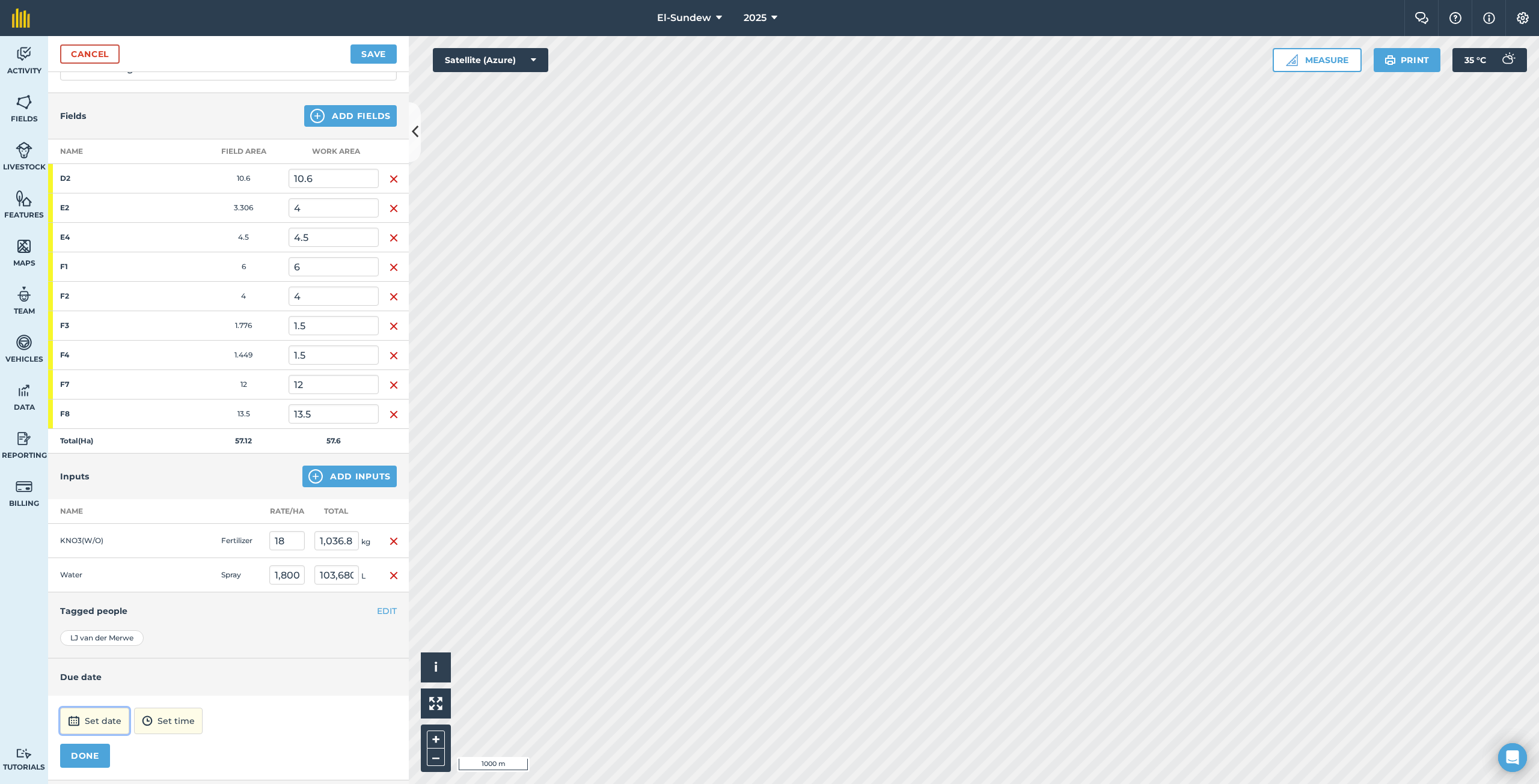
click at [99, 718] on button "Set date" at bounding box center [95, 721] width 69 height 27
click at [219, 565] on button "›" at bounding box center [218, 559] width 27 height 27
click at [220, 565] on button "›" at bounding box center [218, 559] width 27 height 27
click at [74, 682] on button "29" at bounding box center [74, 674] width 28 height 19
click at [178, 722] on button "12:00" at bounding box center [152, 721] width 52 height 27
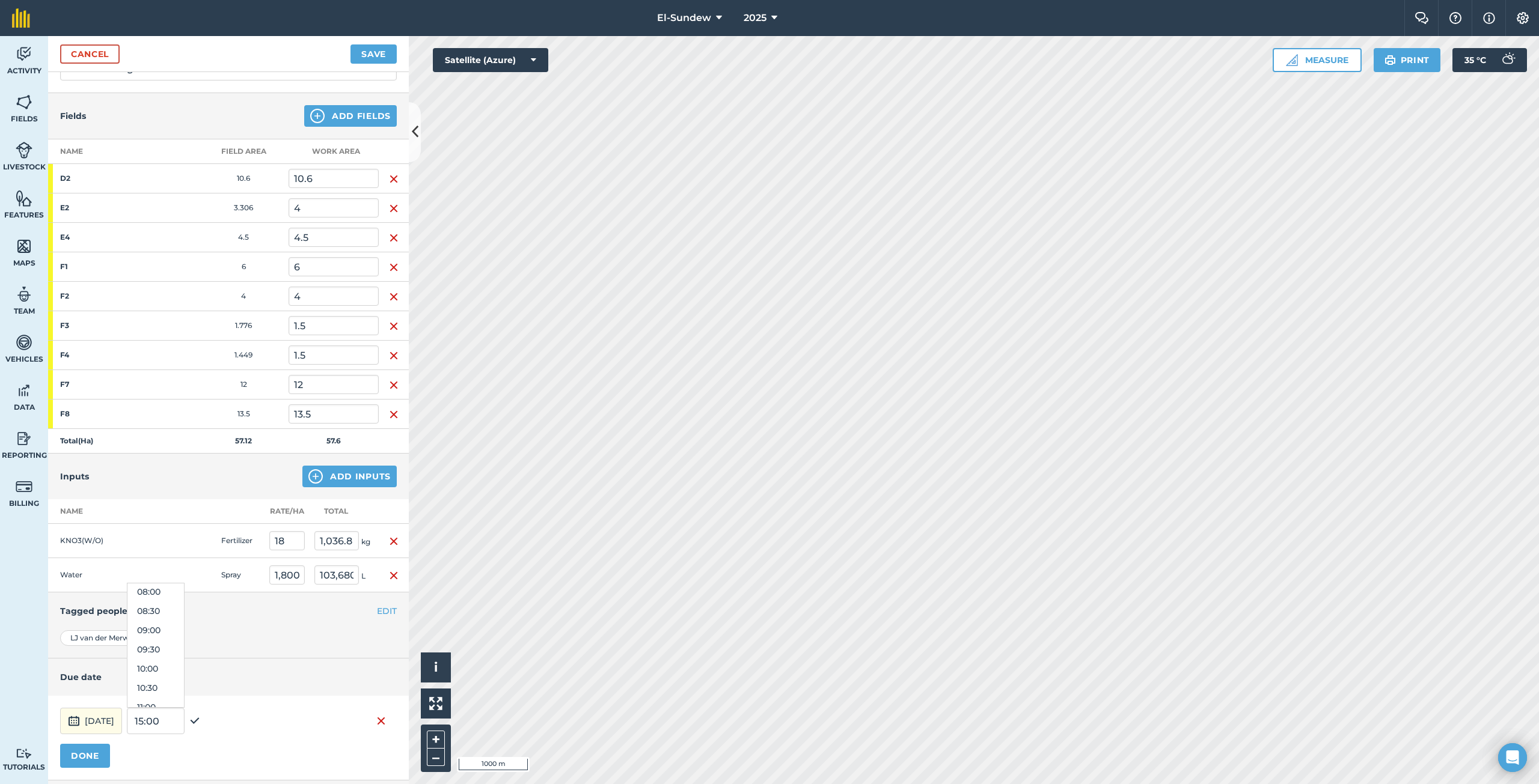
scroll to position [280, 0]
click at [184, 590] on button "07:00" at bounding box center [155, 582] width 57 height 19
click at [84, 746] on button "DONE" at bounding box center [85, 755] width 50 height 24
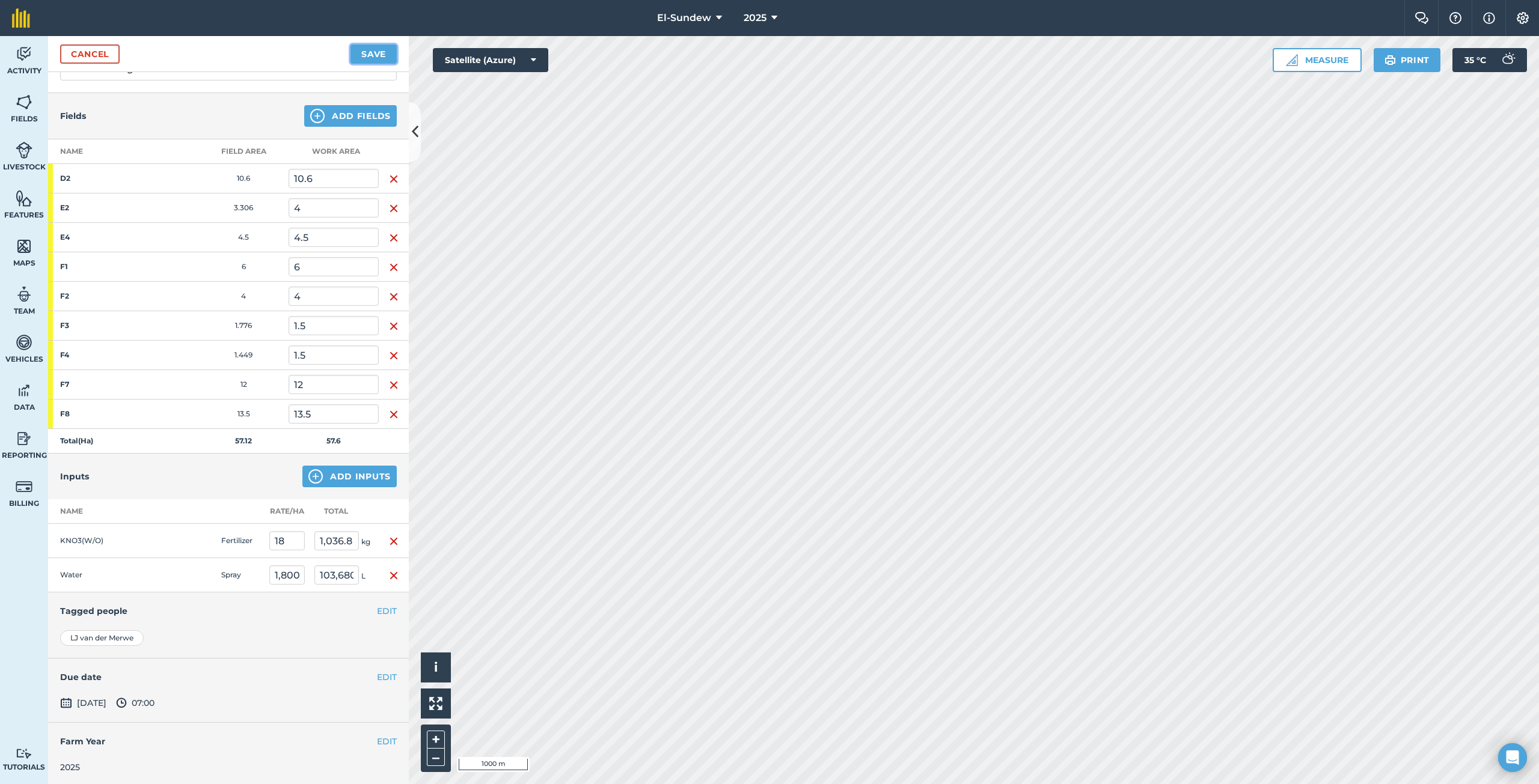
click at [366, 53] on button "Save" at bounding box center [373, 54] width 46 height 19
